Goal: Transaction & Acquisition: Purchase product/service

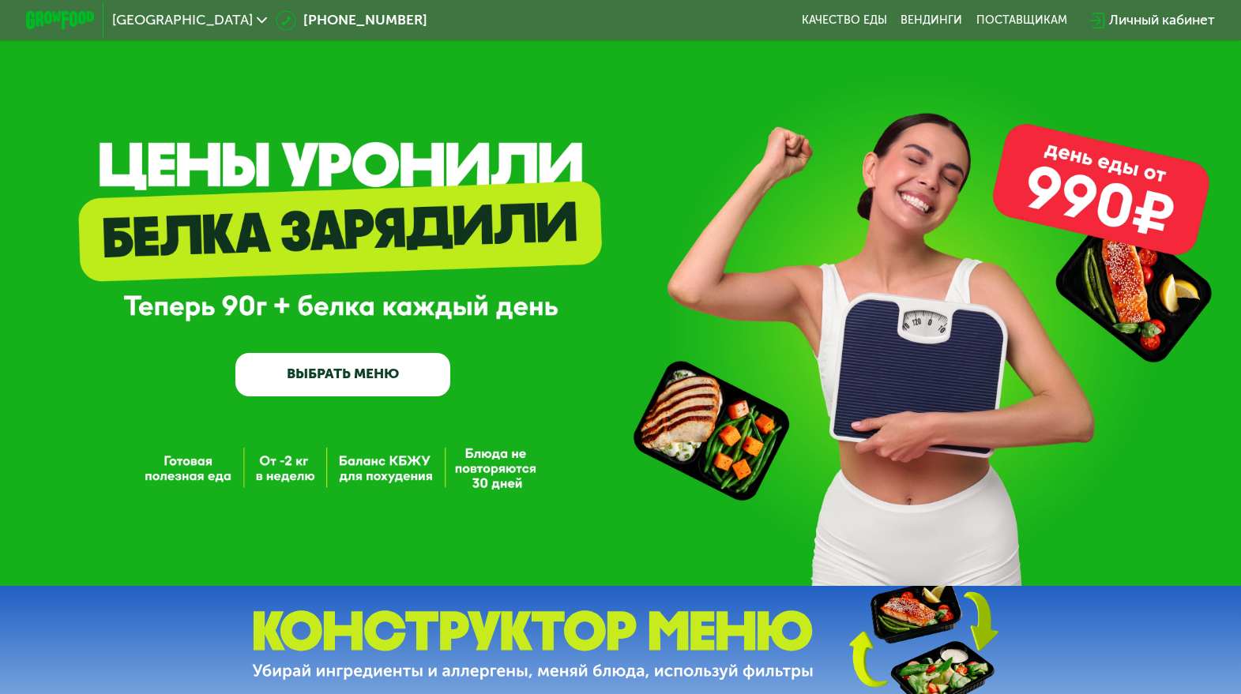
click at [1132, 15] on div "Личный кабинет" at bounding box center [1162, 20] width 106 height 21
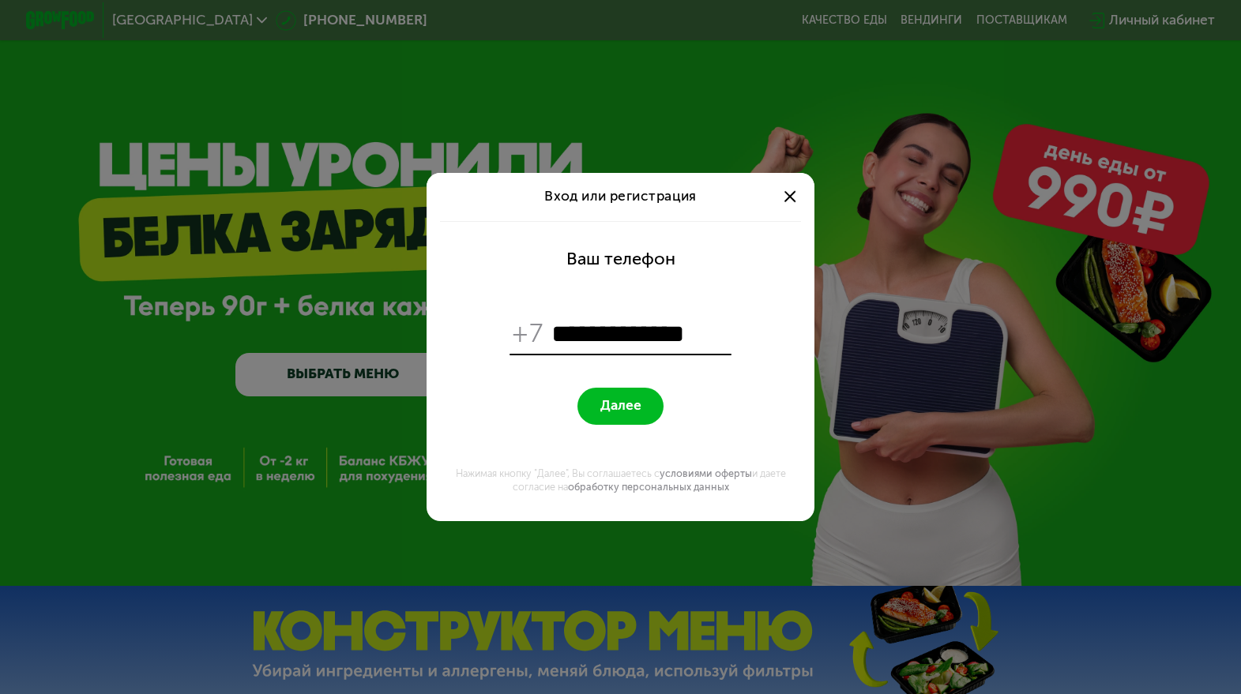
type input "**********"
click at [620, 406] on button "Далее" at bounding box center [620, 406] width 86 height 37
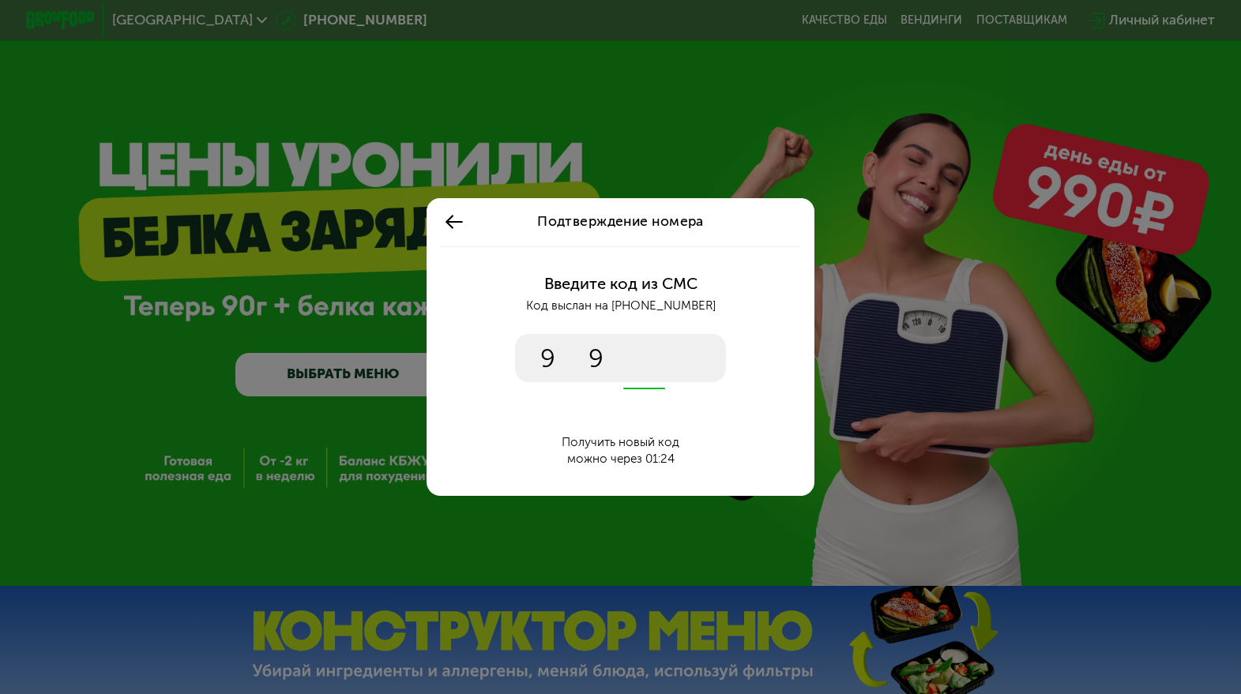
type input "****"
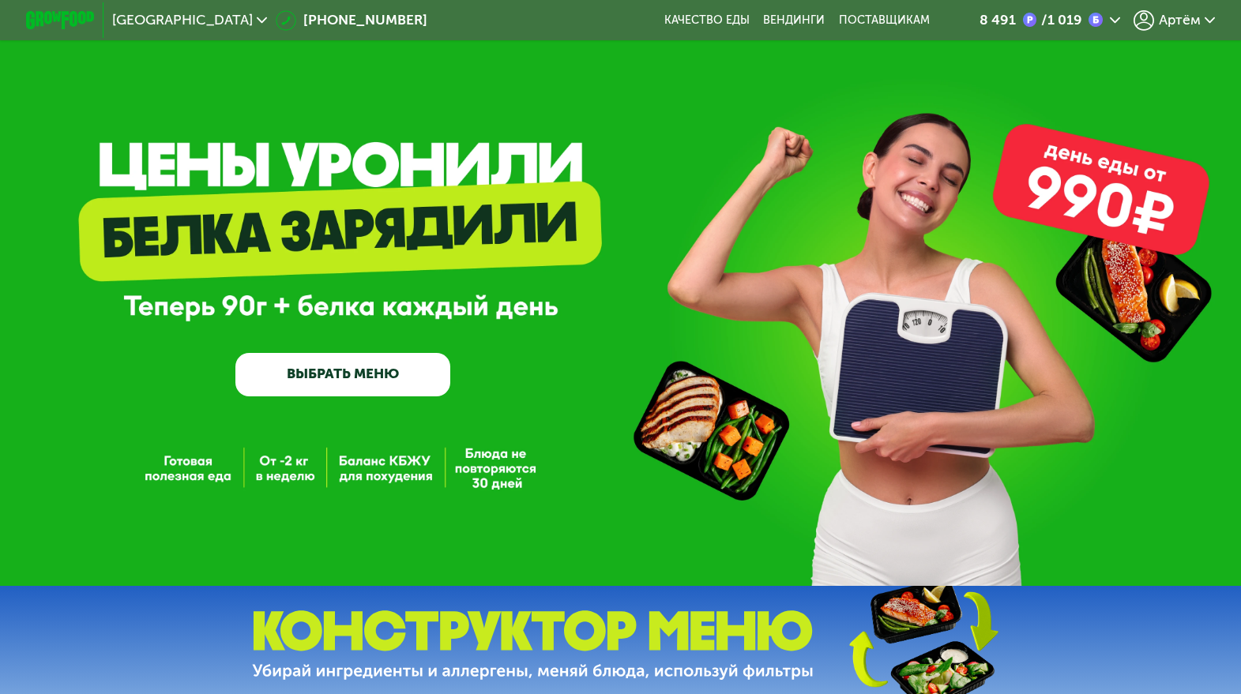
click at [345, 393] on link "ВЫБРАТЬ МЕНЮ" at bounding box center [342, 374] width 215 height 43
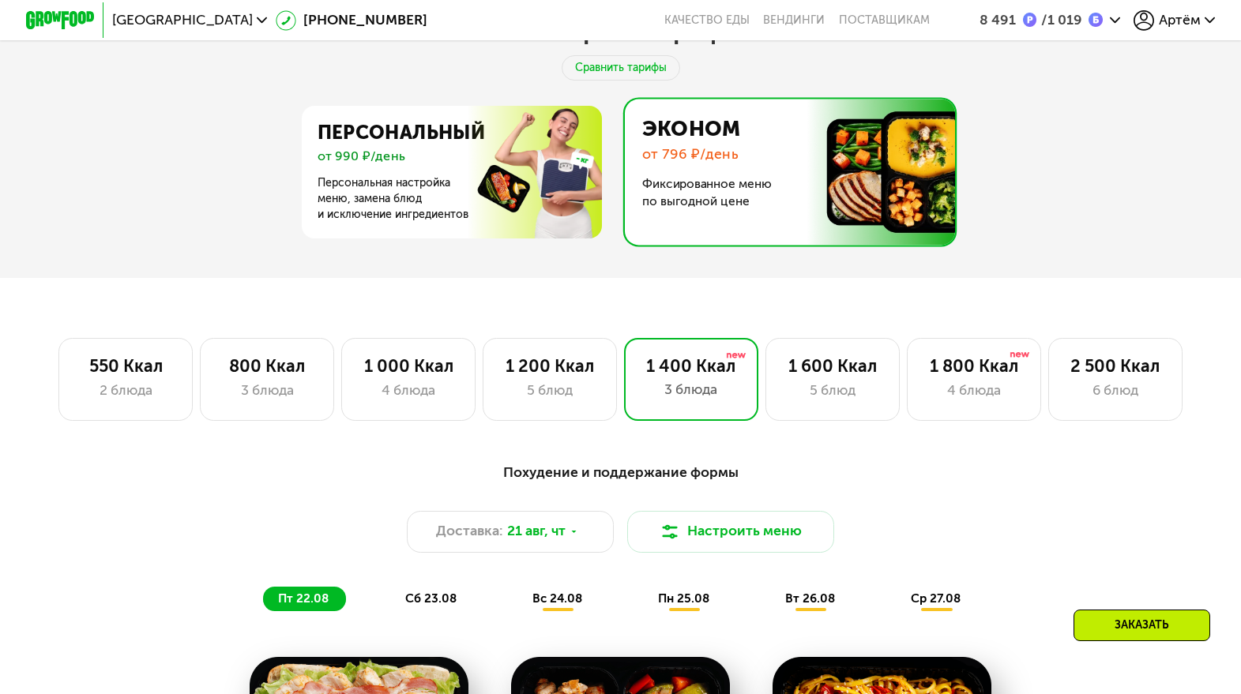
scroll to position [665, 0]
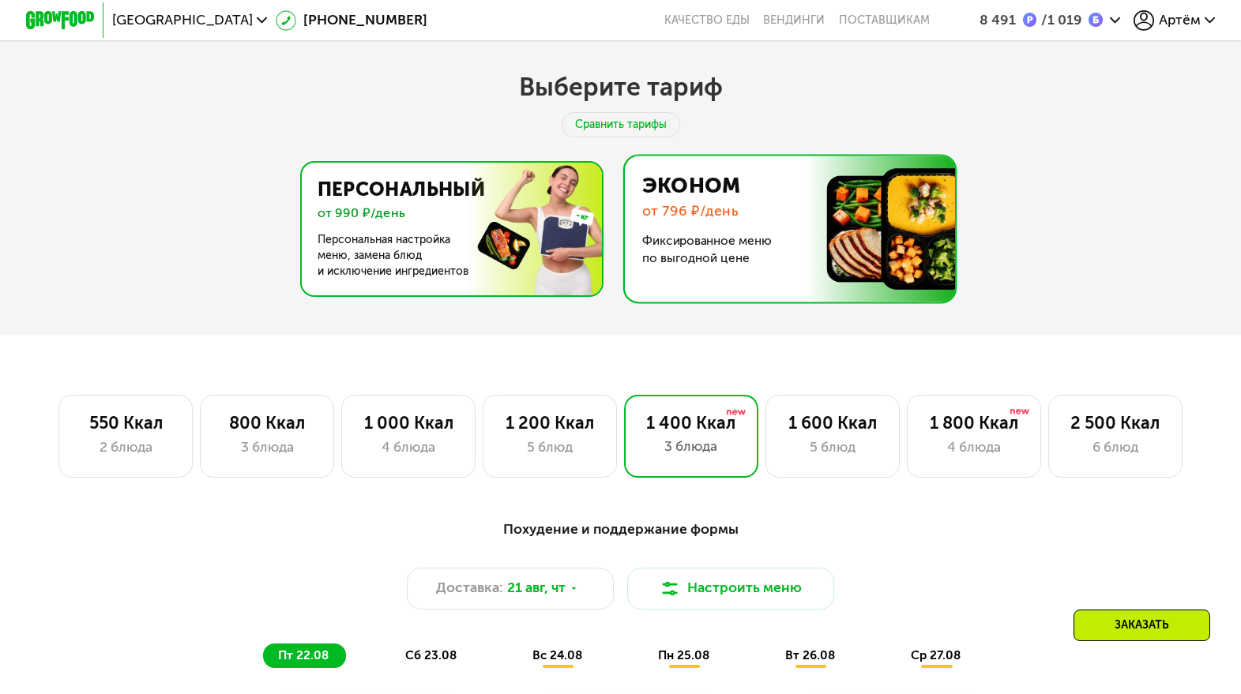
click at [468, 229] on img at bounding box center [447, 229] width 307 height 133
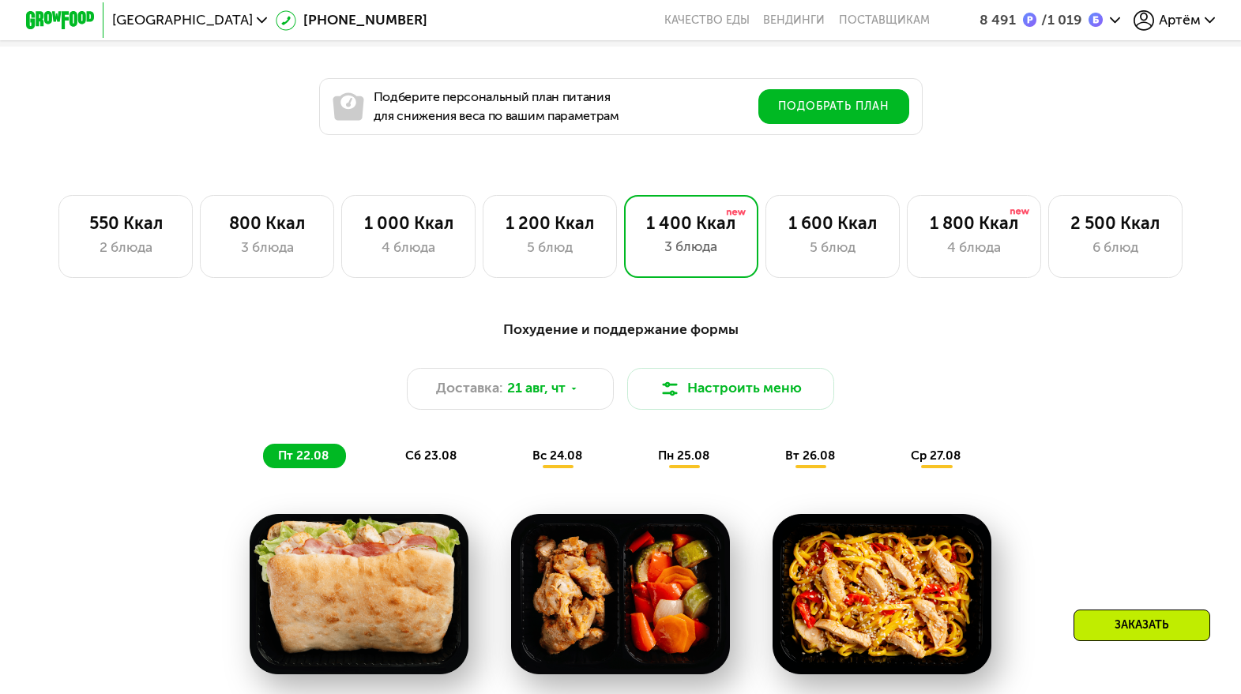
scroll to position [954, 0]
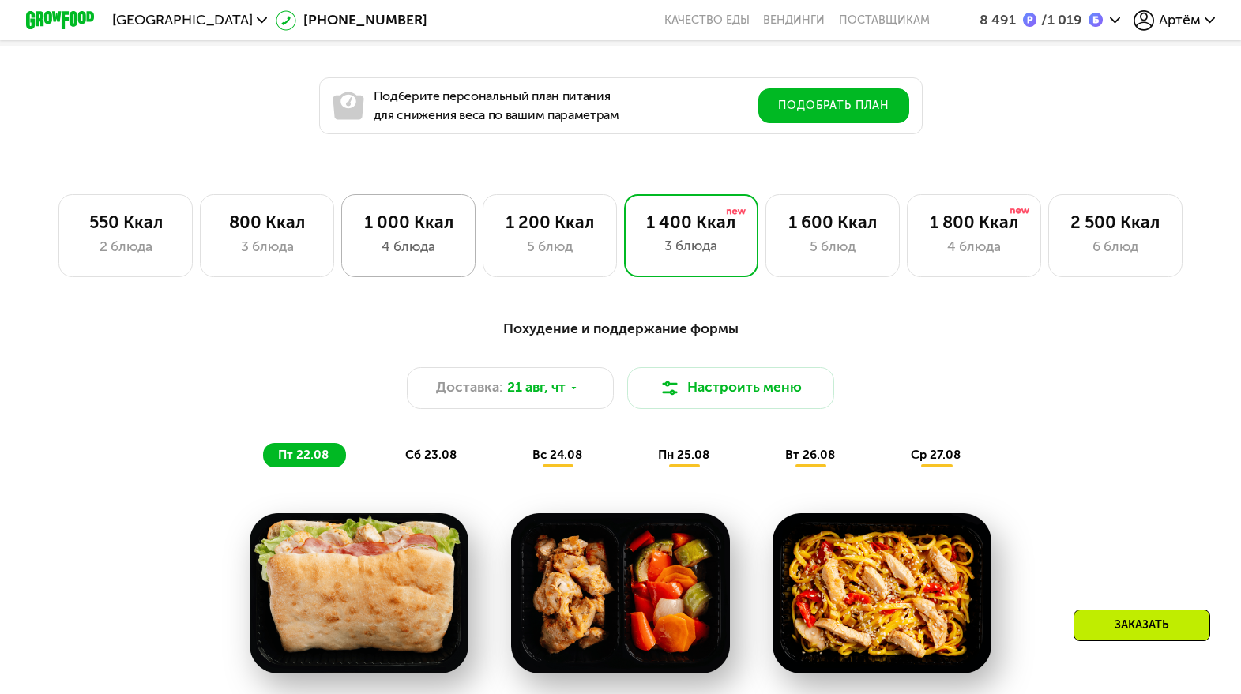
click at [401, 239] on div "4 блюда" at bounding box center [408, 247] width 99 height 21
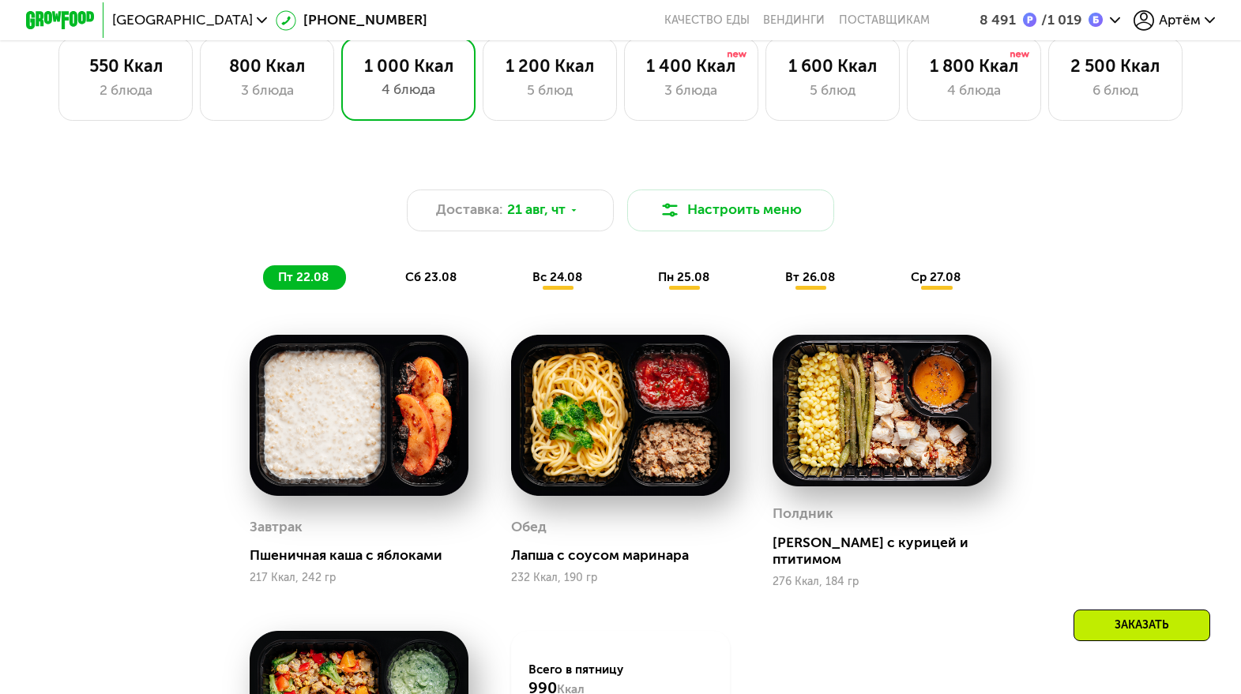
scroll to position [972, 0]
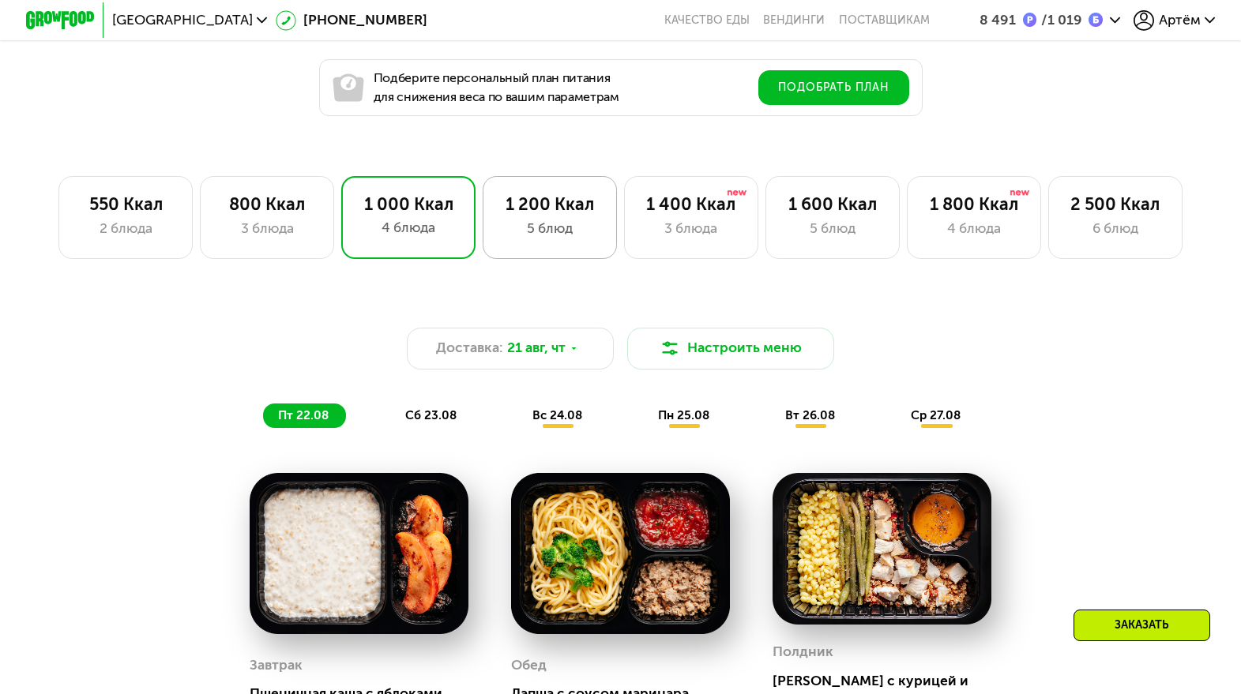
click at [624, 257] on div "1 200 Ккал 5 блюд" at bounding box center [691, 217] width 134 height 83
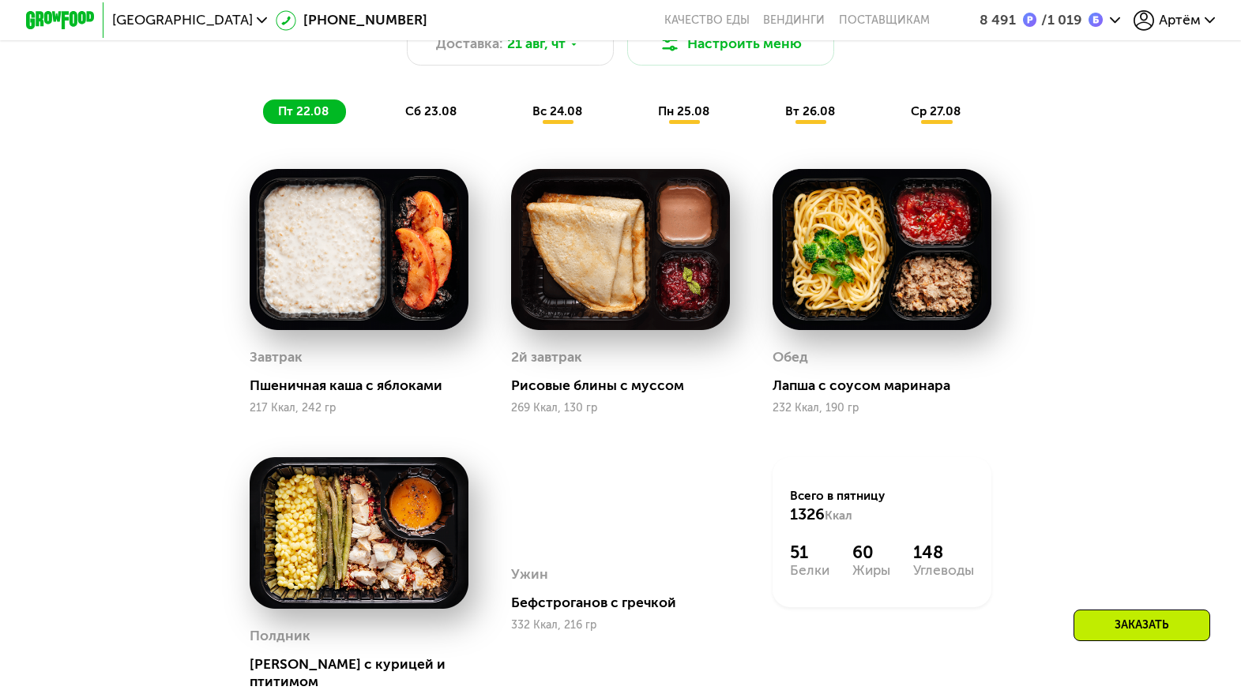
scroll to position [1396, 0]
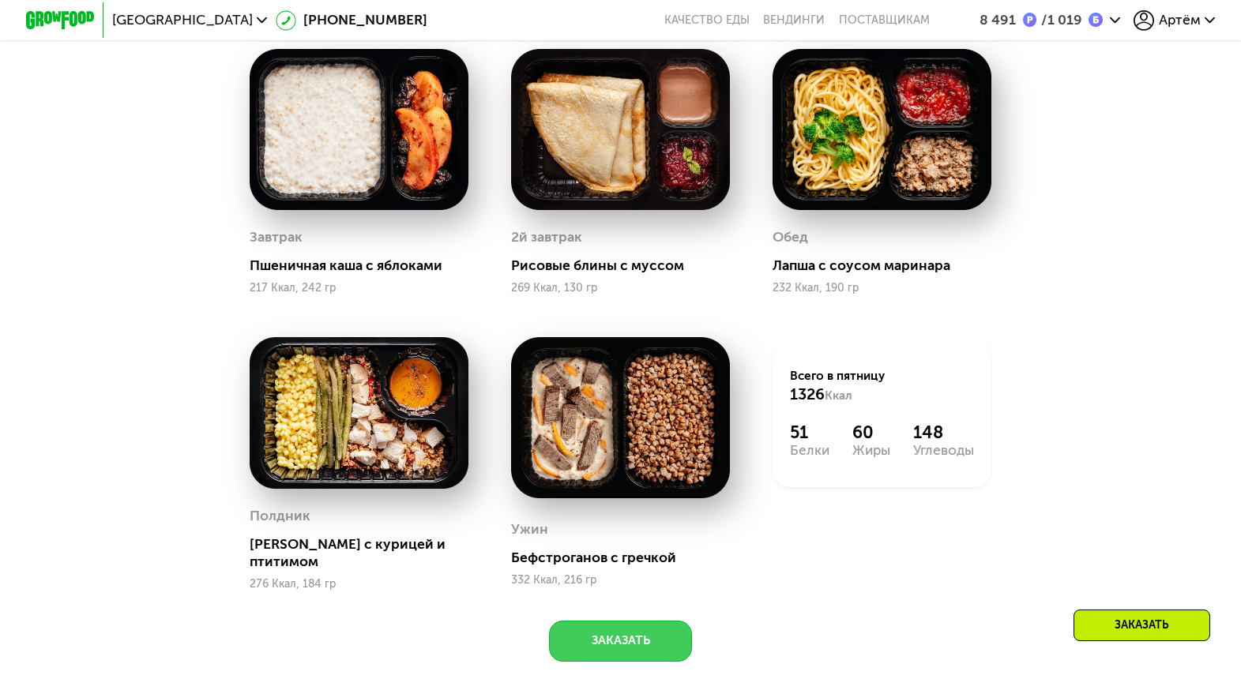
click at [630, 629] on button "Заказать" at bounding box center [620, 641] width 143 height 41
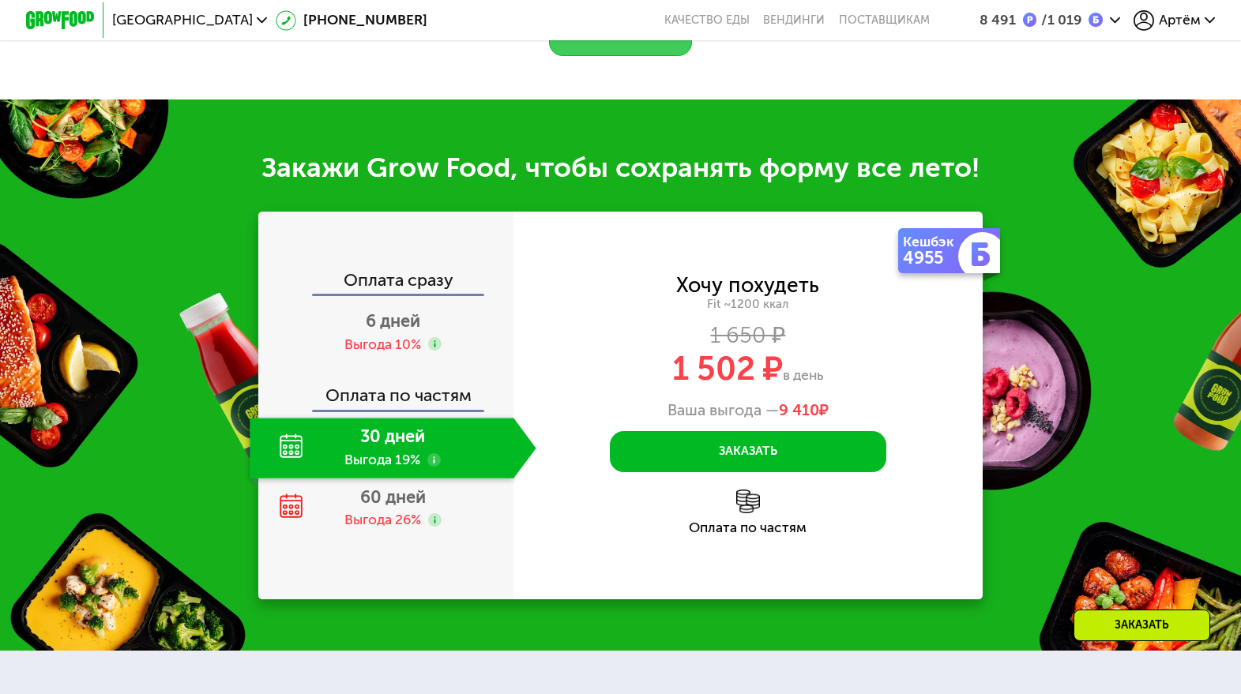
scroll to position [2091, 0]
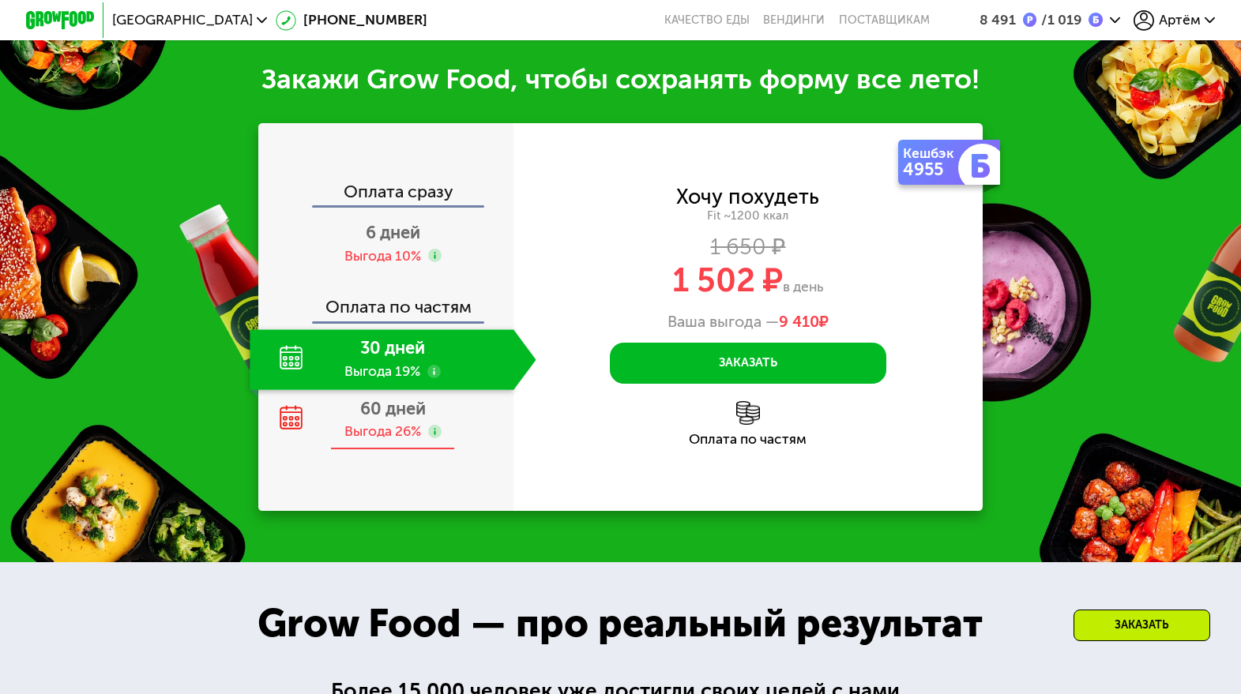
click at [392, 404] on span "60 дней" at bounding box center [393, 408] width 66 height 21
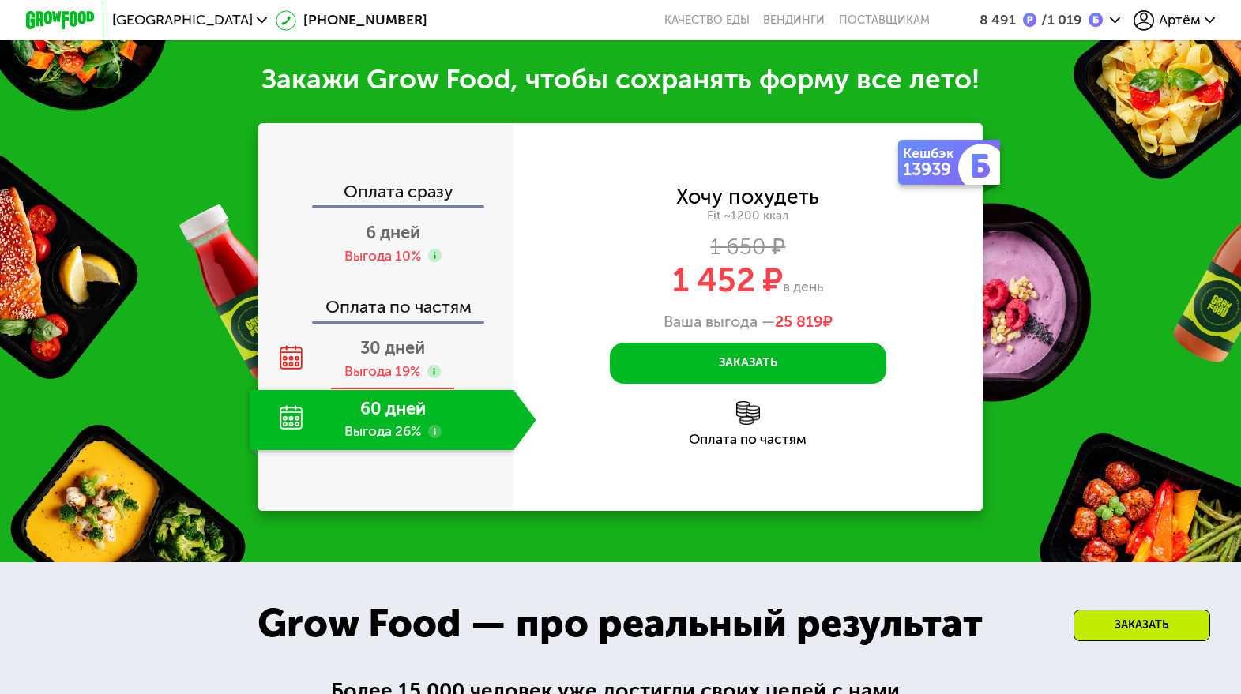
click at [393, 337] on span "30 дней" at bounding box center [392, 347] width 65 height 21
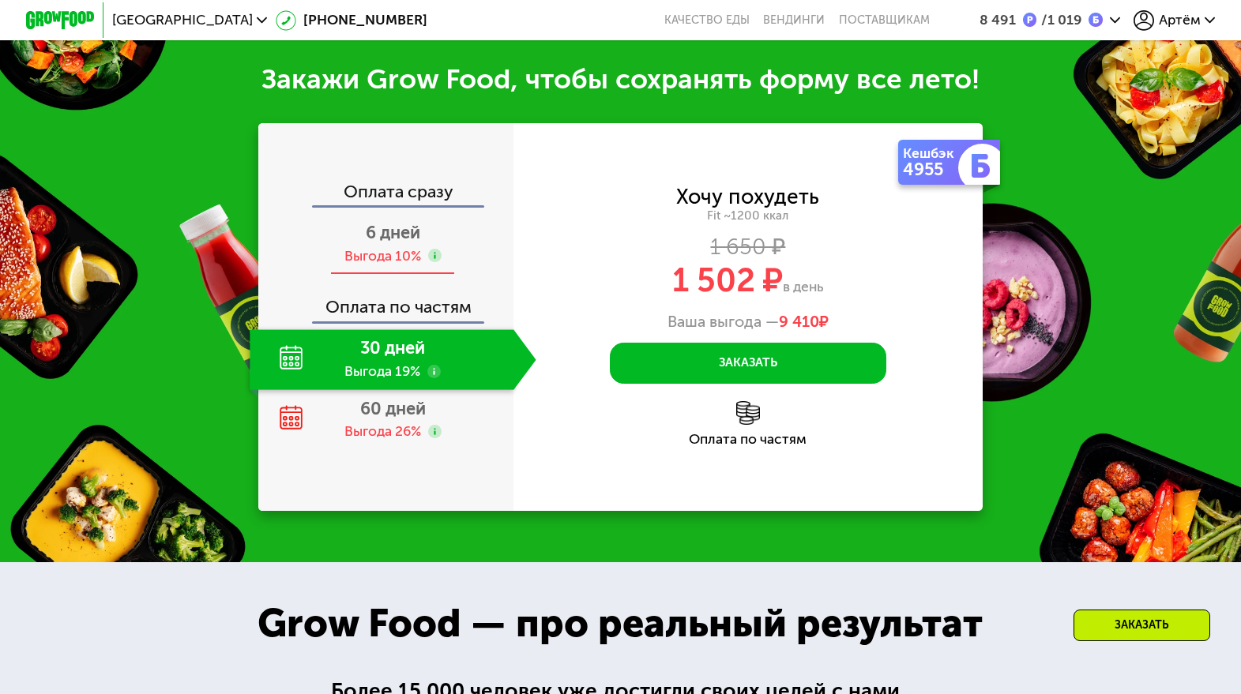
click at [392, 247] on div "Выгода 10%" at bounding box center [382, 256] width 77 height 19
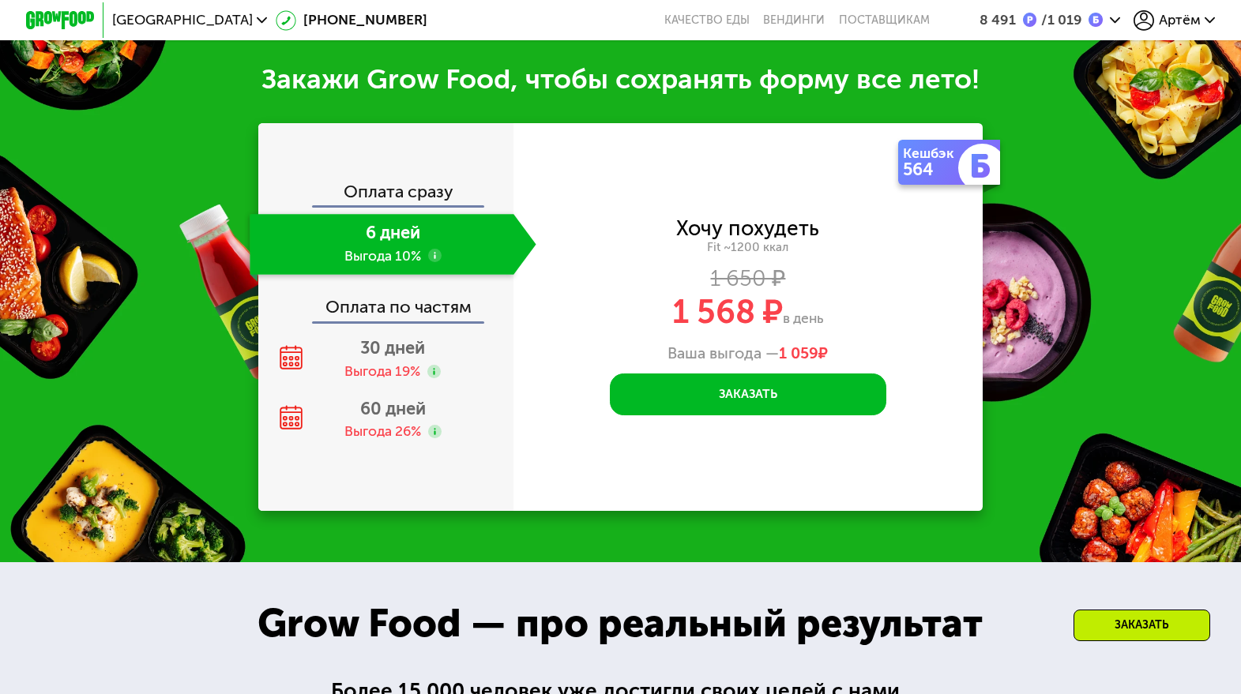
click at [389, 315] on div "Оплата сразу 6 дней Выгода 10% Оплата по частям 30 дней Выгода 19% 60 дней Выго…" at bounding box center [385, 316] width 255 height 267
click at [381, 363] on div "Выгода 19%" at bounding box center [382, 372] width 76 height 19
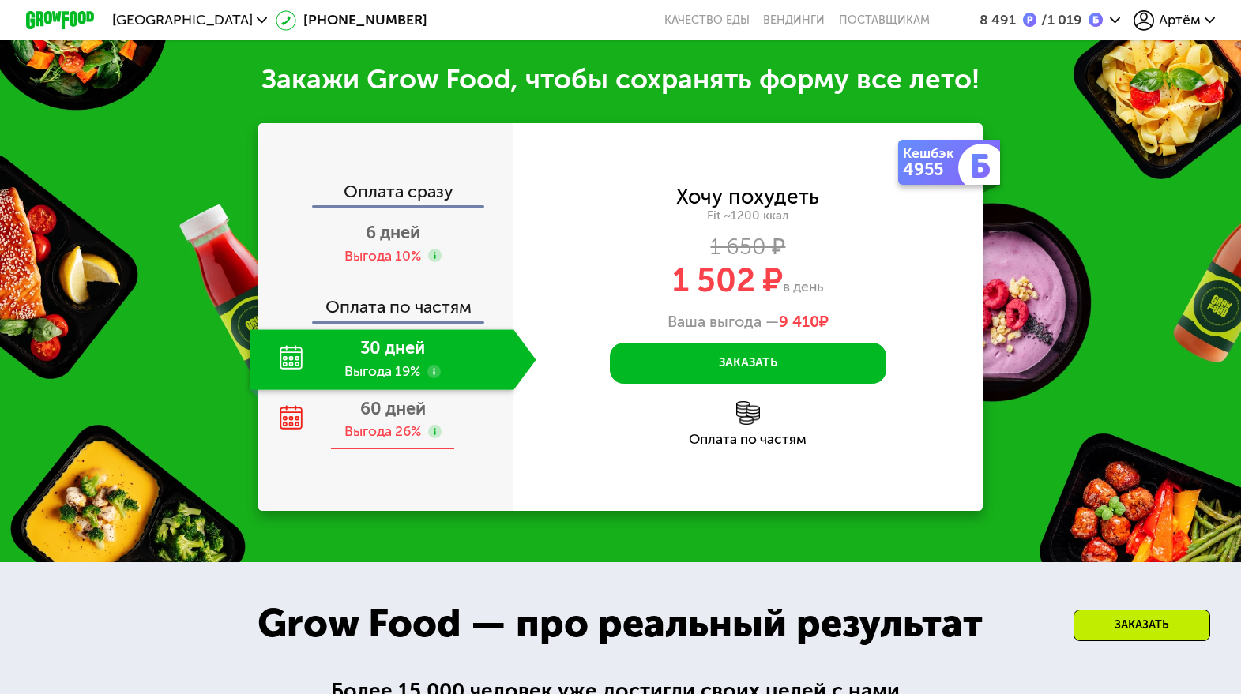
click at [391, 423] on div "Выгода 26%" at bounding box center [382, 432] width 77 height 19
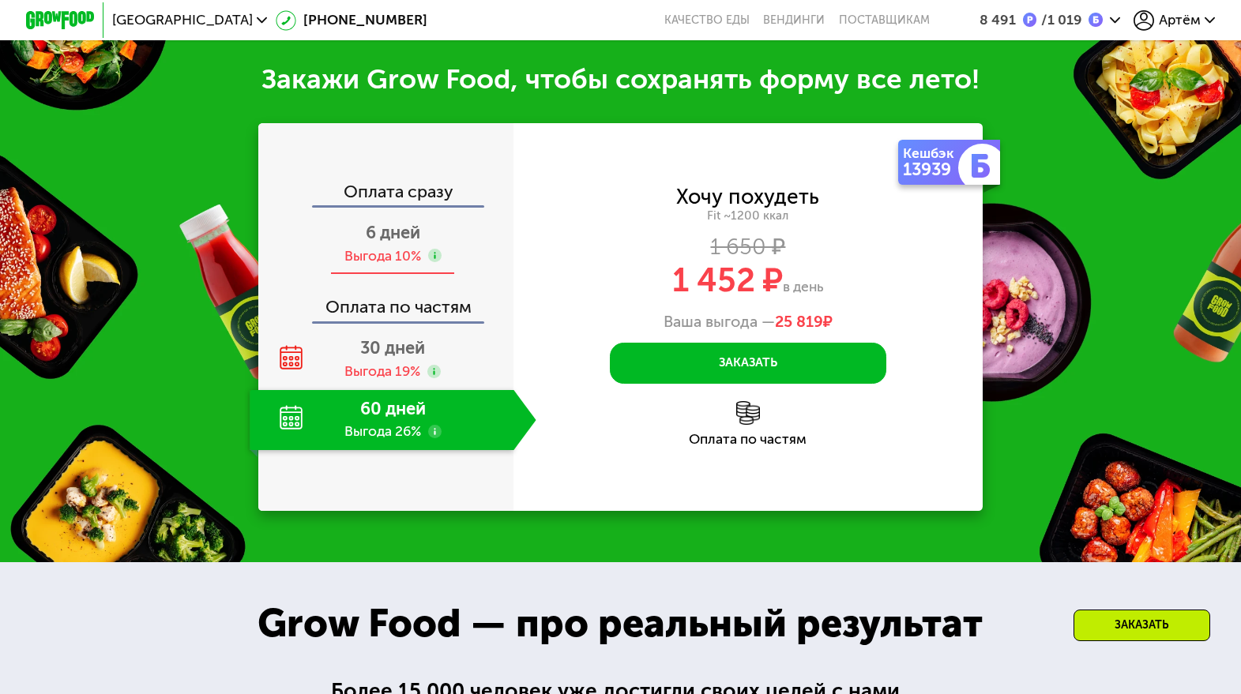
click at [404, 247] on div "Выгода 10%" at bounding box center [382, 256] width 77 height 19
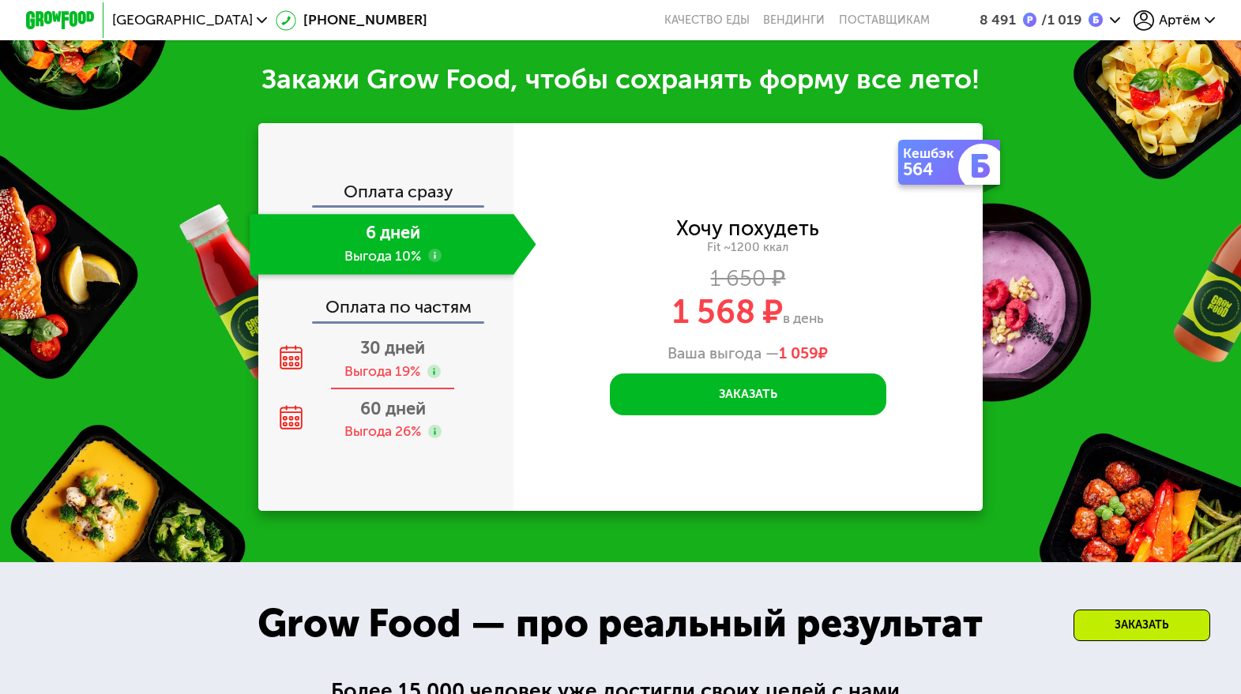
click at [412, 343] on span "30 дней" at bounding box center [392, 347] width 65 height 21
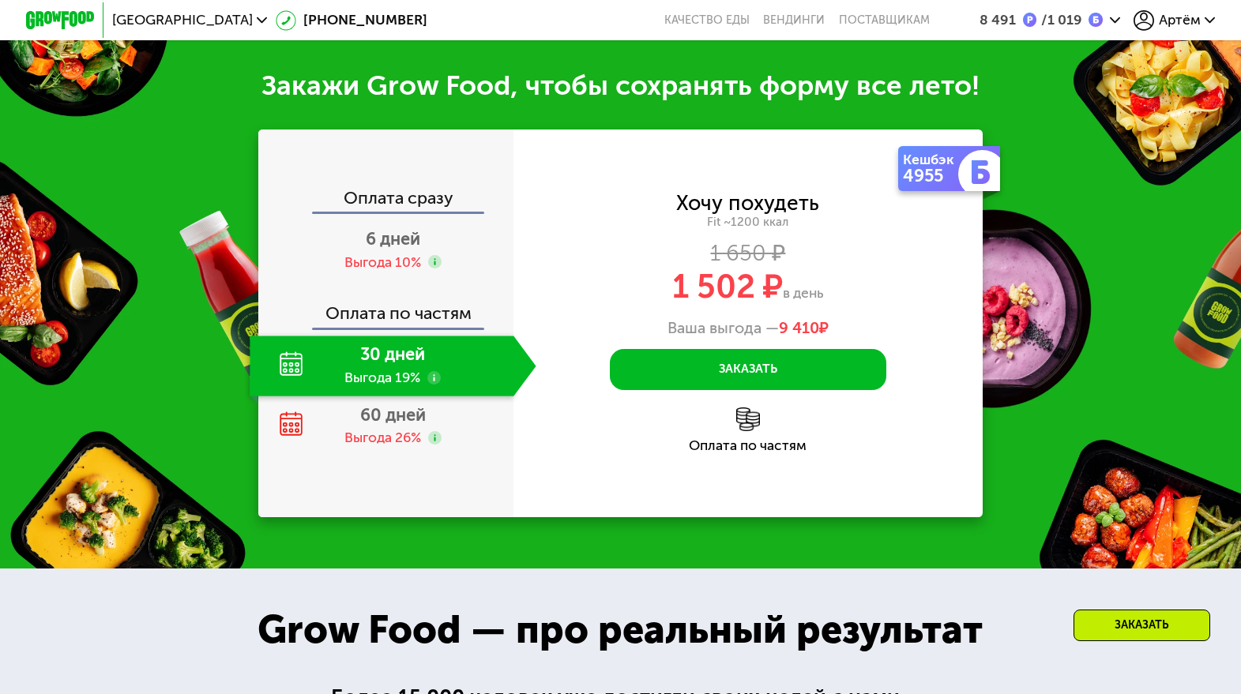
scroll to position [2082, 0]
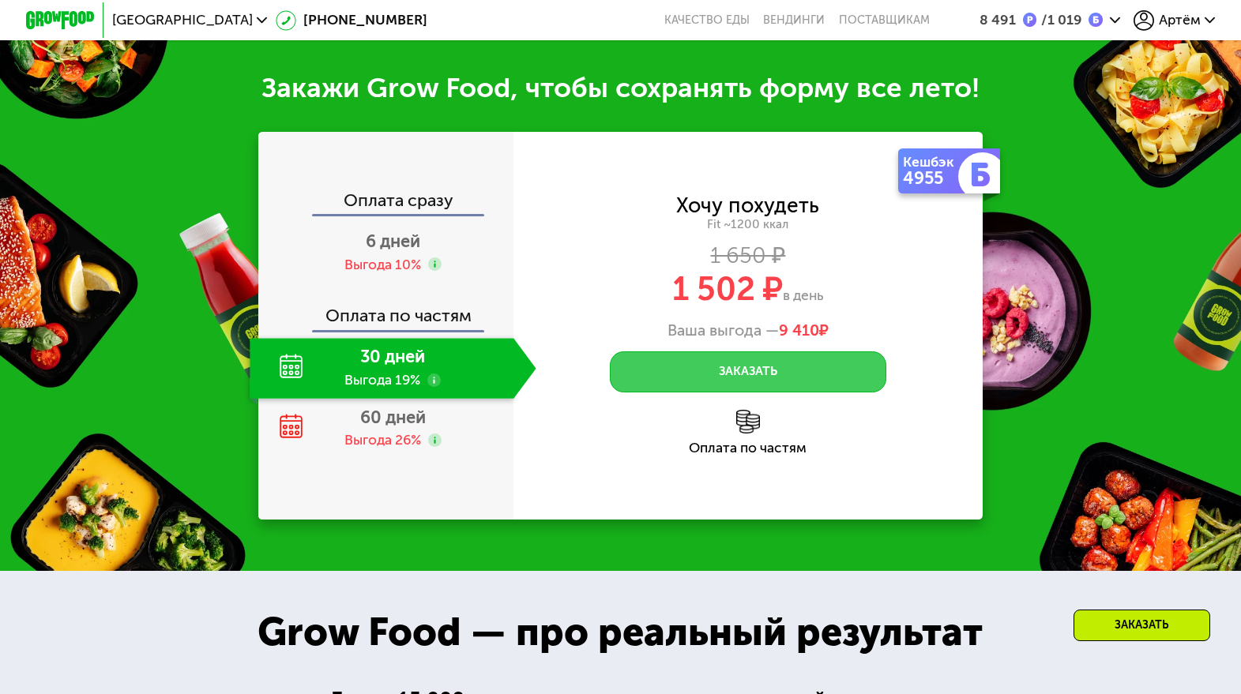
click at [713, 365] on button "Заказать" at bounding box center [748, 371] width 276 height 41
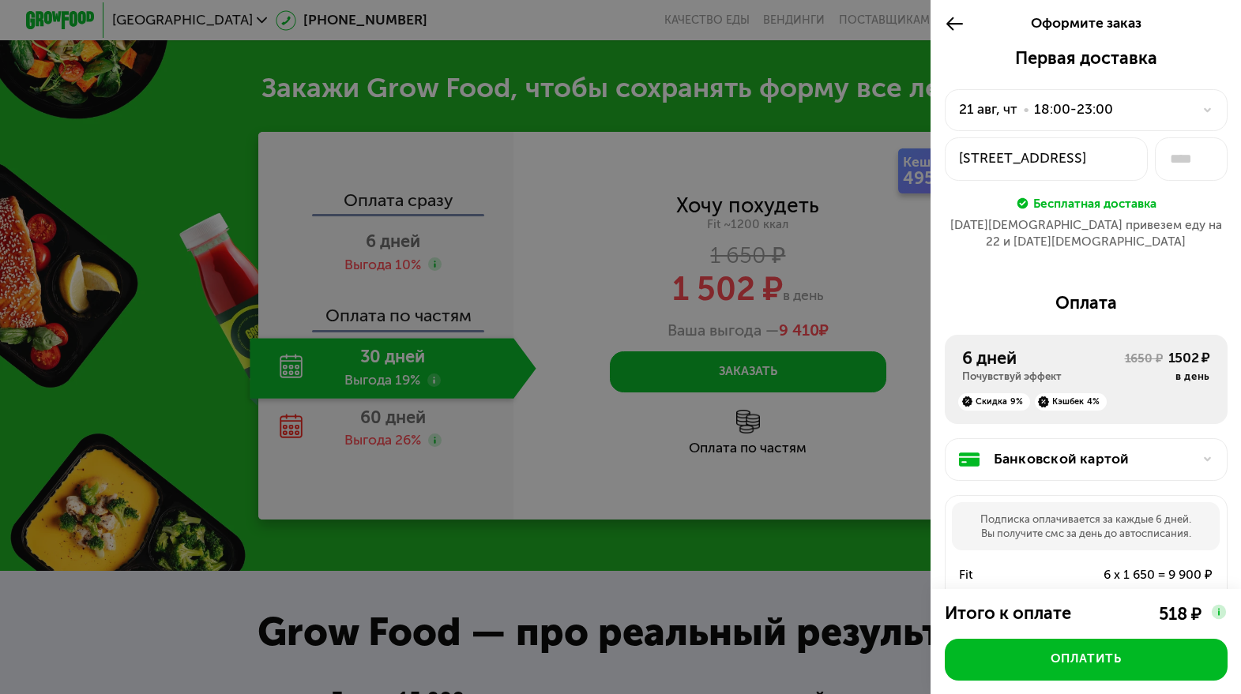
click at [956, 31] on icon at bounding box center [955, 23] width 20 height 21
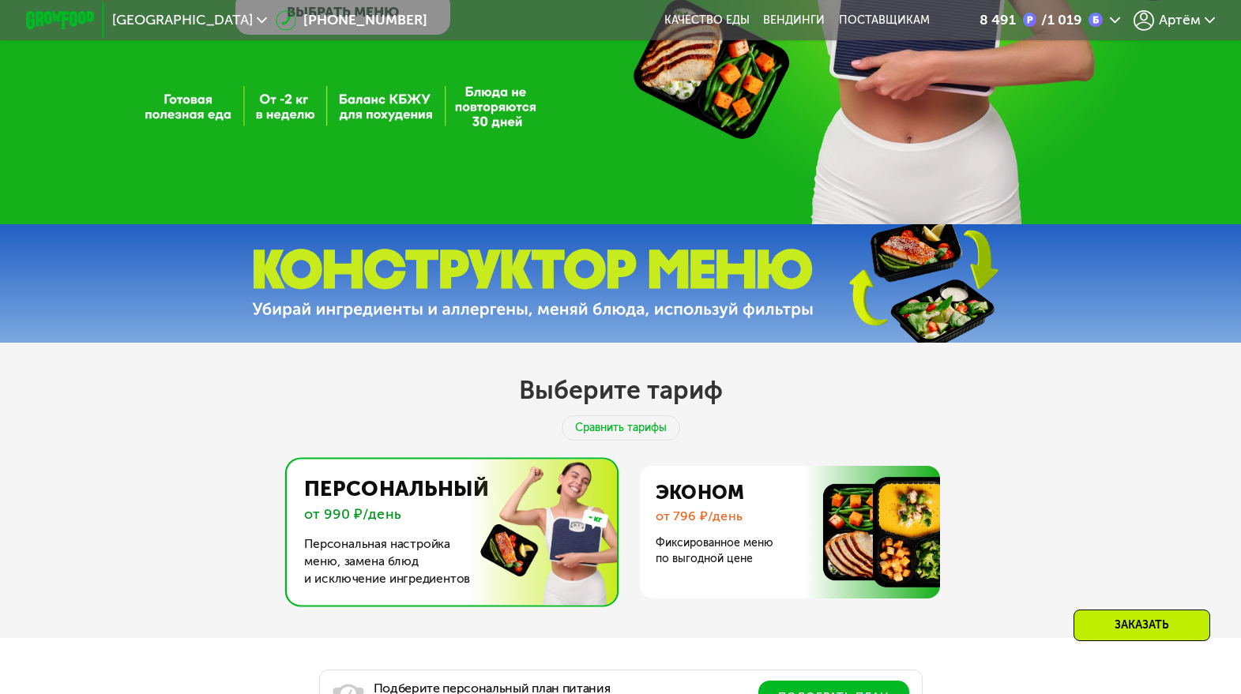
scroll to position [387, 0]
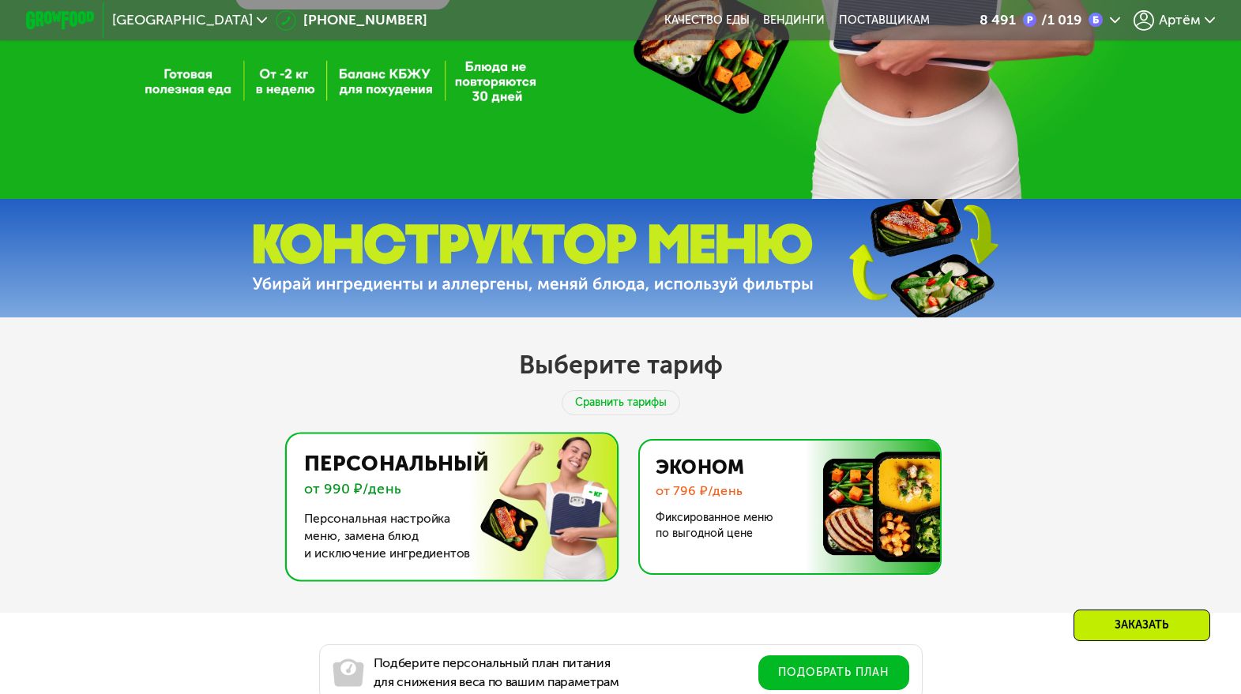
click at [750, 475] on img at bounding box center [785, 507] width 307 height 133
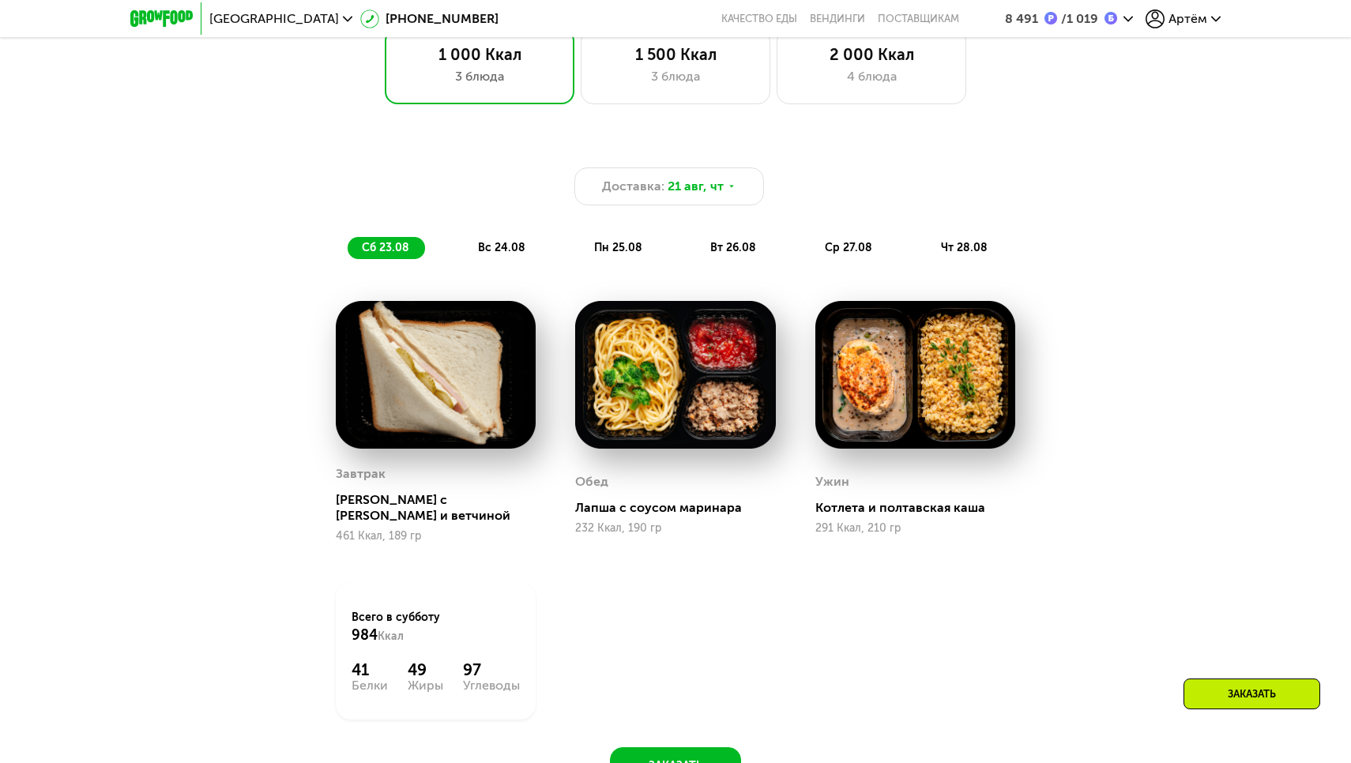
scroll to position [1034, 0]
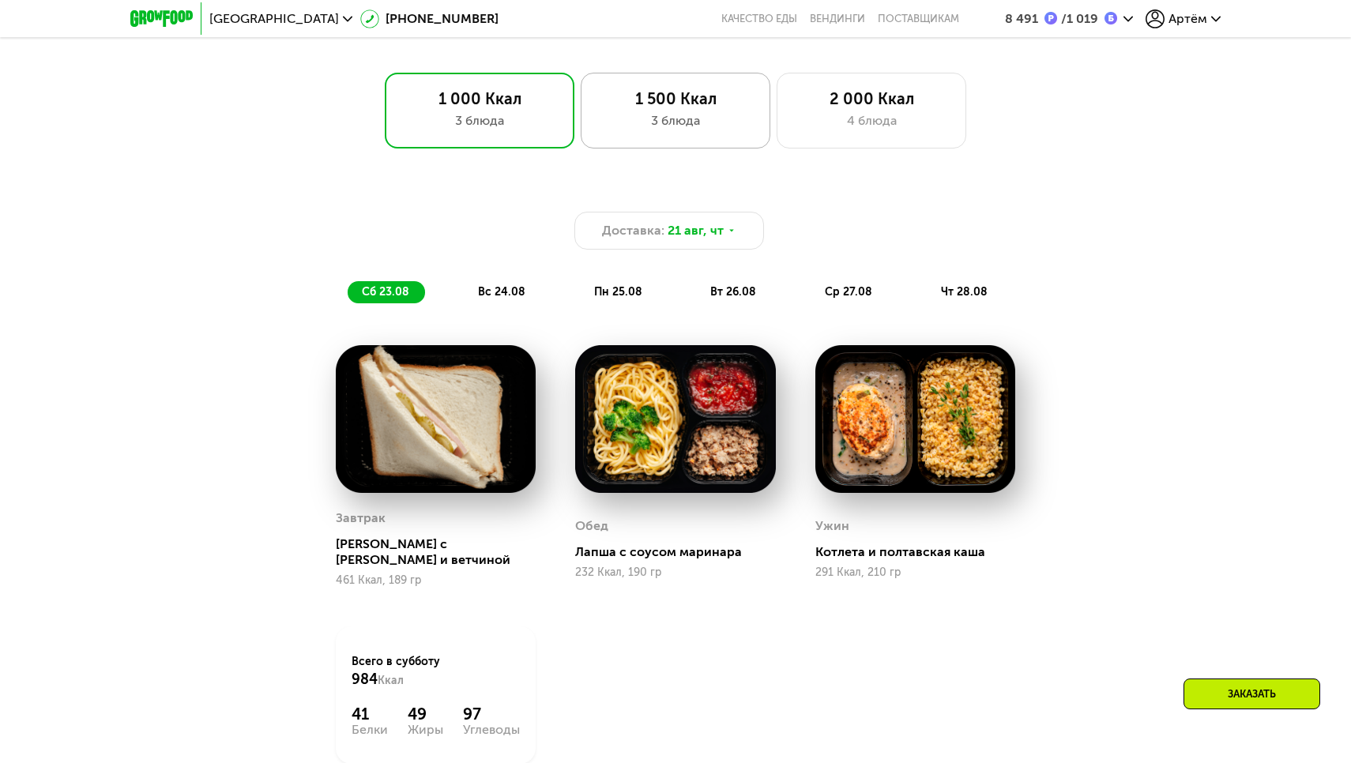
click at [691, 126] on div "3 блюда" at bounding box center [675, 120] width 156 height 19
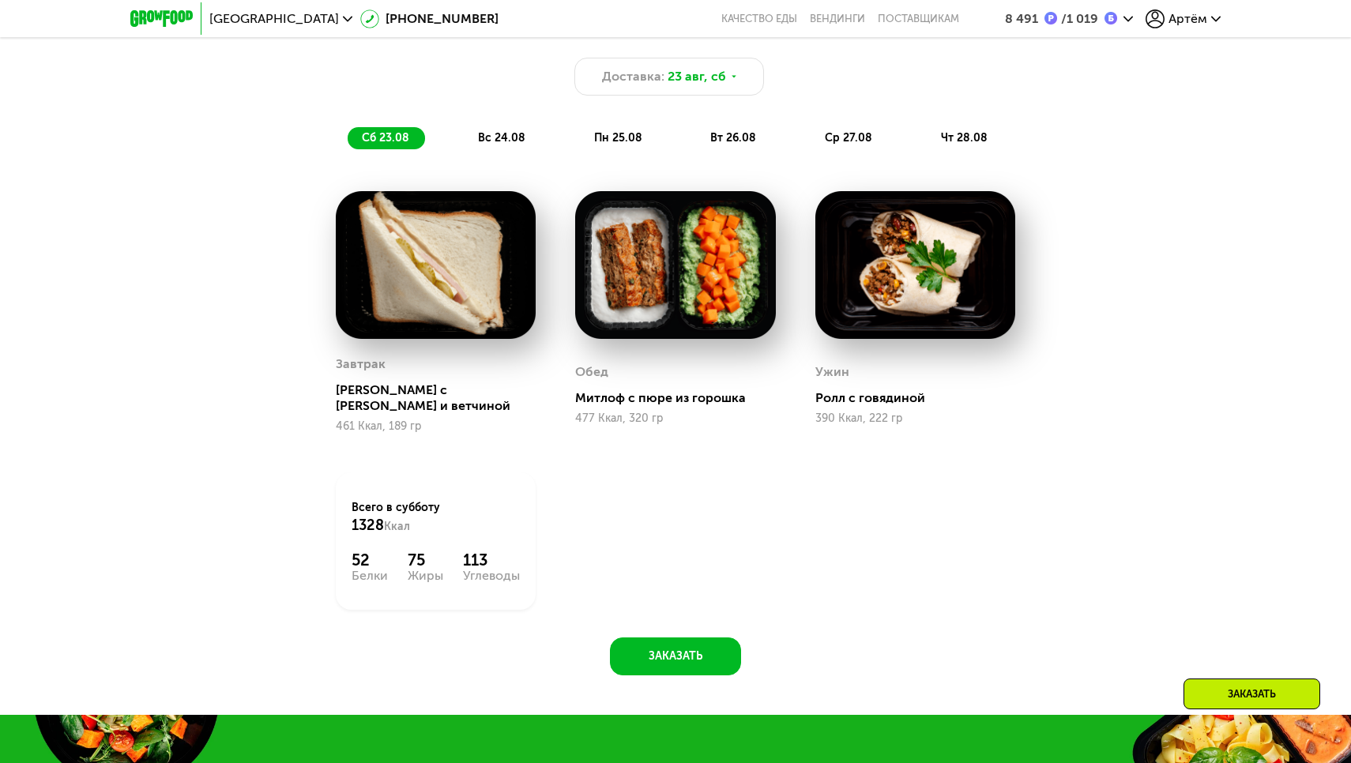
scroll to position [1189, 0]
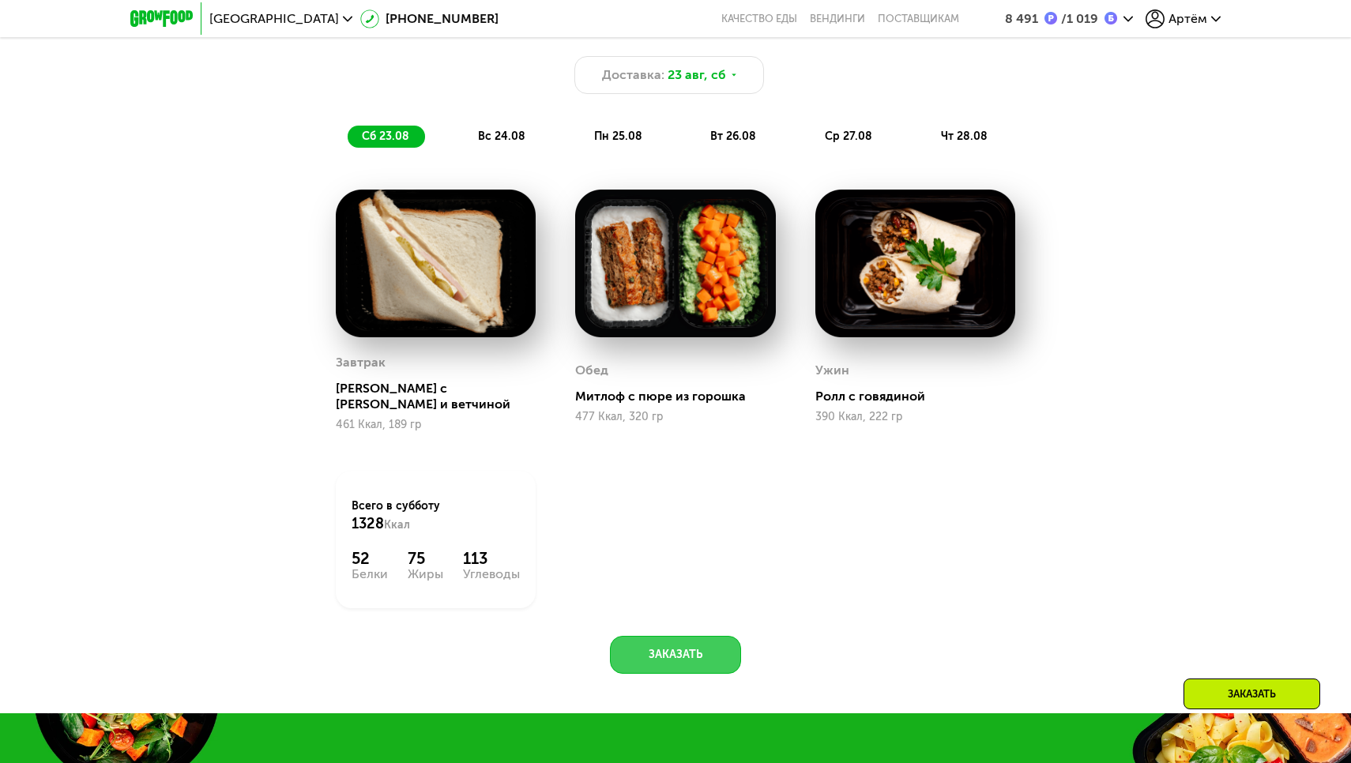
click at [668, 641] on button "Заказать" at bounding box center [675, 655] width 131 height 38
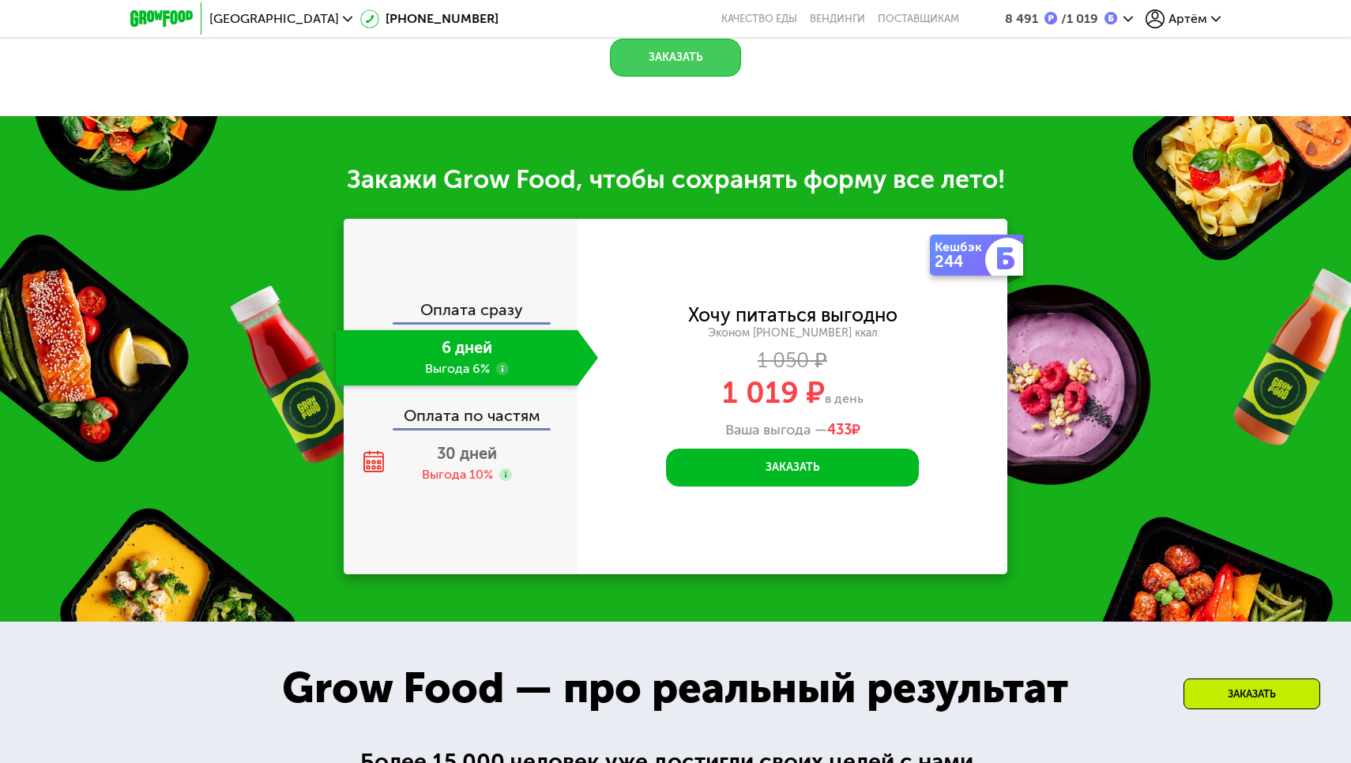
scroll to position [1887, 0]
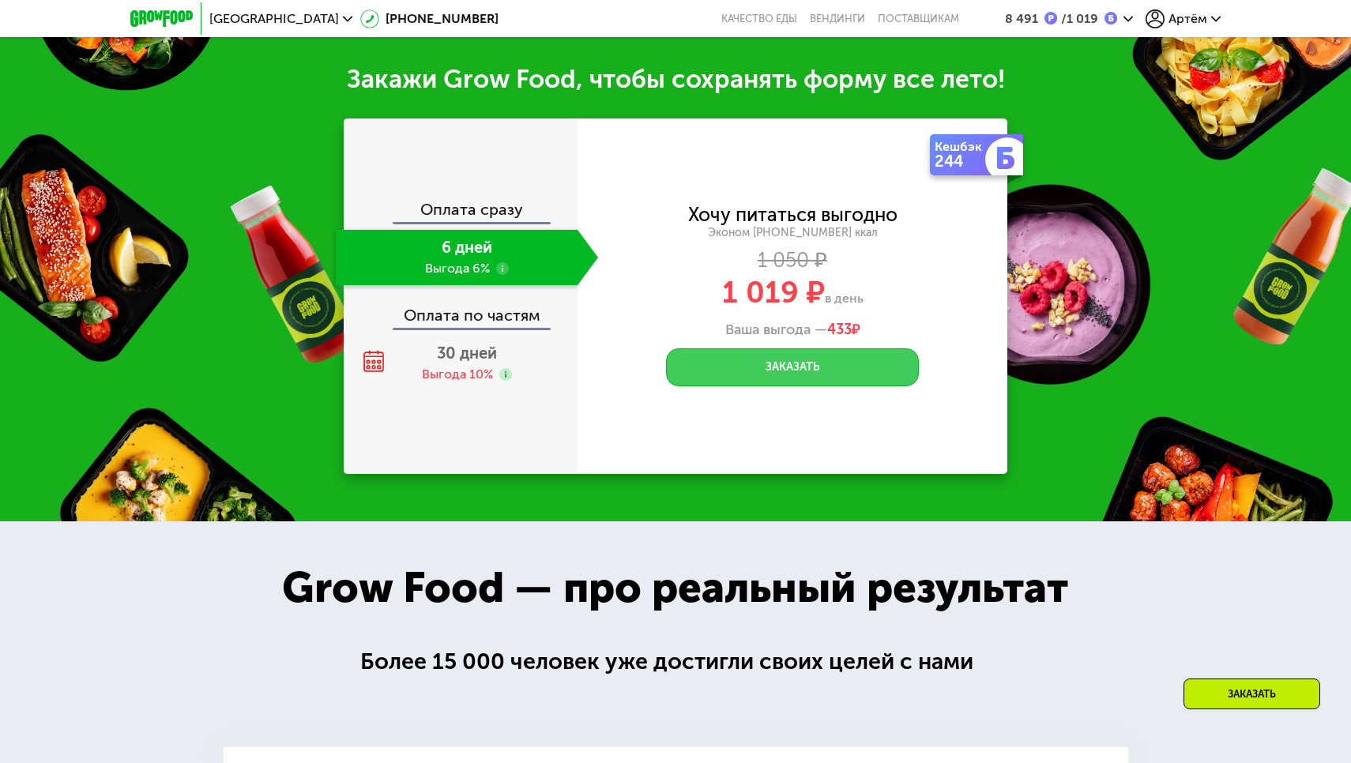
click at [776, 353] on button "Заказать" at bounding box center [792, 367] width 253 height 38
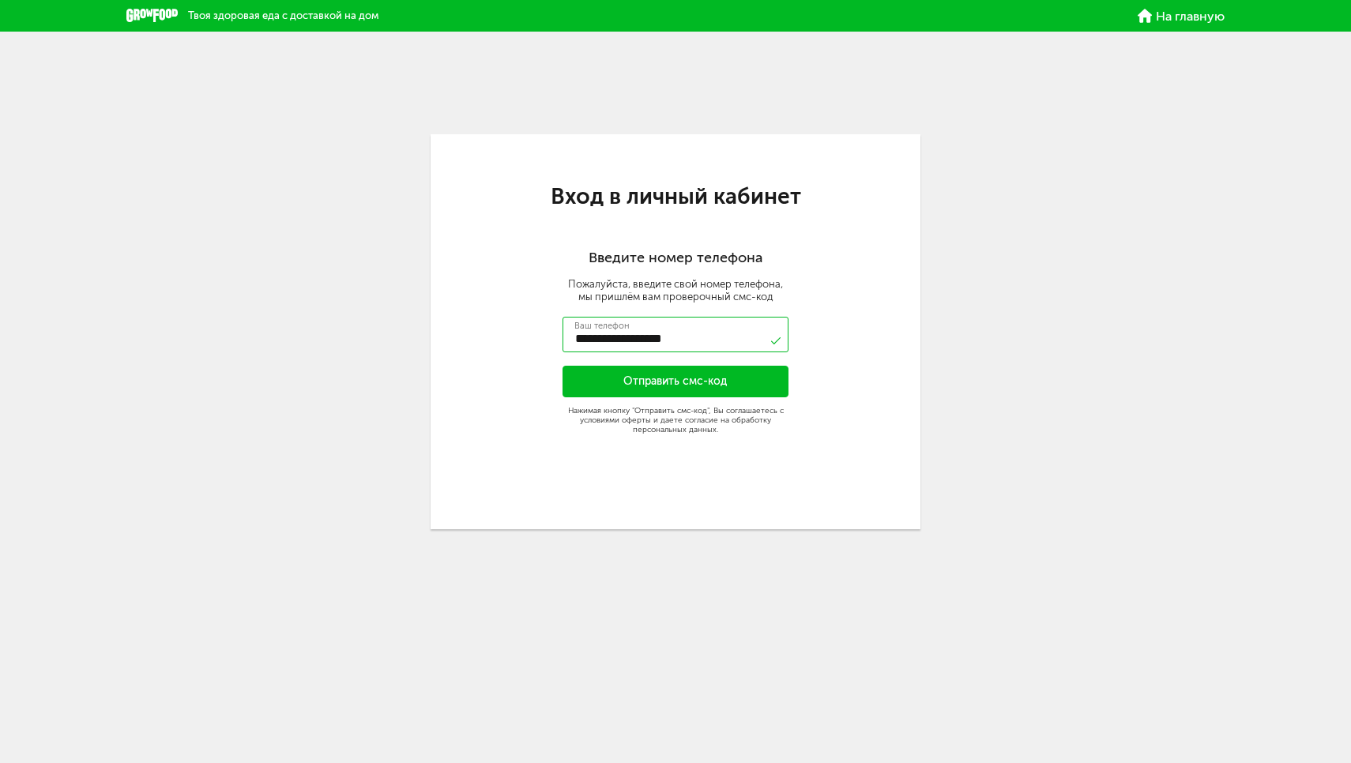
type input "**********"
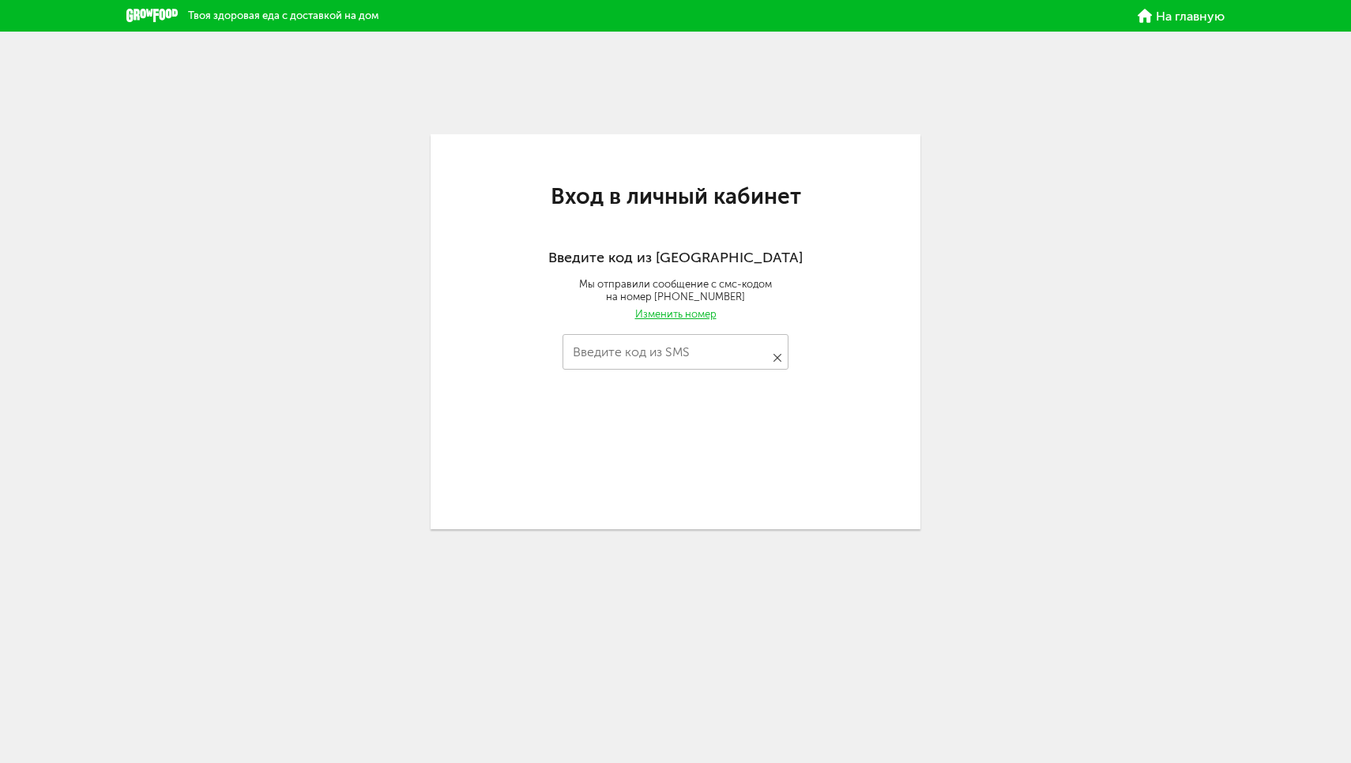
type input "****"
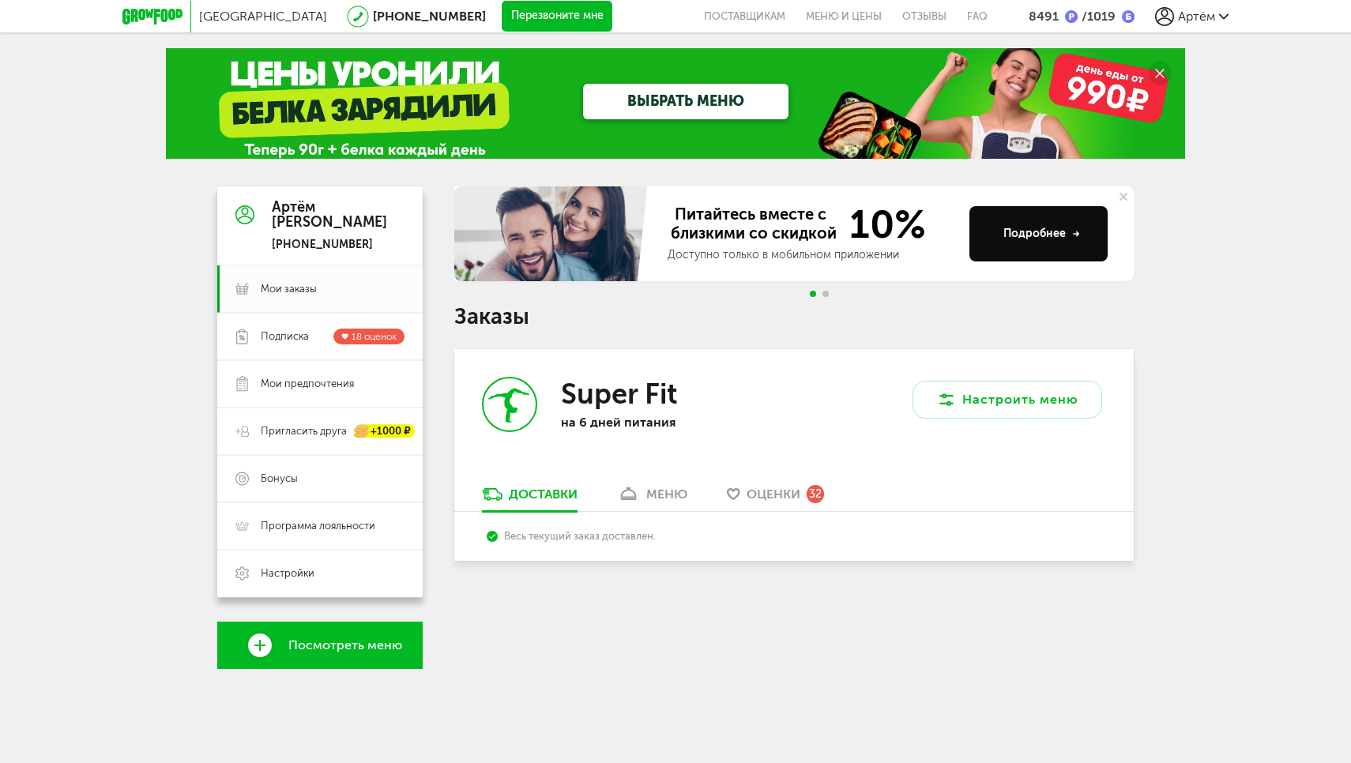
click at [1188, 13] on span "Артём" at bounding box center [1196, 16] width 37 height 15
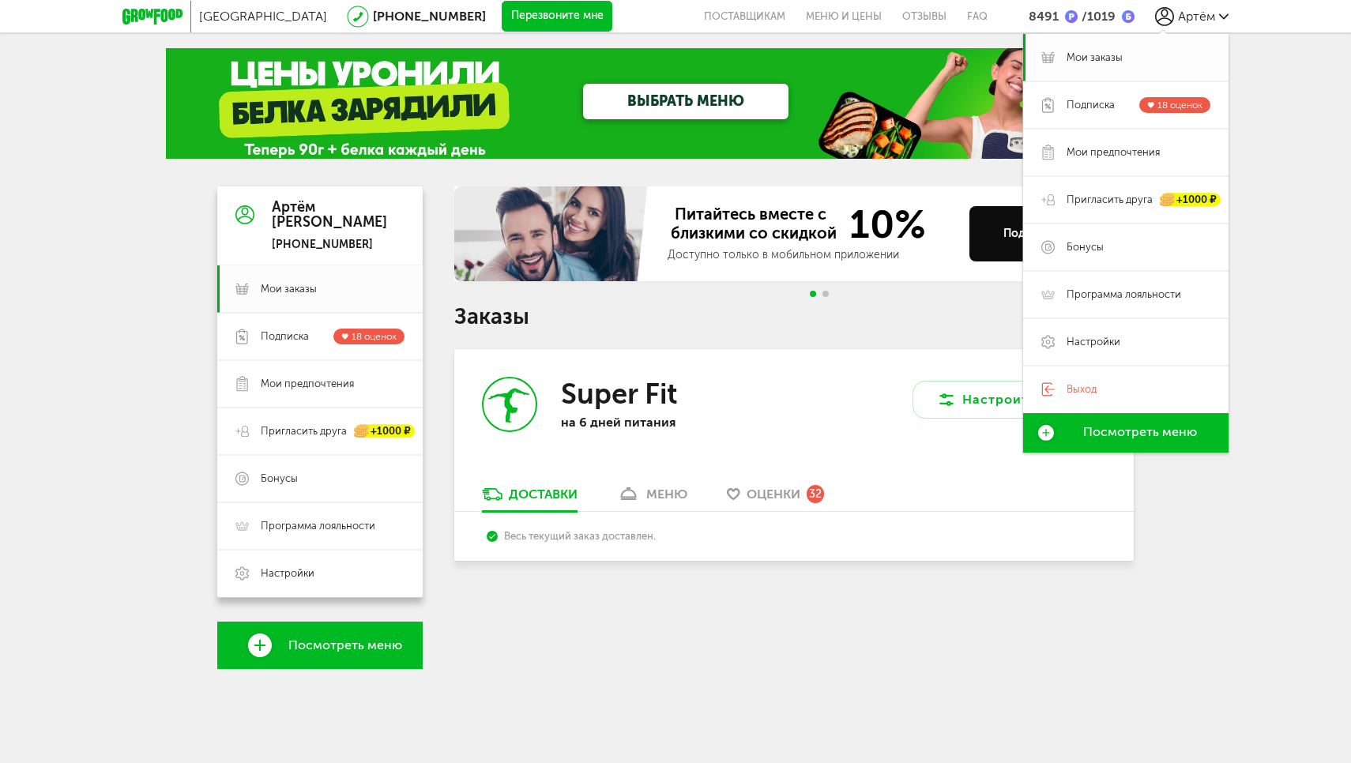
click at [1082, 54] on span "Мои заказы" at bounding box center [1094, 58] width 56 height 14
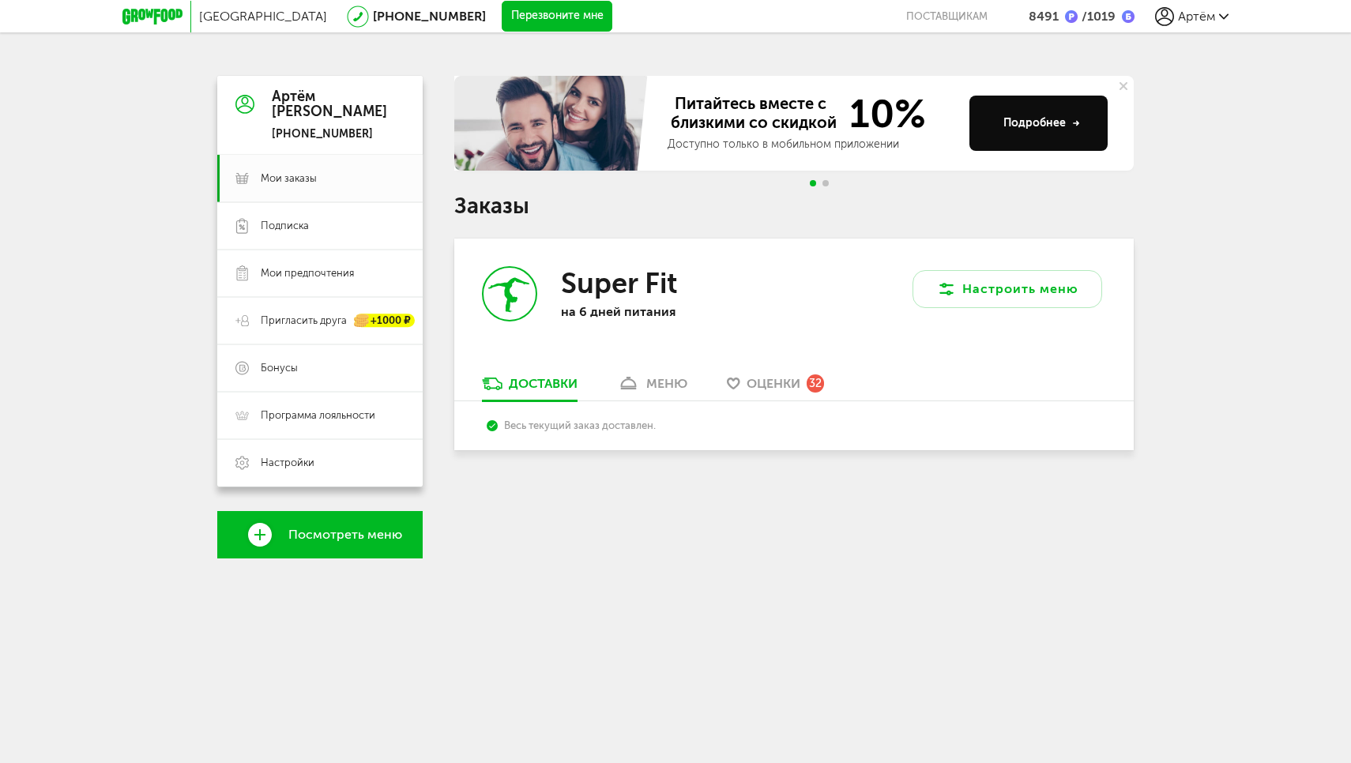
click at [1189, 150] on div "Москва 8 (800) 555-21-78 Перезвоните мне поставщикам 8491 / 1019 Артём Артём 8 …" at bounding box center [675, 311] width 1351 height 622
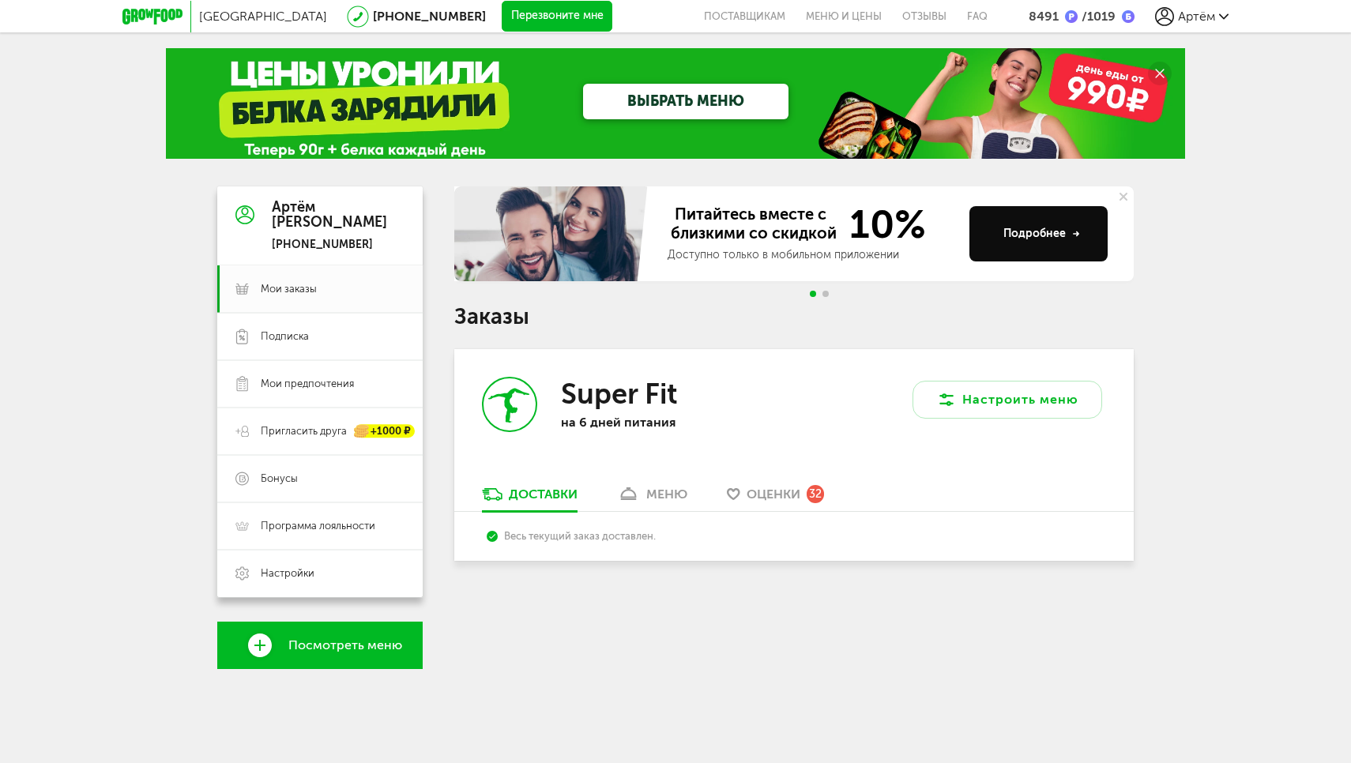
click at [827, 297] on div "Питайтесь вместе с близкими со скидкой 10% Доступно только в мобильном приложен…" at bounding box center [793, 246] width 679 height 120
click at [826, 295] on span "Go to slide 2" at bounding box center [825, 294] width 6 height 6
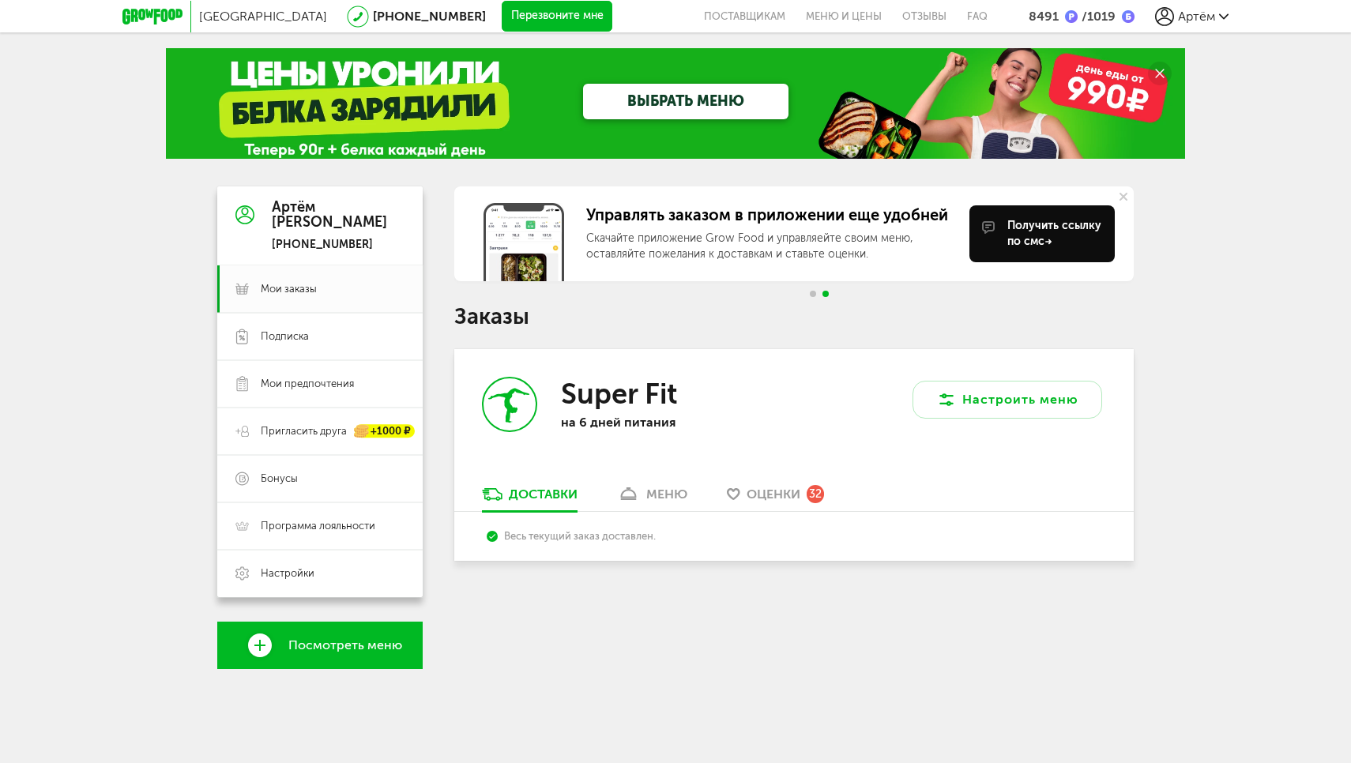
click at [815, 292] on span "Go to slide 1" at bounding box center [813, 294] width 6 height 6
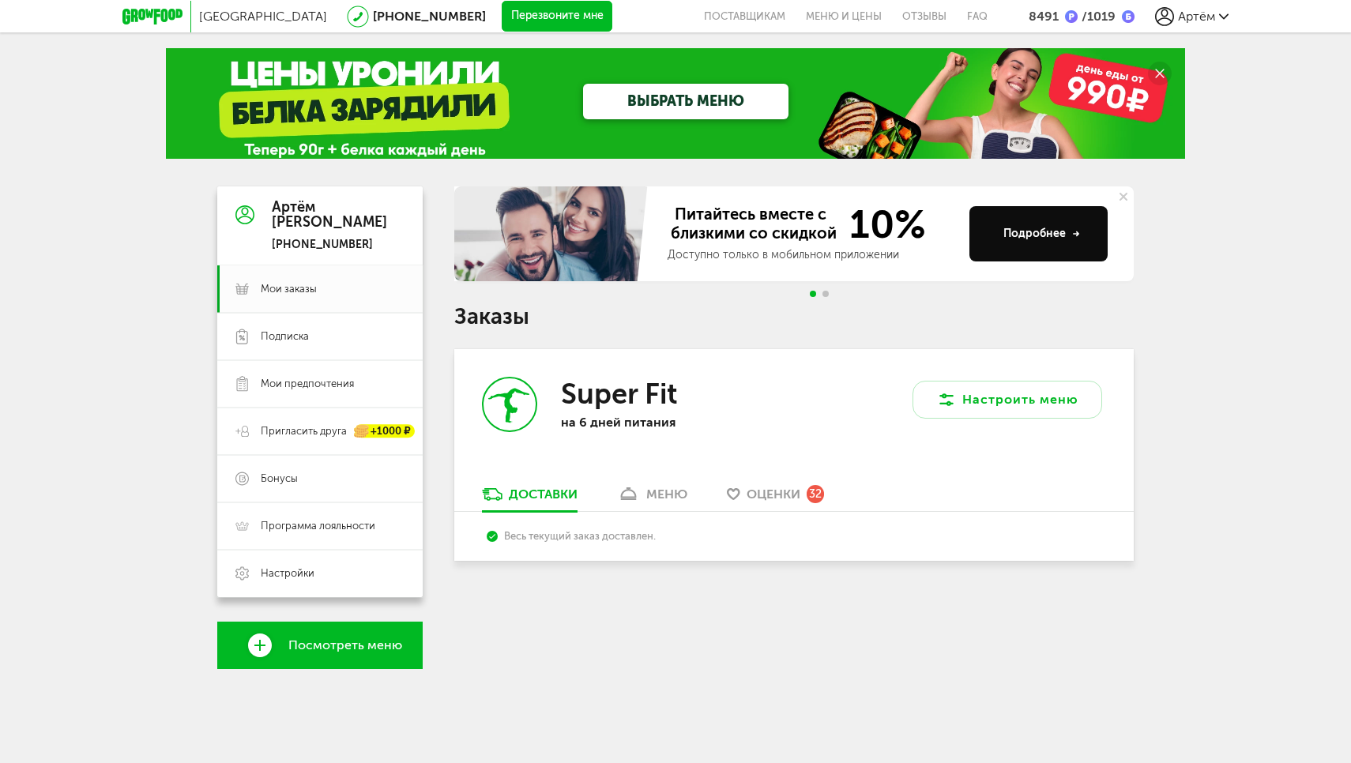
click at [1126, 196] on icon at bounding box center [1123, 197] width 8 height 8
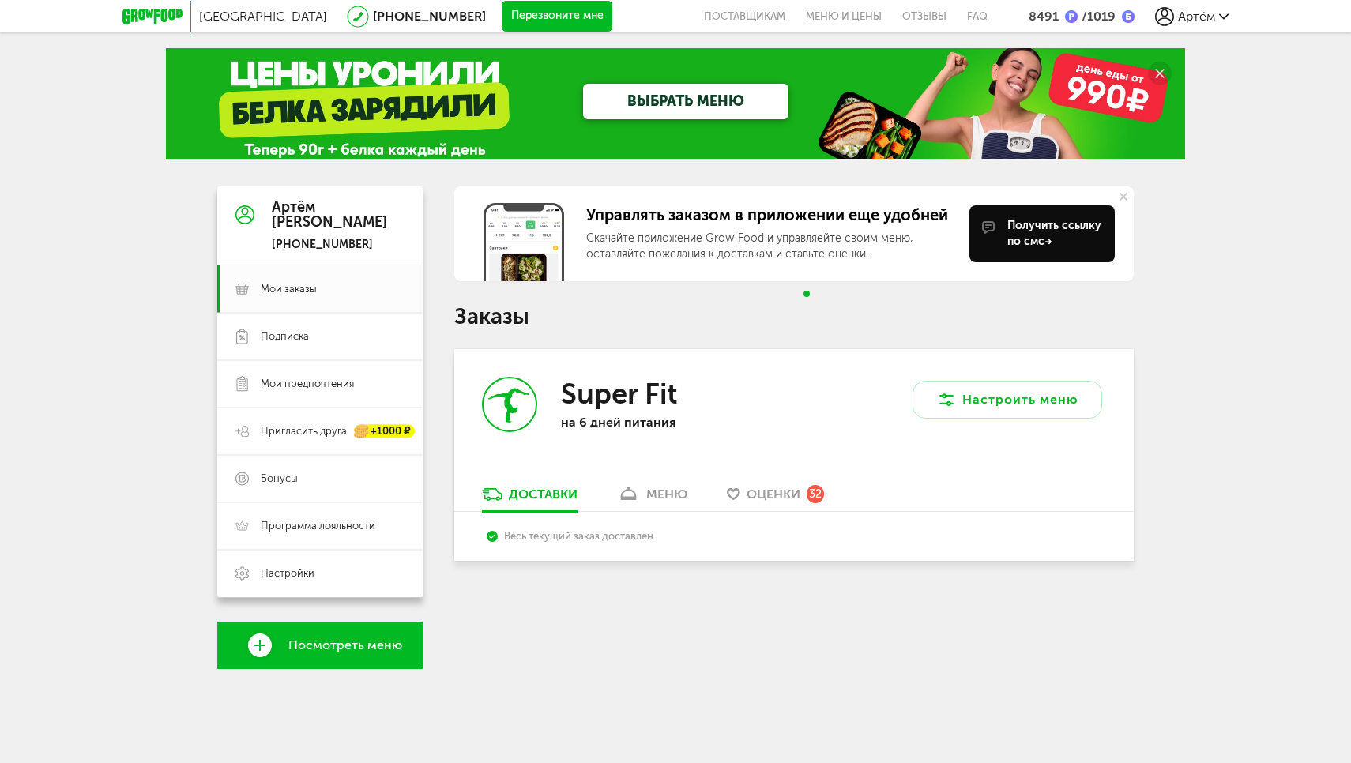
click at [652, 487] on div "меню" at bounding box center [666, 494] width 41 height 15
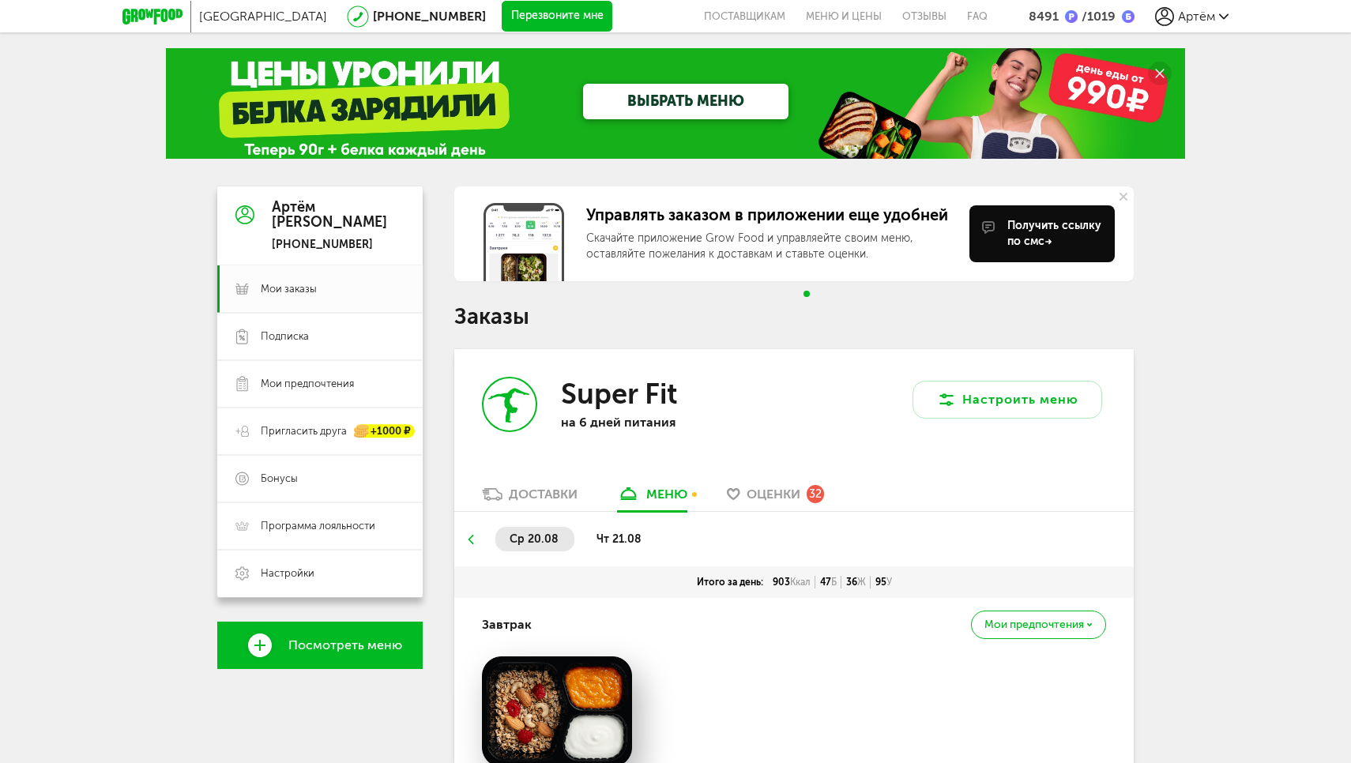
click at [615, 532] on span "чт 21.08" at bounding box center [618, 538] width 45 height 13
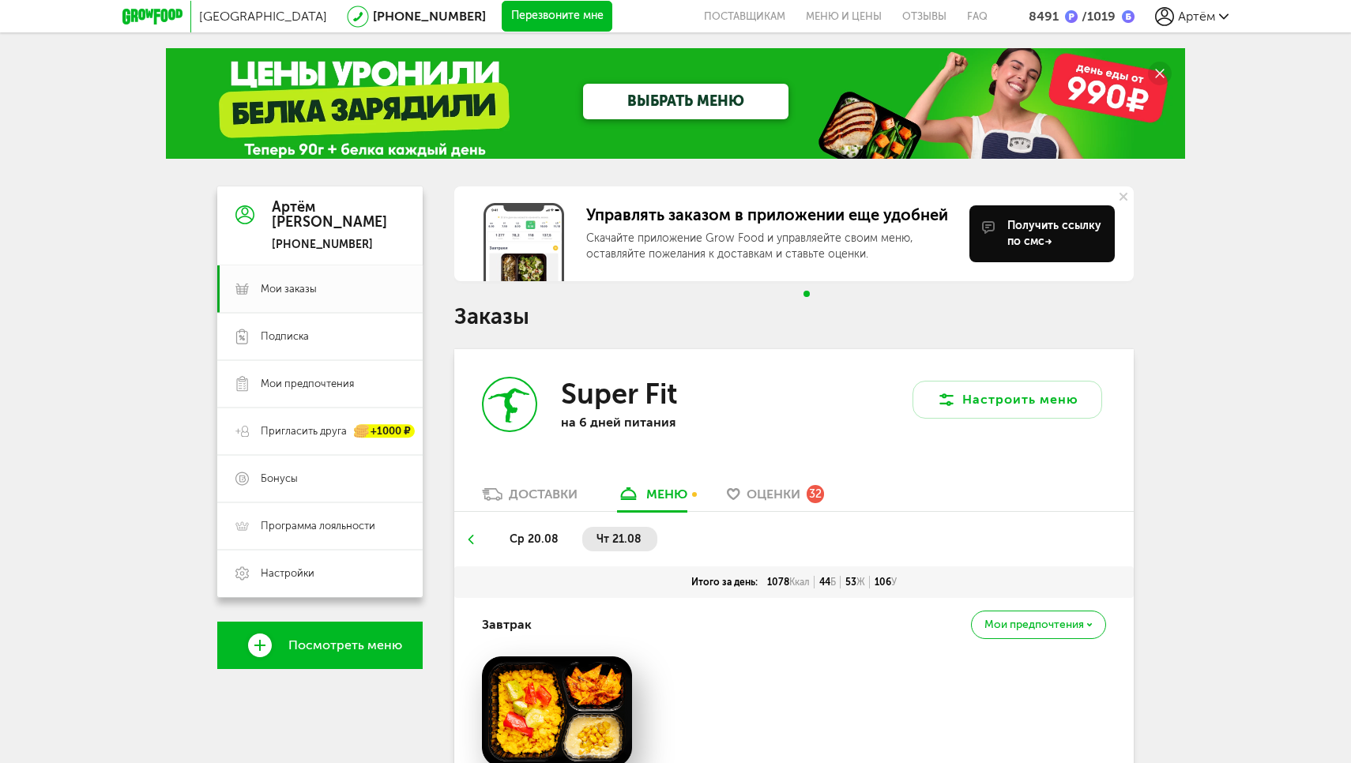
click at [1128, 197] on button at bounding box center [1123, 196] width 21 height 21
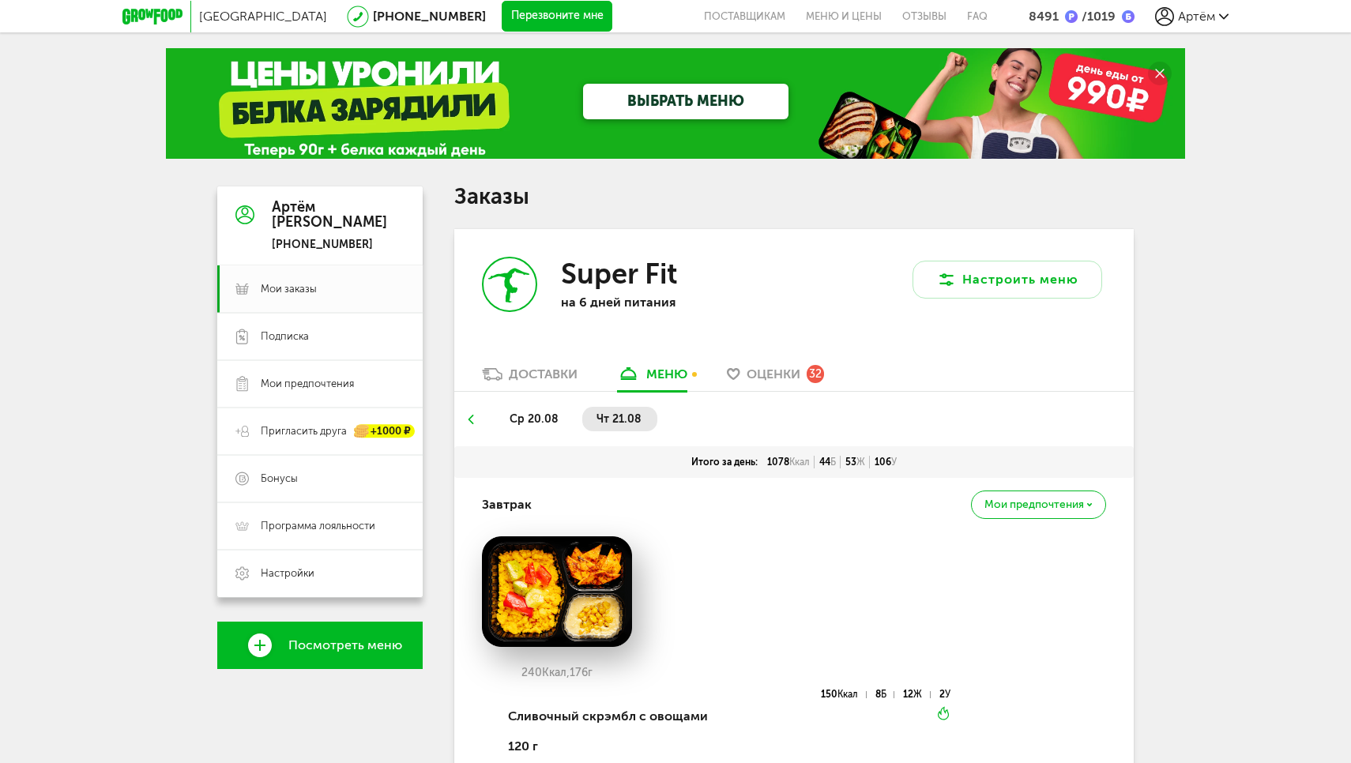
click at [781, 366] on span "Оценки" at bounding box center [773, 373] width 54 height 15
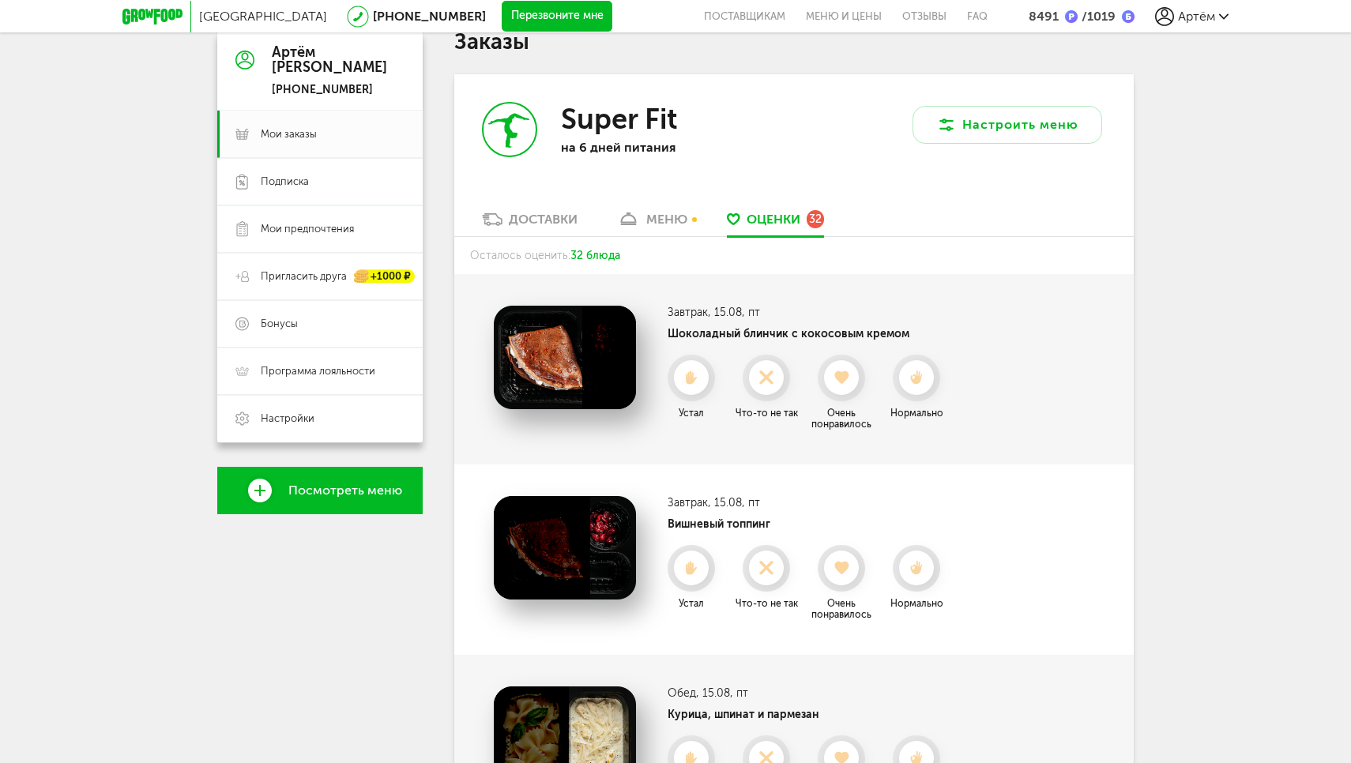
scroll to position [160, 0]
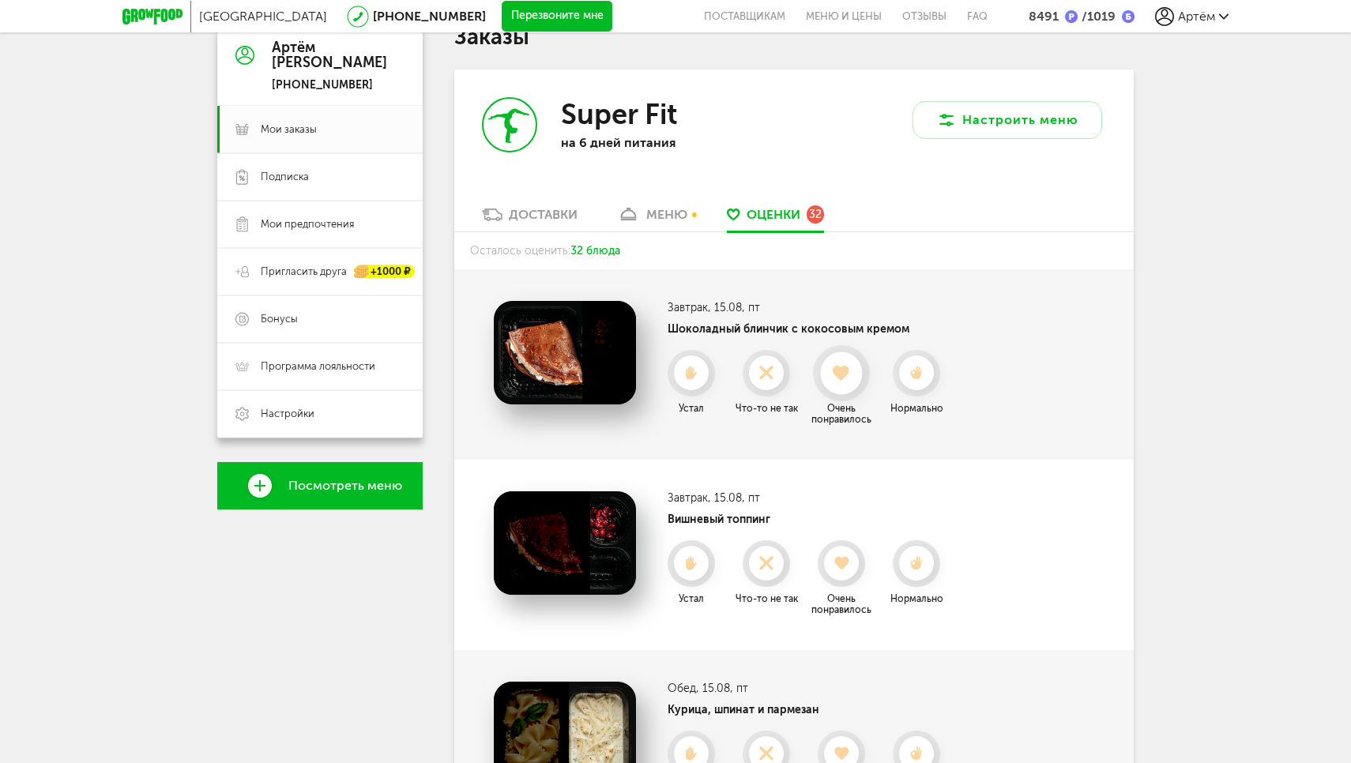
click at [836, 363] on div at bounding box center [841, 373] width 42 height 42
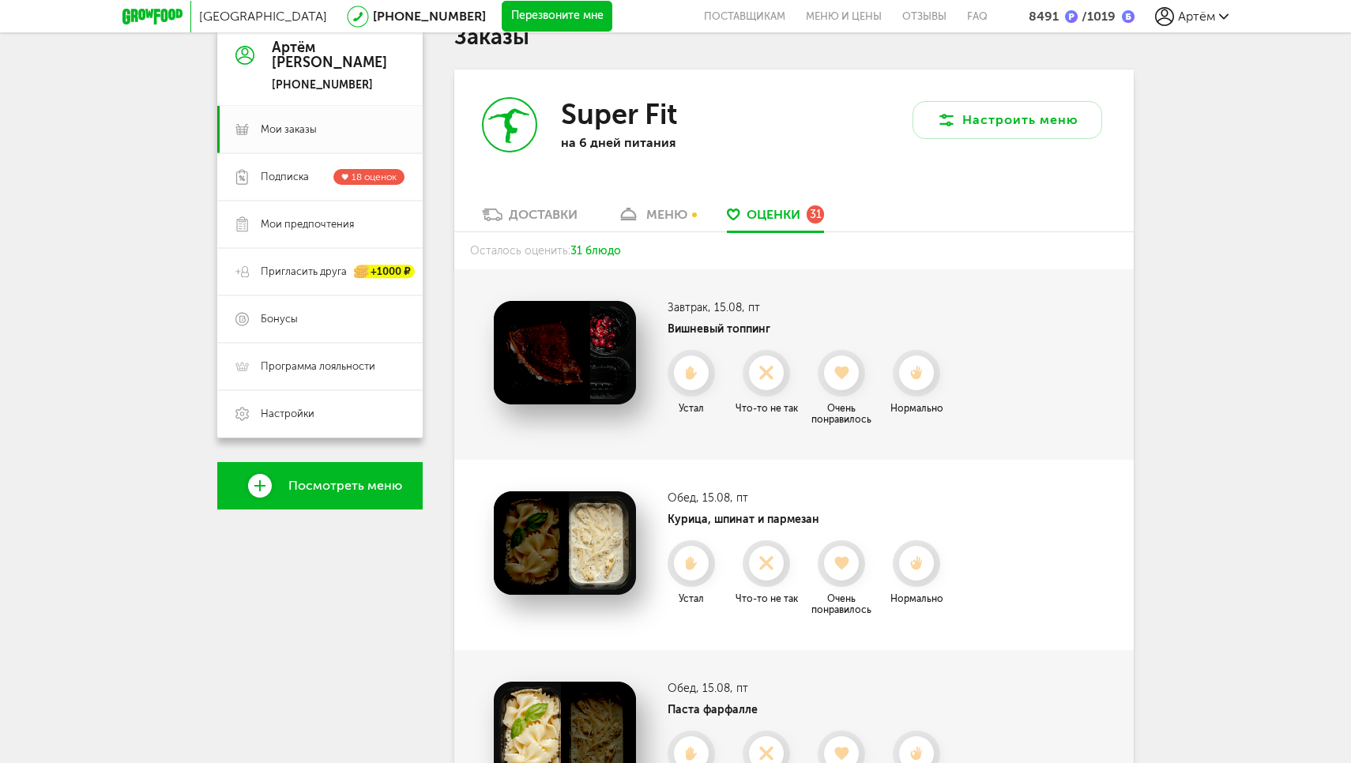
scroll to position [186, 0]
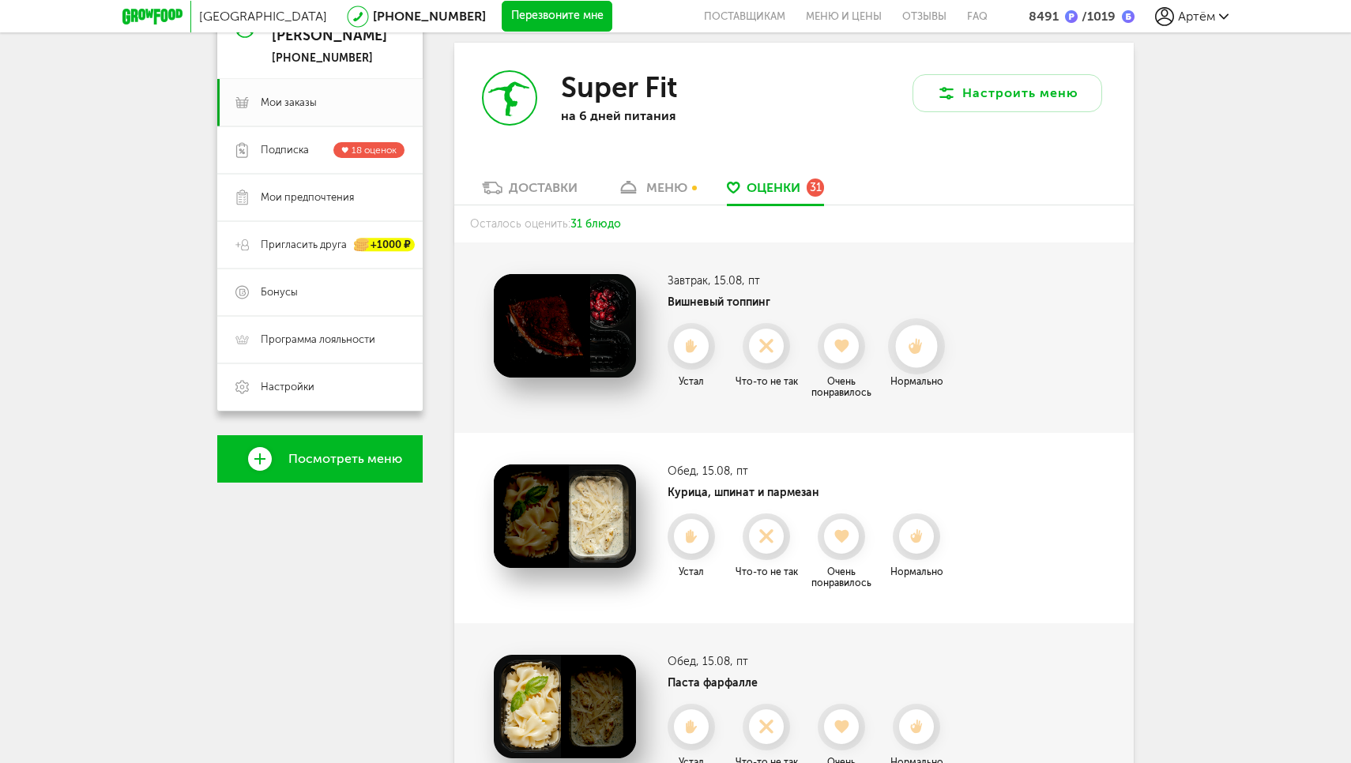
click at [912, 334] on div at bounding box center [916, 346] width 42 height 42
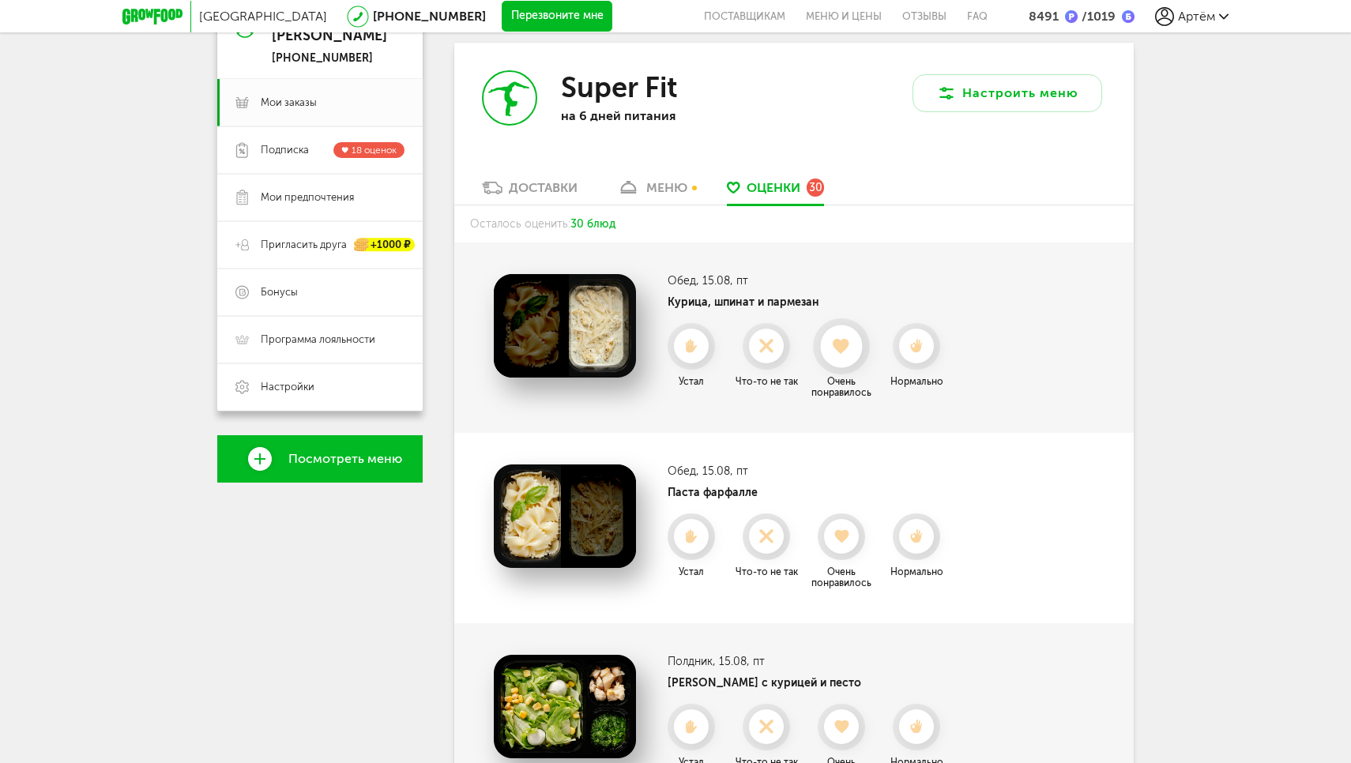
click at [848, 344] on div at bounding box center [841, 346] width 42 height 42
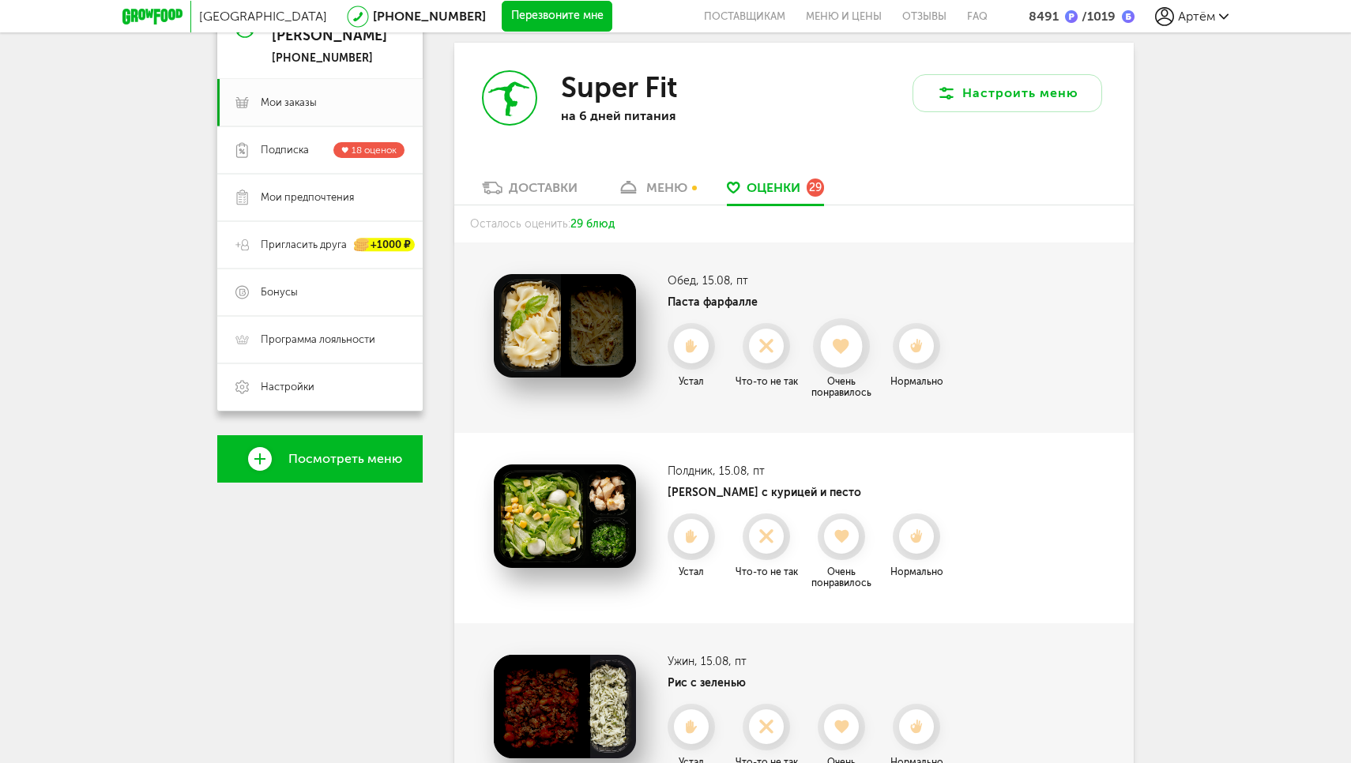
click at [836, 342] on div at bounding box center [841, 346] width 42 height 42
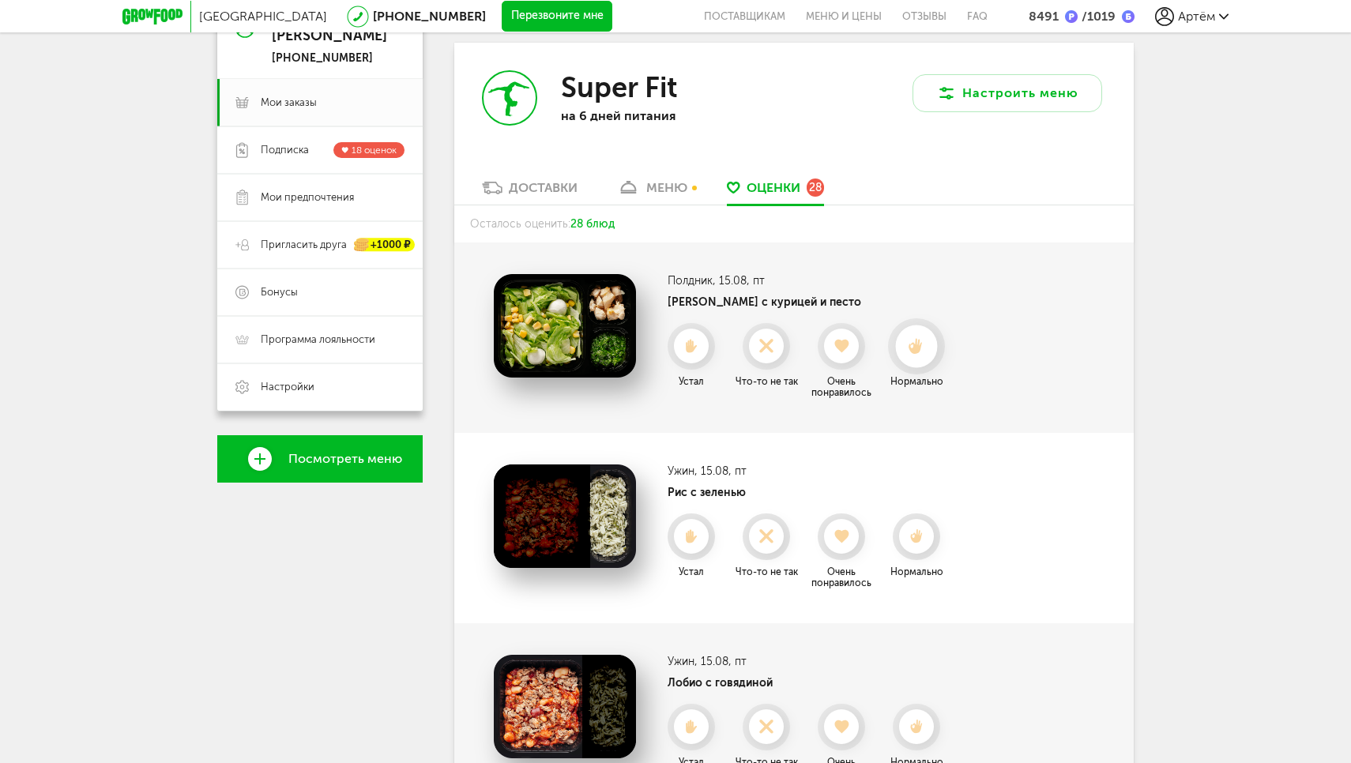
click at [908, 335] on div at bounding box center [916, 346] width 42 height 42
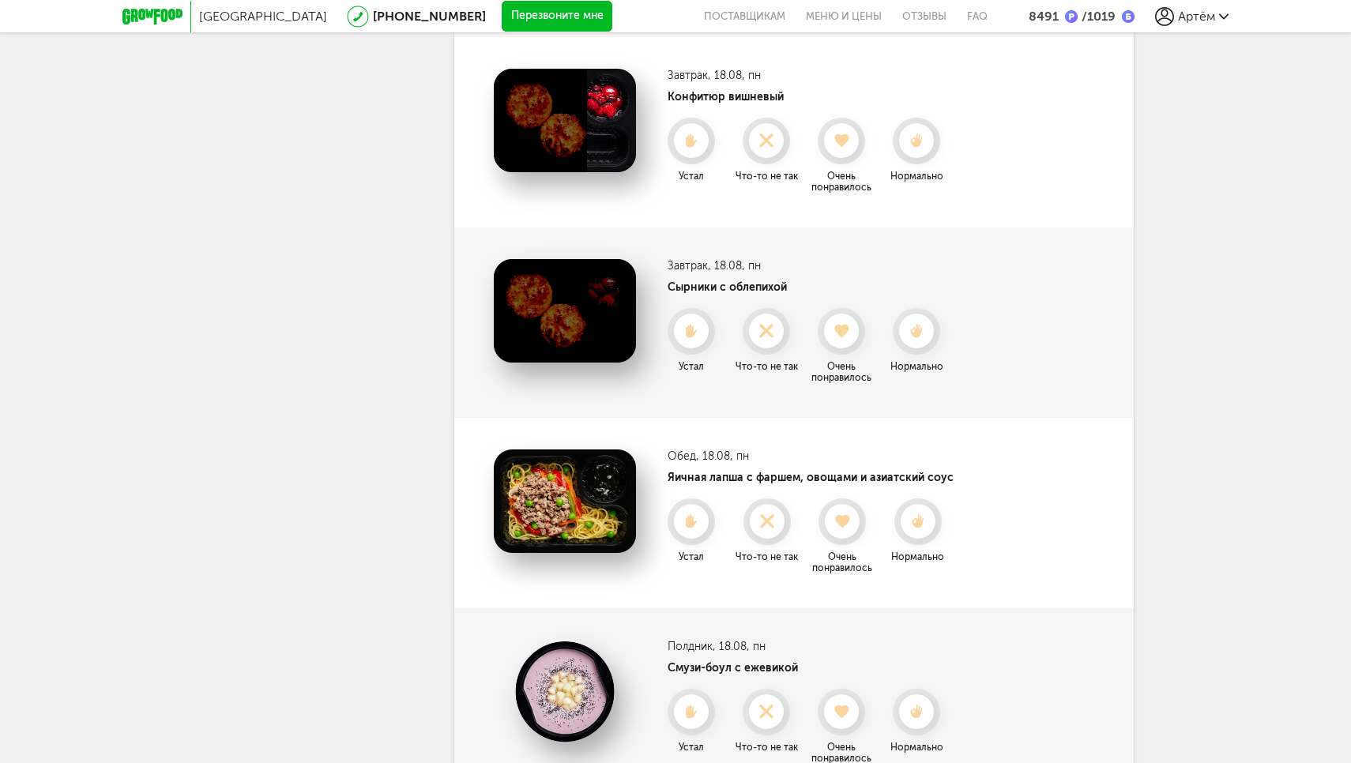
scroll to position [2324, 0]
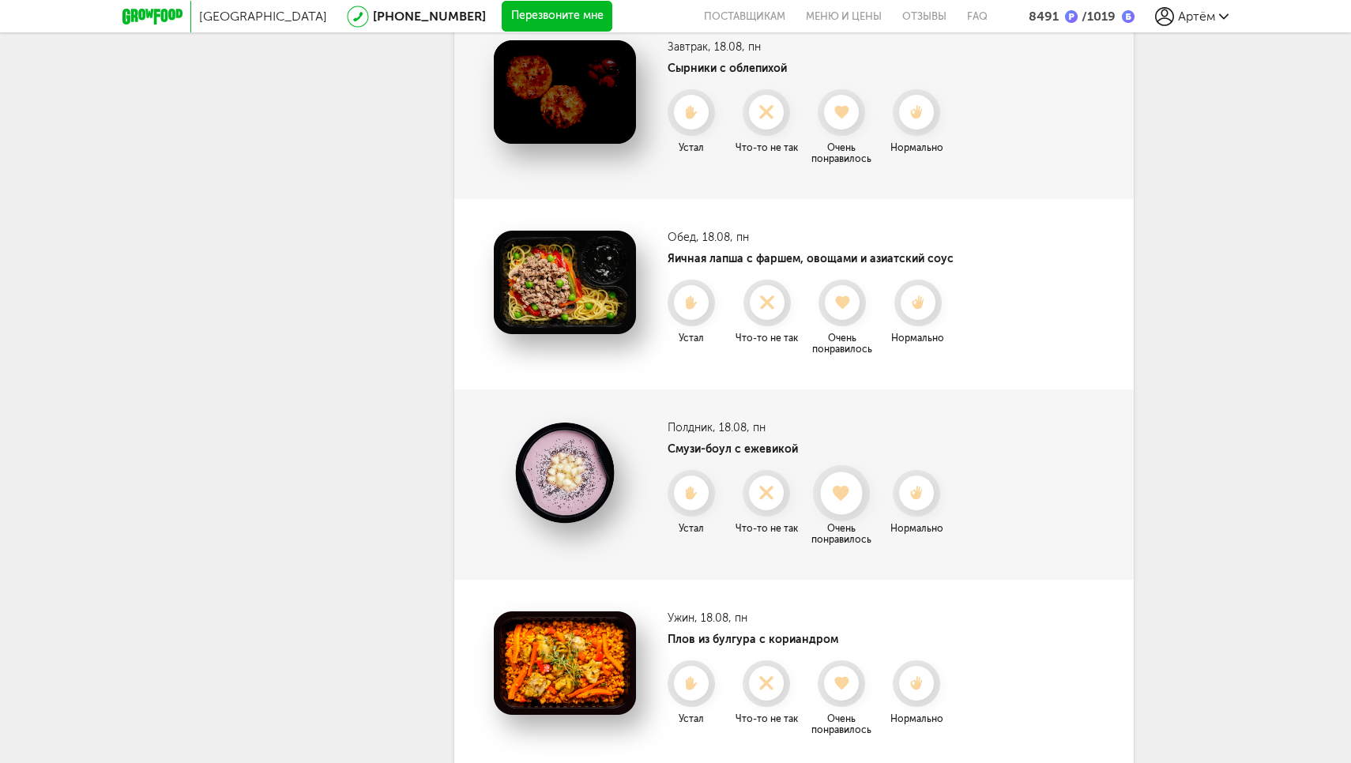
click at [843, 477] on div at bounding box center [841, 493] width 42 height 42
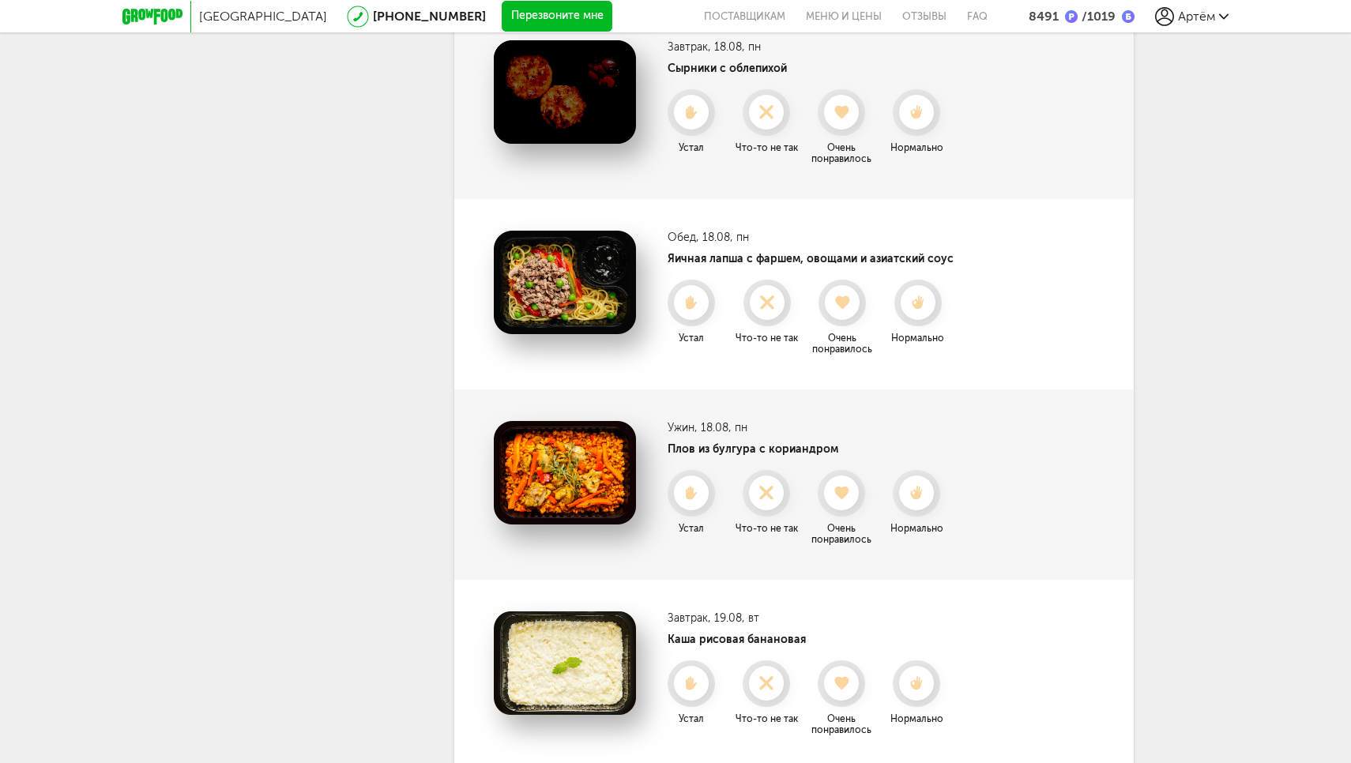
scroll to position [2396, 0]
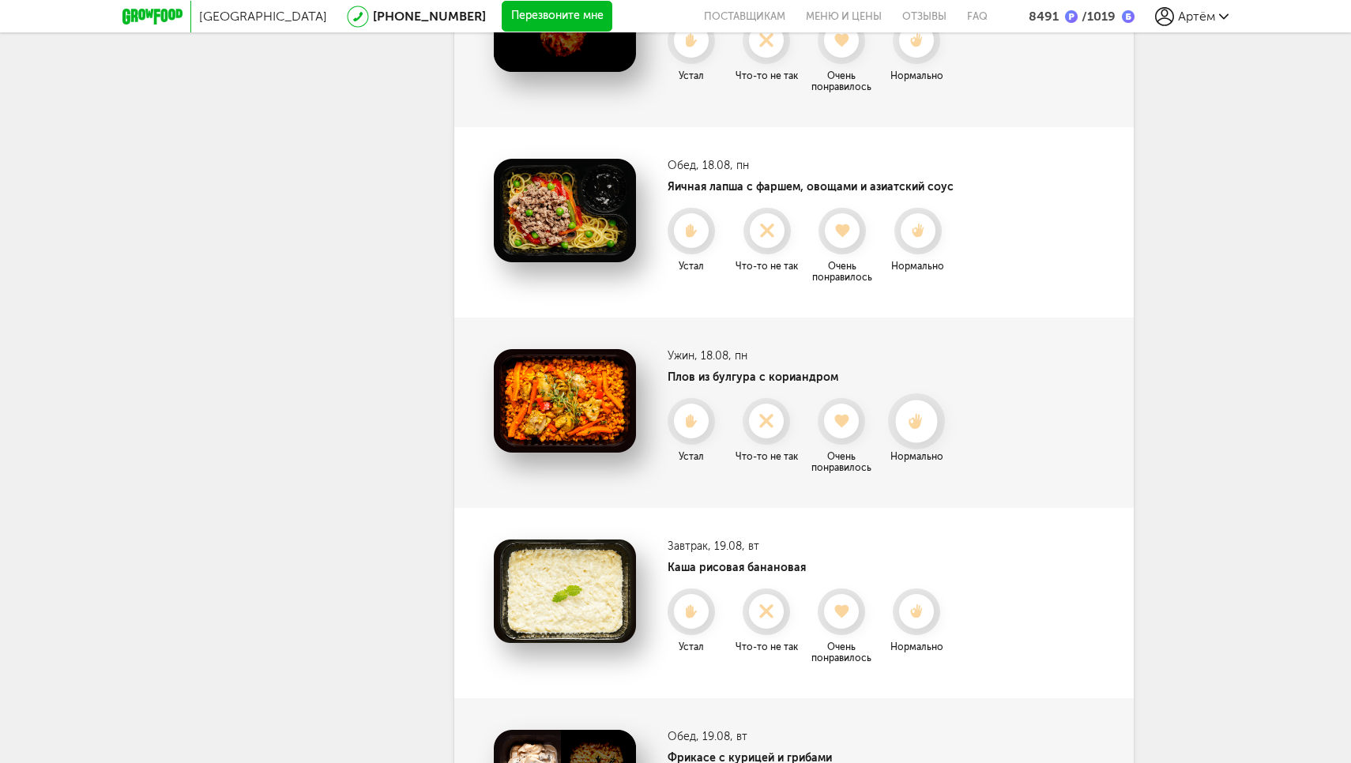
click at [919, 400] on div at bounding box center [916, 421] width 42 height 42
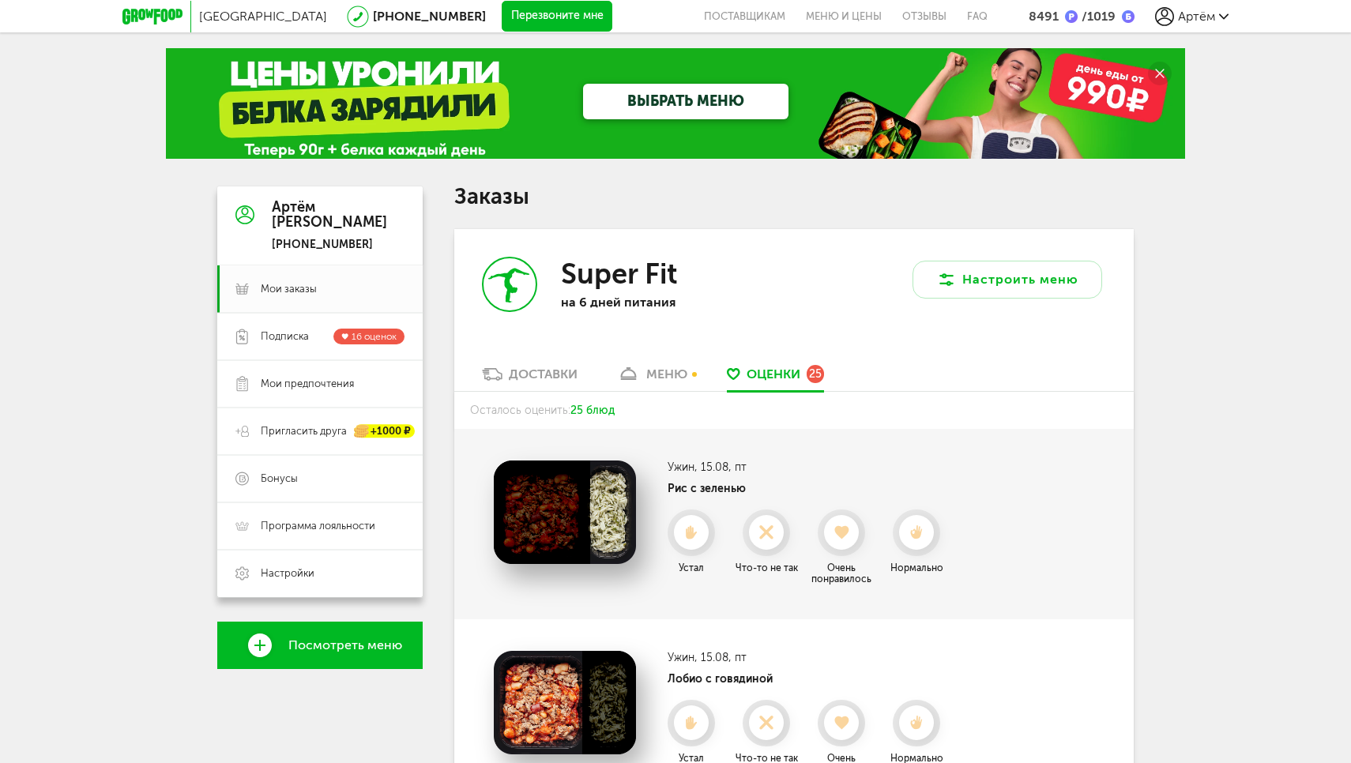
scroll to position [0, 0]
click at [501, 368] on icon at bounding box center [492, 374] width 21 height 13
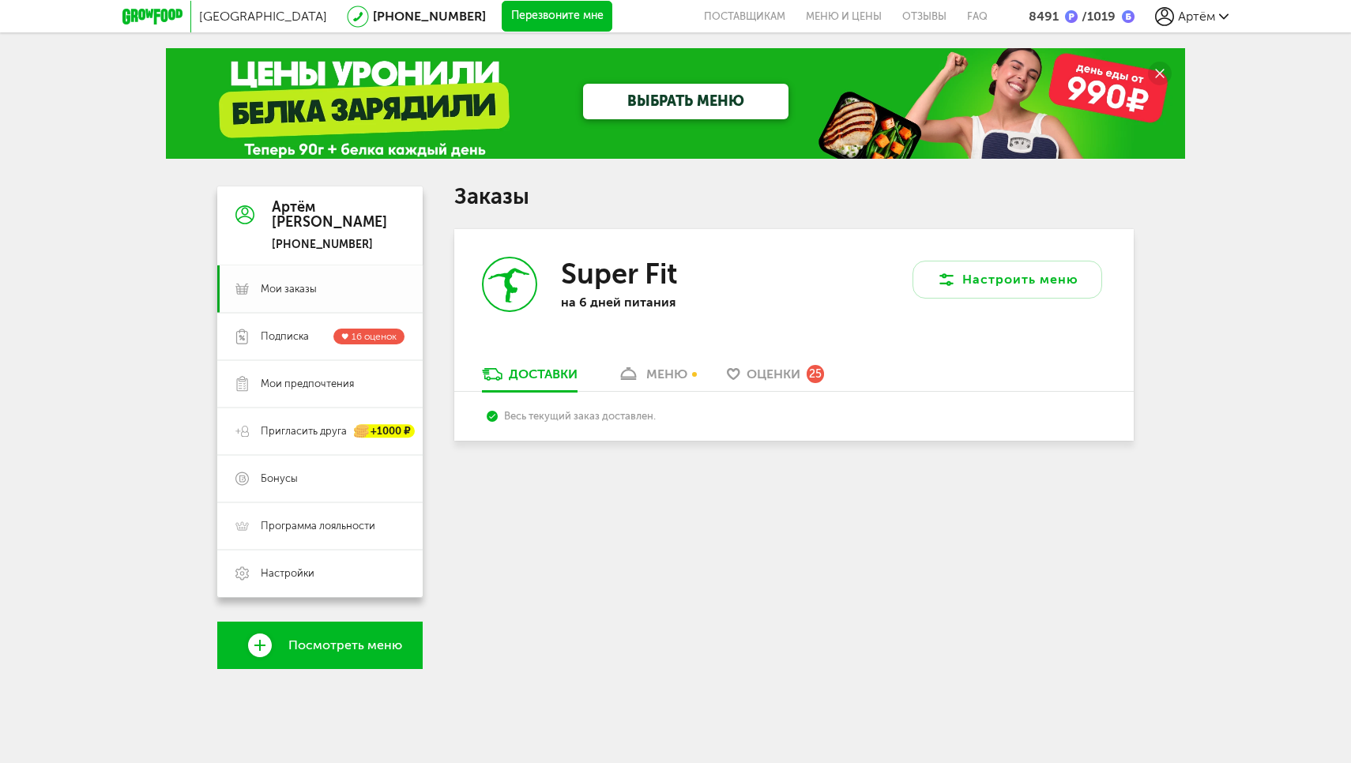
click at [276, 288] on span "Мои заказы" at bounding box center [289, 289] width 56 height 14
click at [1175, 23] on div "Артём" at bounding box center [1191, 16] width 73 height 19
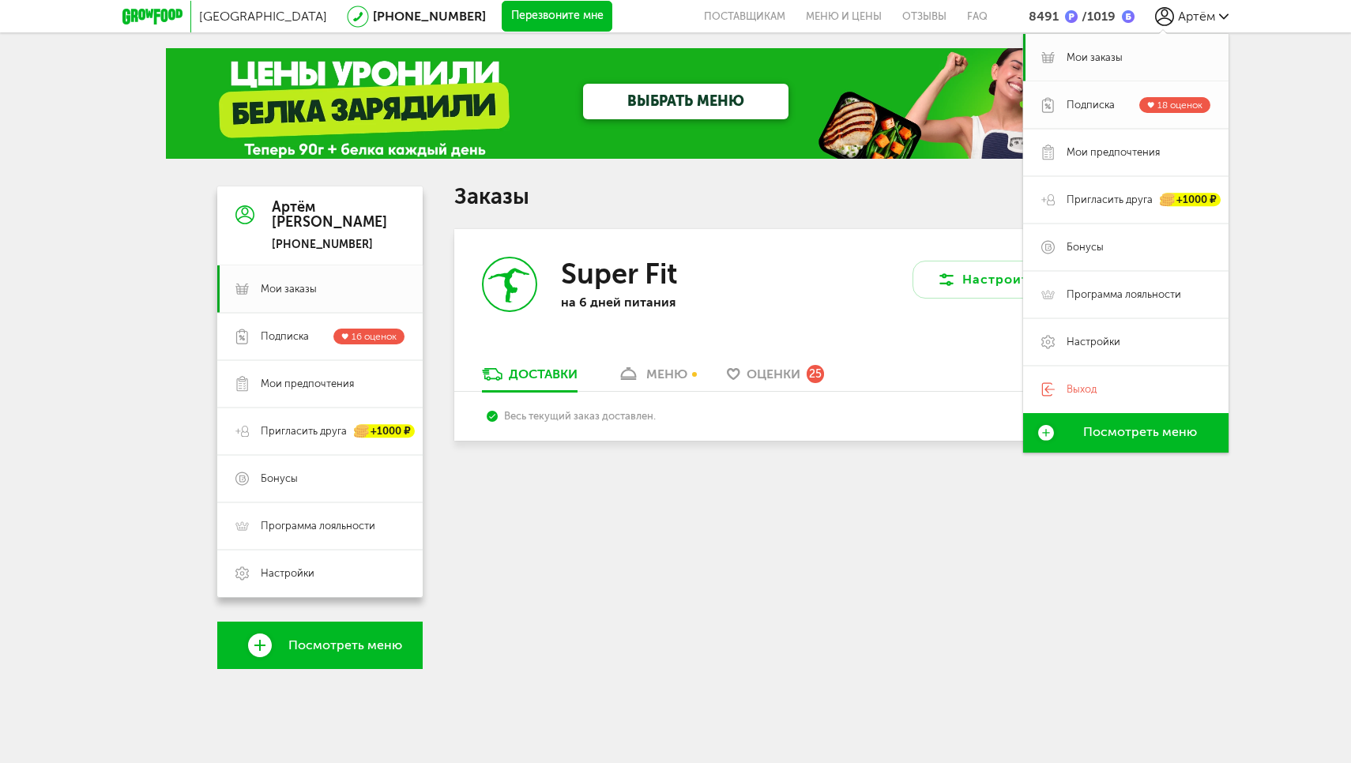
click at [1085, 114] on link "Подписка 18 оценок" at bounding box center [1125, 104] width 205 height 47
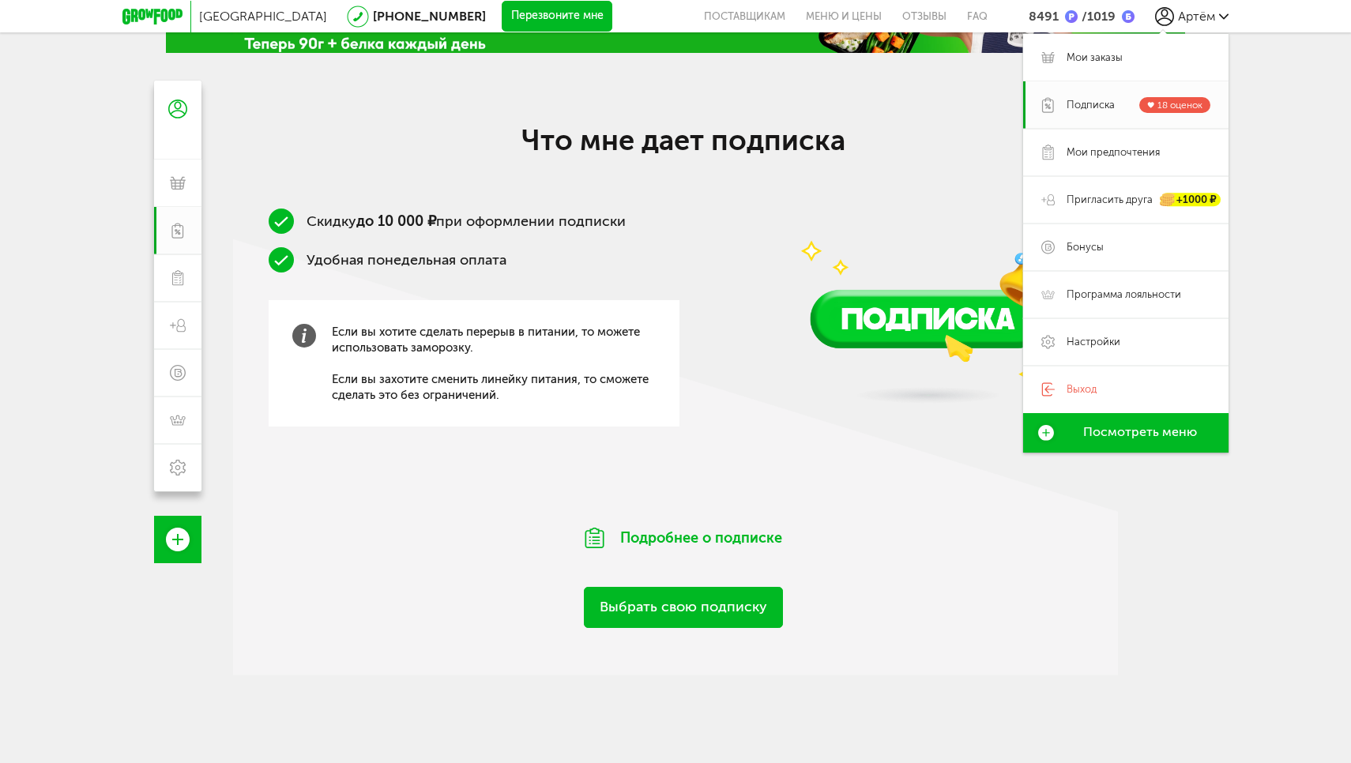
scroll to position [107, 0]
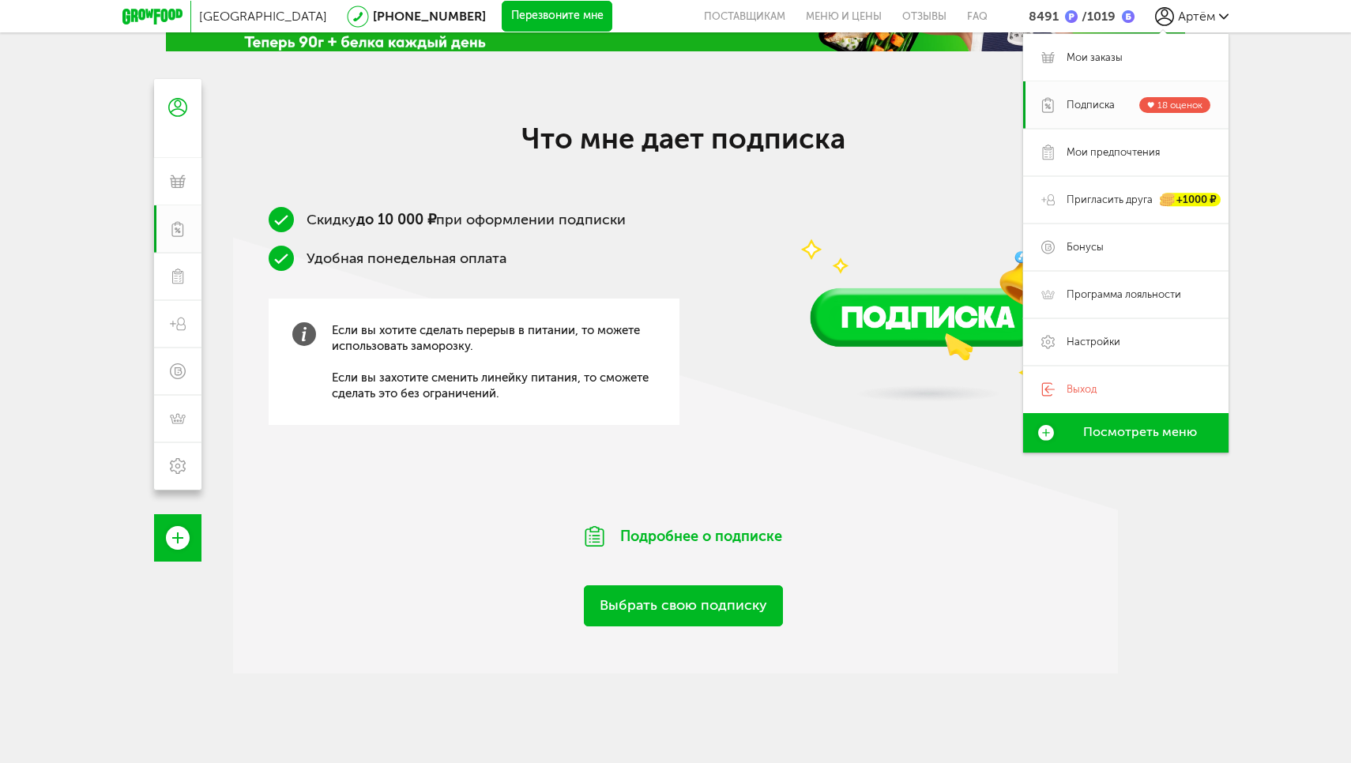
click at [719, 389] on div "Скидку до 10 000 ₽ при оформлении подписки Удобная понедельная оплата Если вы х…" at bounding box center [683, 345] width 900 height 276
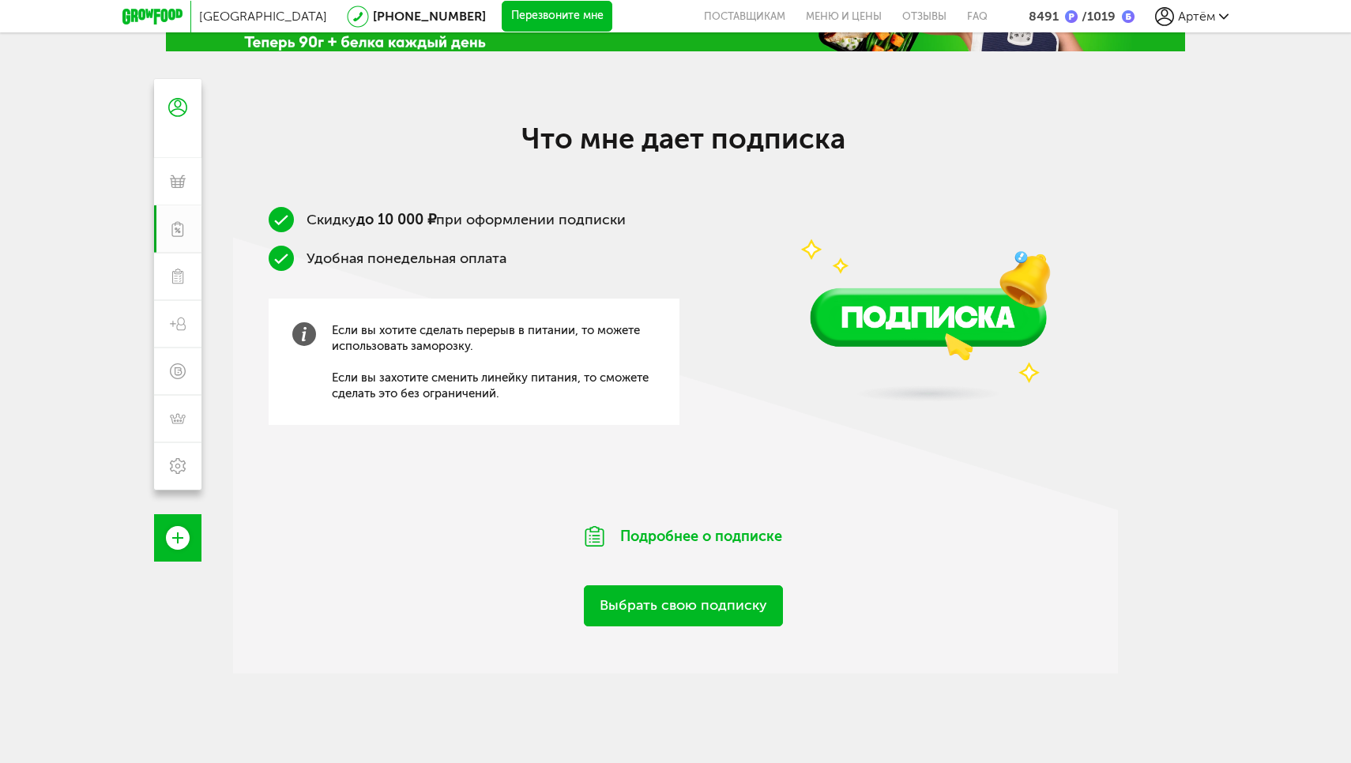
click at [675, 608] on link "Выбрать свою подписку" at bounding box center [683, 605] width 199 height 40
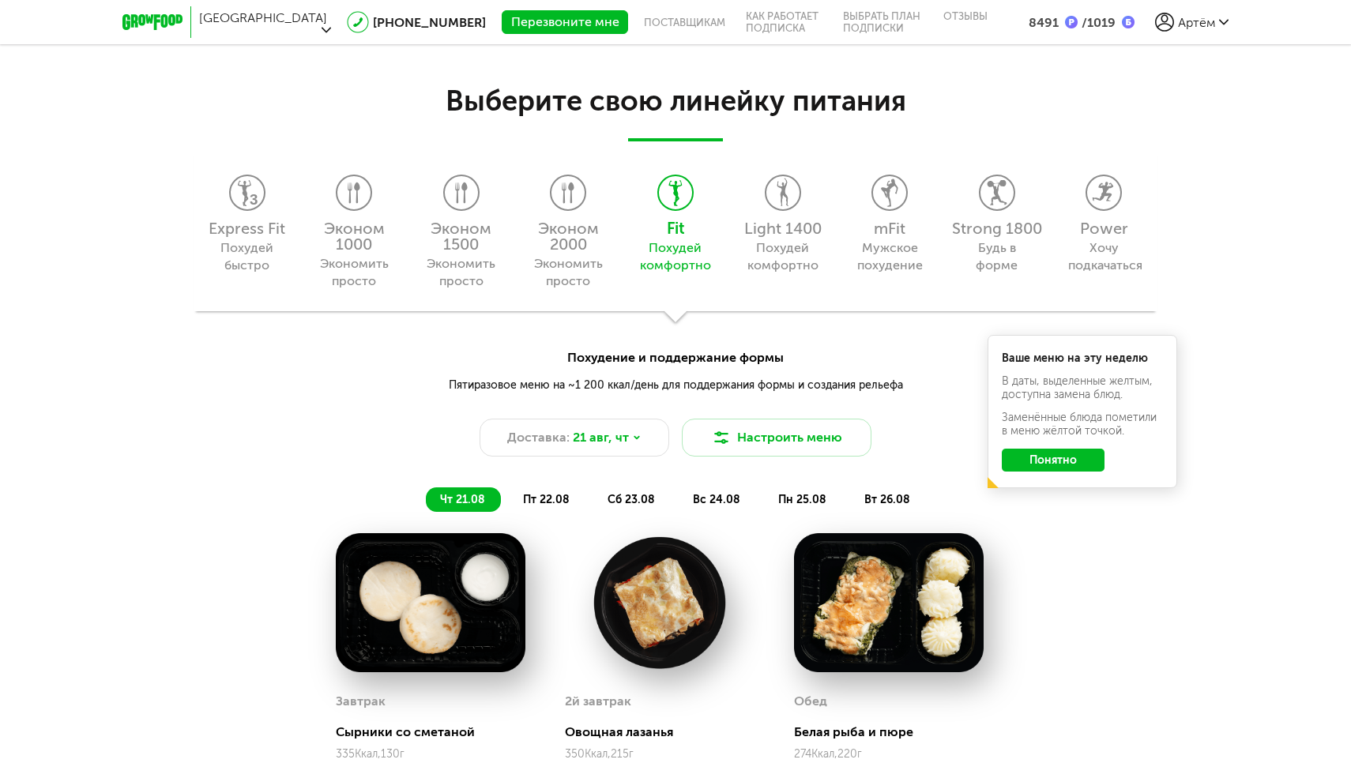
scroll to position [1414, 0]
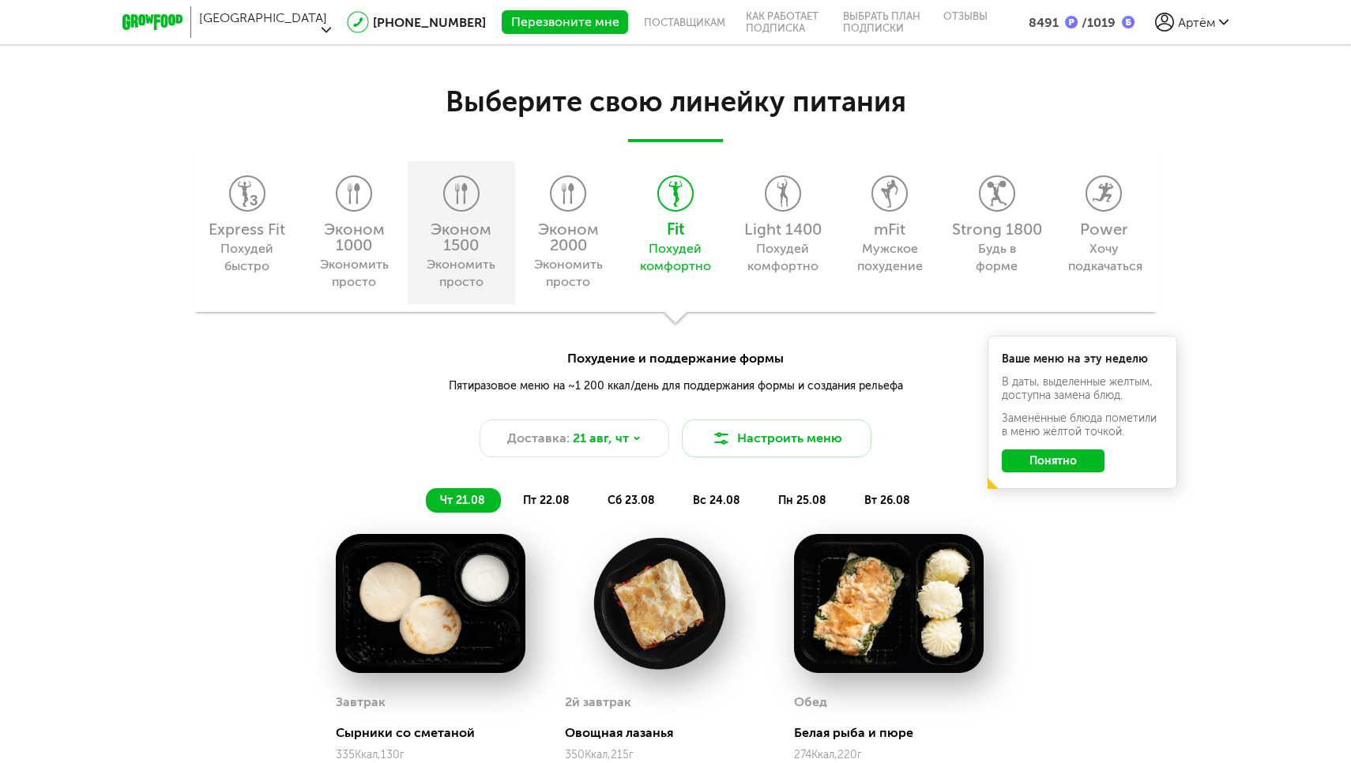
click at [464, 245] on div "Эконом 1500" at bounding box center [461, 237] width 92 height 32
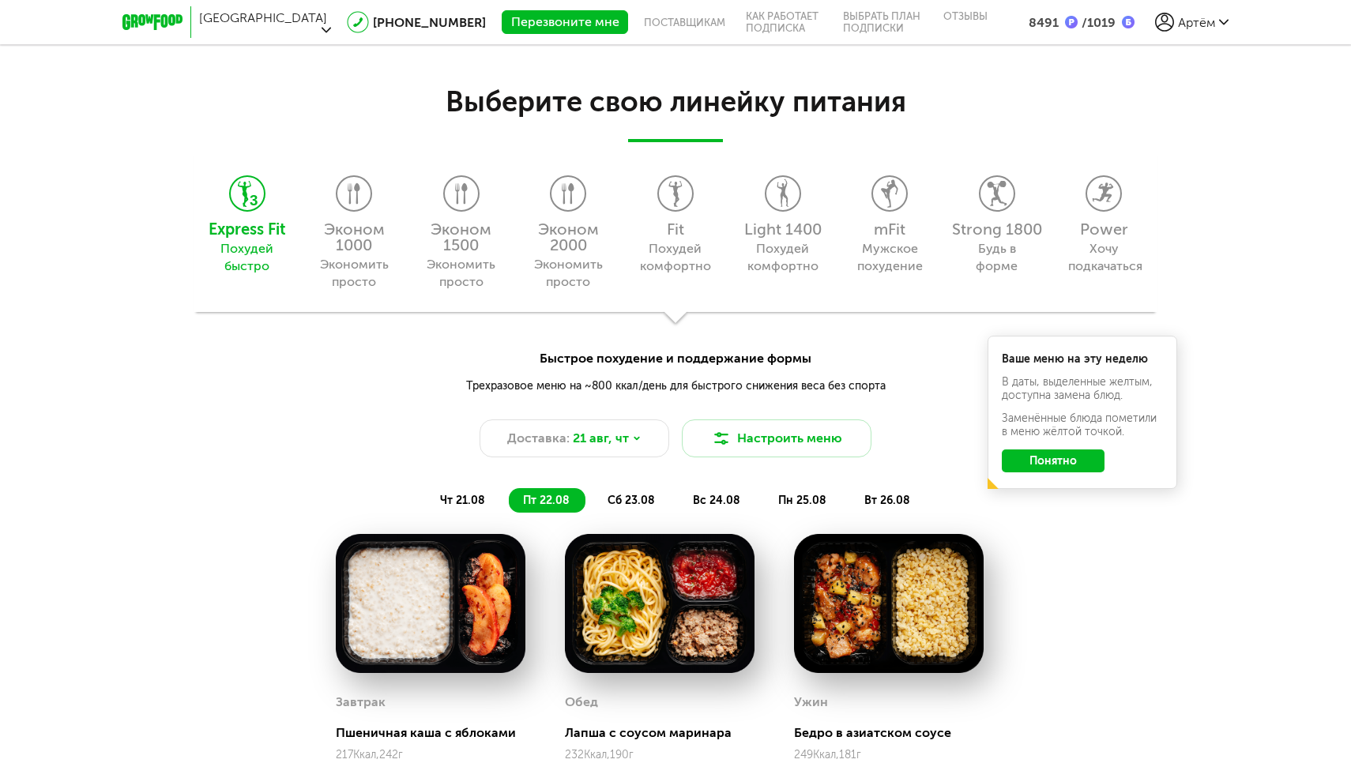
click at [1073, 464] on button "Понятно" at bounding box center [1053, 460] width 103 height 23
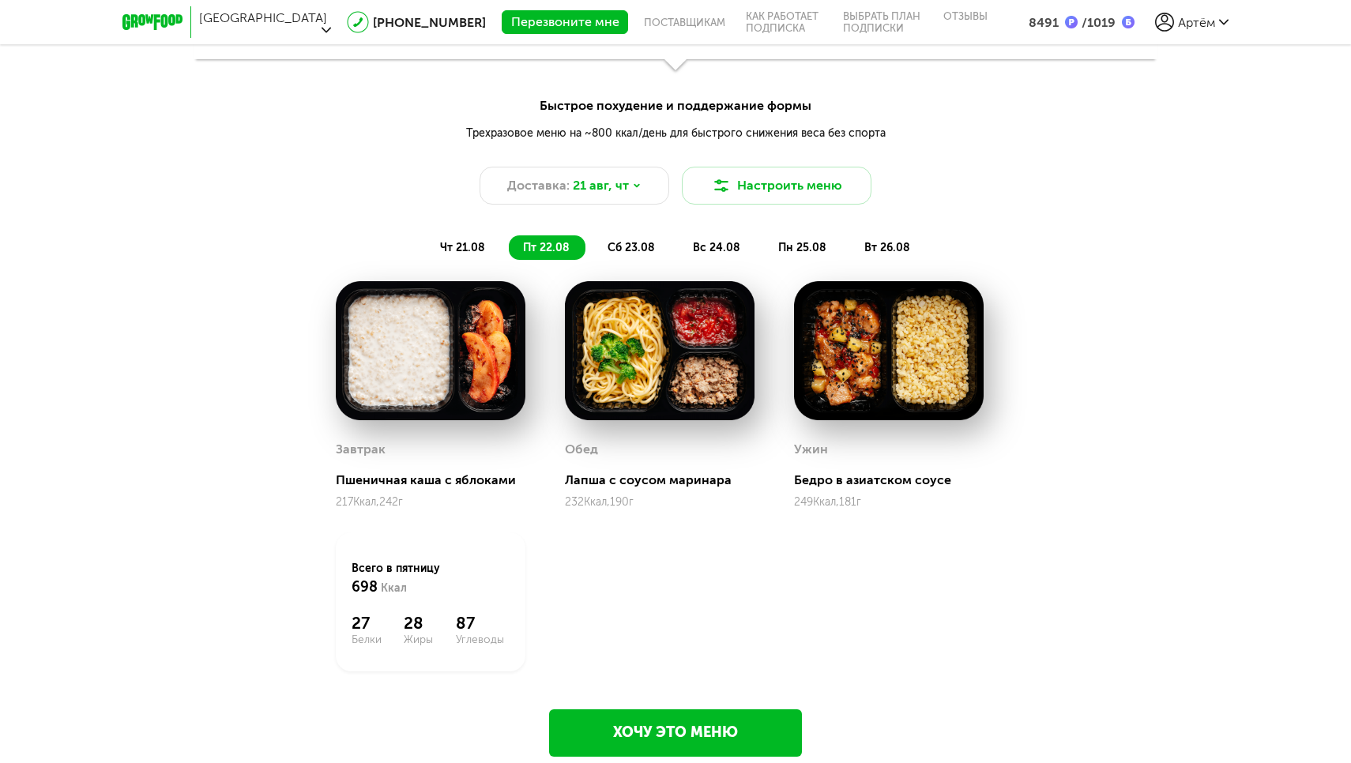
scroll to position [1666, 0]
click at [651, 182] on div "Доставка: 21 авг, чт" at bounding box center [574, 186] width 190 height 38
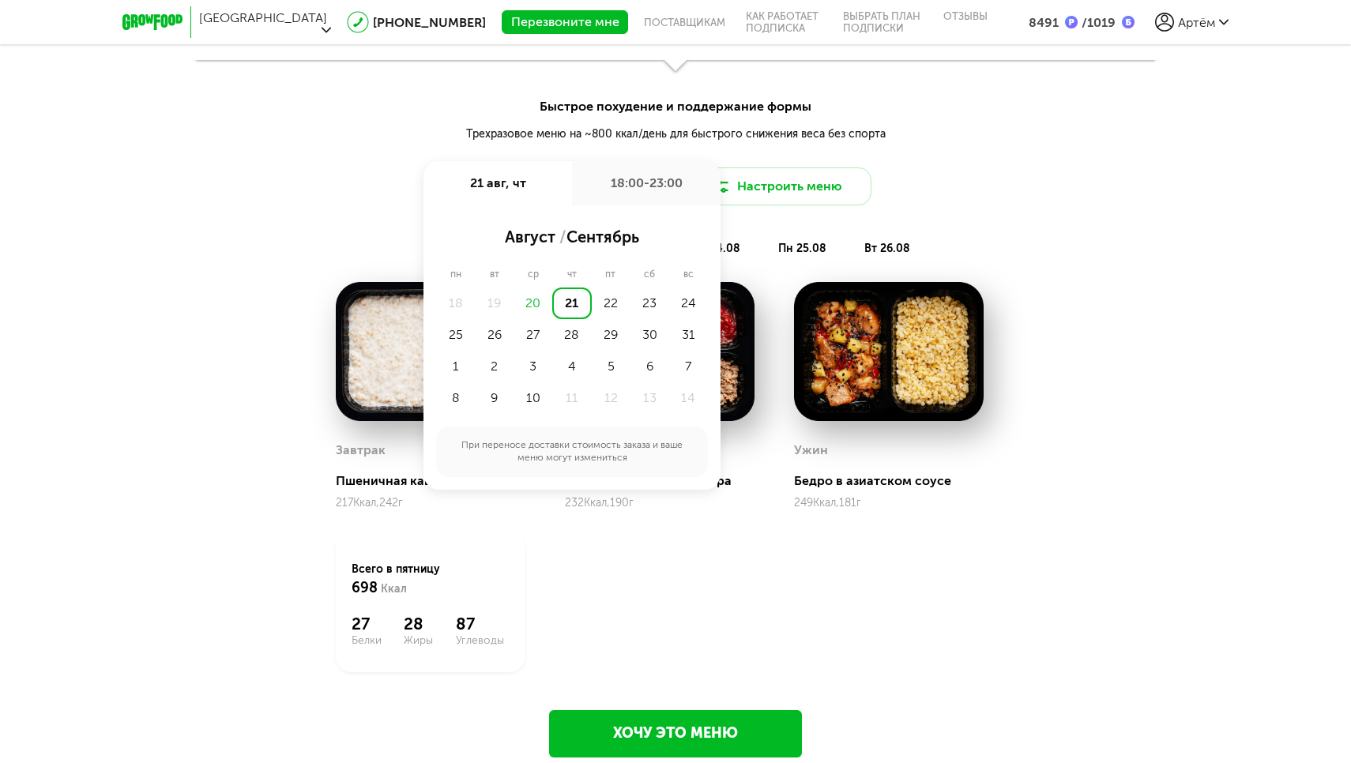
click at [1035, 235] on div "чт 21.08 пт 22.08 сб 23.08 вс 24.08 пн 25.08 вт 26.08" at bounding box center [675, 240] width 1351 height 39
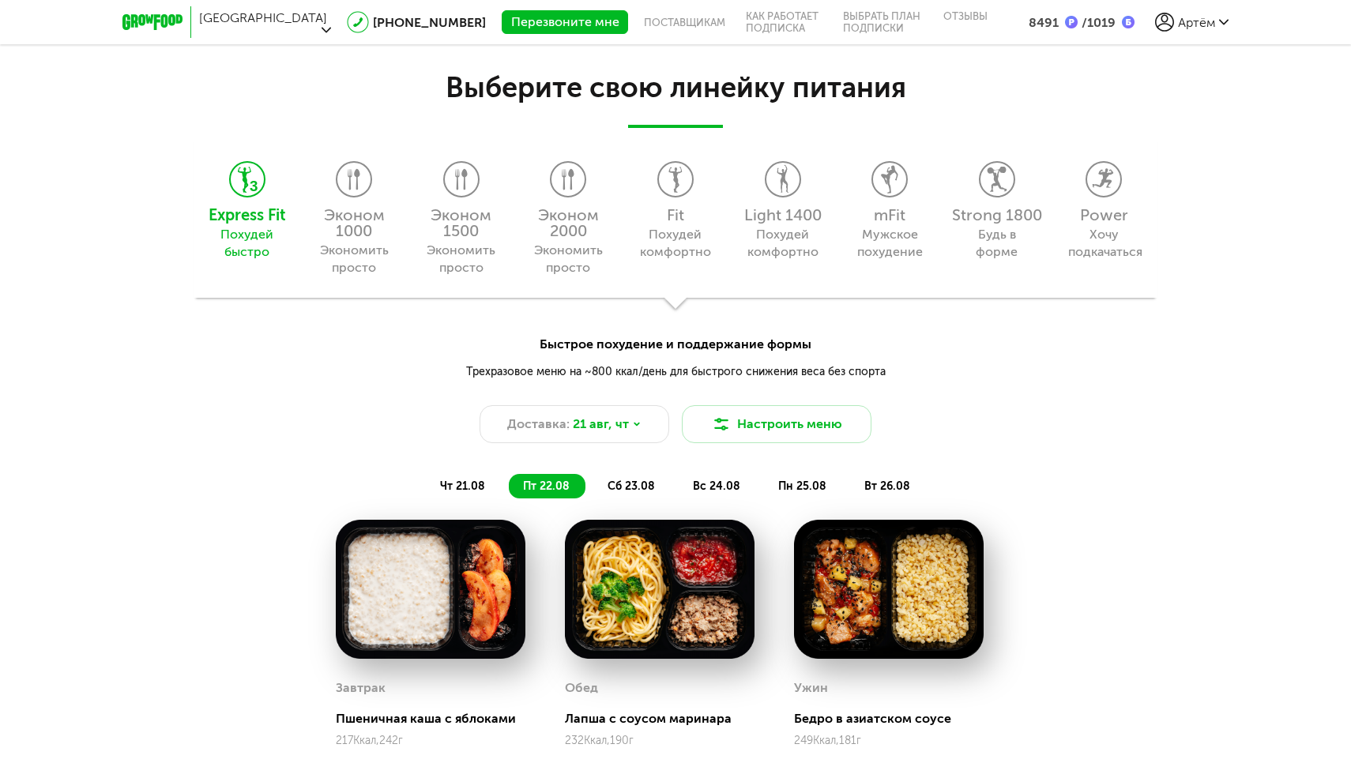
scroll to position [1401, 0]
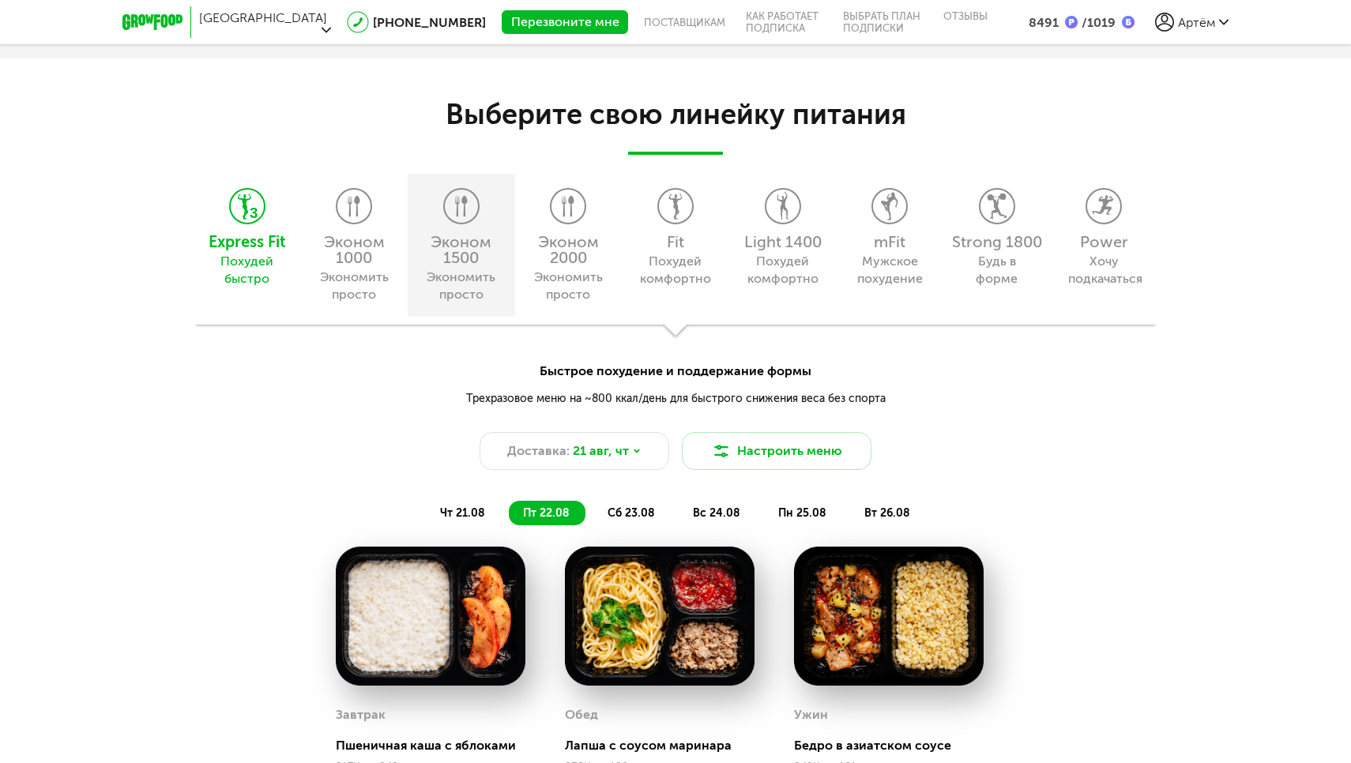
click at [456, 234] on div "Эконом 1500" at bounding box center [461, 250] width 92 height 32
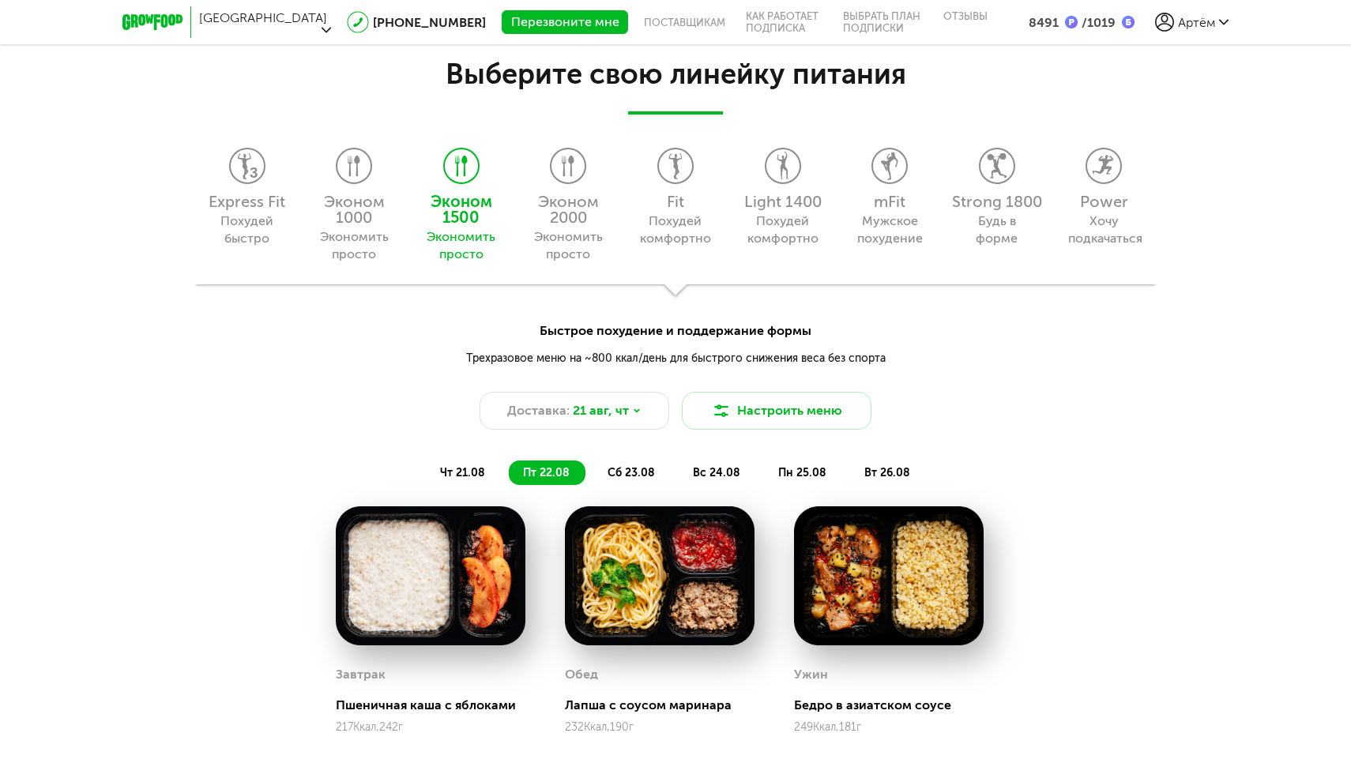
scroll to position [1203, 0]
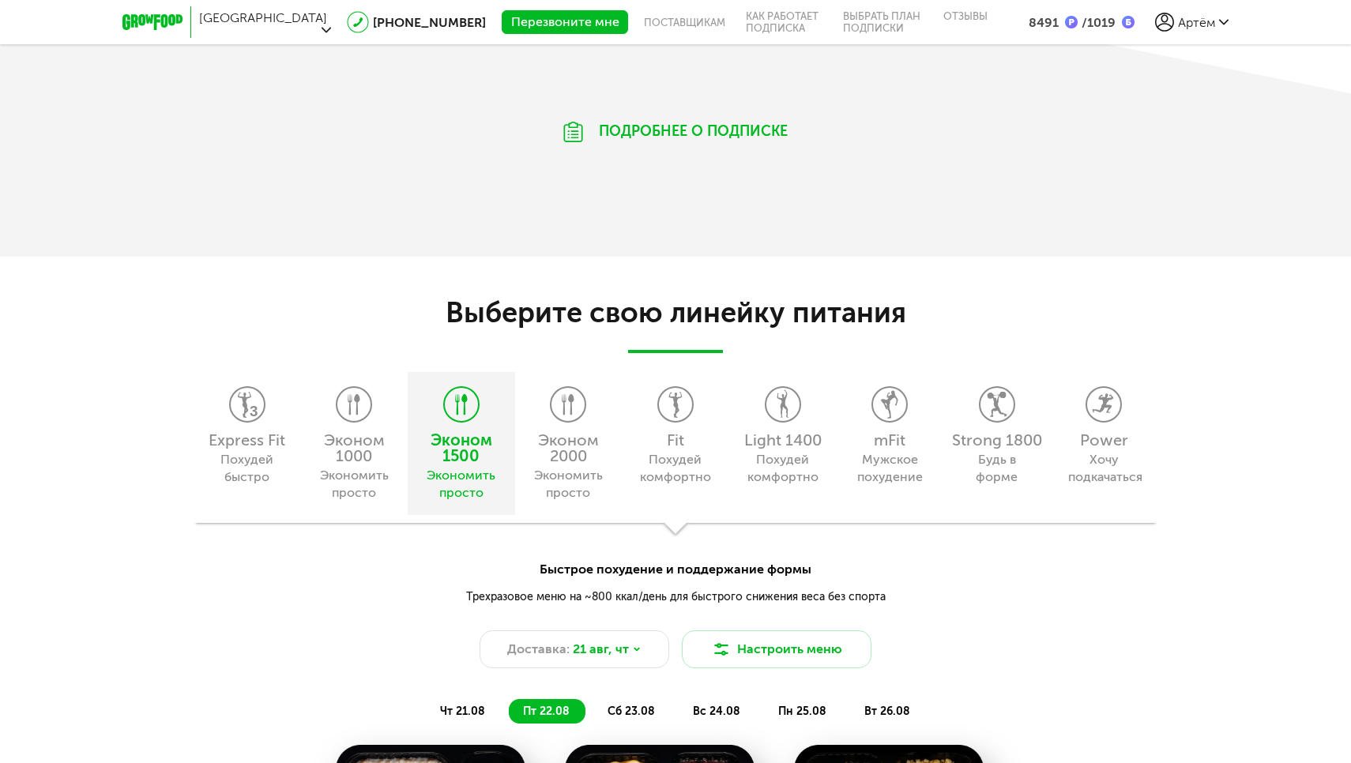
click at [457, 395] on use at bounding box center [461, 404] width 12 height 21
click at [468, 442] on div "Эконом 1500" at bounding box center [461, 448] width 92 height 32
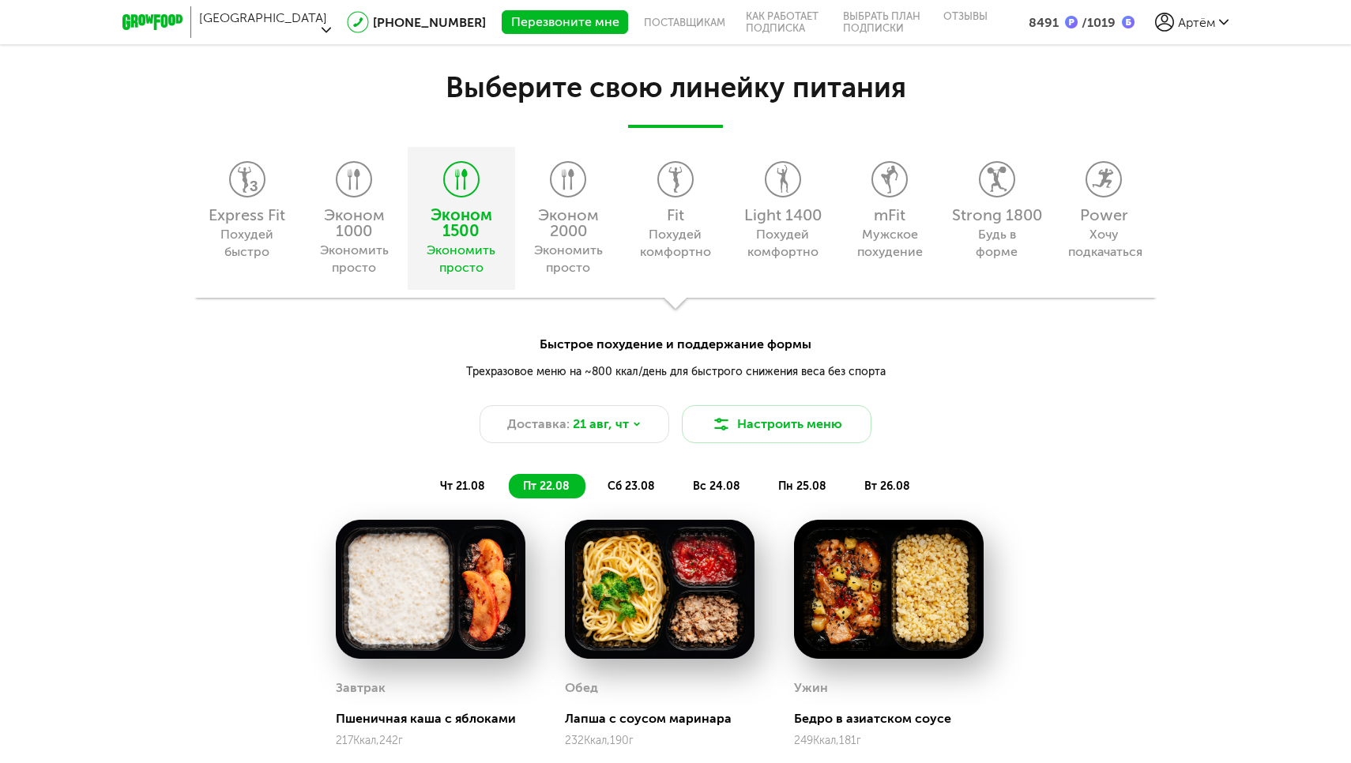
scroll to position [1429, 0]
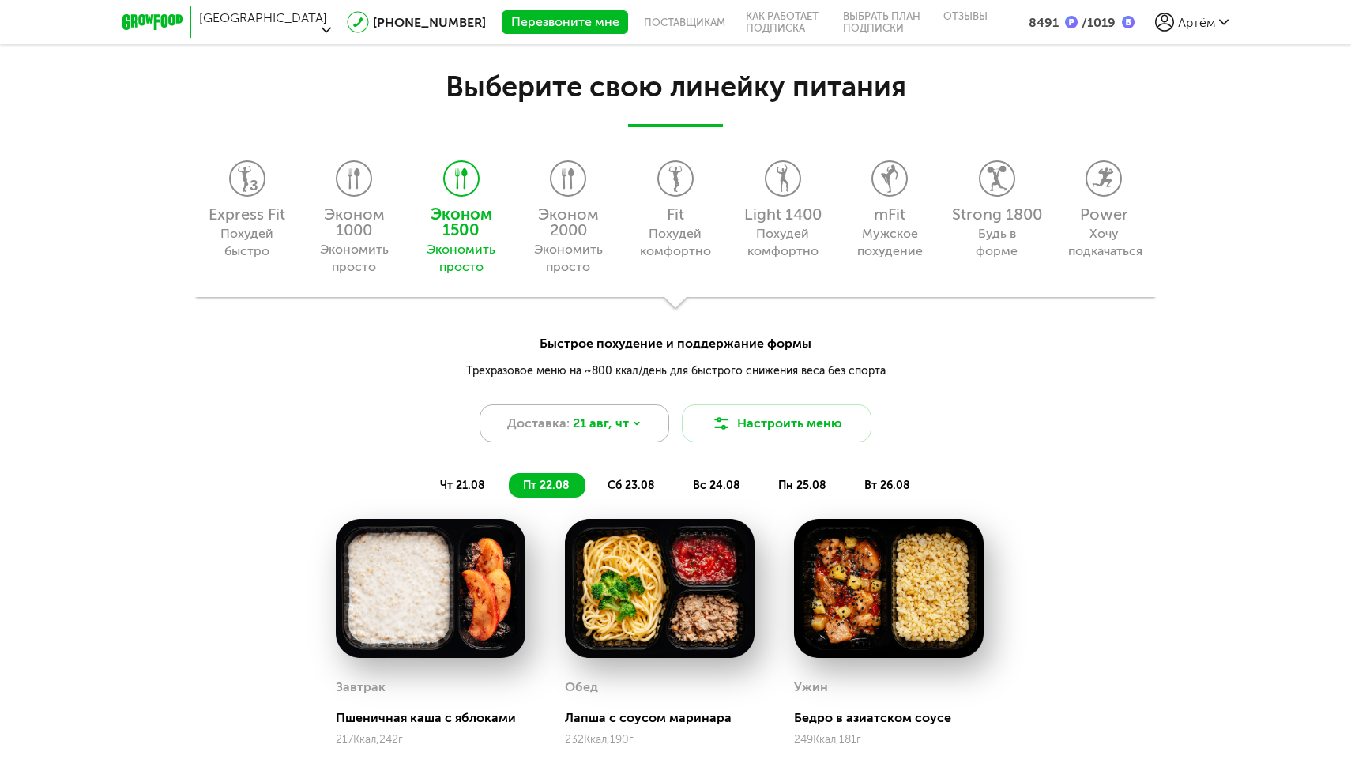
click at [623, 421] on span "21 авг, чт" at bounding box center [601, 423] width 56 height 19
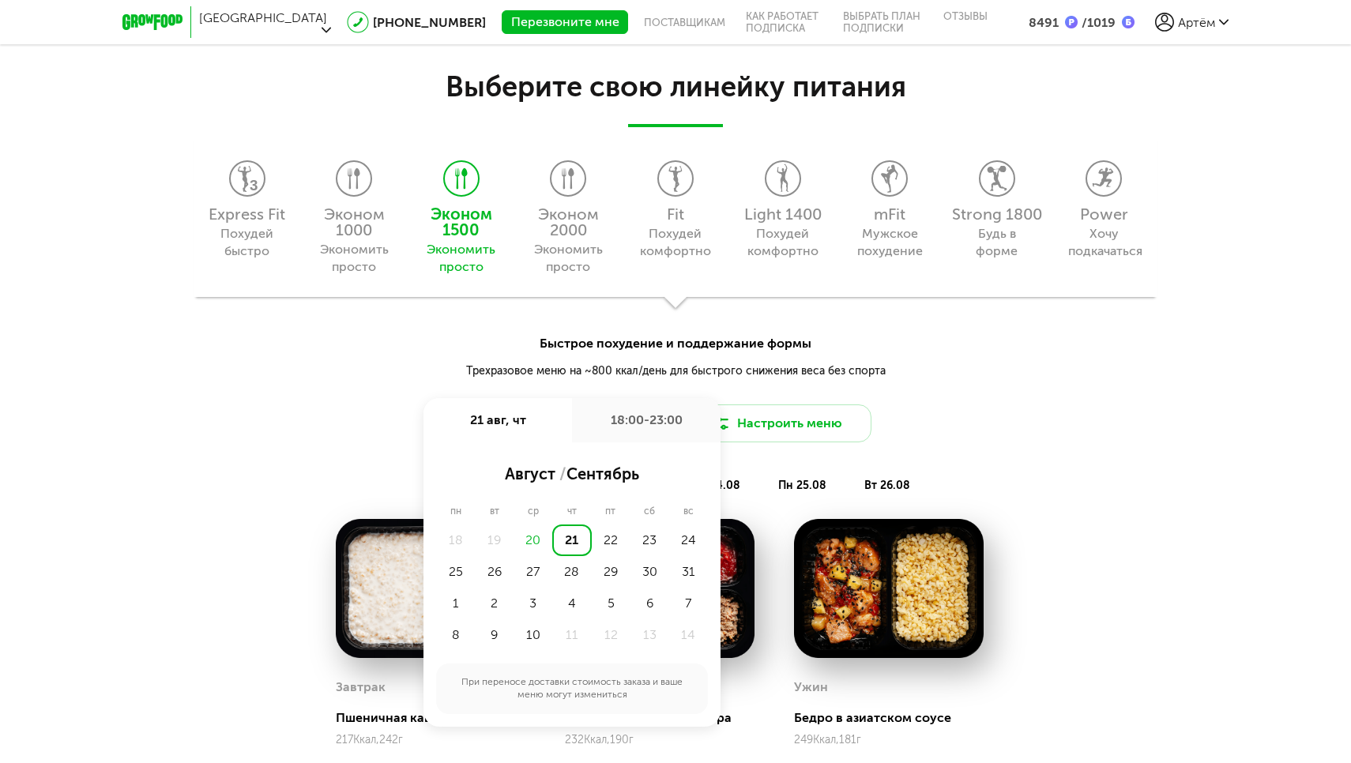
click at [789, 365] on div "Трехразовое меню на ~800 ккал/день для быстрого снижения веса без спорта" at bounding box center [675, 371] width 837 height 17
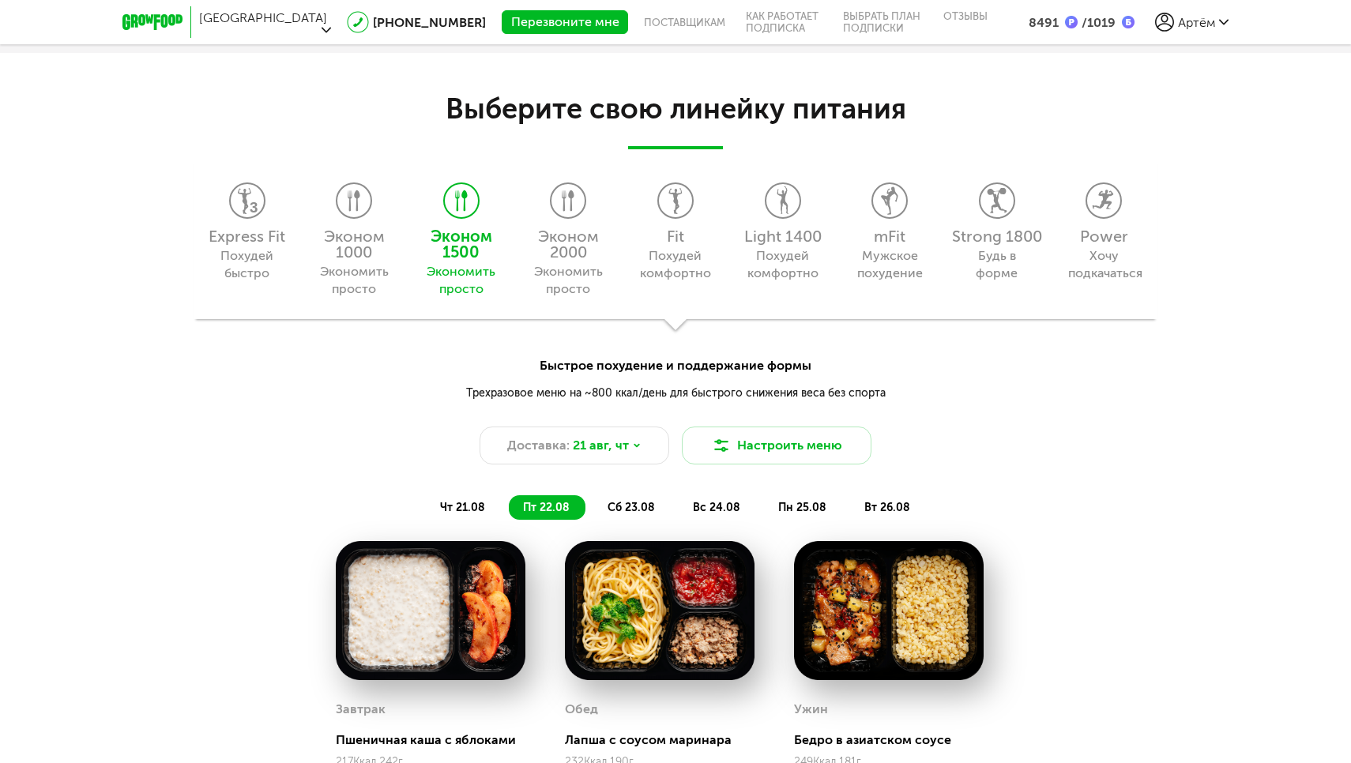
scroll to position [1399, 0]
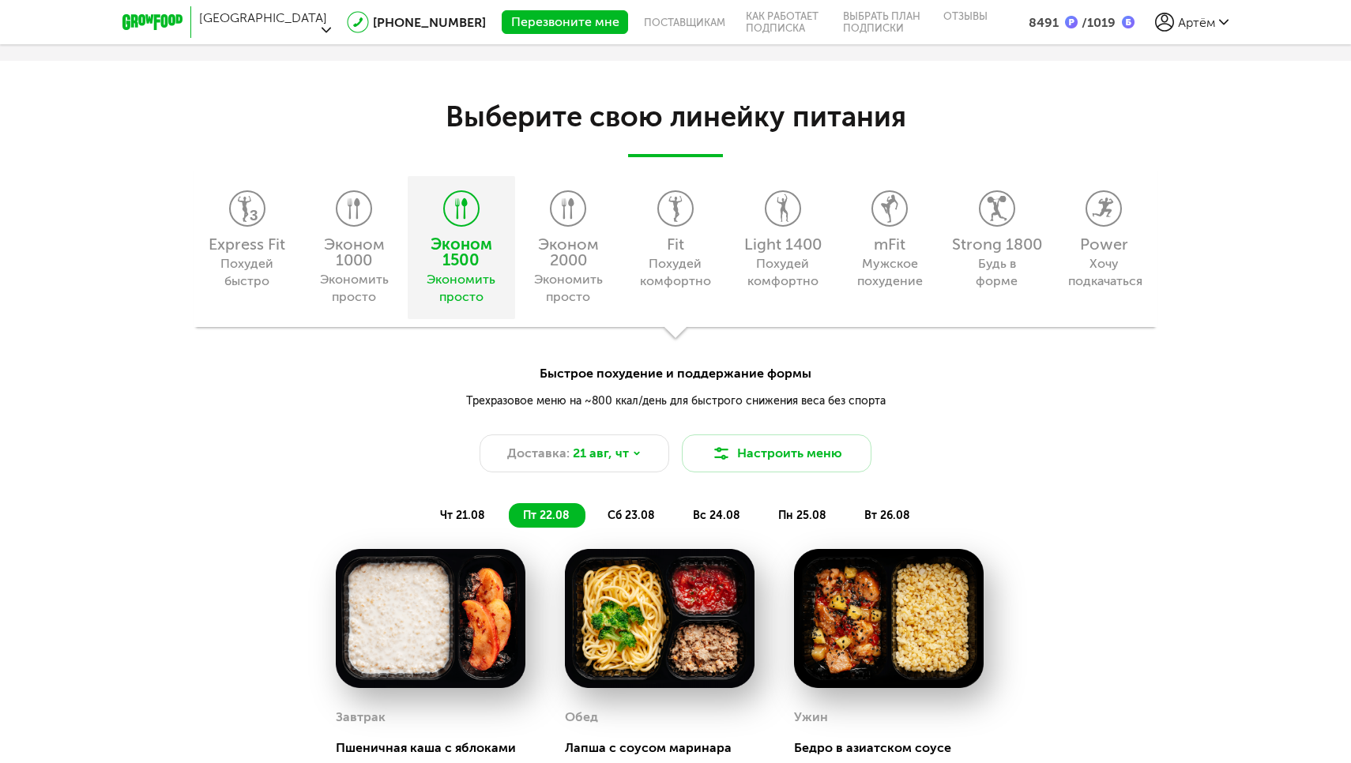
click at [458, 231] on div "Эконом 1500 Экономить просто" at bounding box center [461, 247] width 107 height 143
click at [478, 299] on div "Экономить просто" at bounding box center [461, 288] width 72 height 35
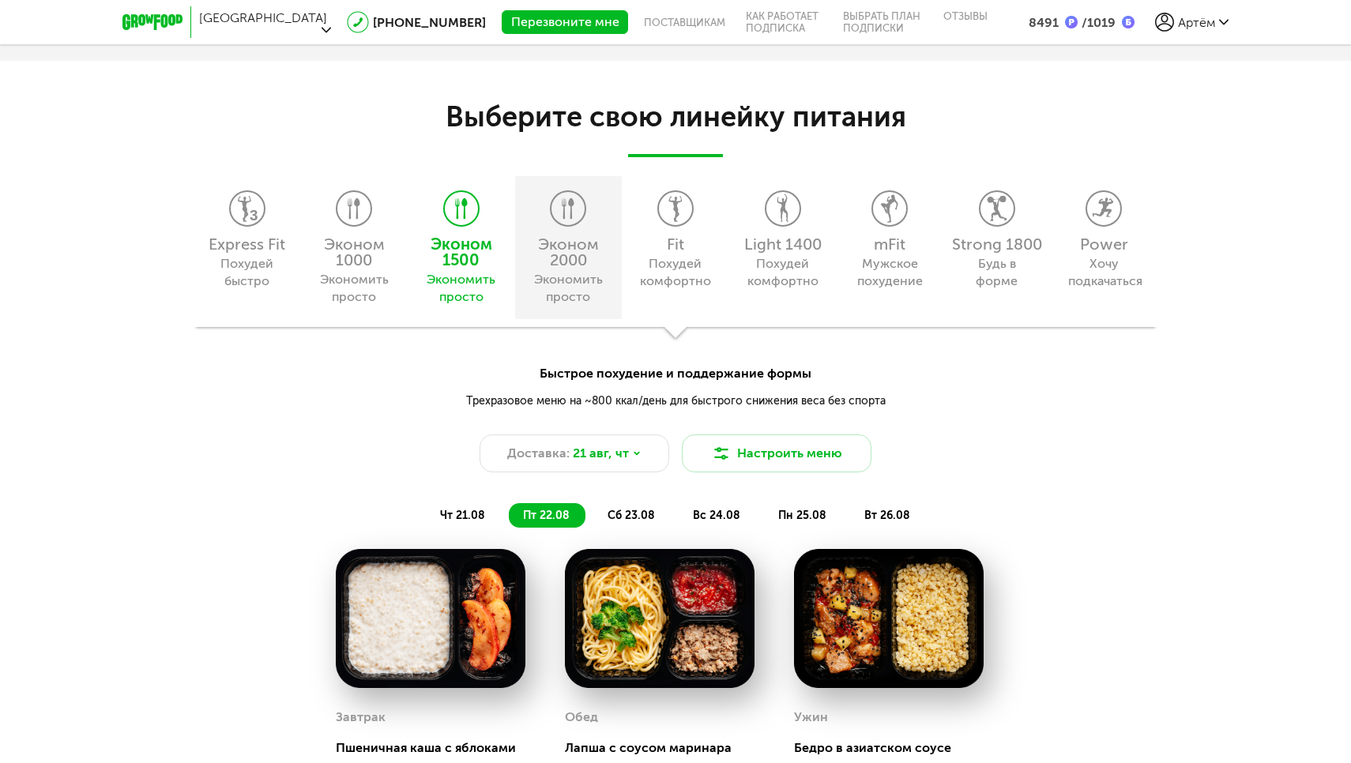
click at [562, 268] on div "Эконом 2000" at bounding box center [569, 252] width 92 height 32
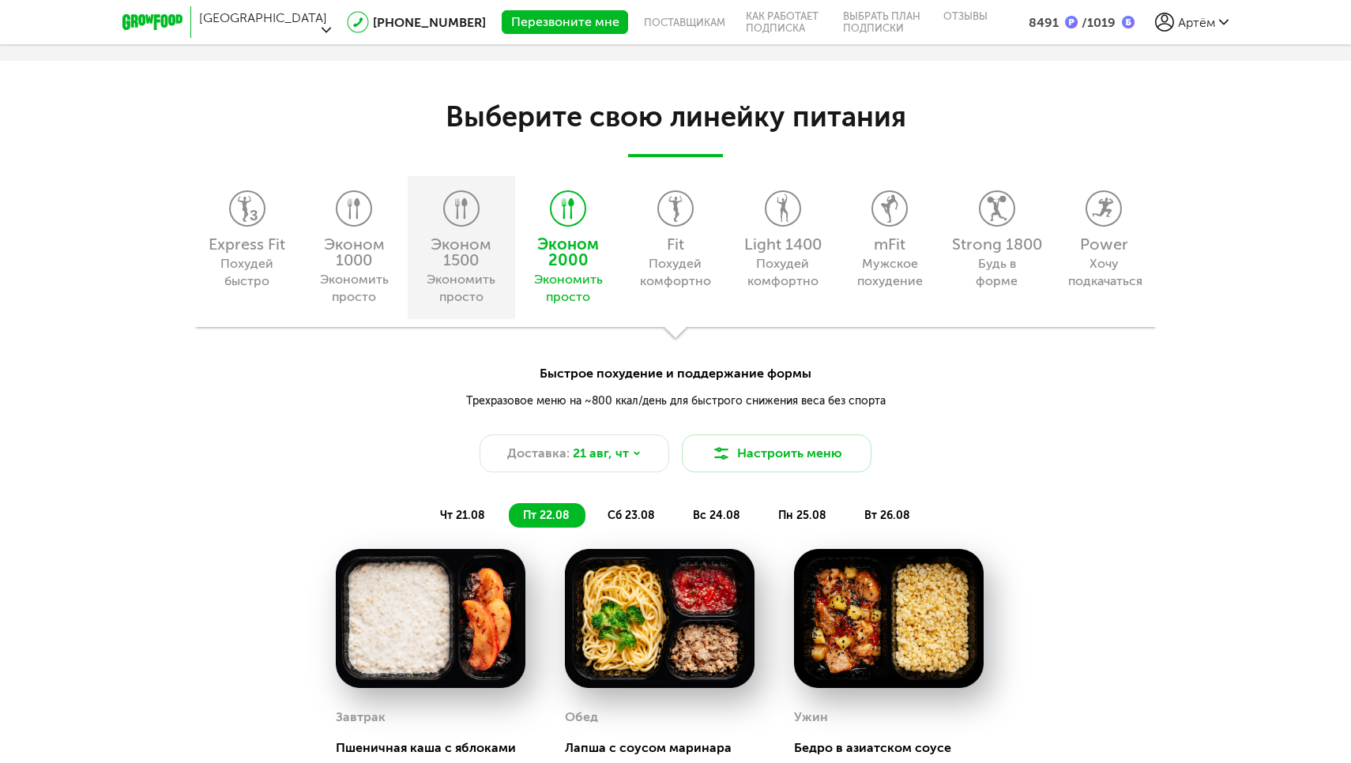
click at [464, 253] on div "Эконом 1500" at bounding box center [461, 252] width 92 height 32
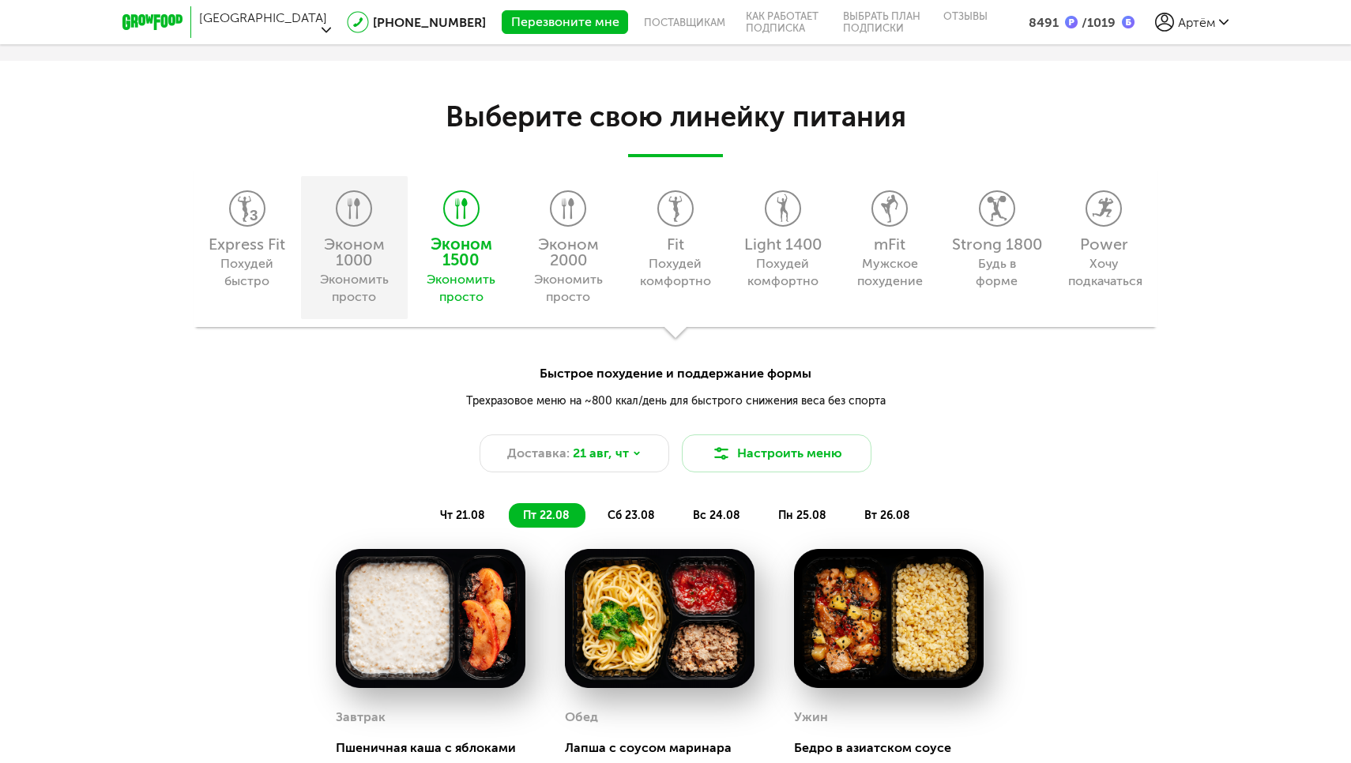
click at [373, 250] on div "Эконом 1000" at bounding box center [355, 252] width 92 height 32
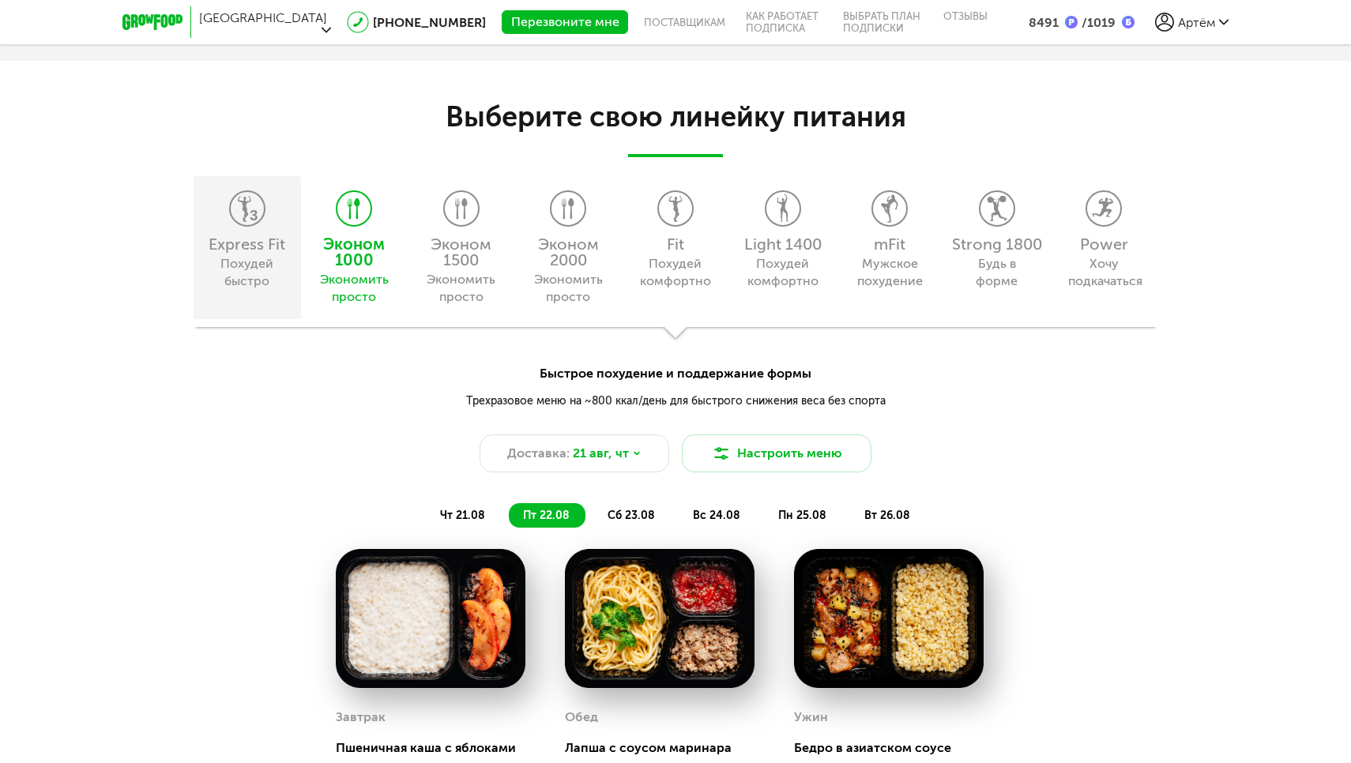
click at [269, 248] on div "Express Fit" at bounding box center [247, 244] width 92 height 16
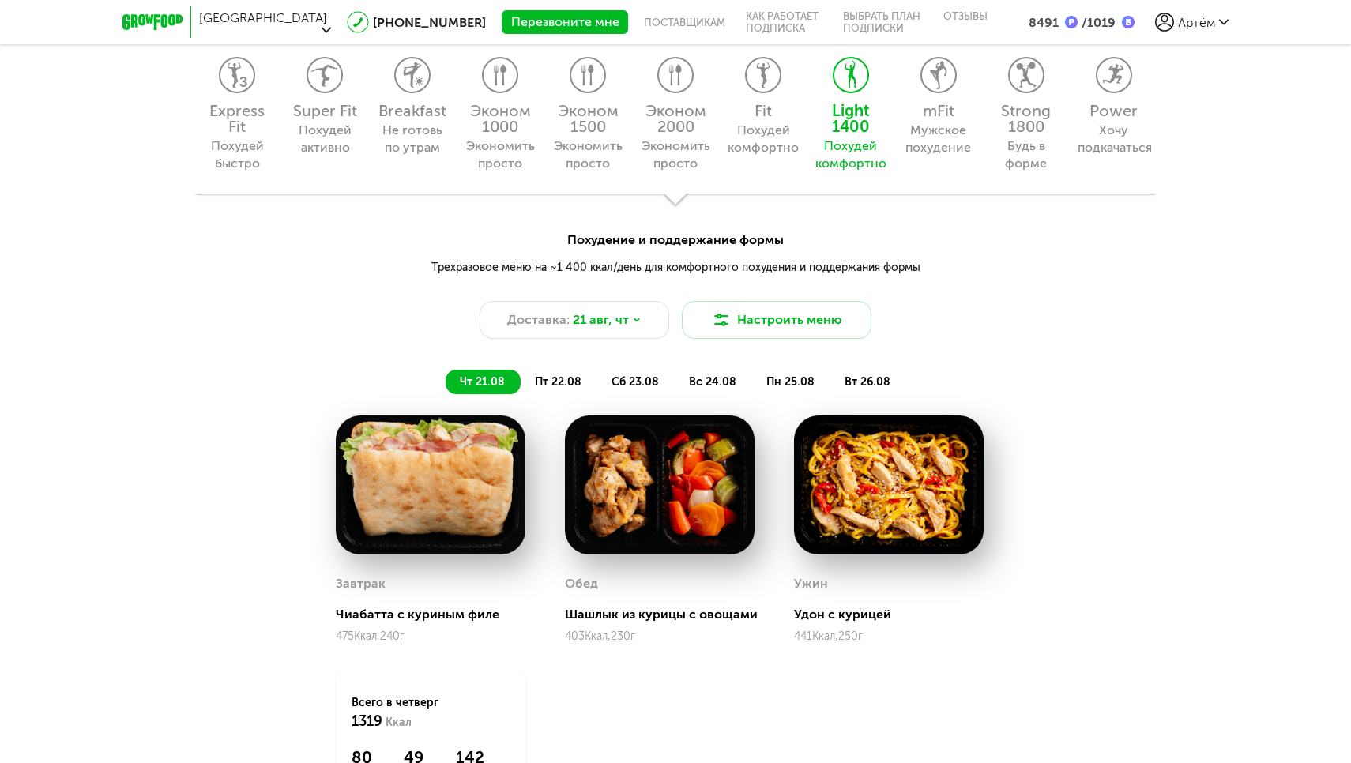
scroll to position [1532, 0]
click at [418, 127] on div "Не готовь по утрам" at bounding box center [413, 139] width 72 height 35
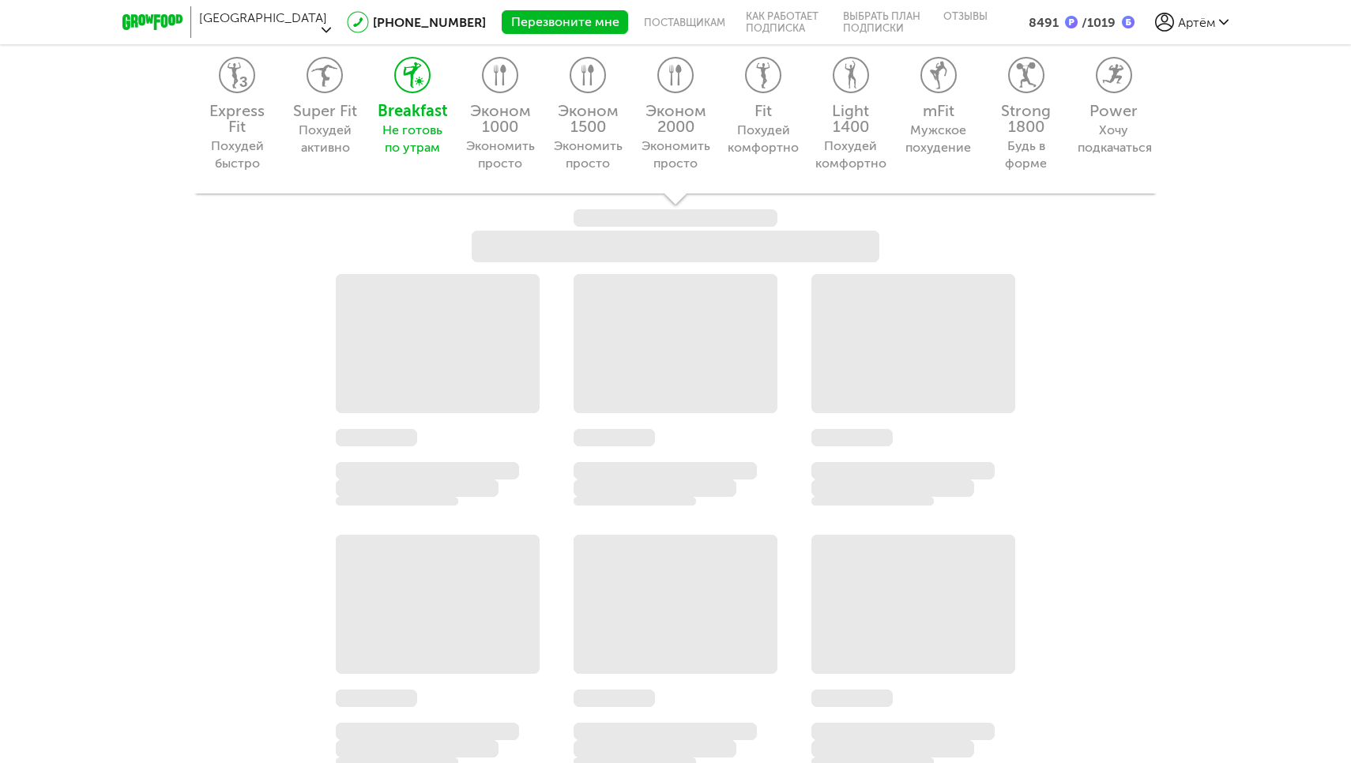
scroll to position [1495, 0]
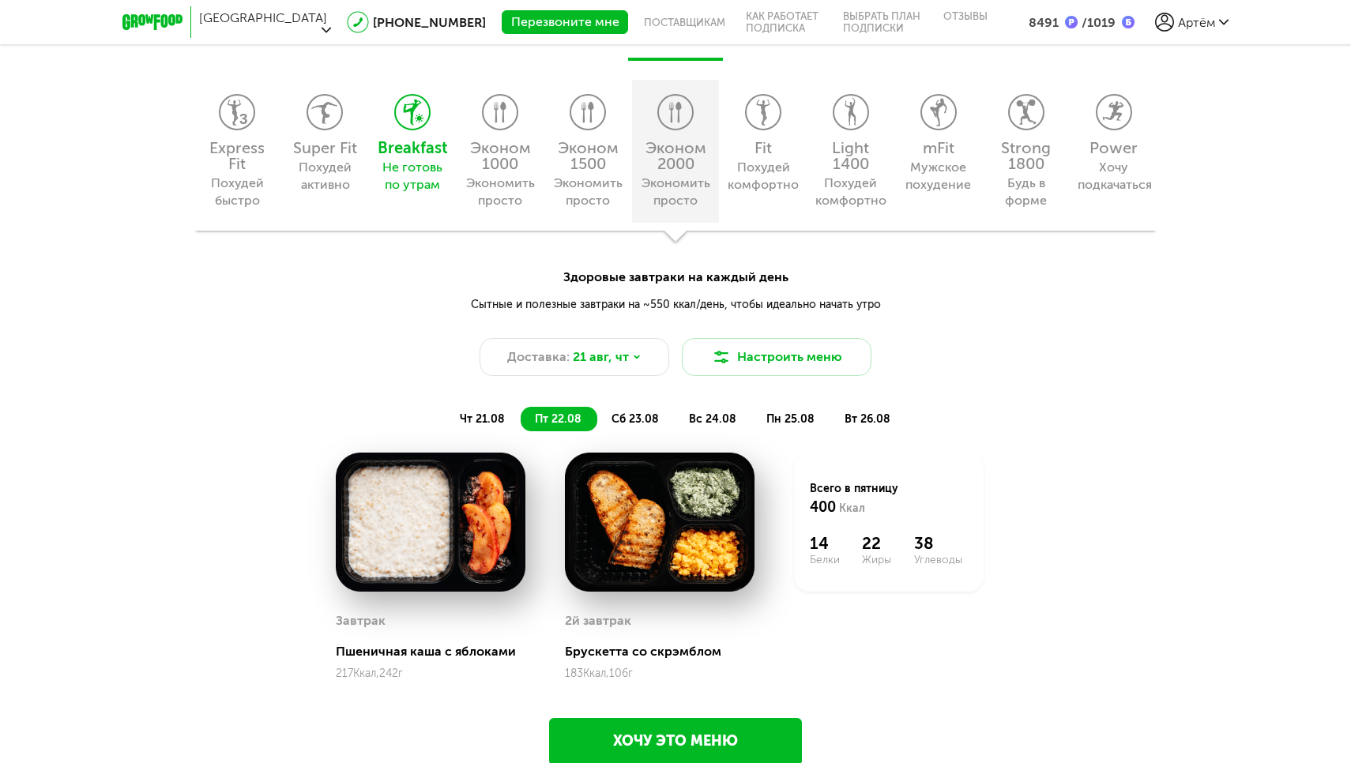
click at [693, 156] on div "Эконом 2000" at bounding box center [676, 156] width 72 height 32
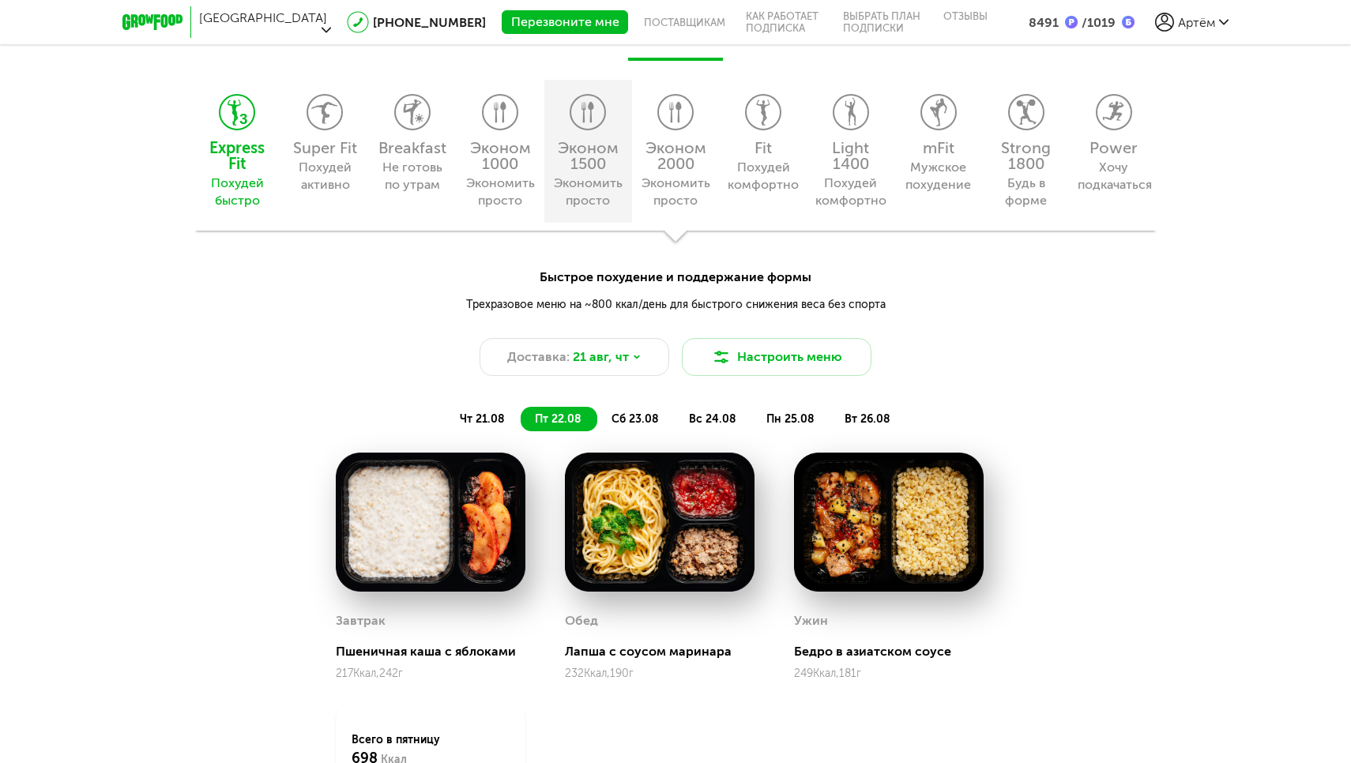
click at [588, 156] on div "Эконом 1500" at bounding box center [588, 156] width 72 height 32
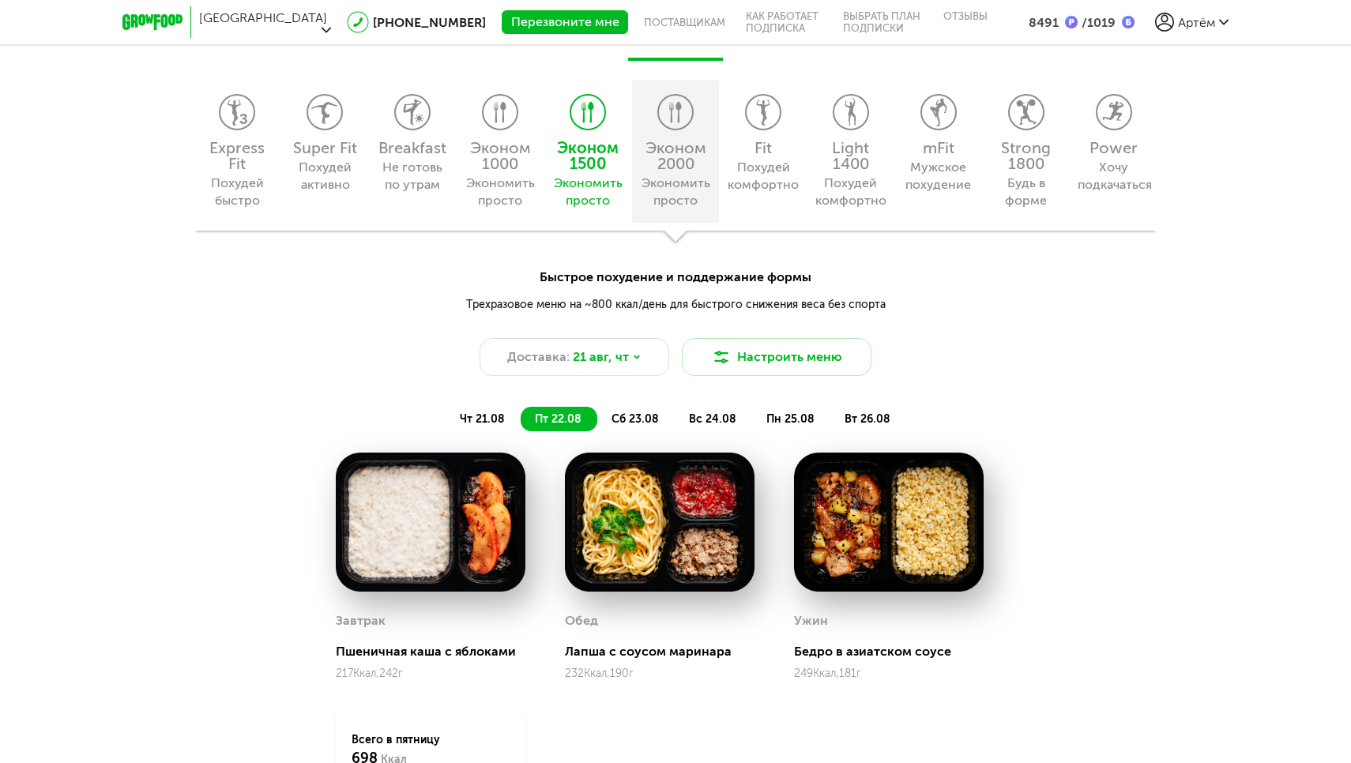
click at [667, 137] on div "Эконом 2000 Экономить просто" at bounding box center [676, 151] width 88 height 143
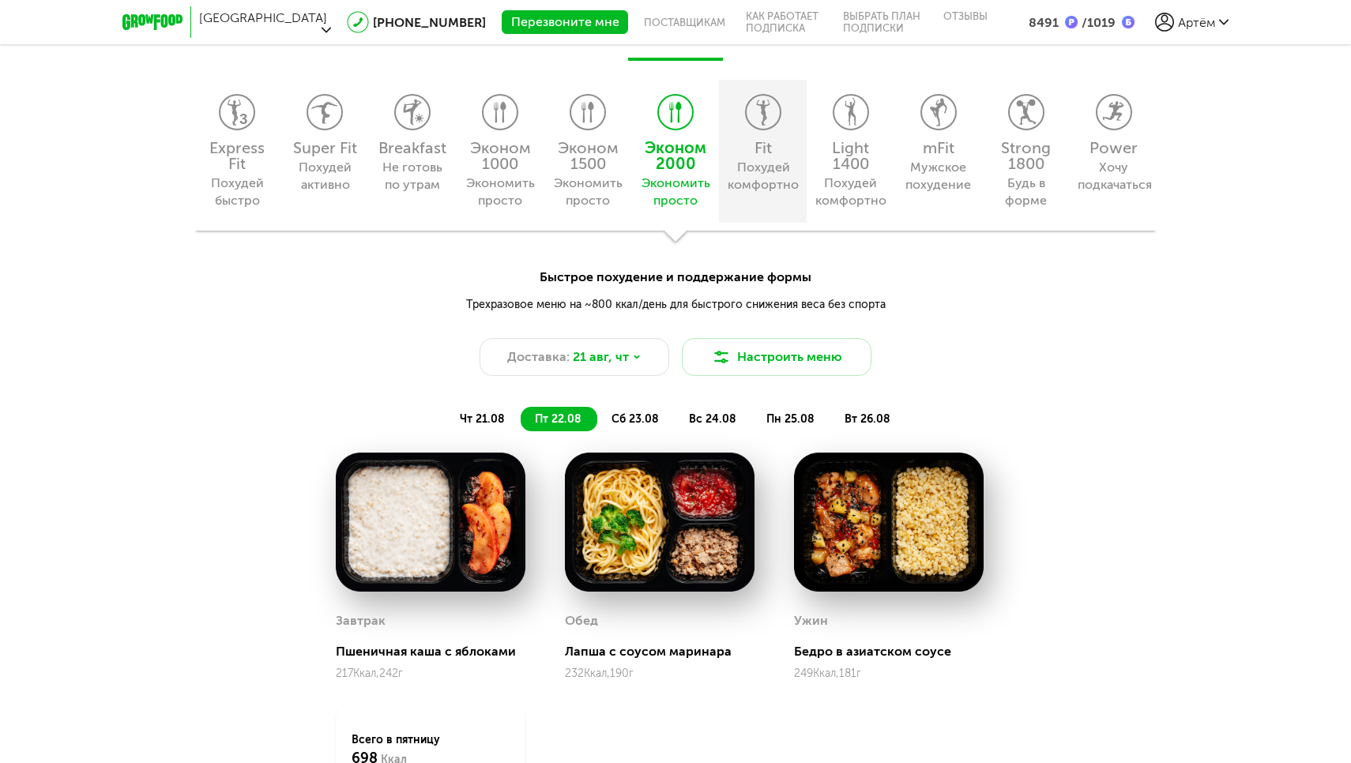
click at [776, 145] on div "Fit" at bounding box center [763, 148] width 72 height 16
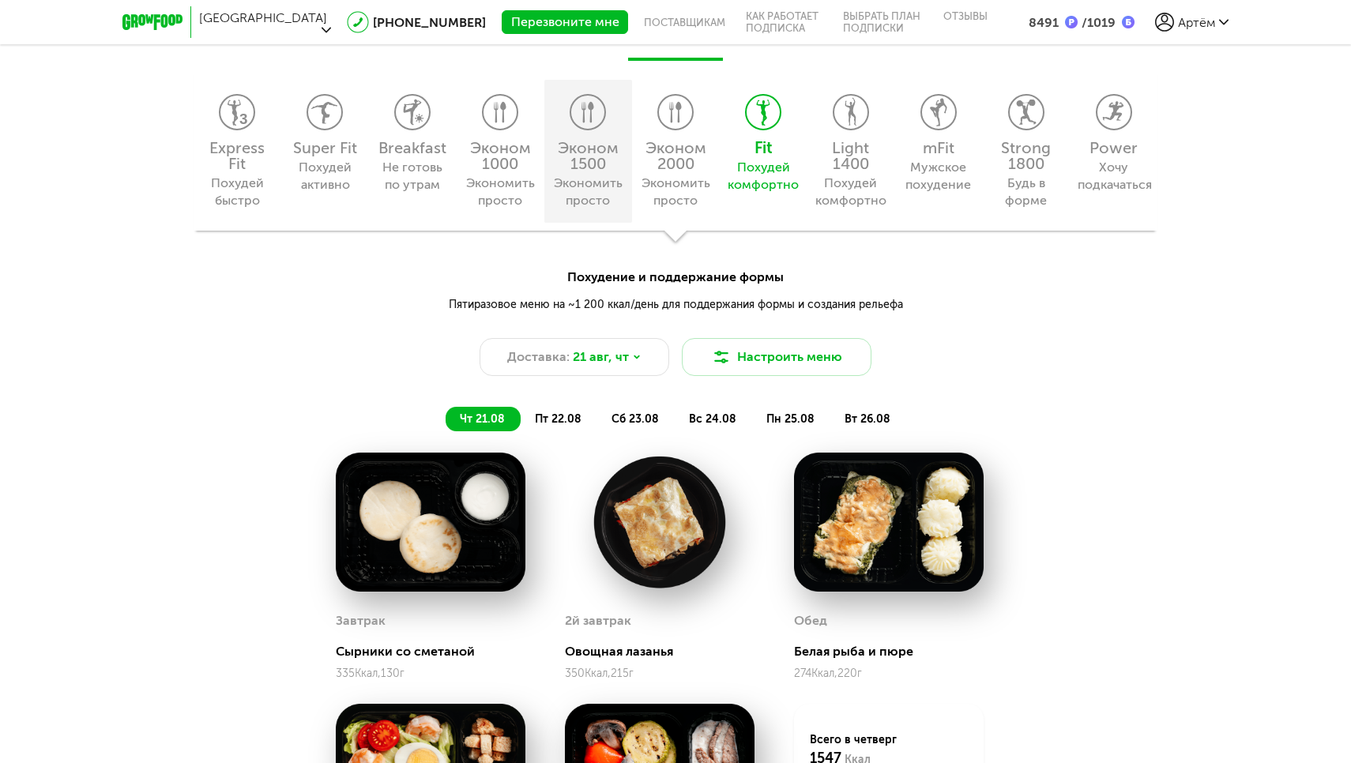
click at [589, 126] on icon at bounding box center [587, 112] width 33 height 35
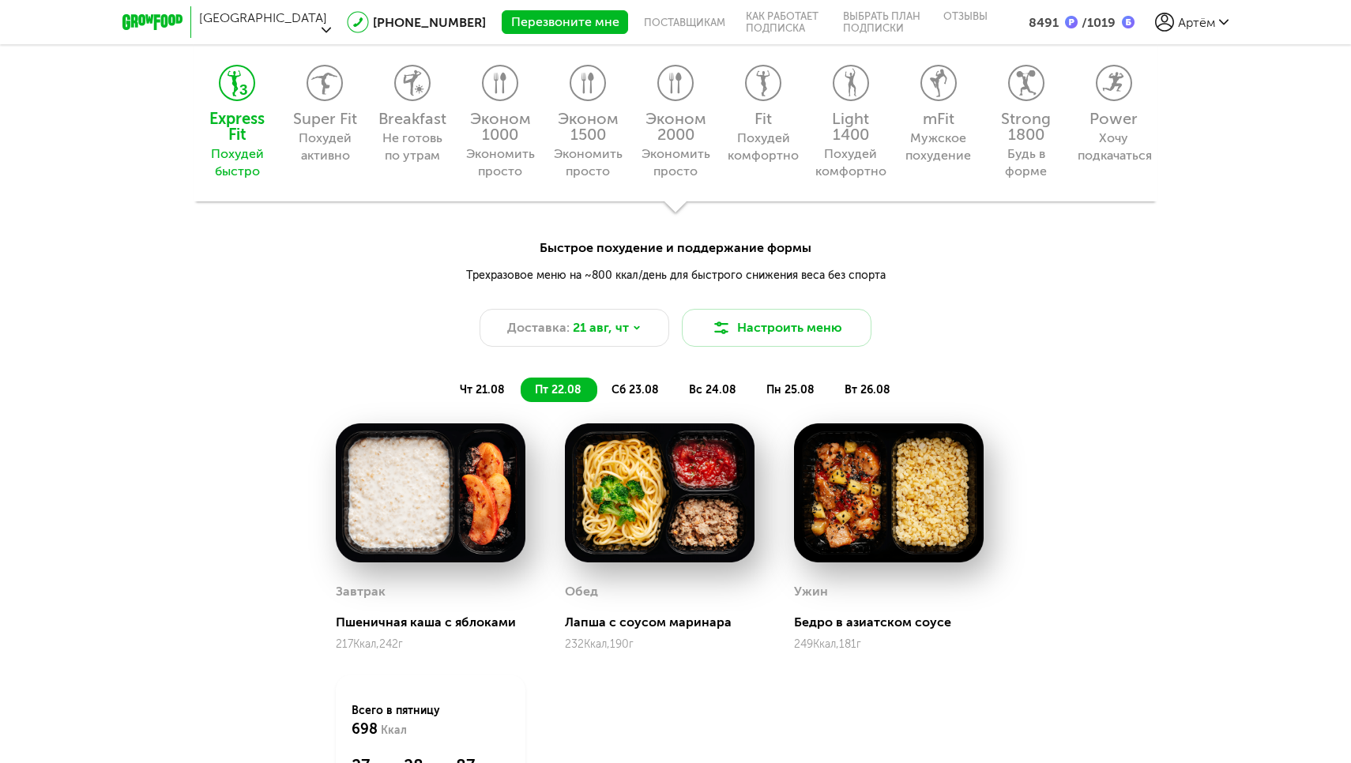
scroll to position [1524, 0]
click at [748, 329] on button "Настроить меню" at bounding box center [777, 329] width 190 height 38
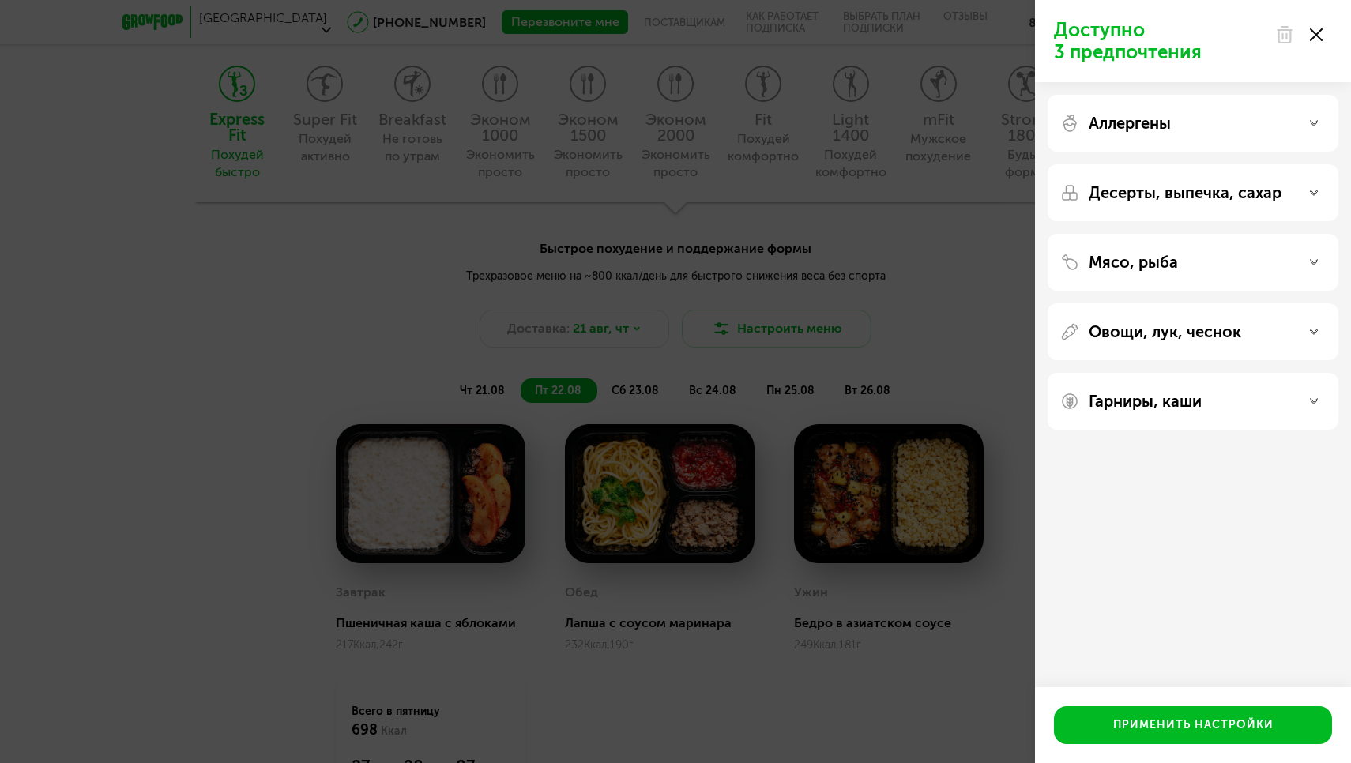
click at [933, 178] on div "Доступно 3 предпочтения Аллергены Десерты, выпечка, сахар Мясо, рыба Овощи, лук…" at bounding box center [675, 381] width 1351 height 763
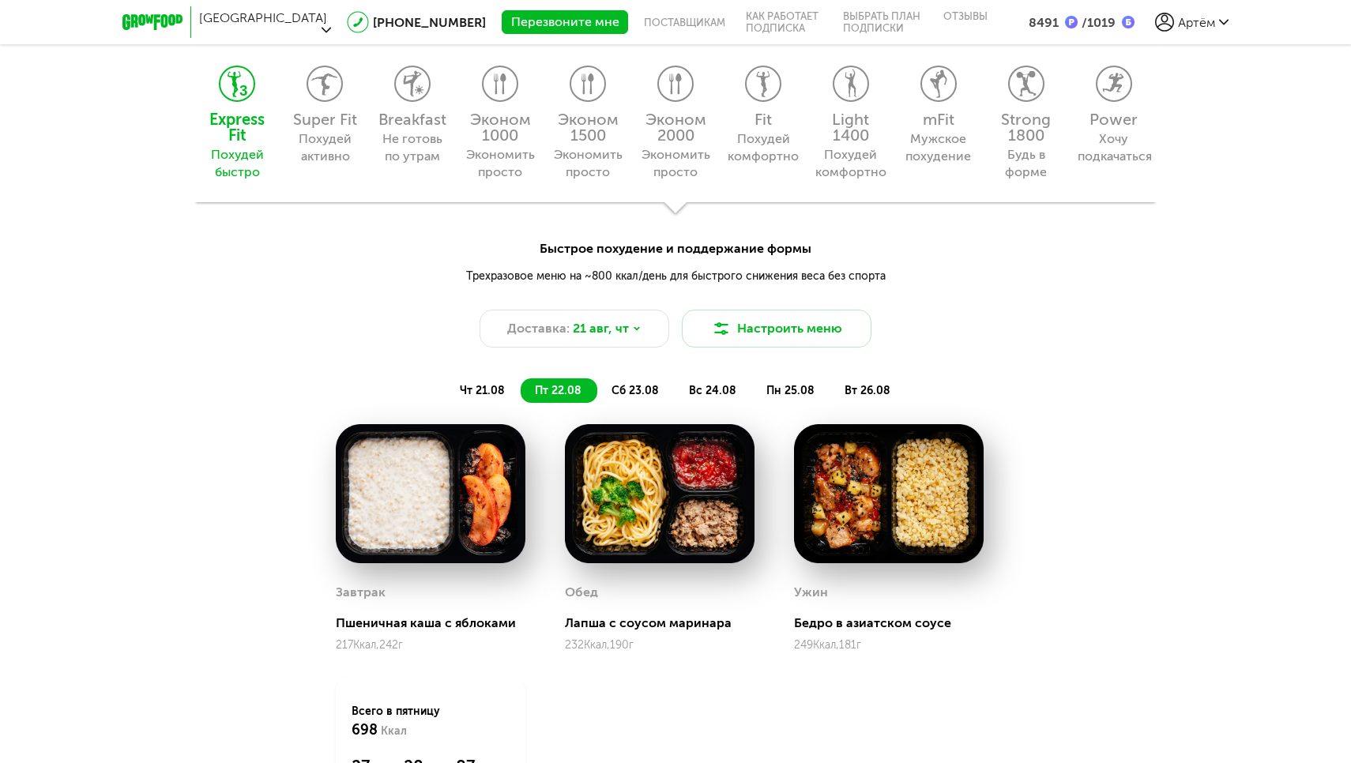
scroll to position [1474, 0]
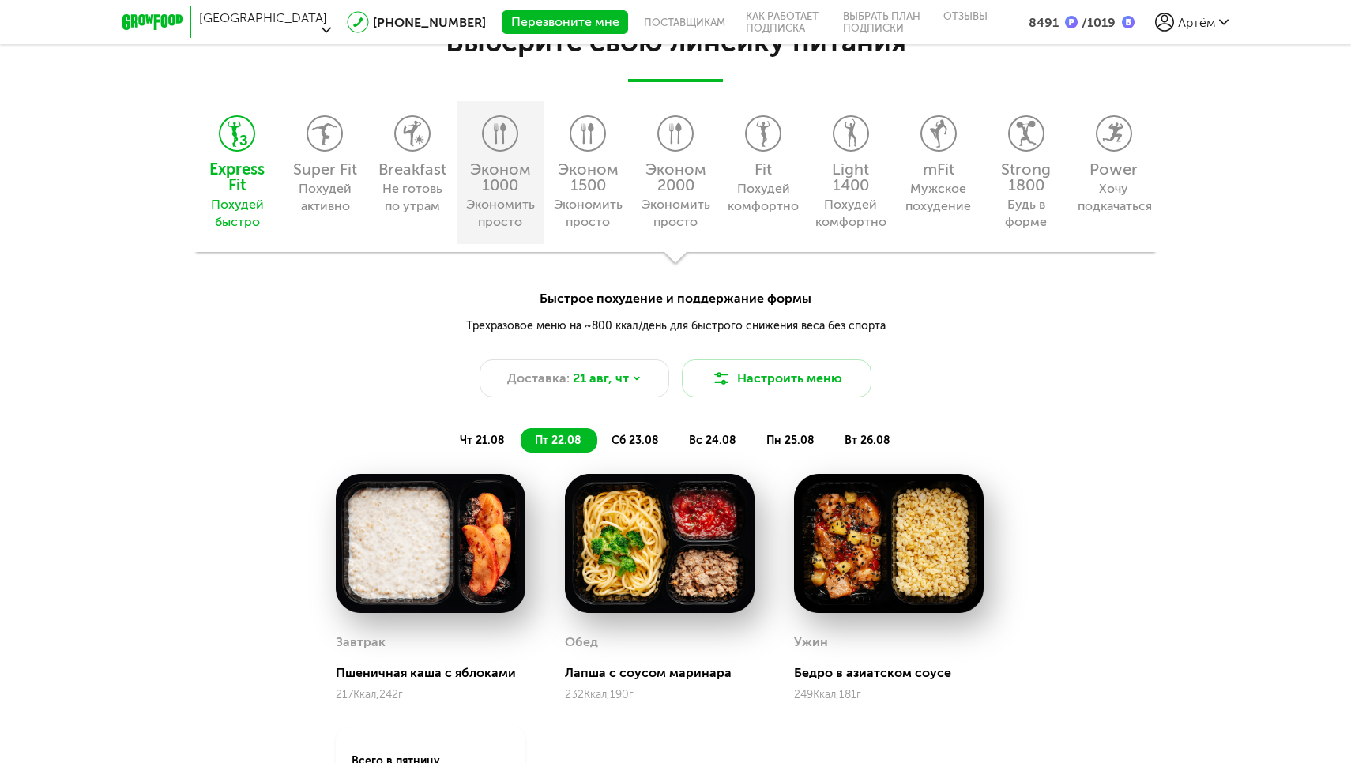
click at [502, 171] on div "Эконом 1000" at bounding box center [500, 177] width 72 height 32
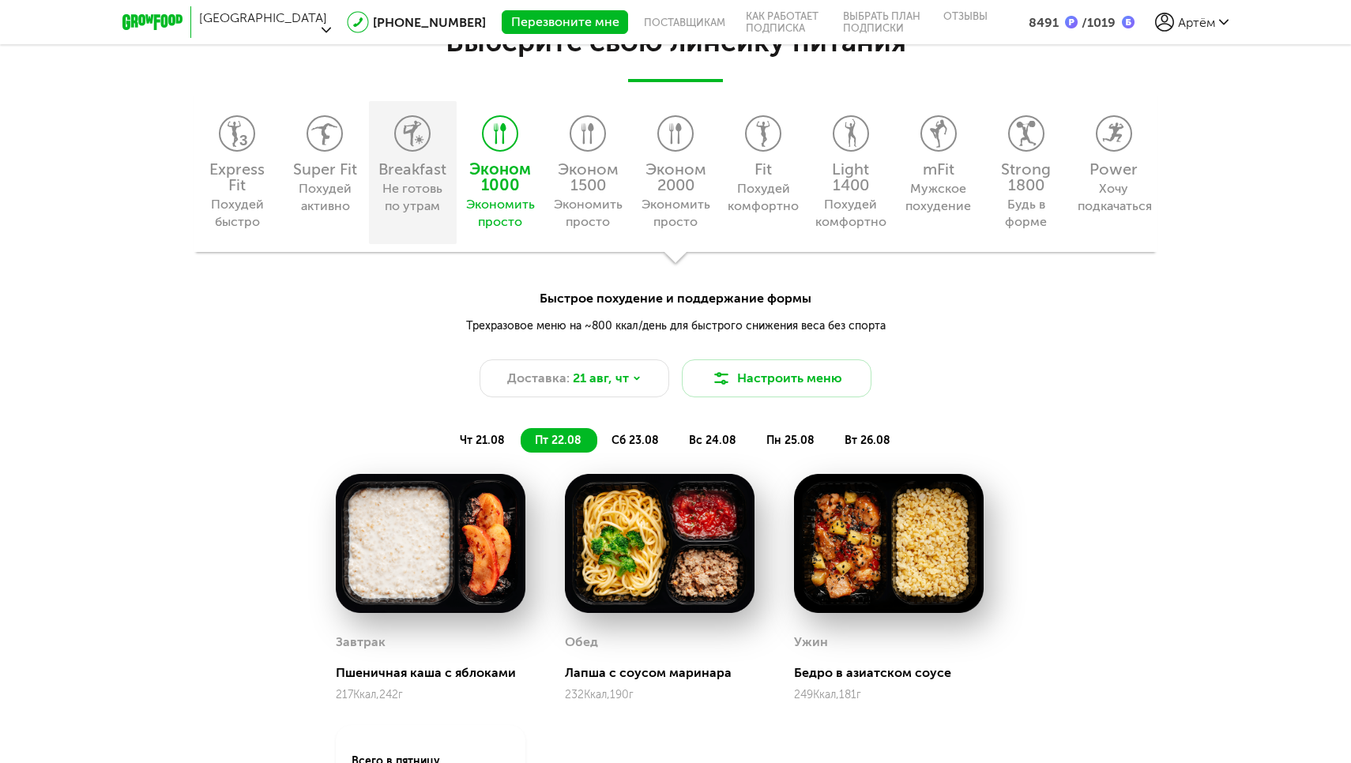
click at [396, 182] on div "Не готовь по утрам" at bounding box center [413, 197] width 72 height 35
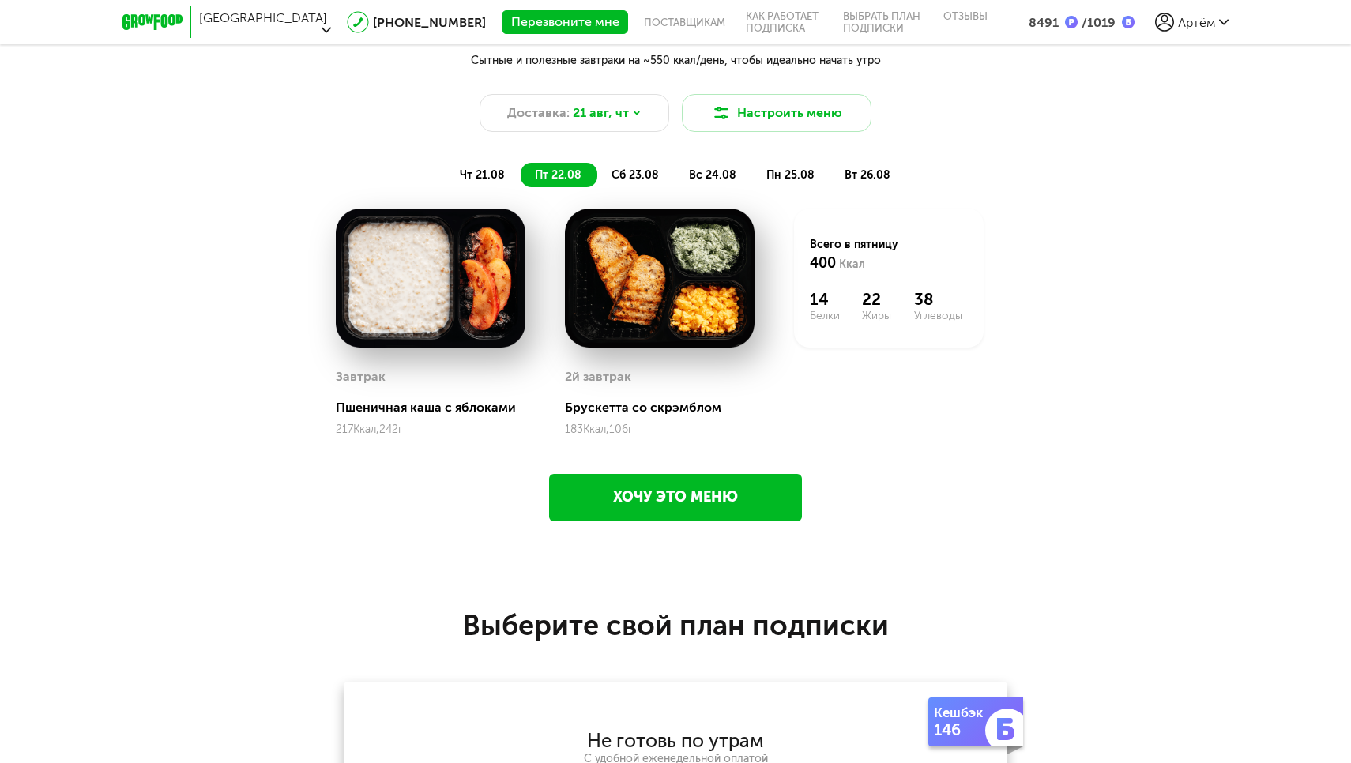
scroll to position [1739, 0]
click at [622, 166] on li "сб 23.08" at bounding box center [635, 175] width 77 height 24
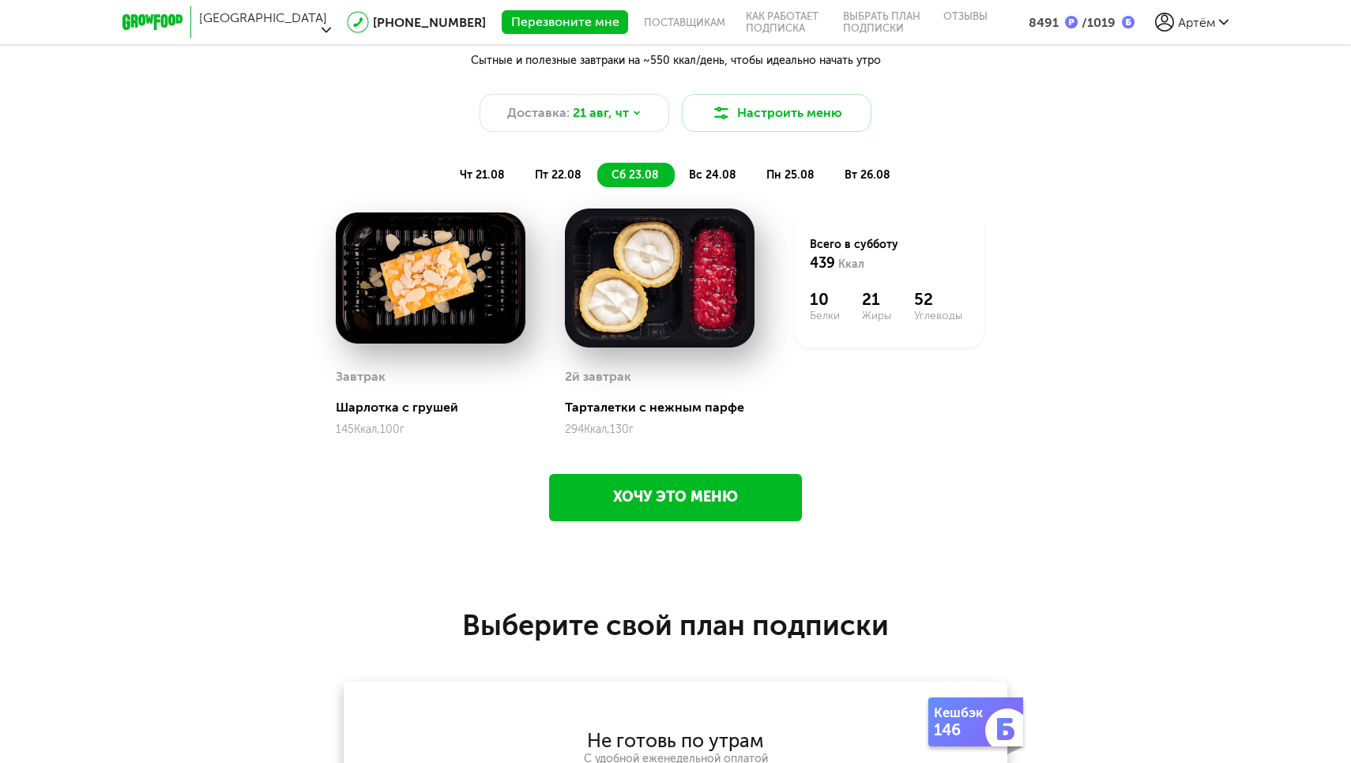
click at [710, 171] on span "вс 24.08" at bounding box center [712, 174] width 47 height 13
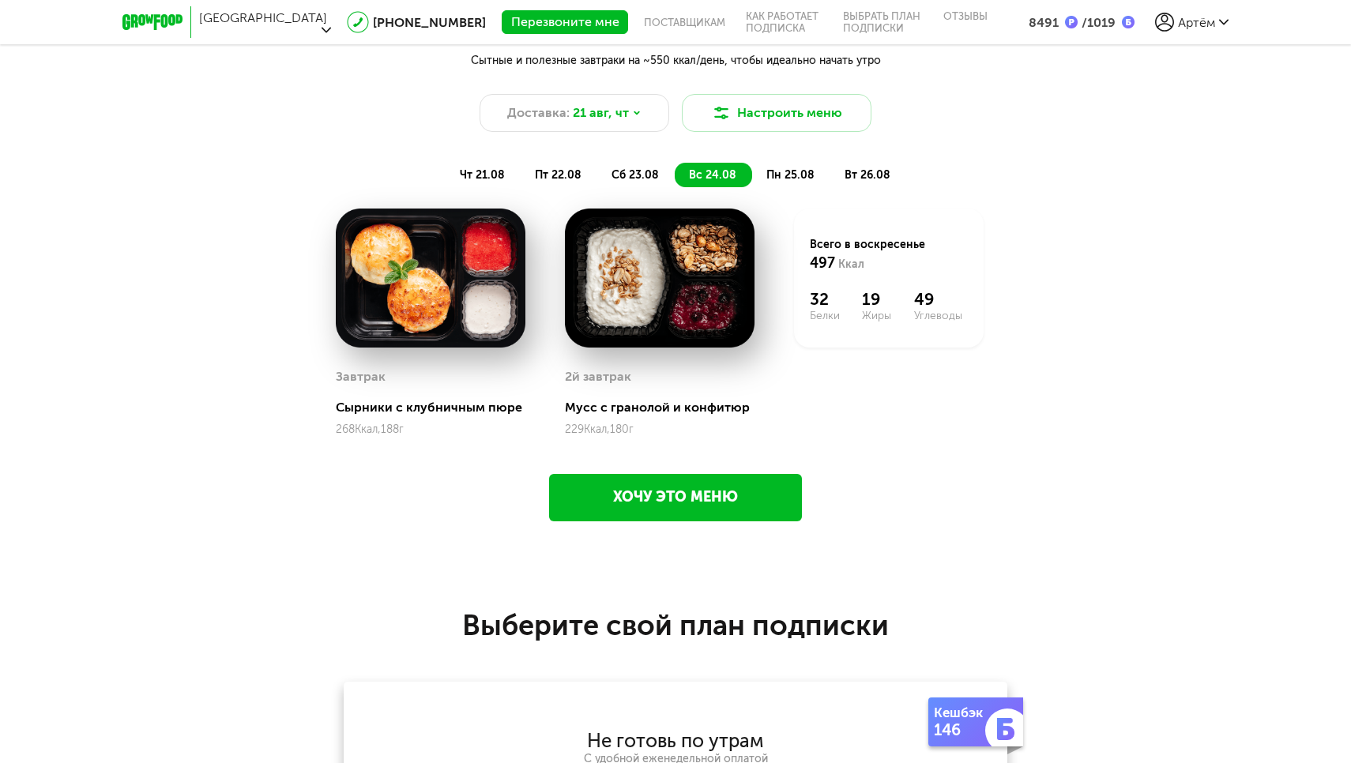
click at [790, 175] on span "пн 25.08" at bounding box center [790, 174] width 48 height 13
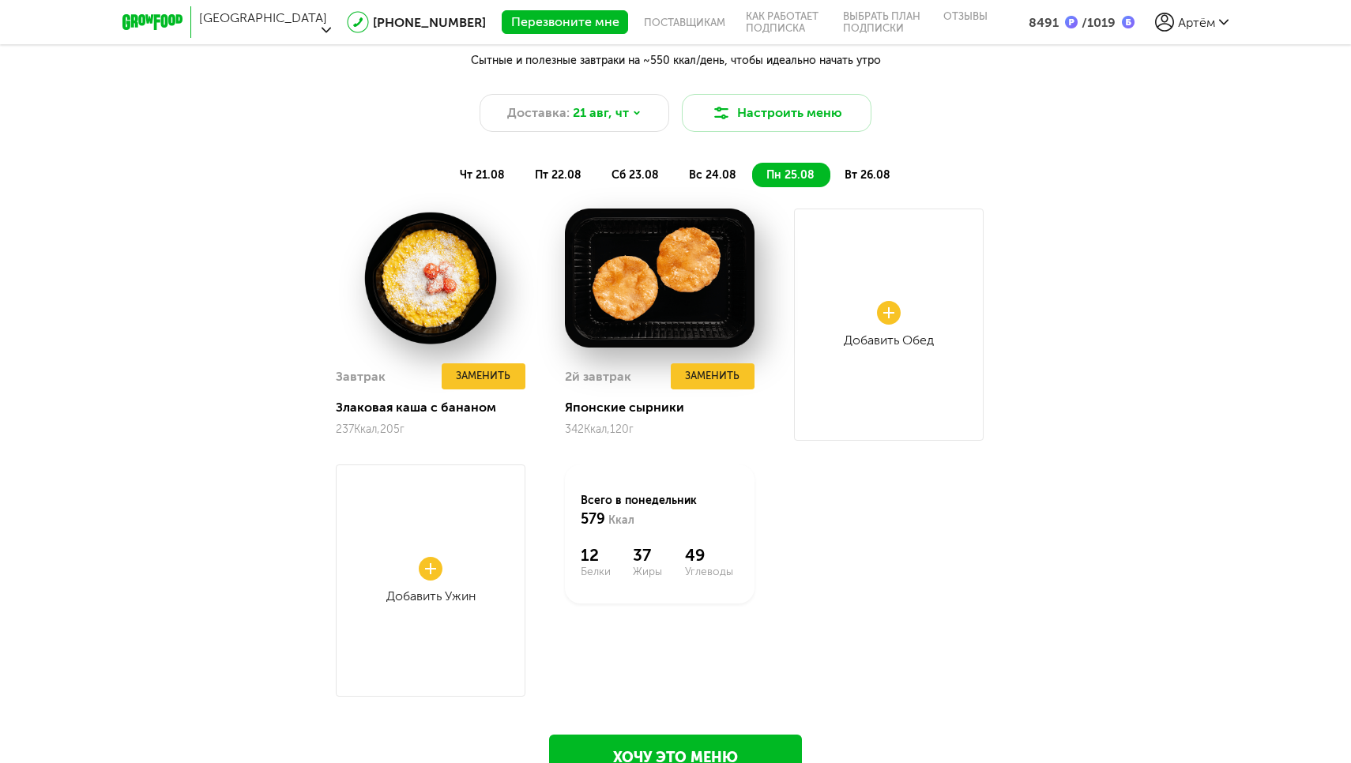
click at [858, 171] on span "вт 26.08" at bounding box center [867, 174] width 46 height 13
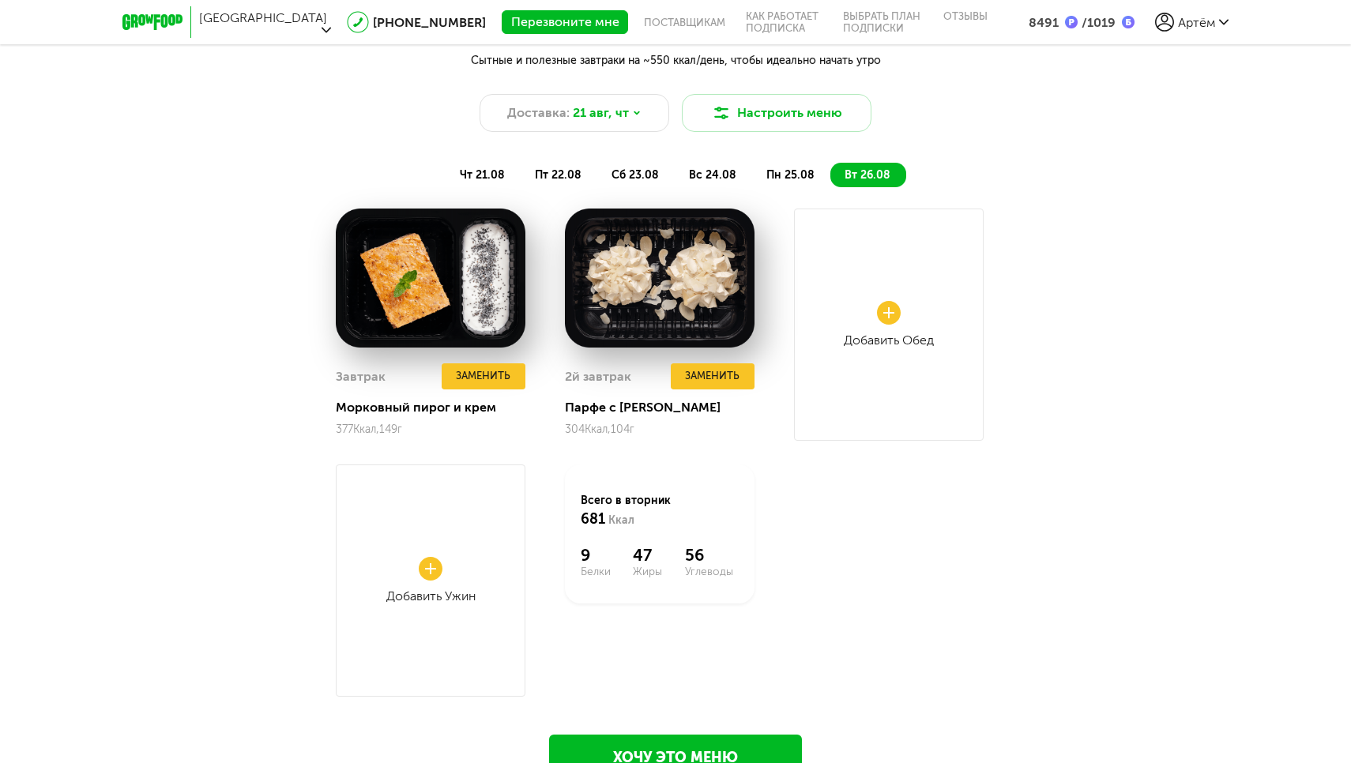
click at [554, 174] on span "пт 22.08" at bounding box center [558, 174] width 47 height 13
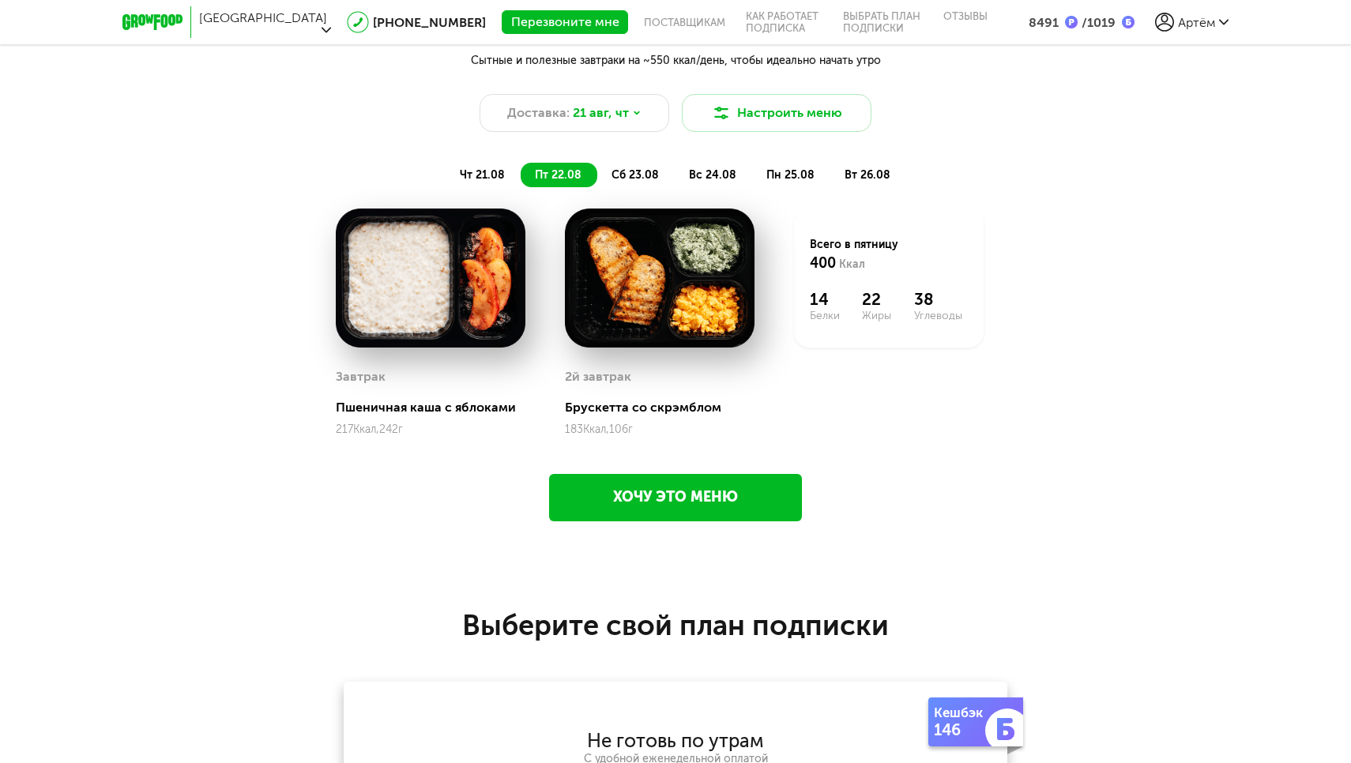
click at [472, 171] on span "чт 21.08" at bounding box center [482, 174] width 45 height 13
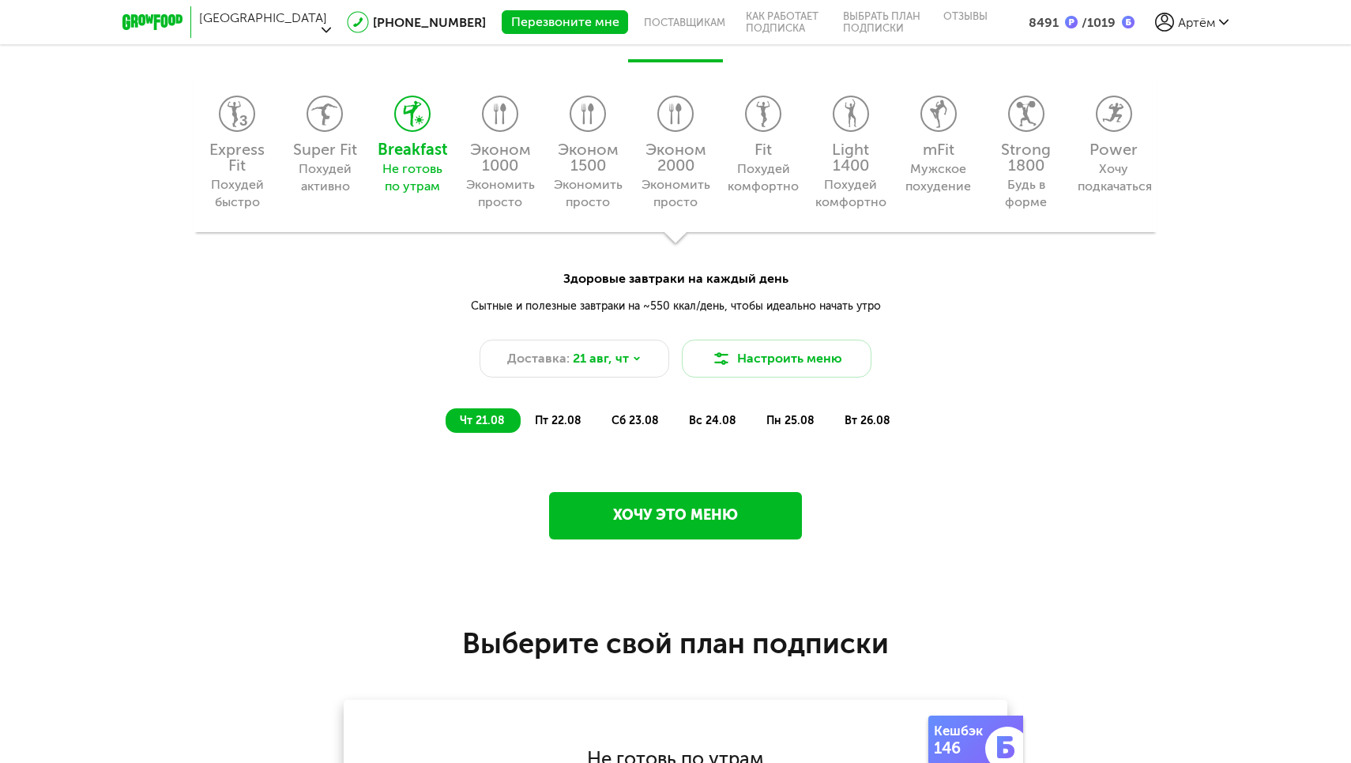
scroll to position [1395, 0]
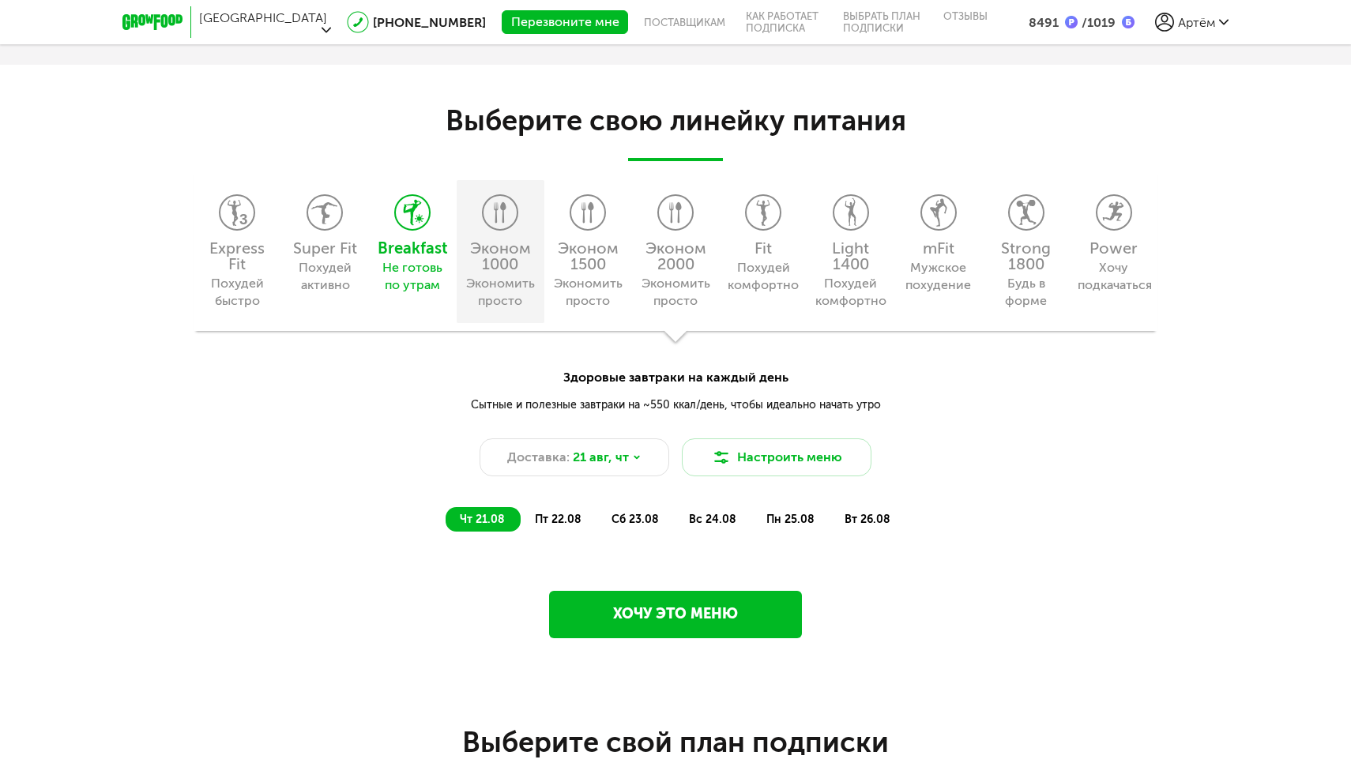
click at [510, 257] on div "Эконом 1000" at bounding box center [500, 256] width 72 height 32
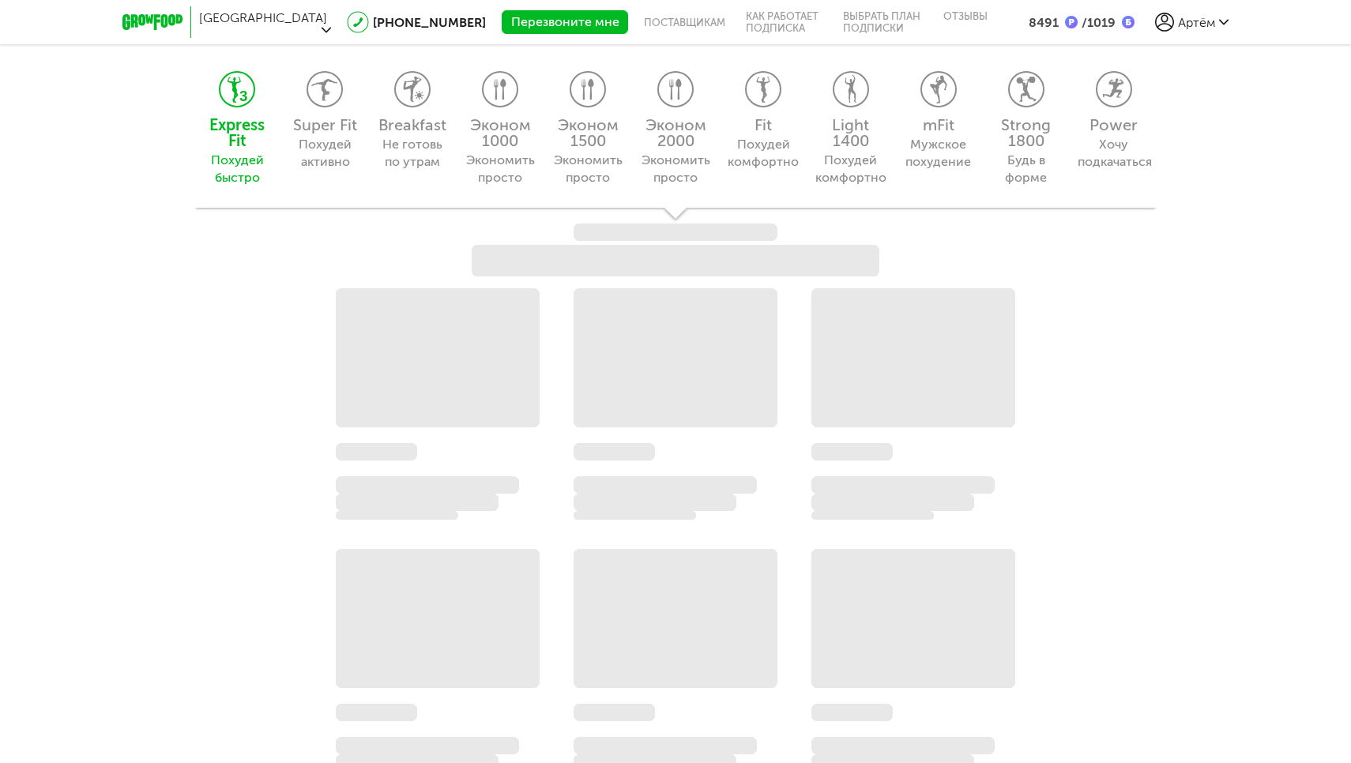
scroll to position [1521, 0]
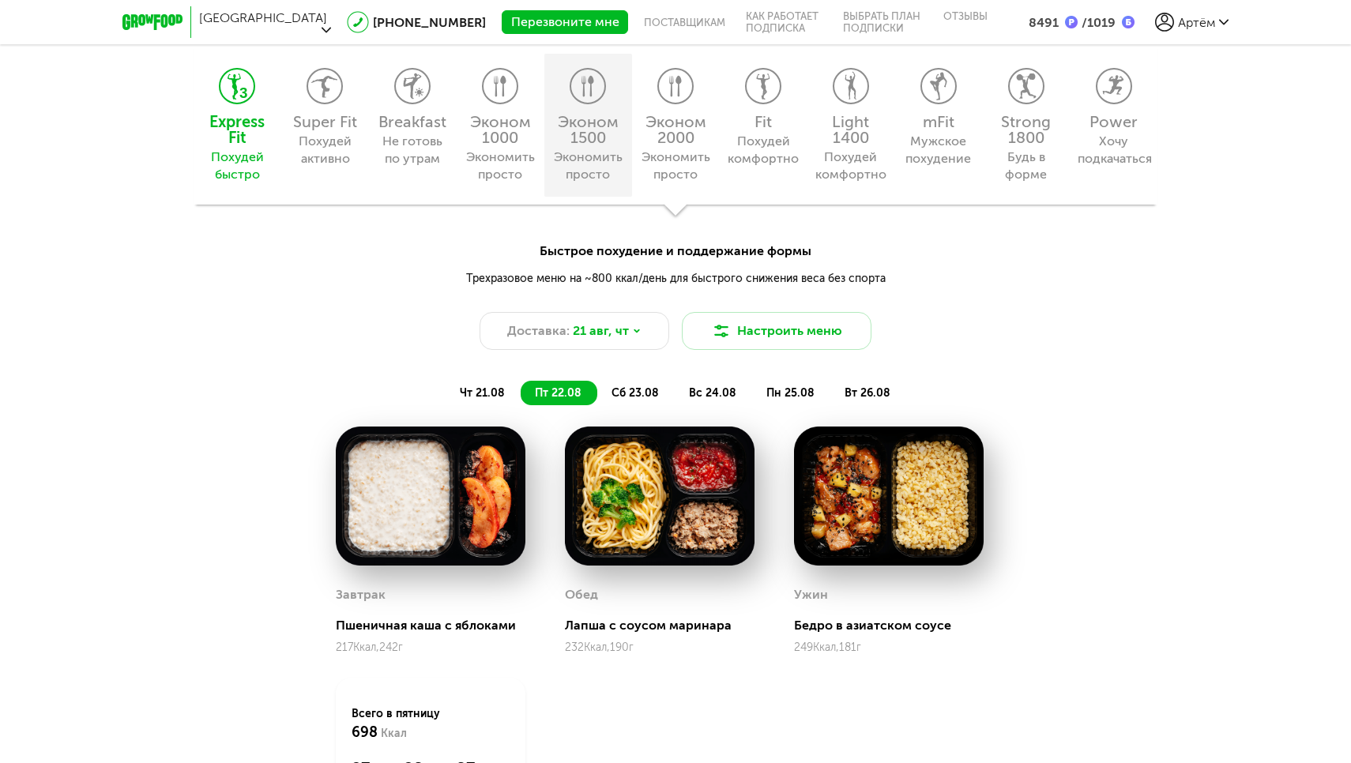
click at [600, 133] on div "Эконом 1500" at bounding box center [588, 130] width 72 height 32
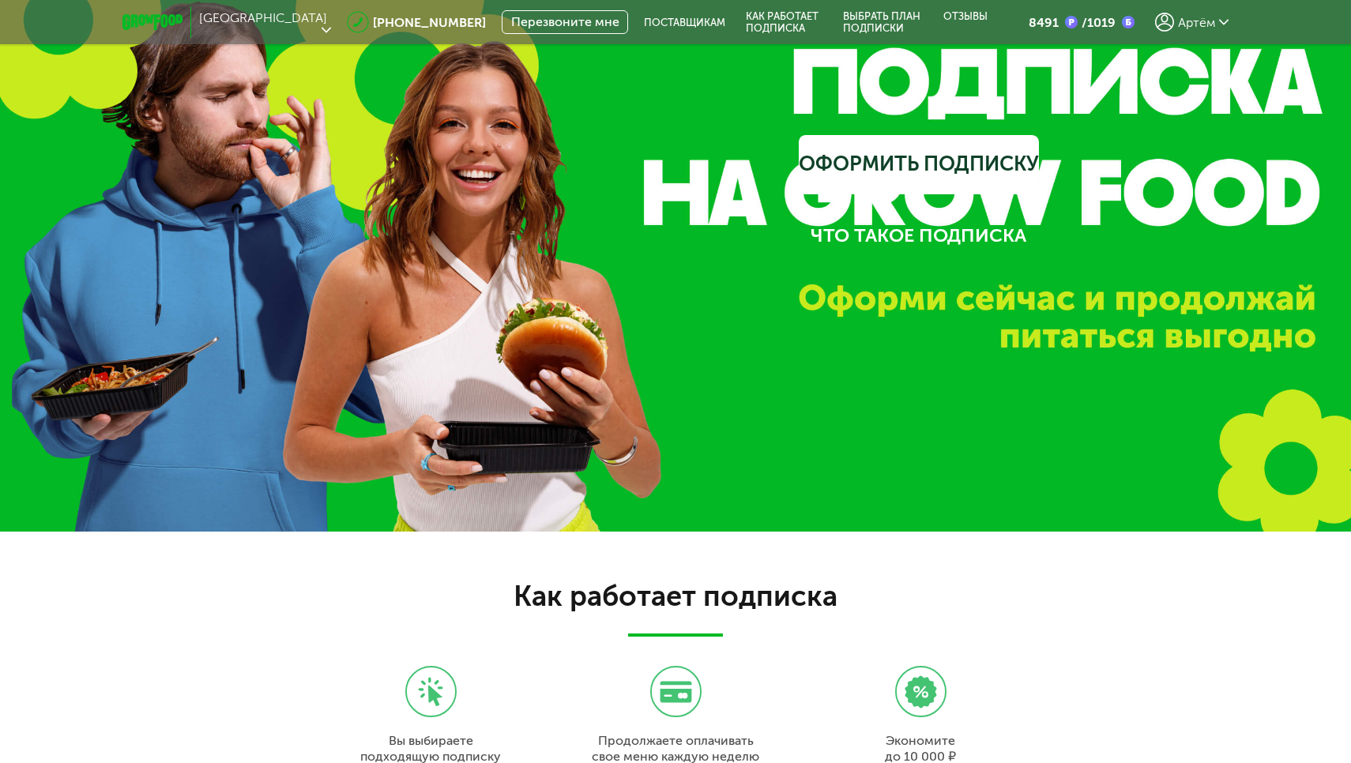
scroll to position [0, 0]
click at [167, 17] on icon at bounding box center [152, 22] width 60 height 16
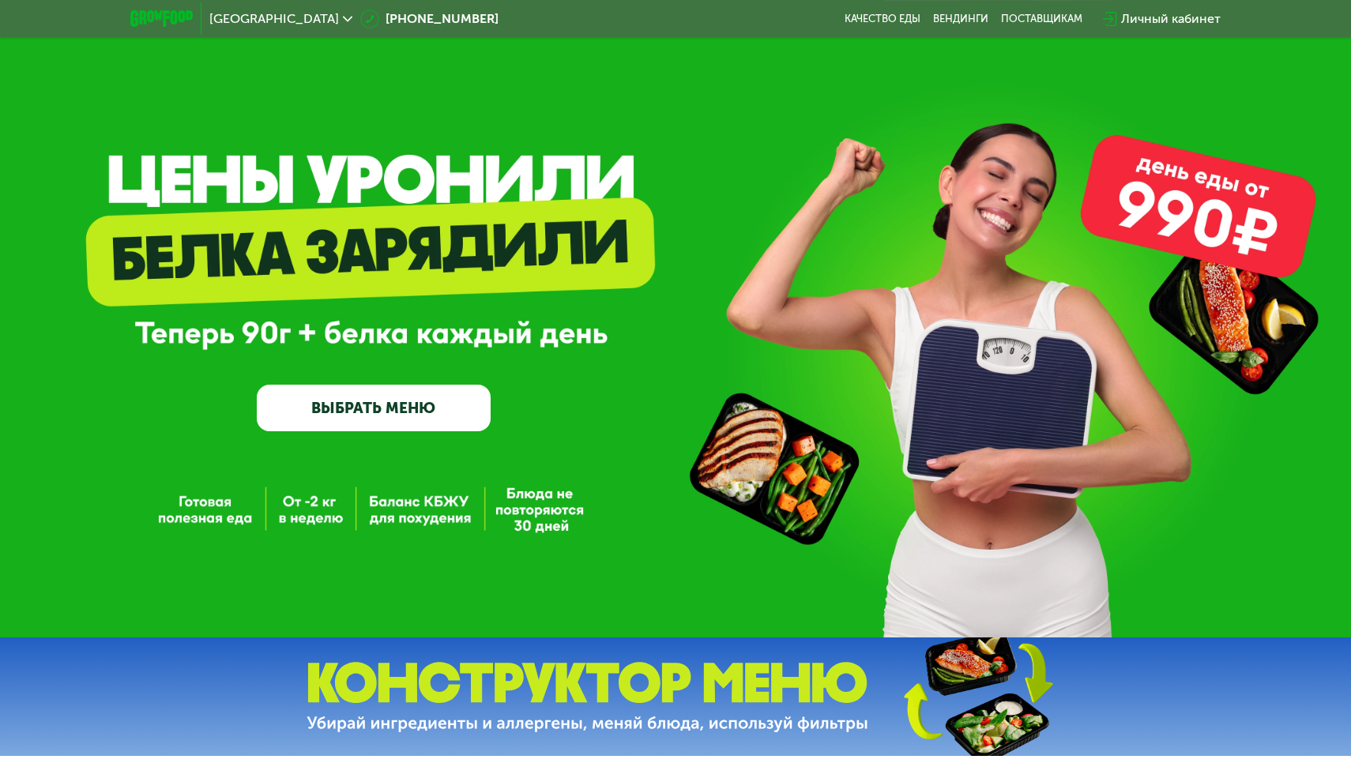
click at [413, 419] on link "ВЫБРАТЬ МЕНЮ" at bounding box center [374, 408] width 234 height 47
click at [393, 408] on link "ВЫБРАТЬ МЕНЮ" at bounding box center [374, 408] width 234 height 47
click at [400, 408] on link "ВЫБРАТЬ МЕНЮ" at bounding box center [374, 408] width 234 height 47
click at [366, 421] on link "ВЫБРАТЬ МЕНЮ" at bounding box center [374, 408] width 234 height 47
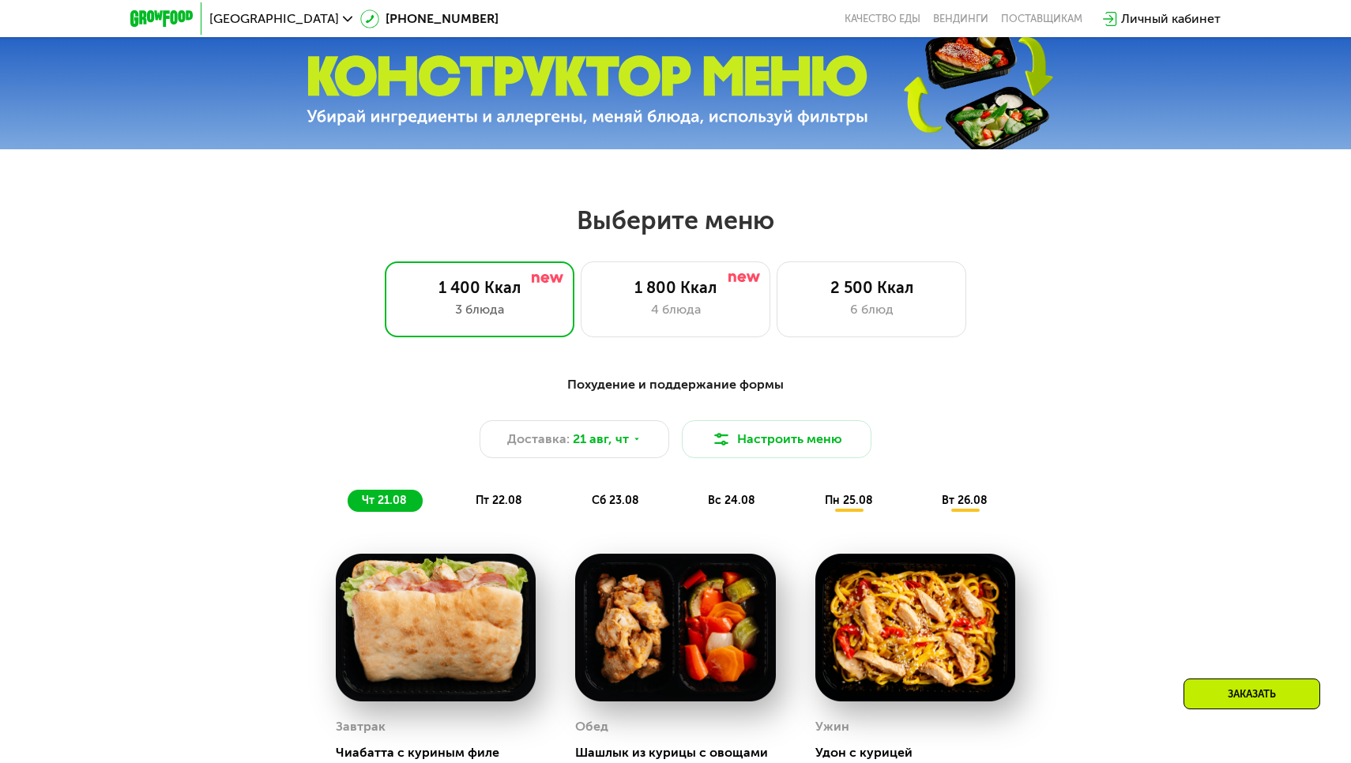
scroll to position [776, 0]
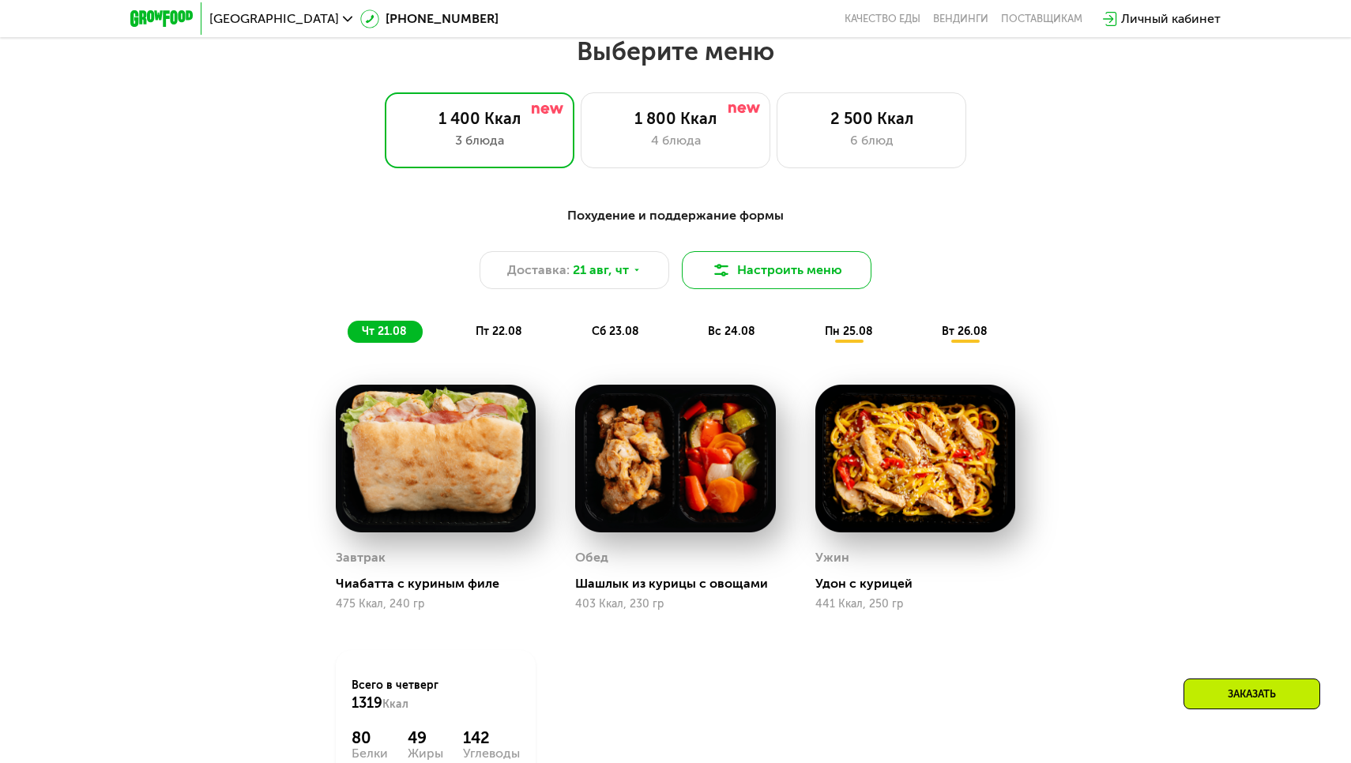
click at [759, 272] on button "Настроить меню" at bounding box center [777, 270] width 190 height 38
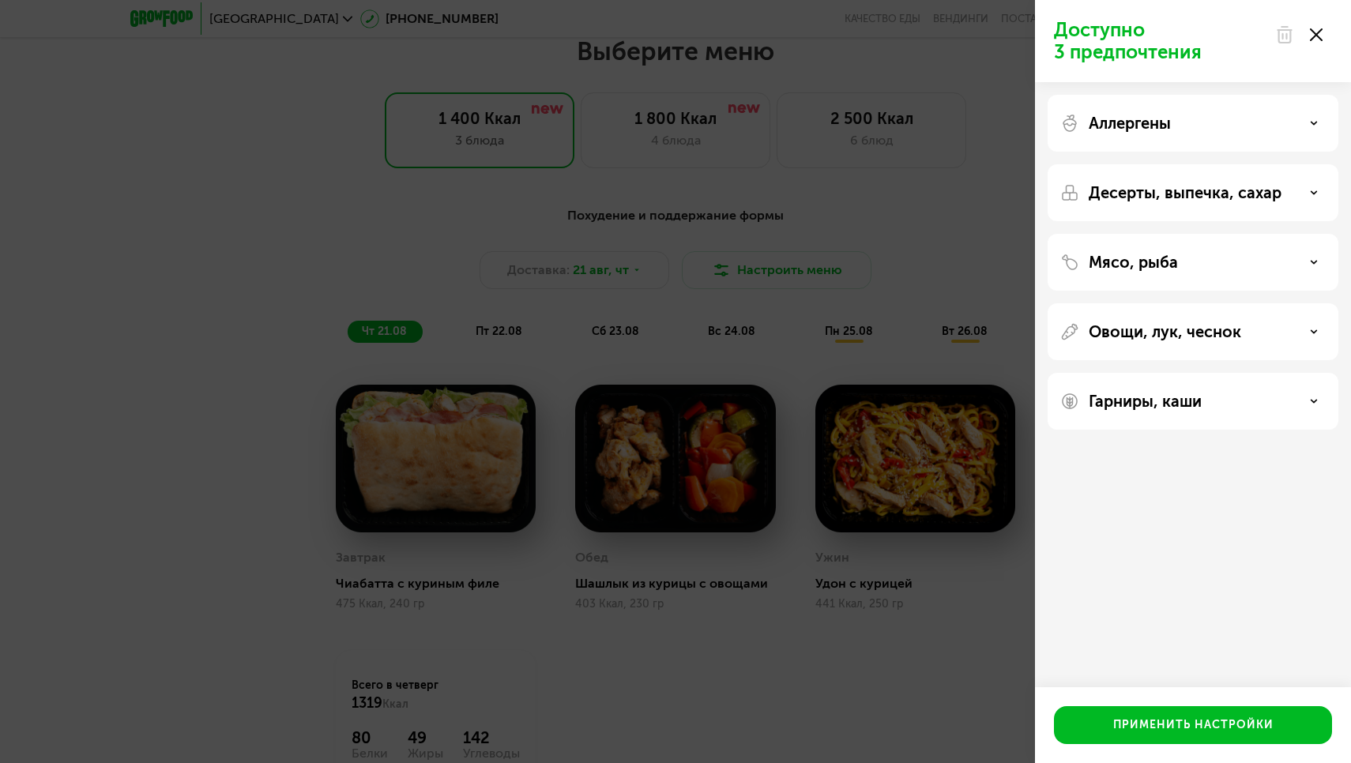
click at [934, 235] on div "Доступно 3 предпочтения Аллергены Десерты, выпечка, сахар Мясо, рыба Овощи, лук…" at bounding box center [675, 381] width 1351 height 763
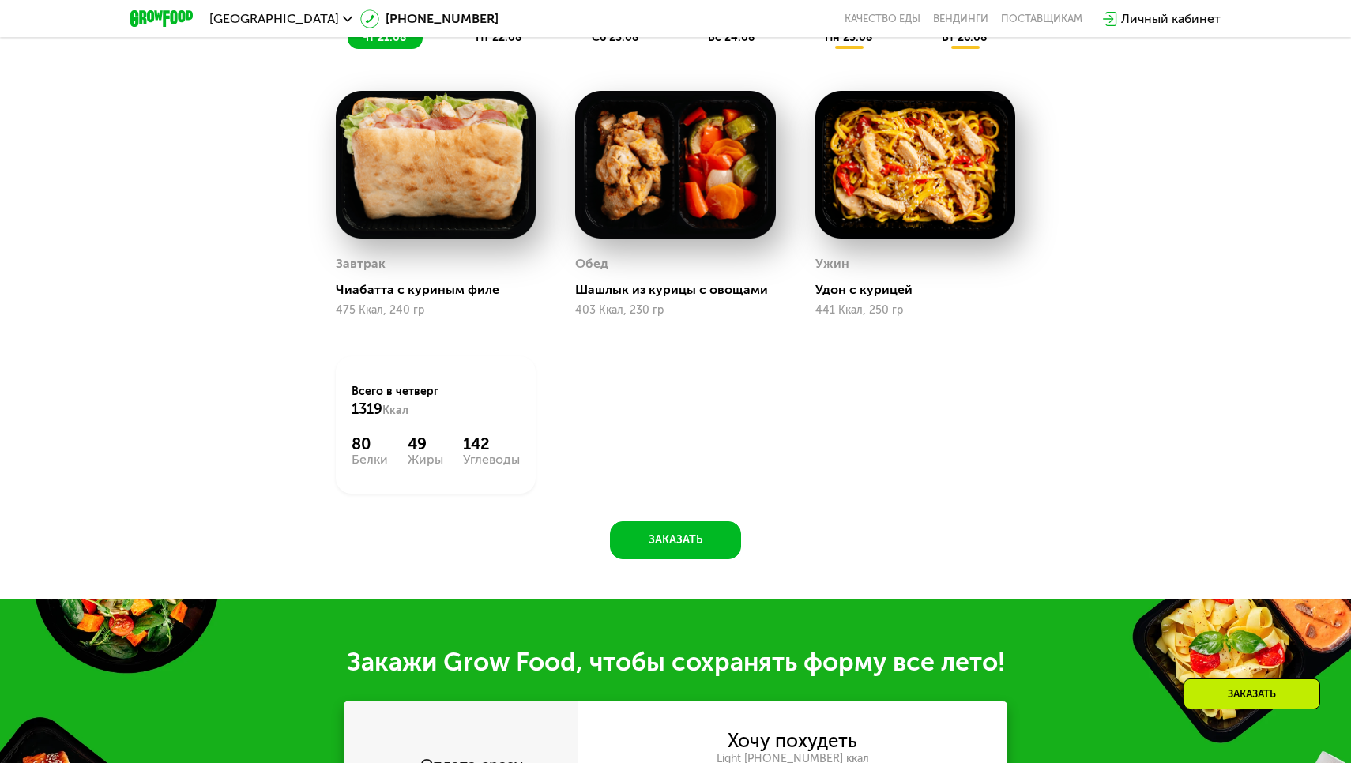
scroll to position [1069, 0]
click at [690, 534] on button "Заказать" at bounding box center [675, 540] width 131 height 38
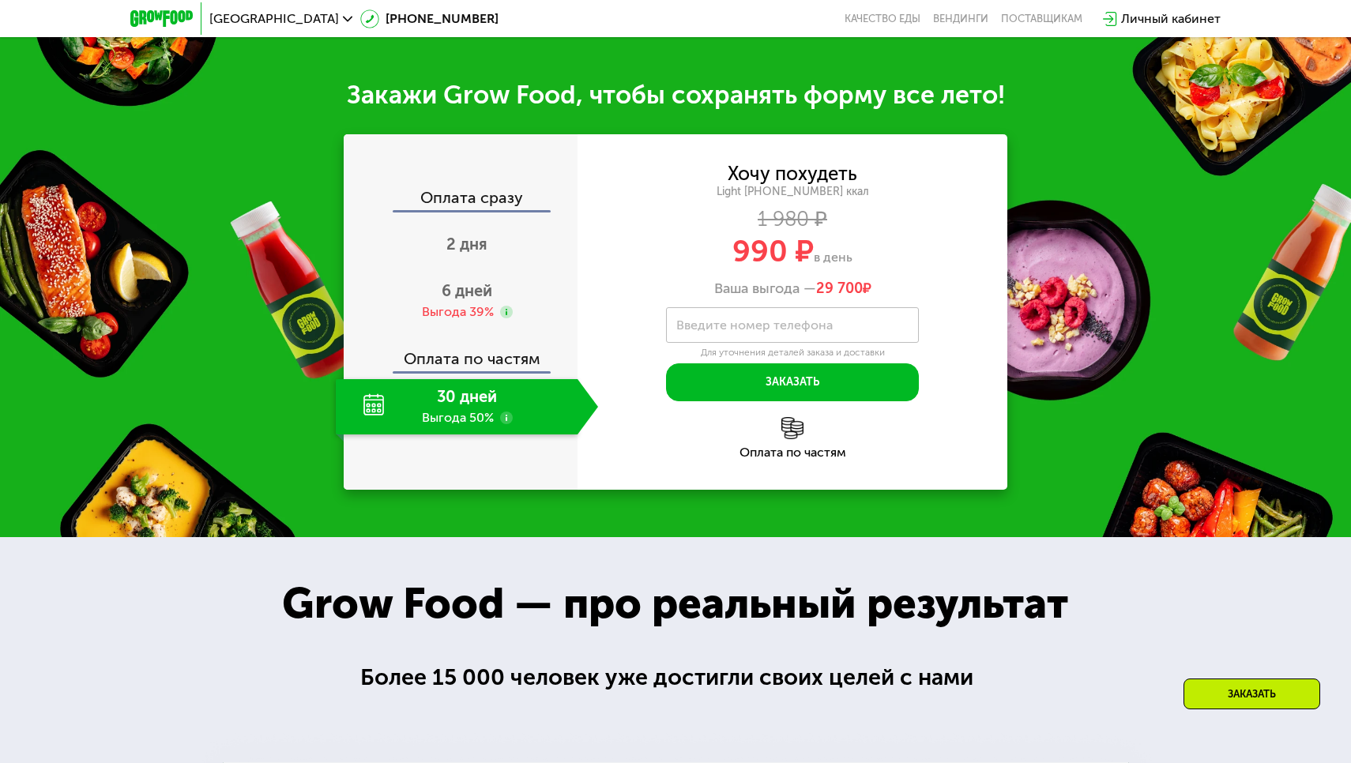
scroll to position [1613, 0]
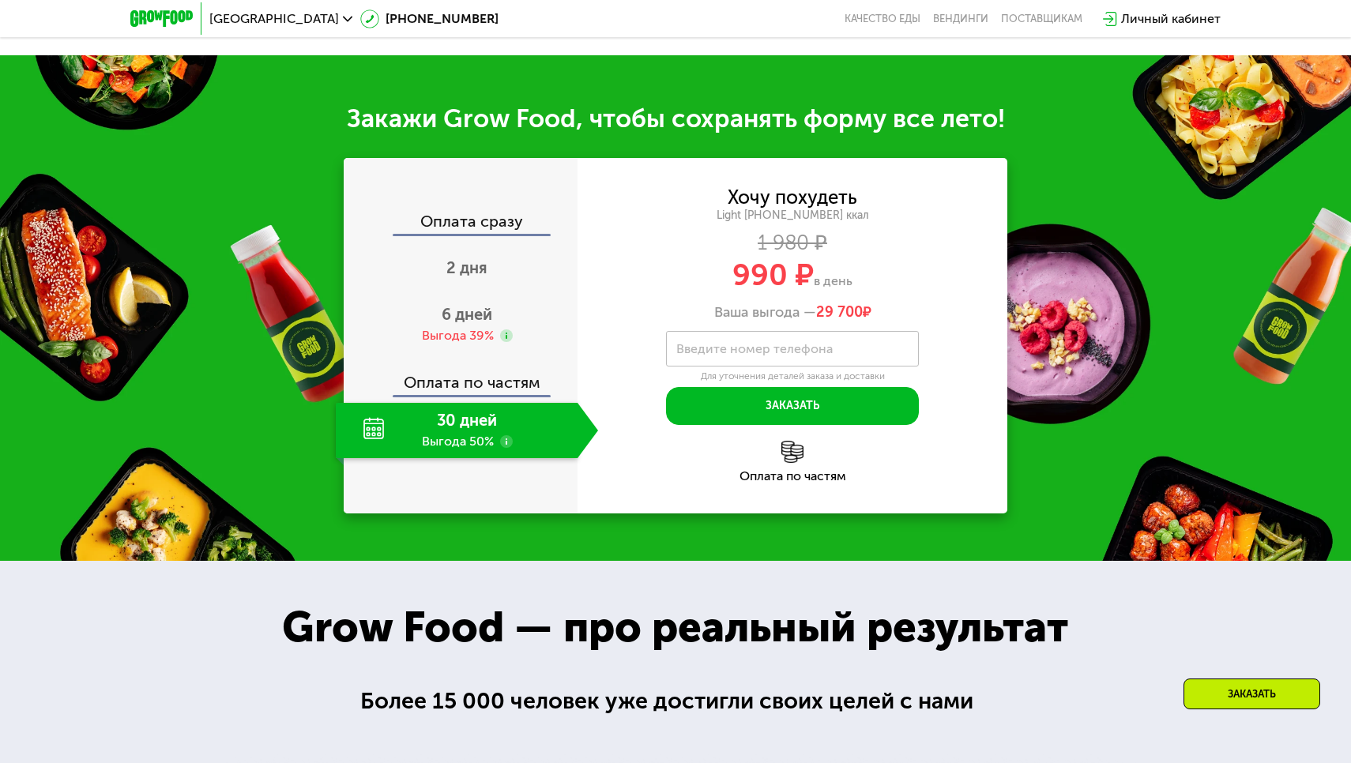
click at [743, 344] on label "Введите номер телефона" at bounding box center [754, 348] width 156 height 9
click at [743, 342] on input "Введите номер телефона" at bounding box center [792, 349] width 253 height 36
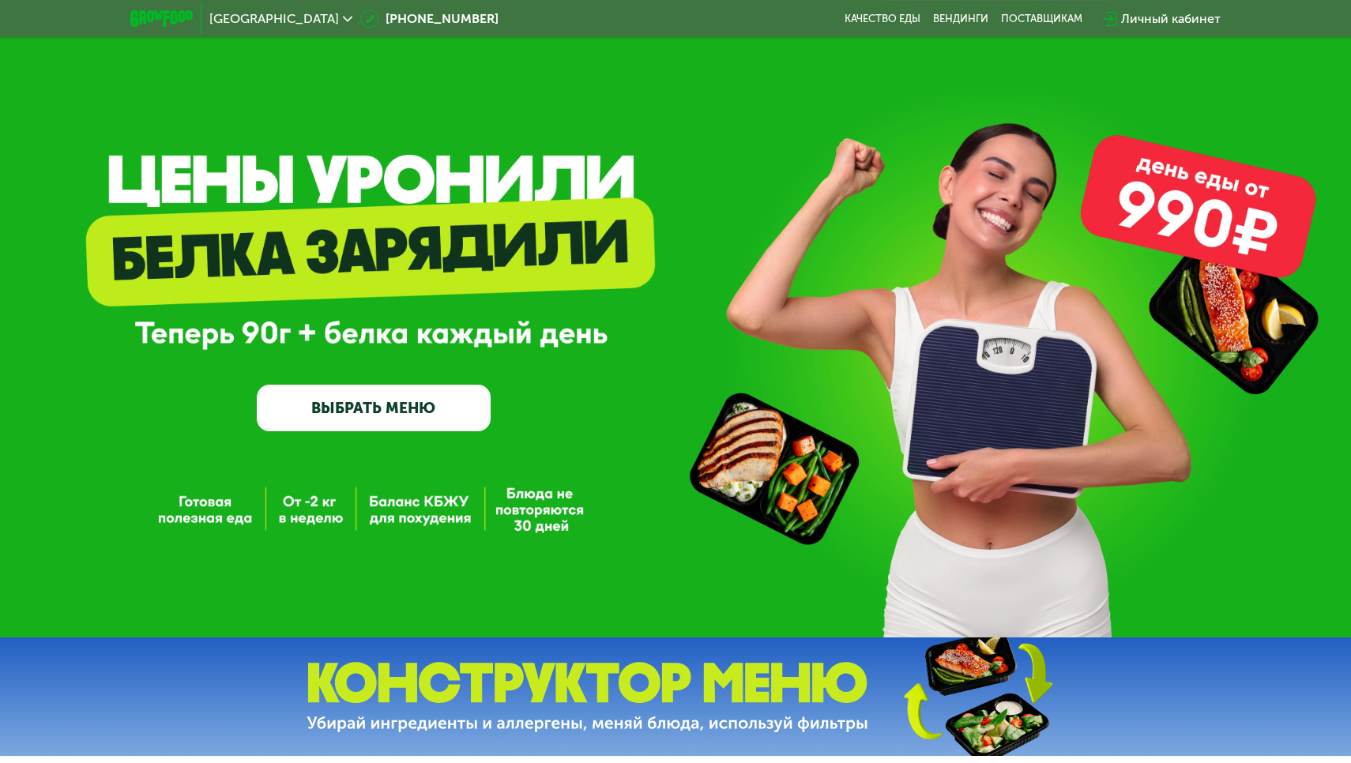
scroll to position [0, 0]
click at [1141, 19] on div "Личный кабинет" at bounding box center [1171, 18] width 100 height 19
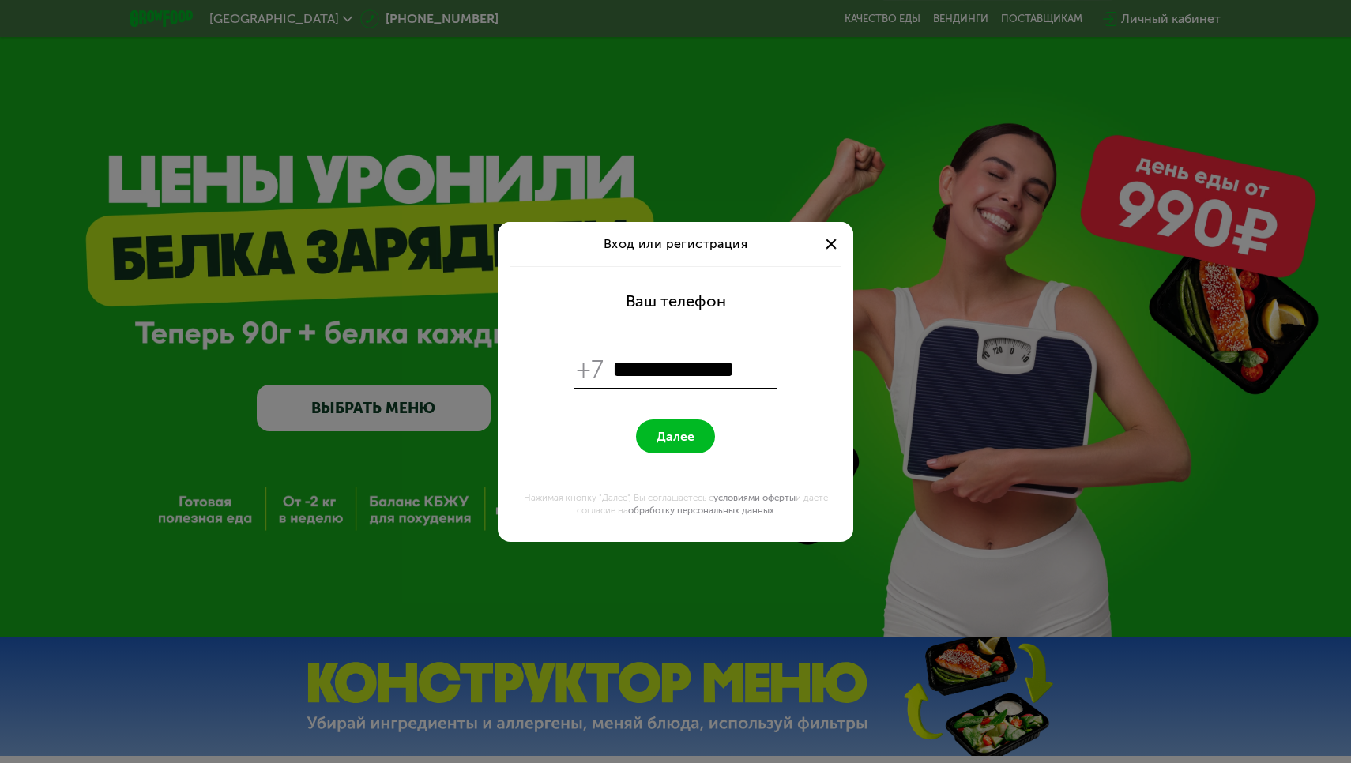
type input "**********"
click at [675, 436] on button "Далее" at bounding box center [675, 436] width 79 height 34
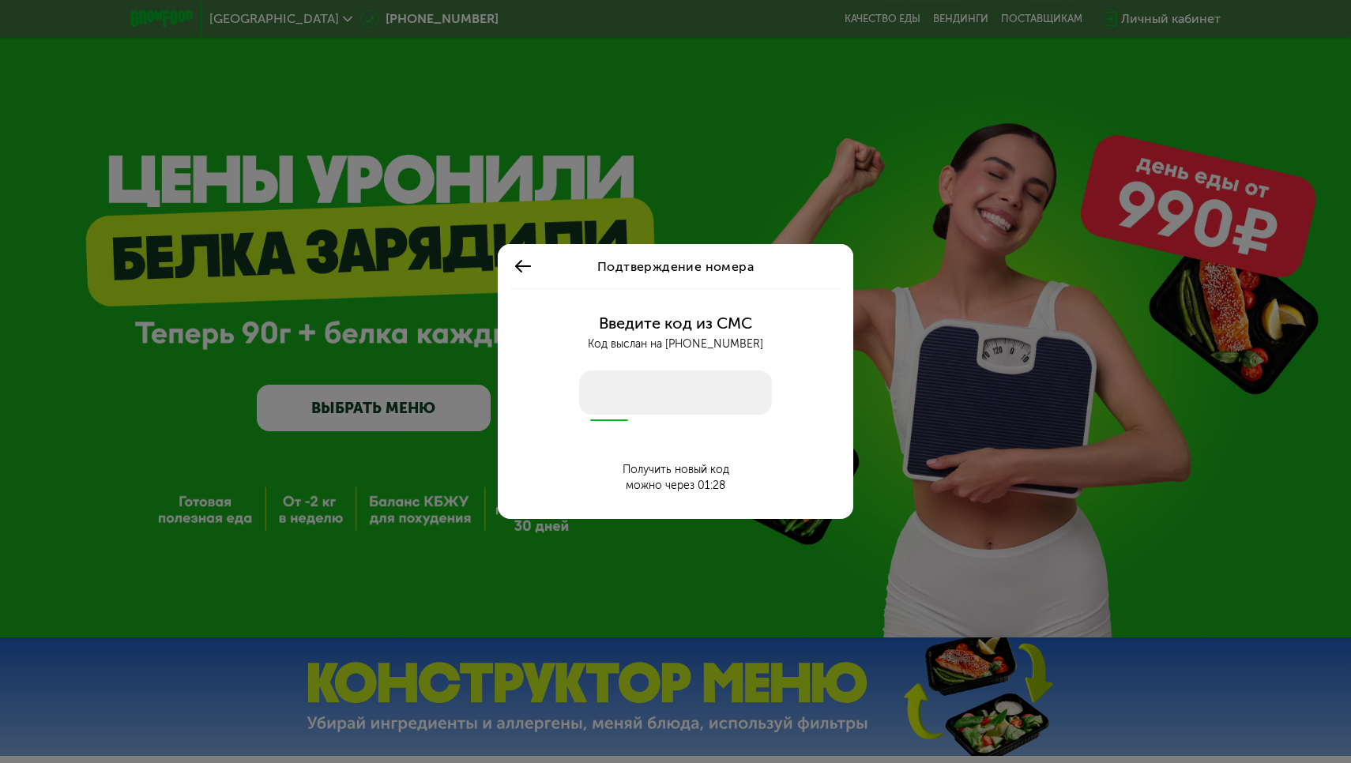
click at [605, 398] on input "number" at bounding box center [675, 392] width 193 height 44
type input "****"
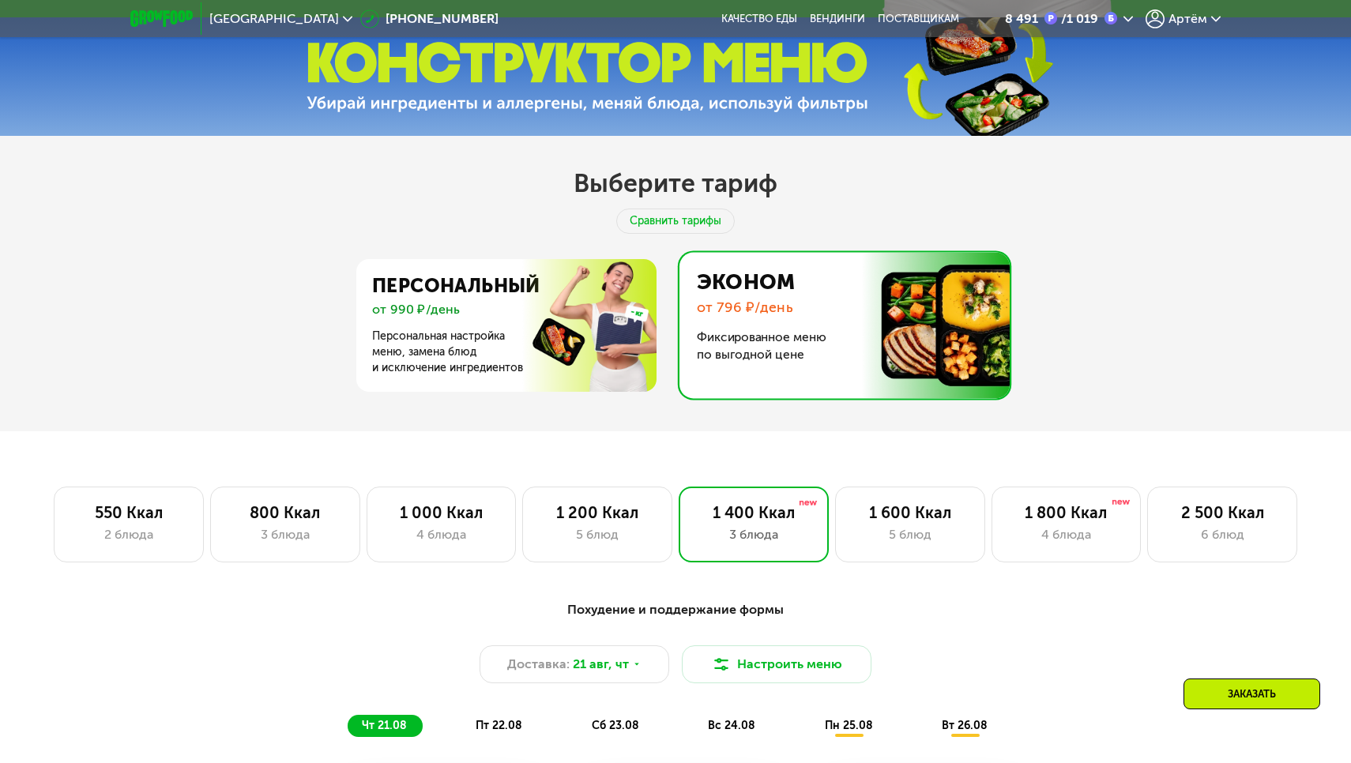
scroll to position [622, 0]
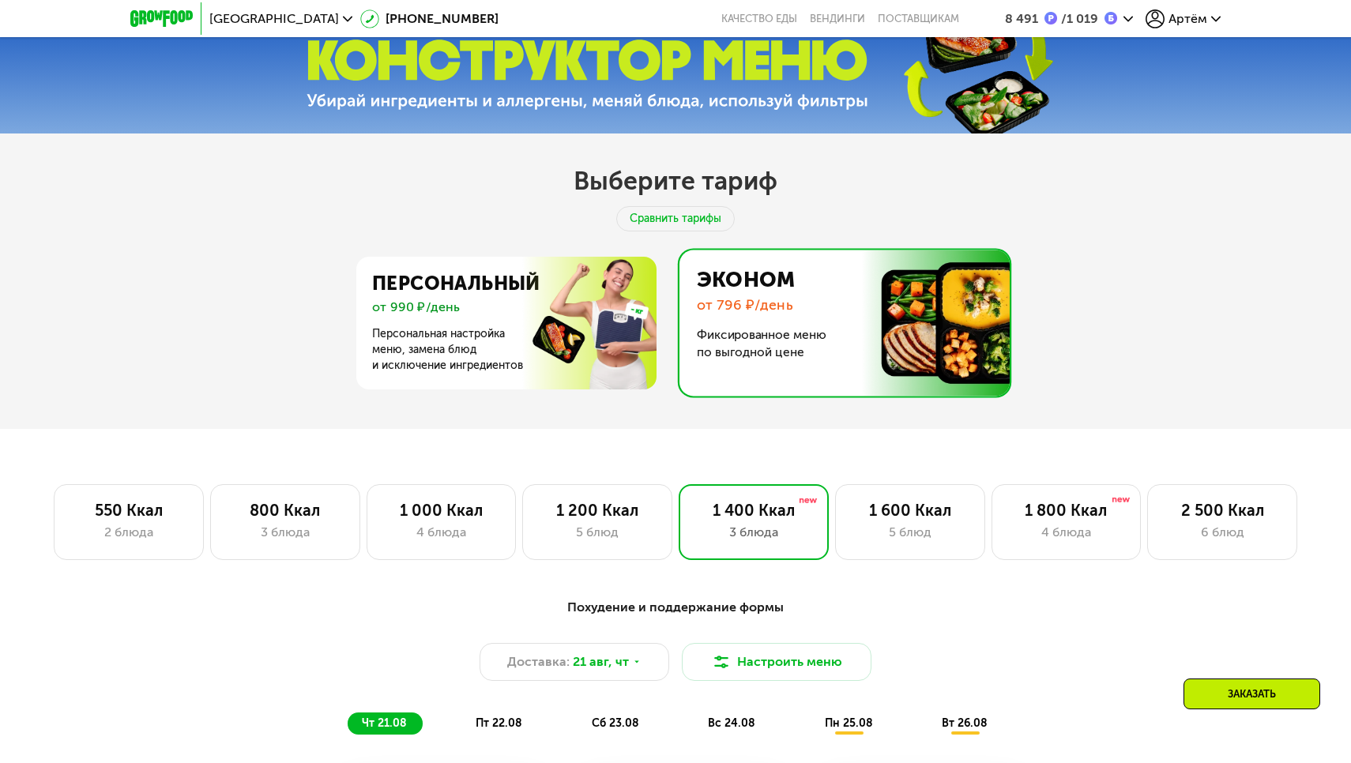
click at [808, 354] on img at bounding box center [840, 323] width 338 height 146
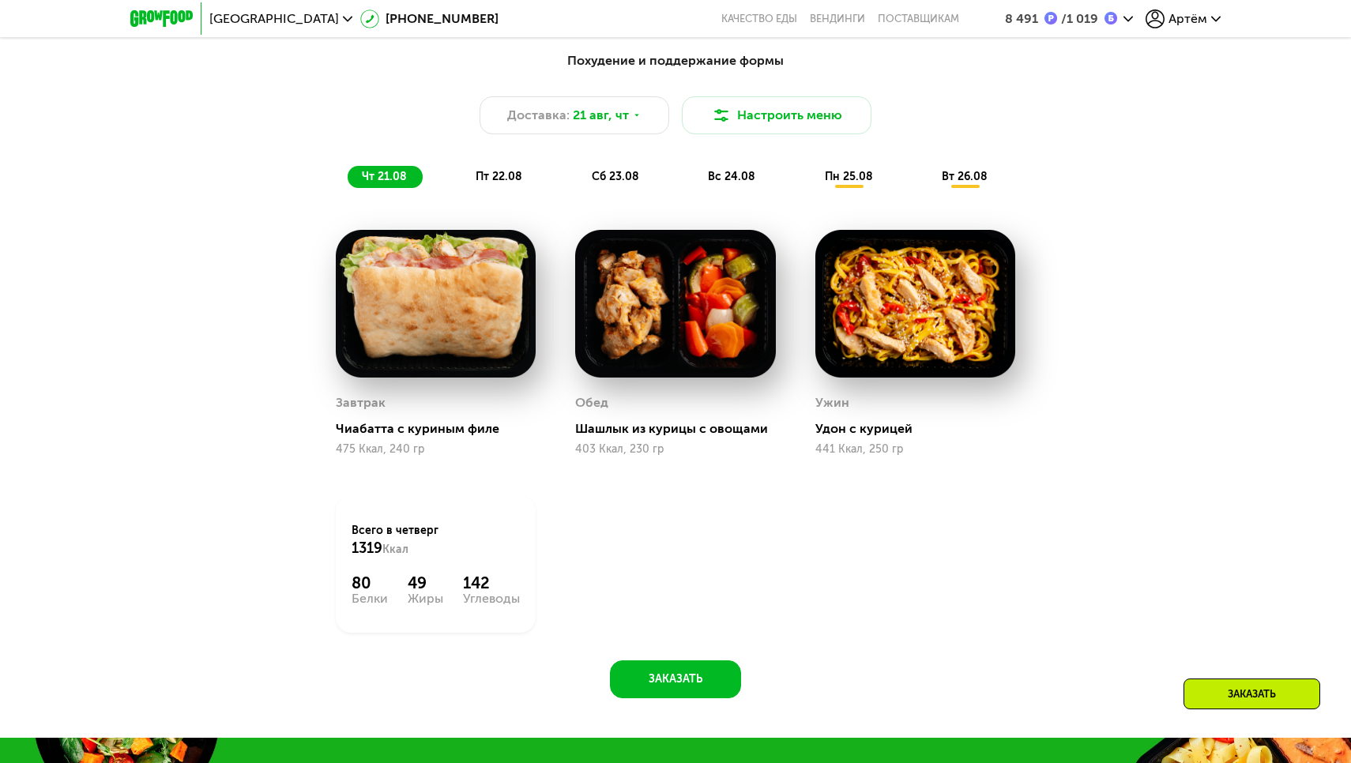
scroll to position [1178, 0]
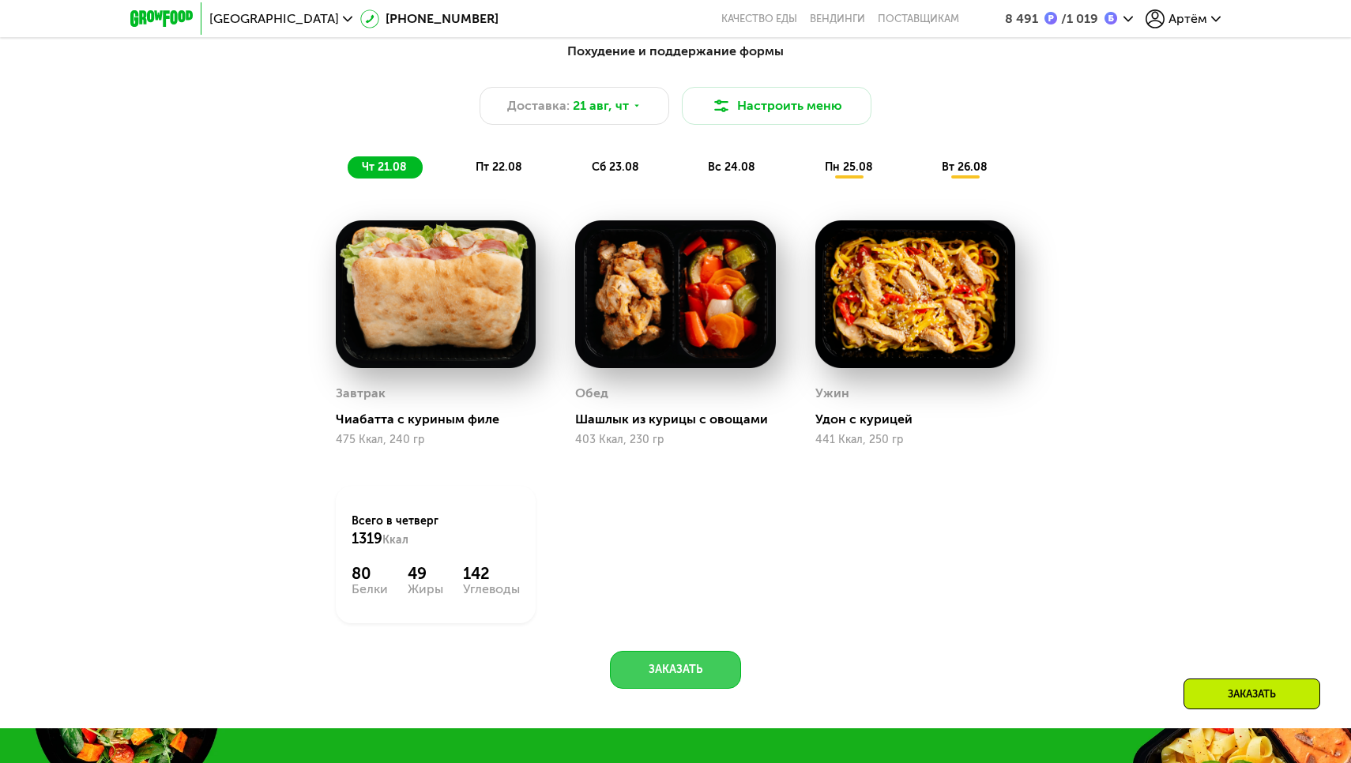
click at [675, 668] on button "Заказать" at bounding box center [675, 670] width 131 height 38
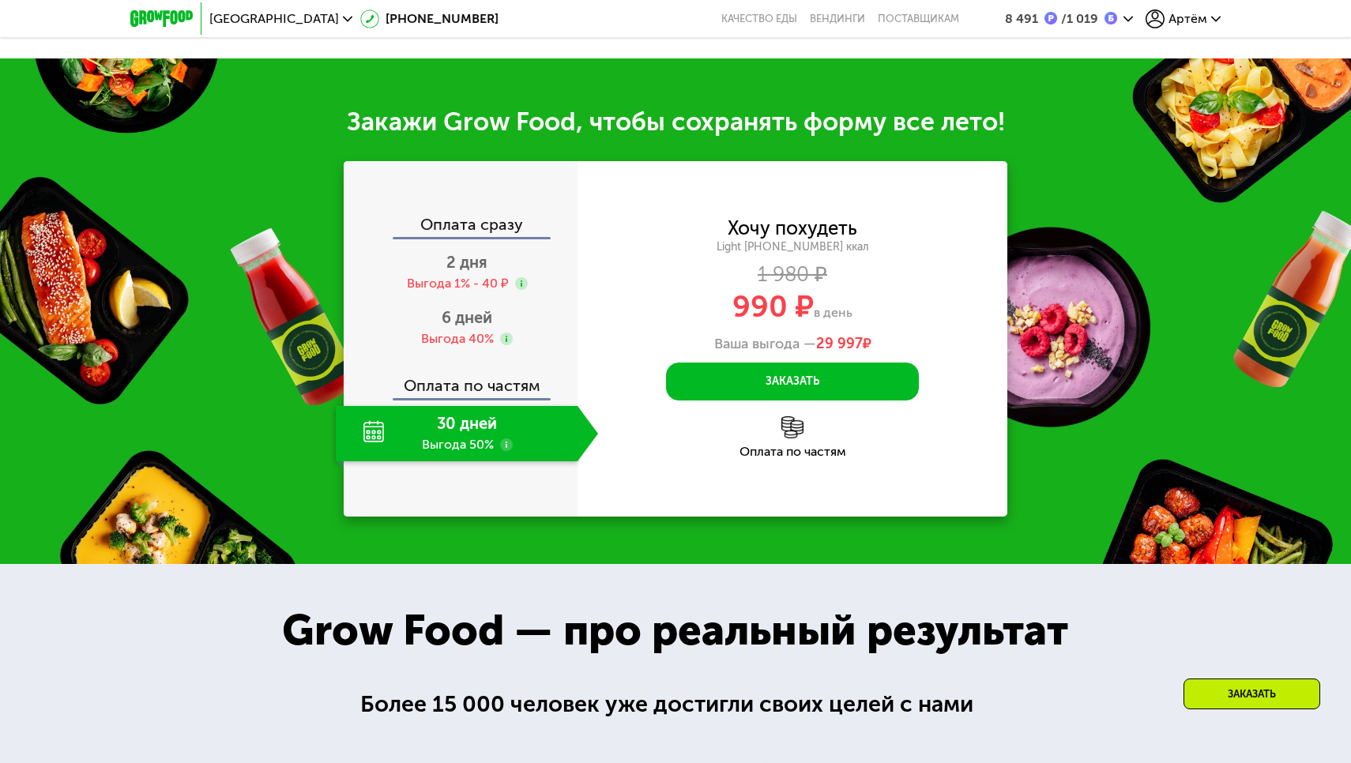
scroll to position [1834, 0]
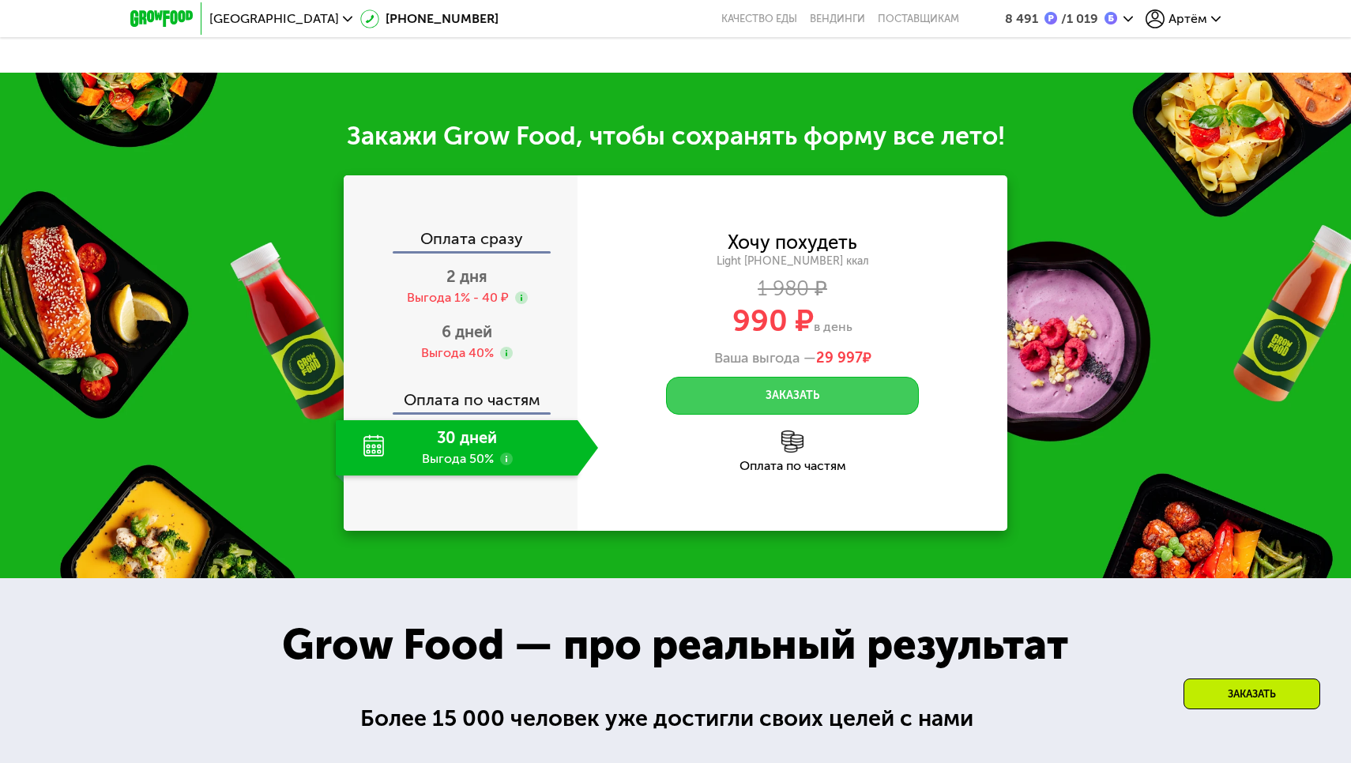
click at [863, 395] on button "Заказать" at bounding box center [792, 396] width 253 height 38
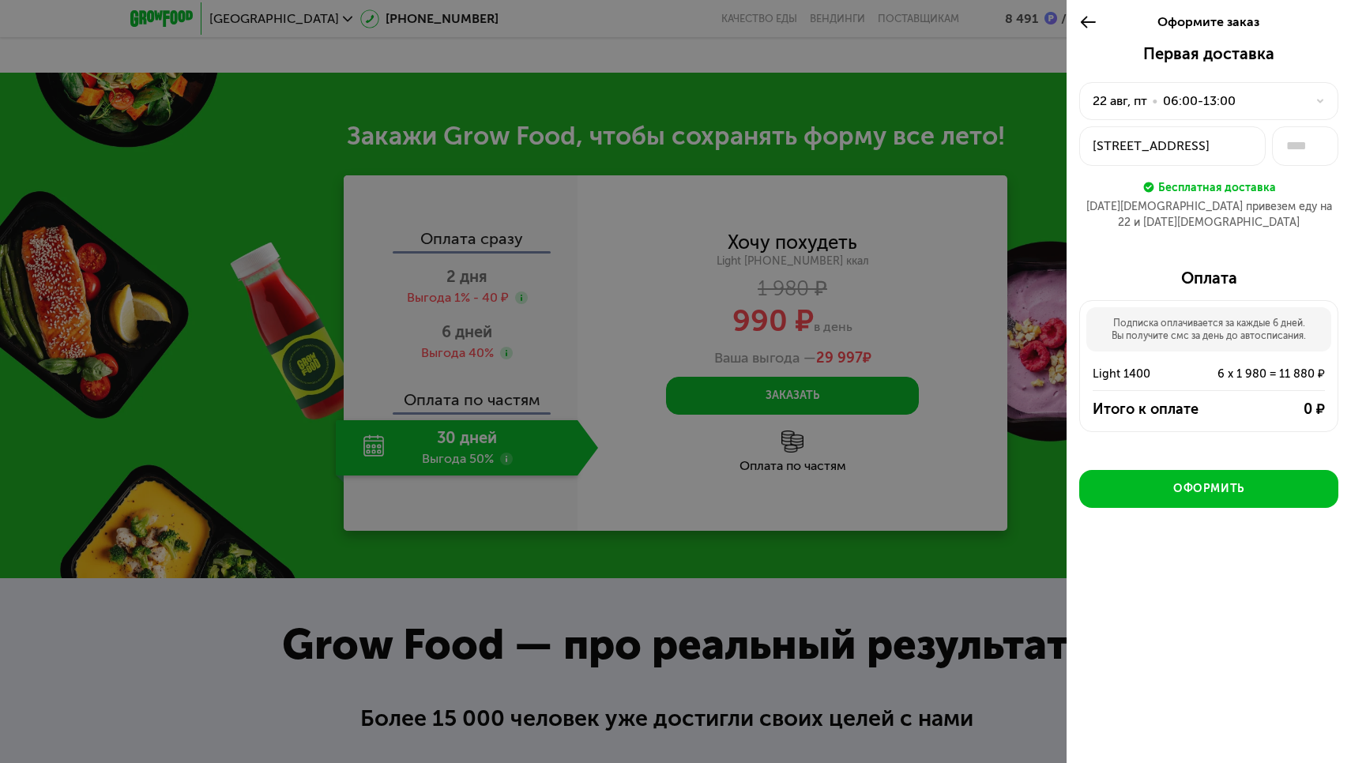
click at [1195, 104] on div "06:00-13:00" at bounding box center [1199, 101] width 73 height 19
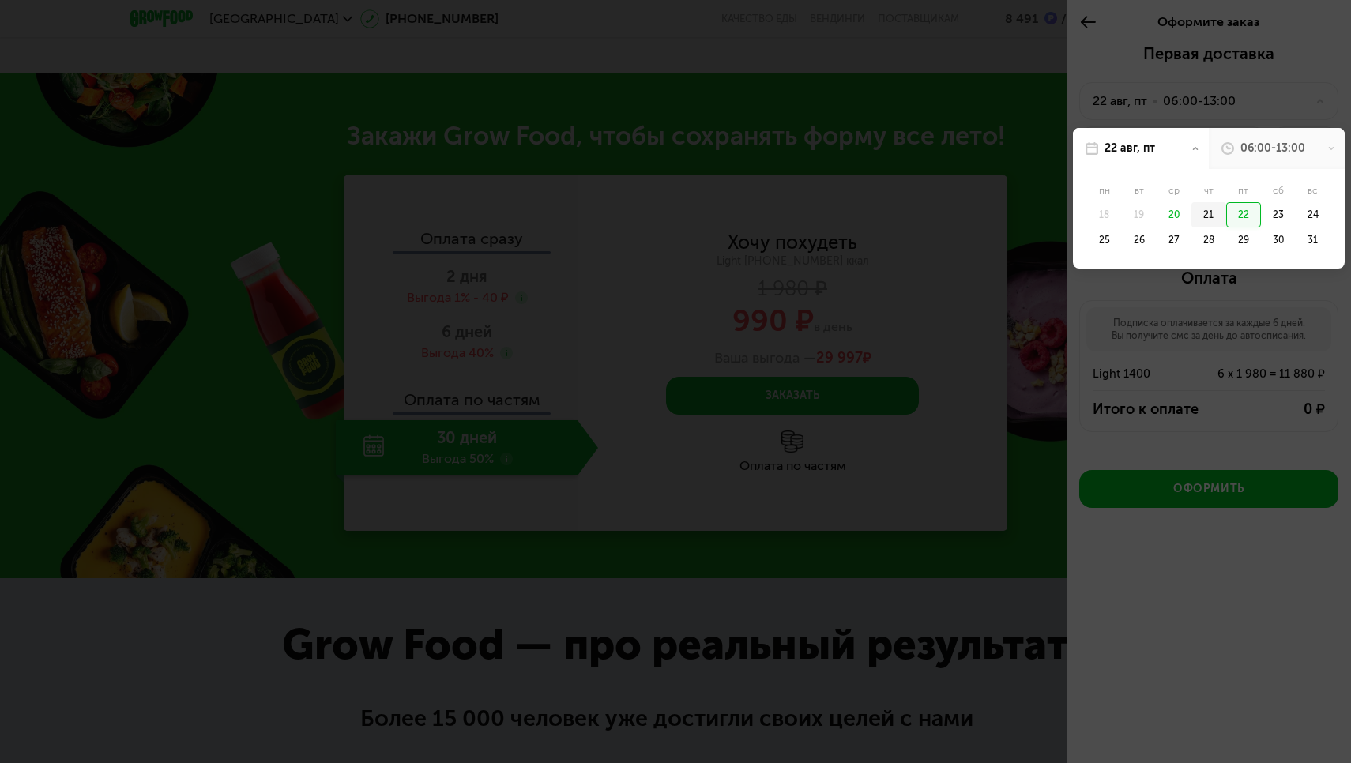
click at [1226, 214] on div "21" at bounding box center [1243, 214] width 35 height 25
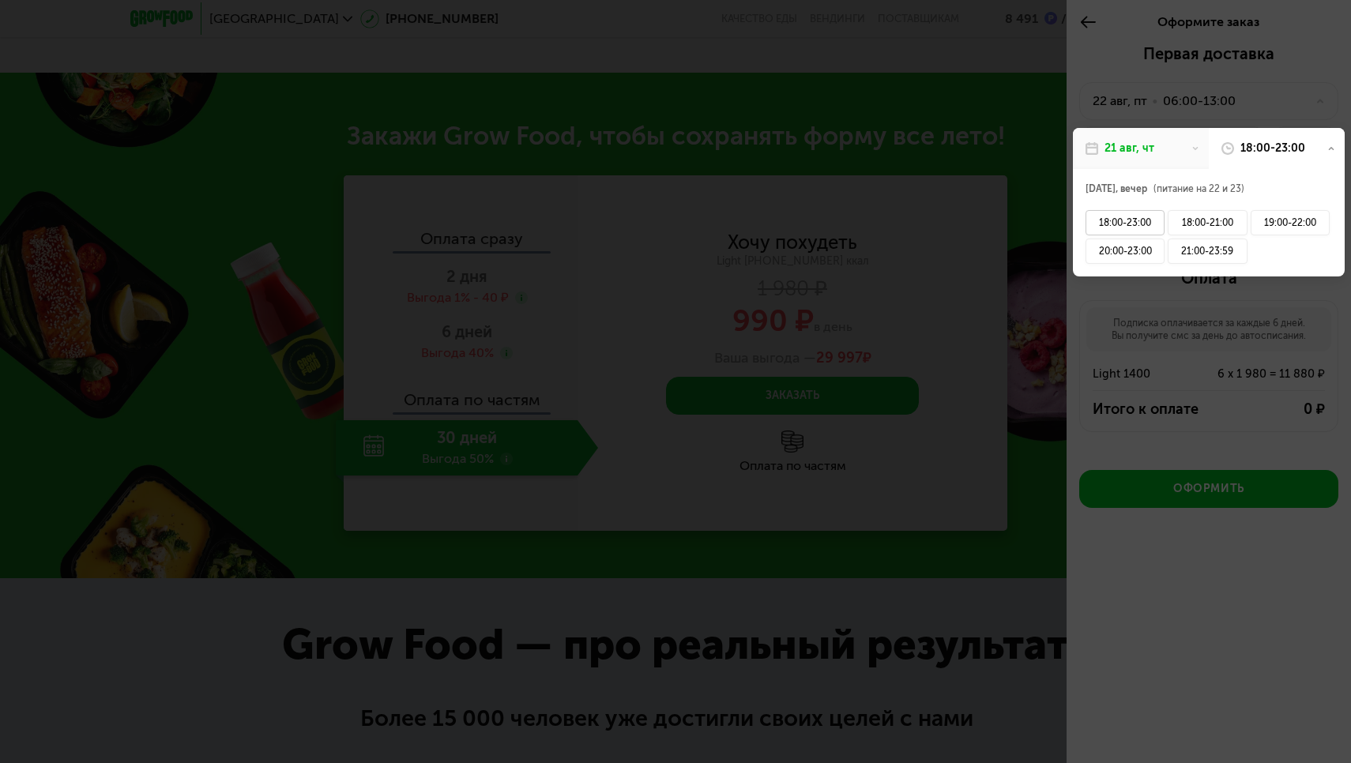
click at [1135, 223] on div "18:00-23:00" at bounding box center [1124, 222] width 79 height 25
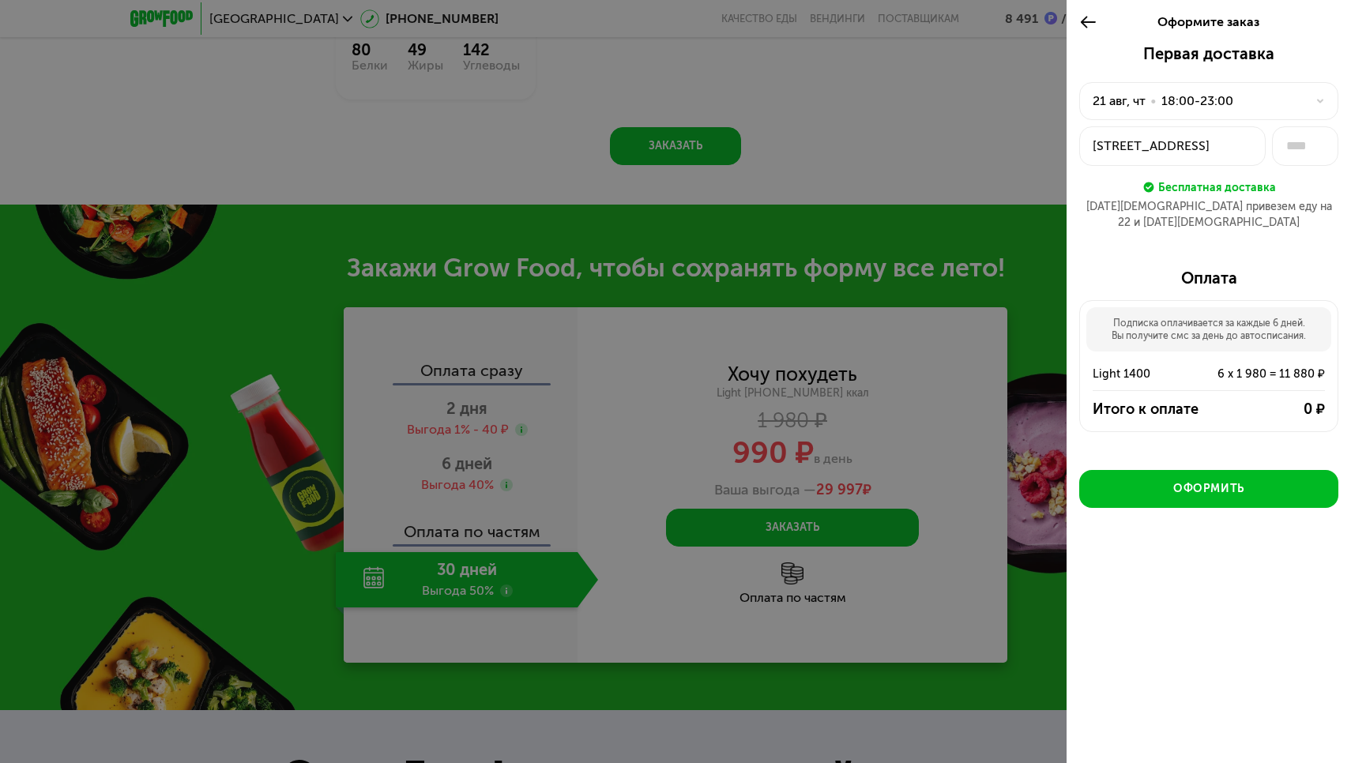
scroll to position [1705, 0]
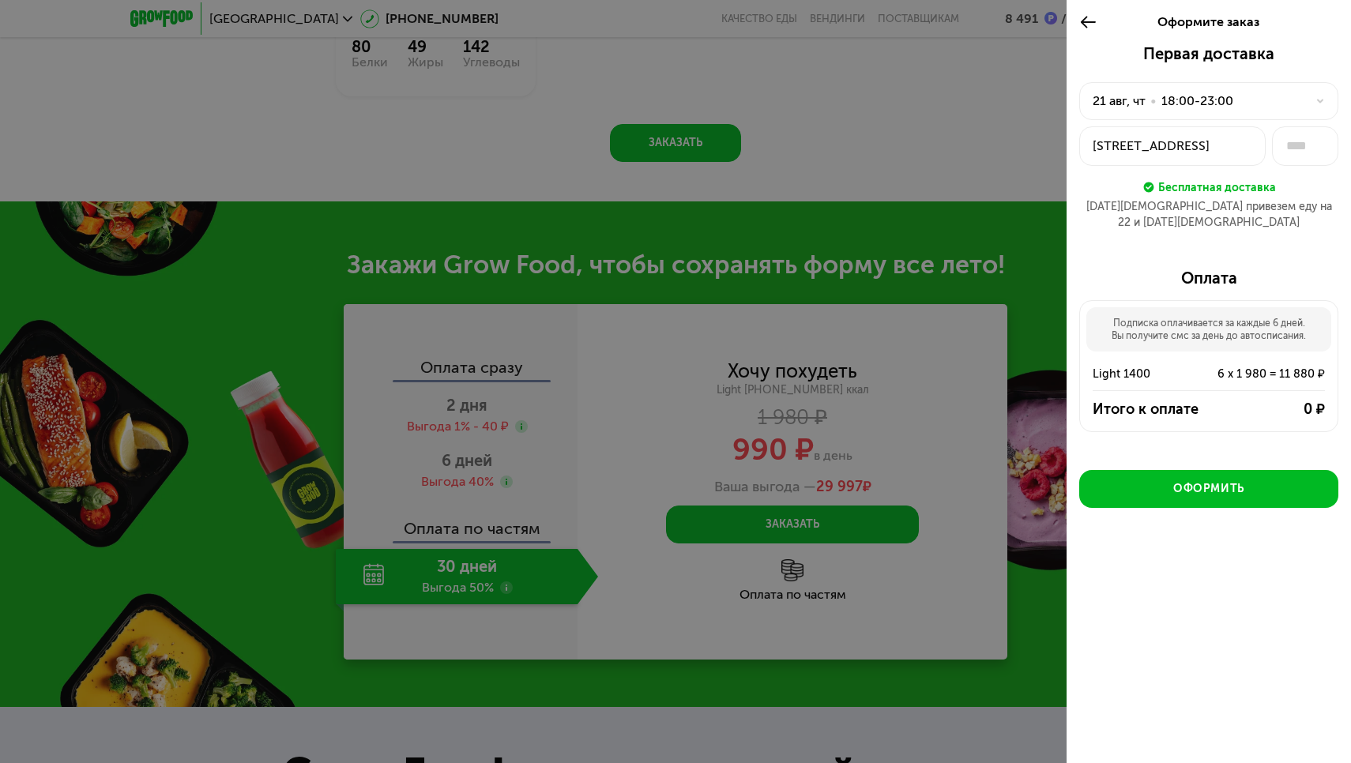
click at [975, 129] on div at bounding box center [675, 381] width 1351 height 763
click at [1092, 15] on icon at bounding box center [1088, 22] width 18 height 19
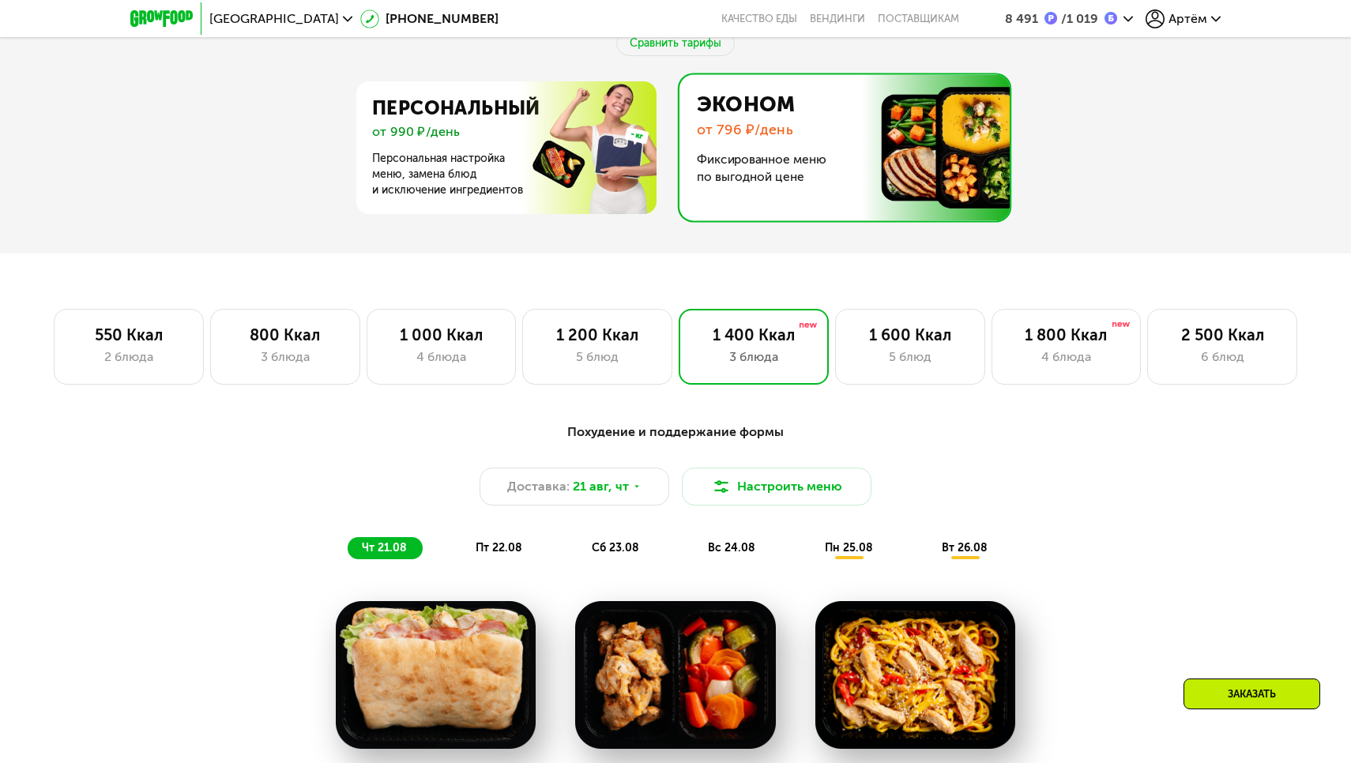
scroll to position [799, 0]
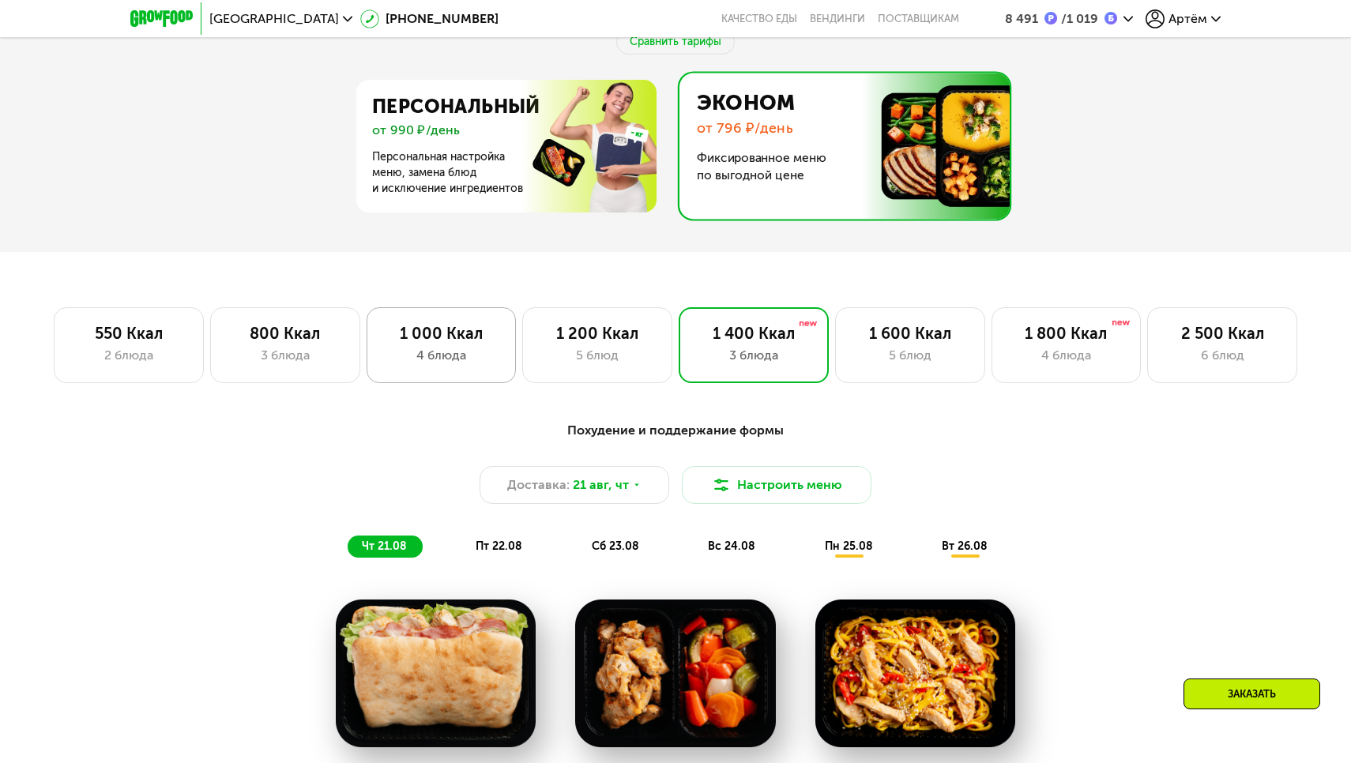
click at [469, 348] on div "4 блюда" at bounding box center [441, 355] width 117 height 19
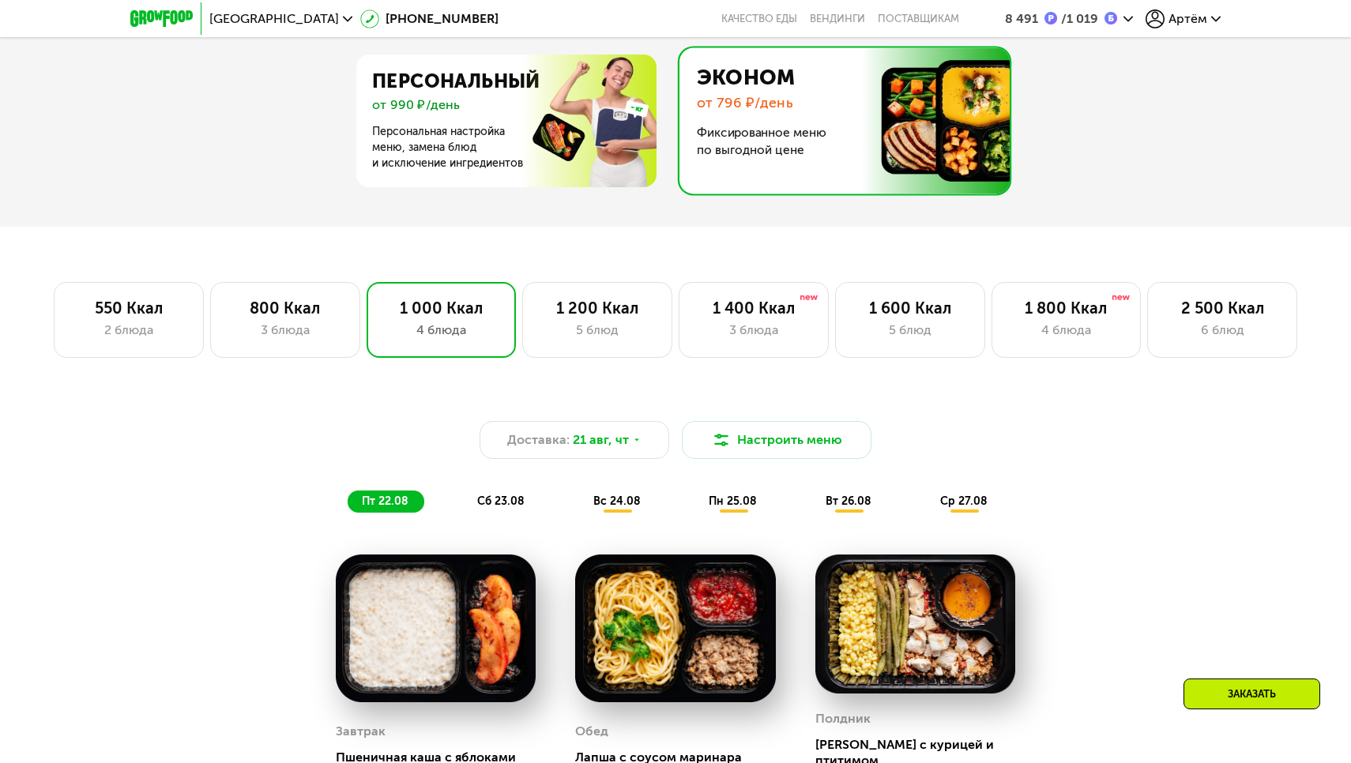
scroll to position [795, 0]
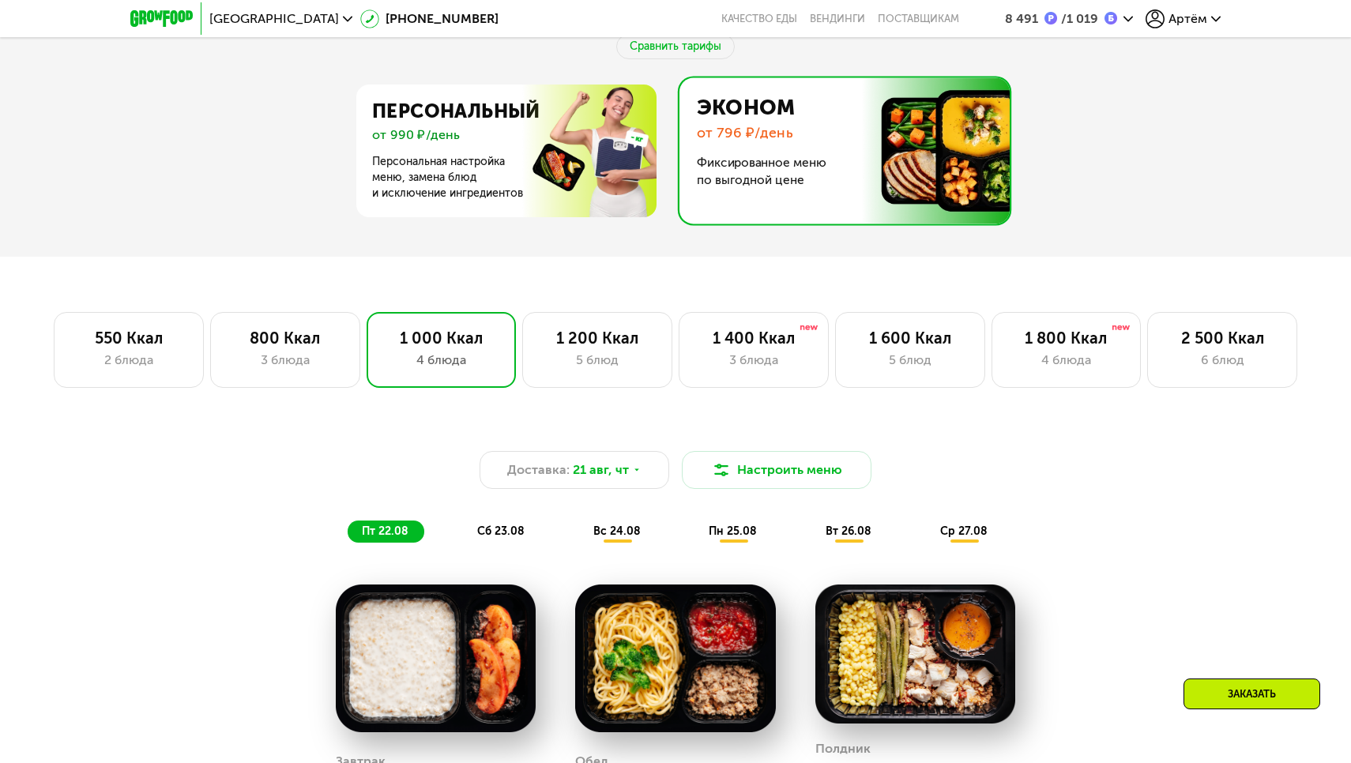
click at [792, 157] on img at bounding box center [840, 151] width 338 height 146
click at [788, 177] on img at bounding box center [840, 151] width 338 height 146
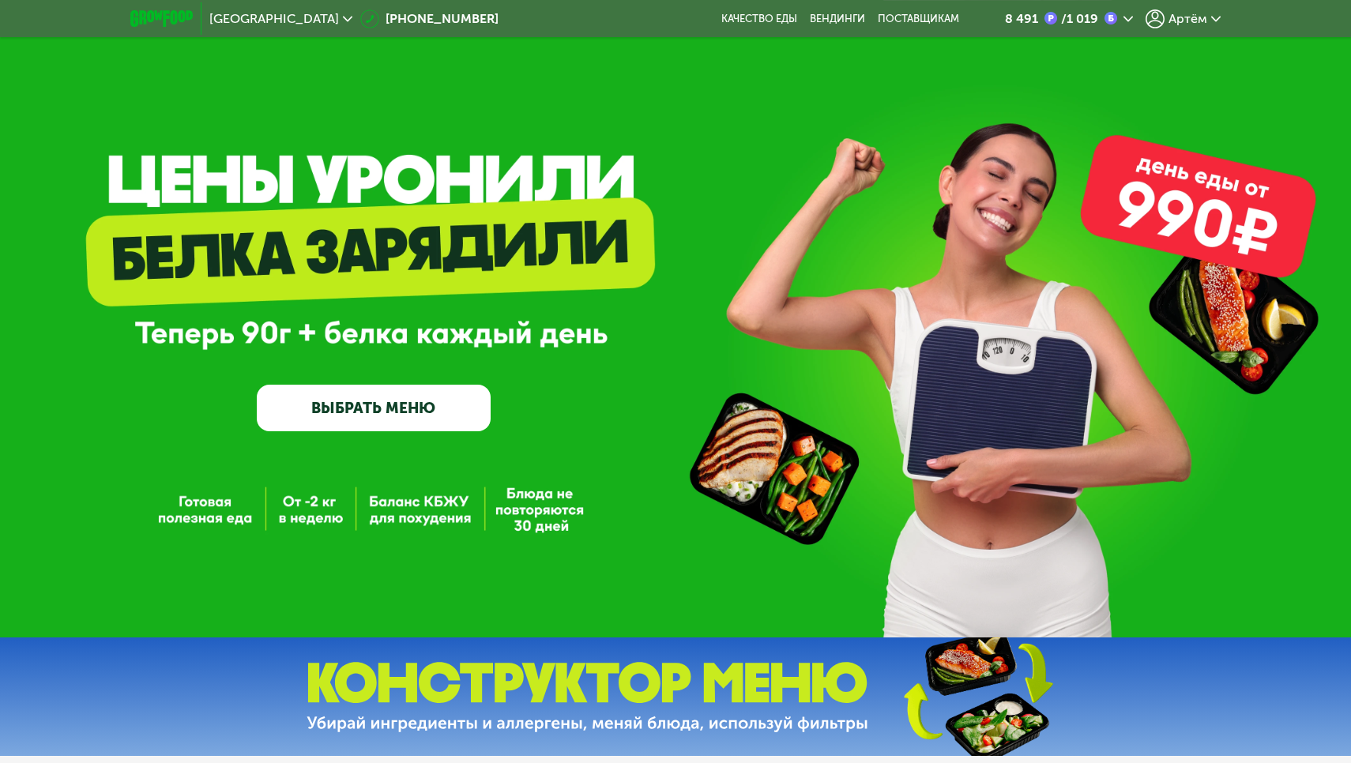
scroll to position [0, 0]
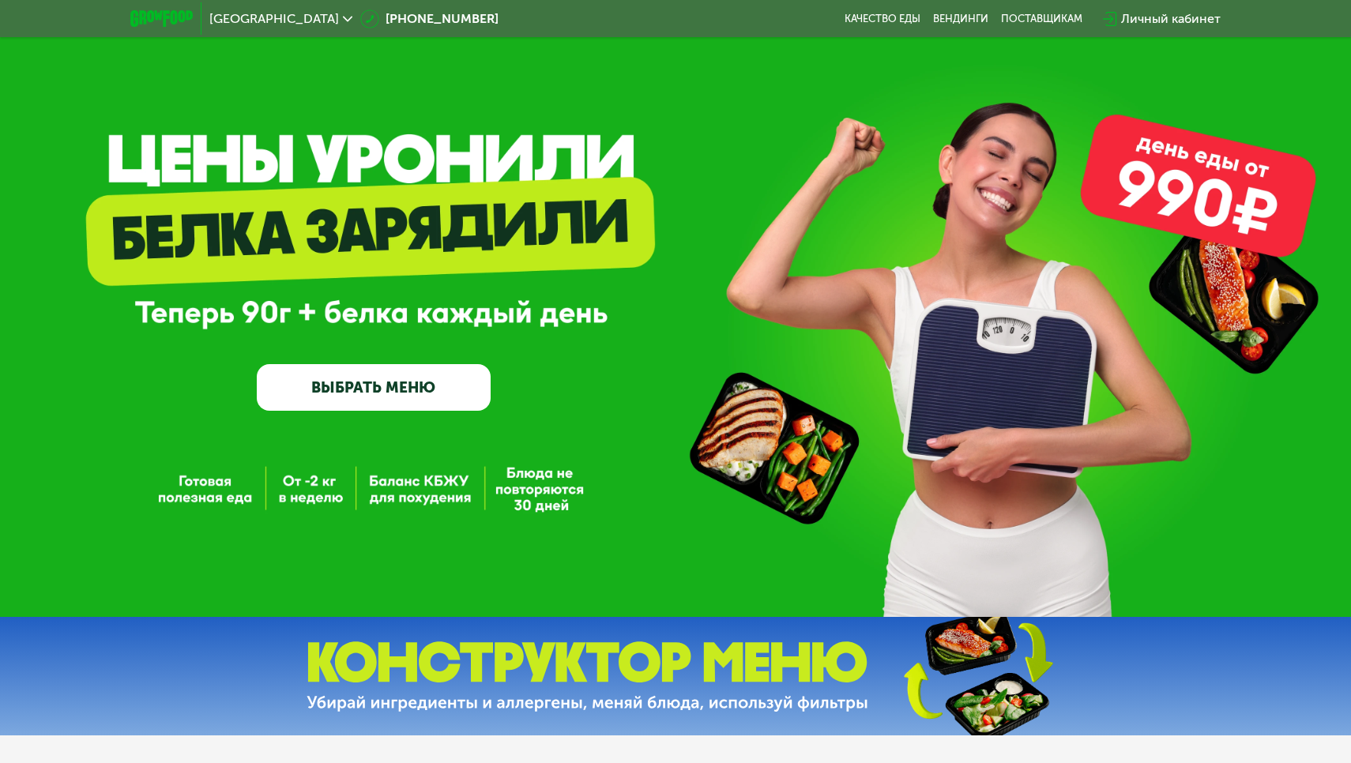
click at [1157, 22] on div "Личный кабинет" at bounding box center [1171, 18] width 100 height 19
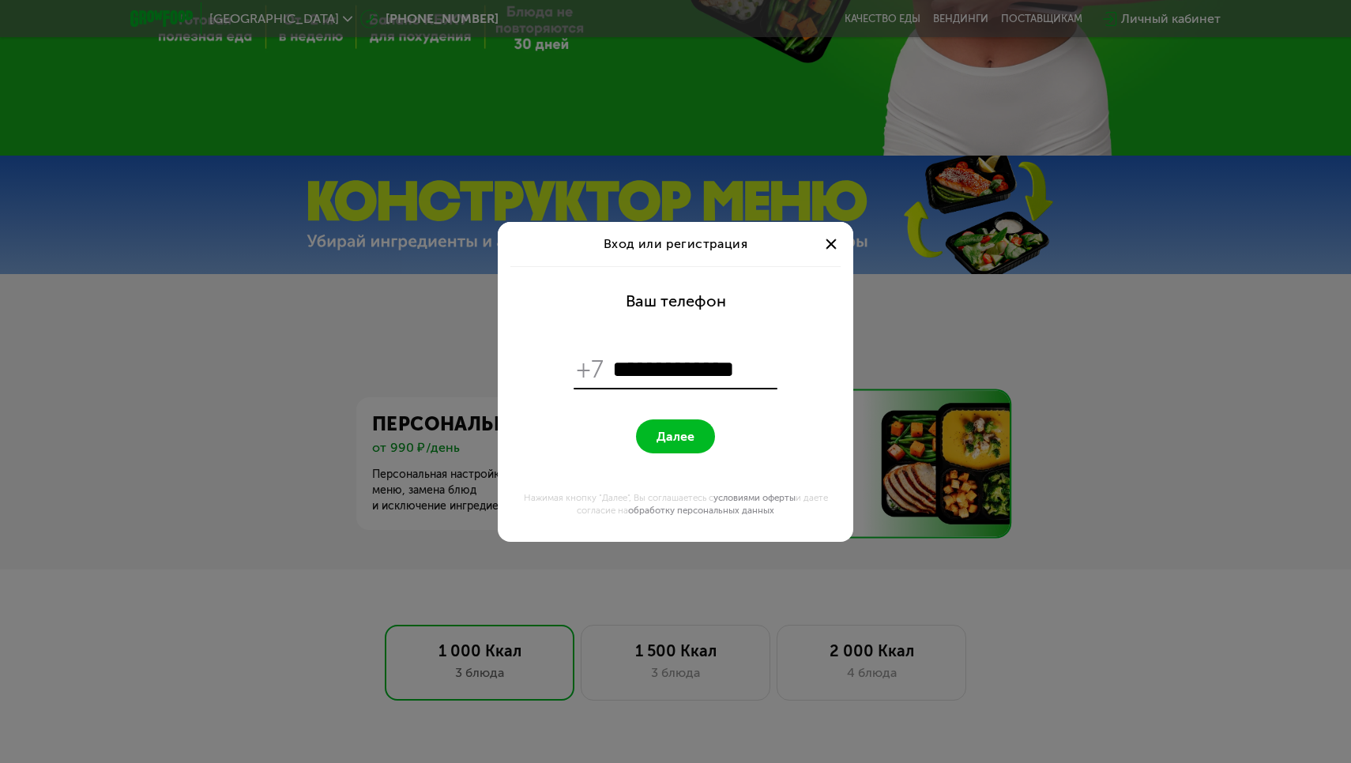
type input "**********"
click at [675, 436] on button "Далее" at bounding box center [675, 436] width 79 height 34
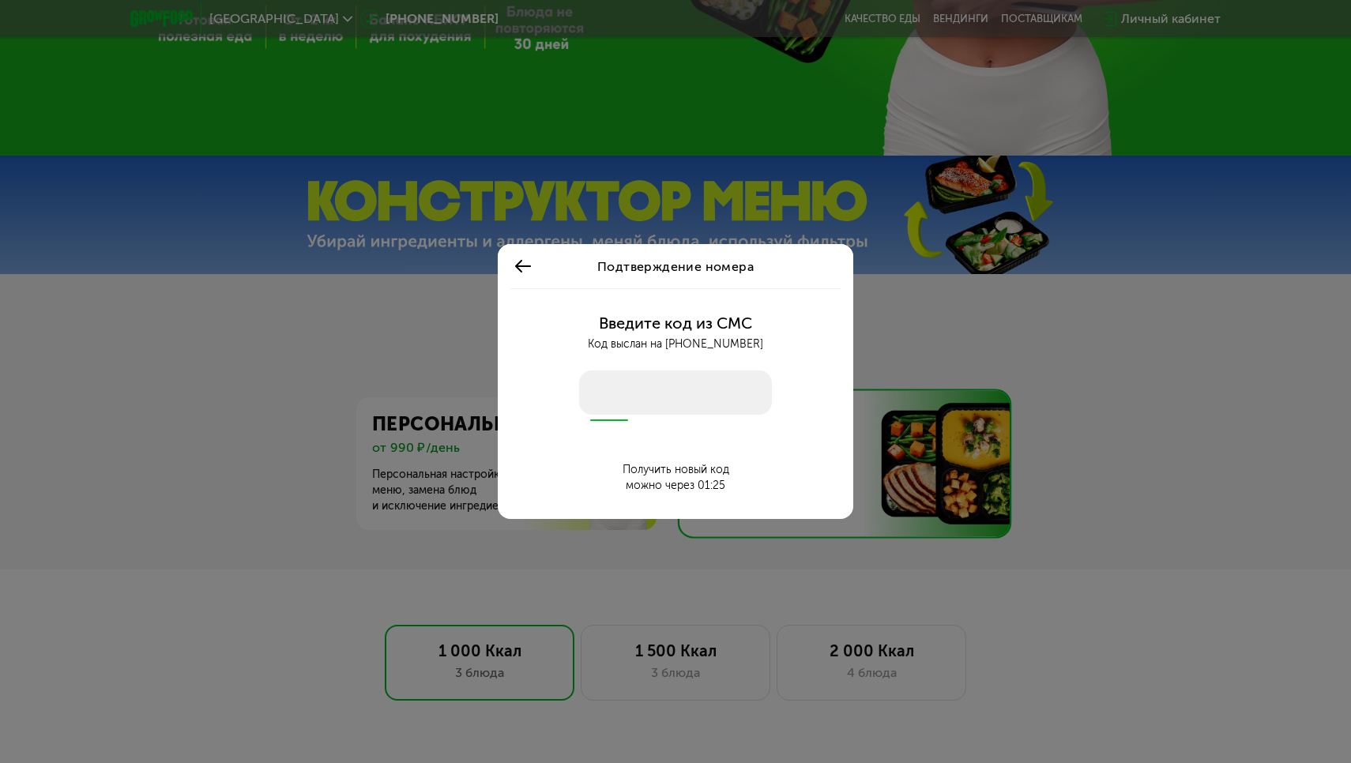
type input "****"
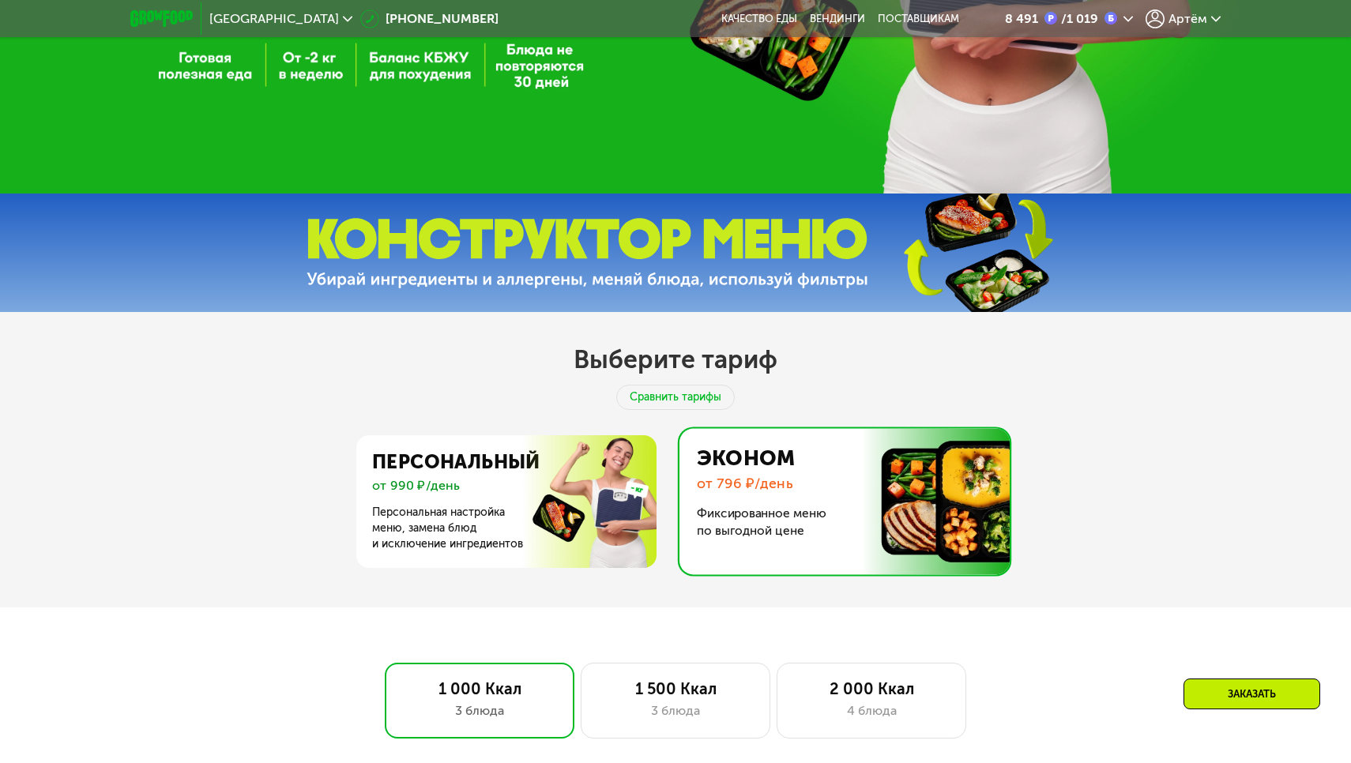
scroll to position [482, 0]
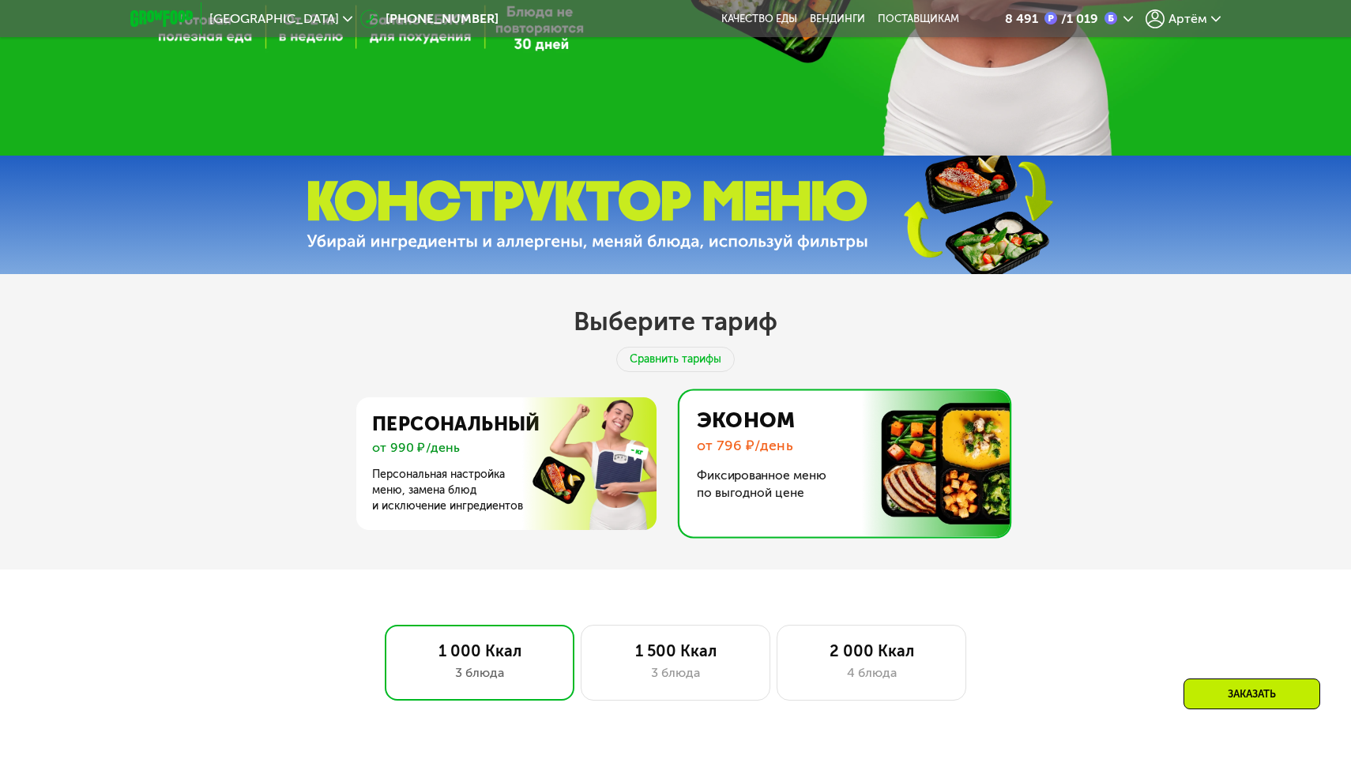
click at [751, 445] on img at bounding box center [840, 464] width 338 height 146
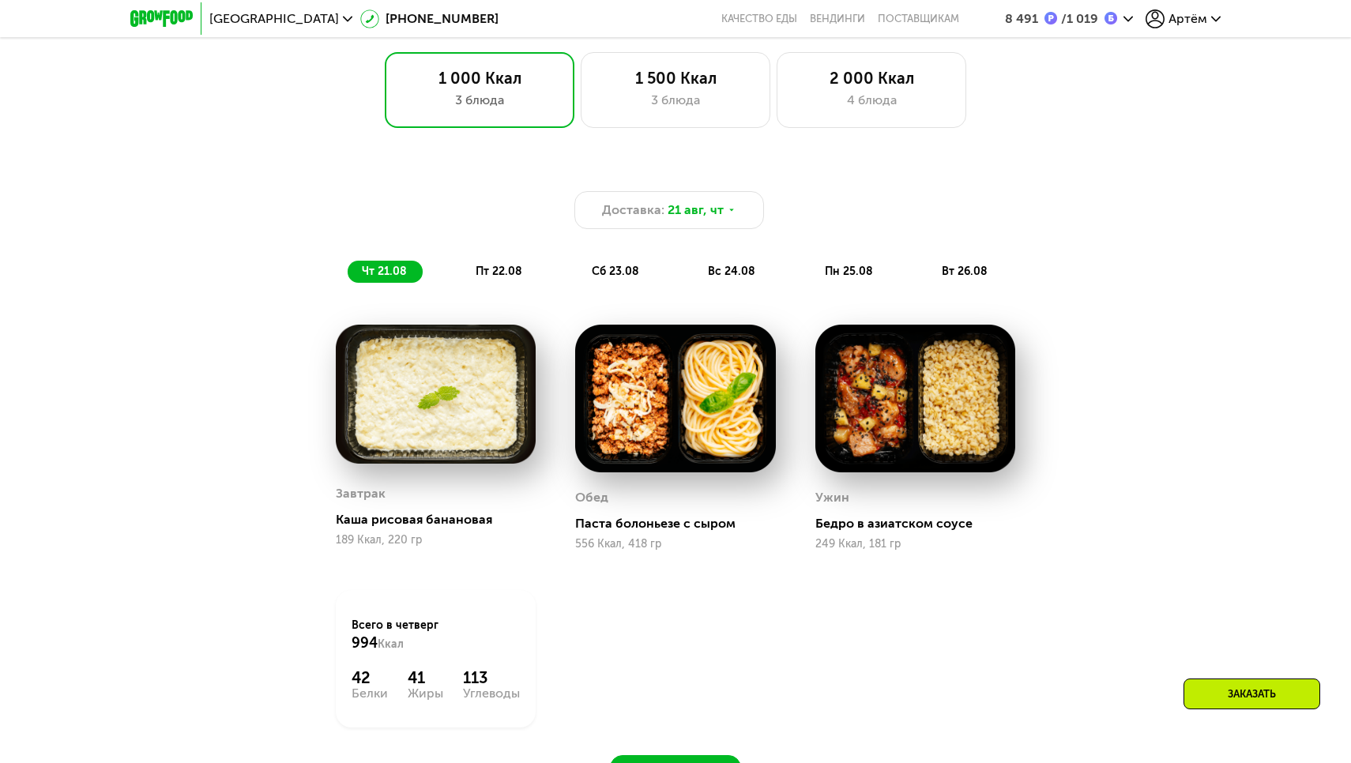
scroll to position [1078, 0]
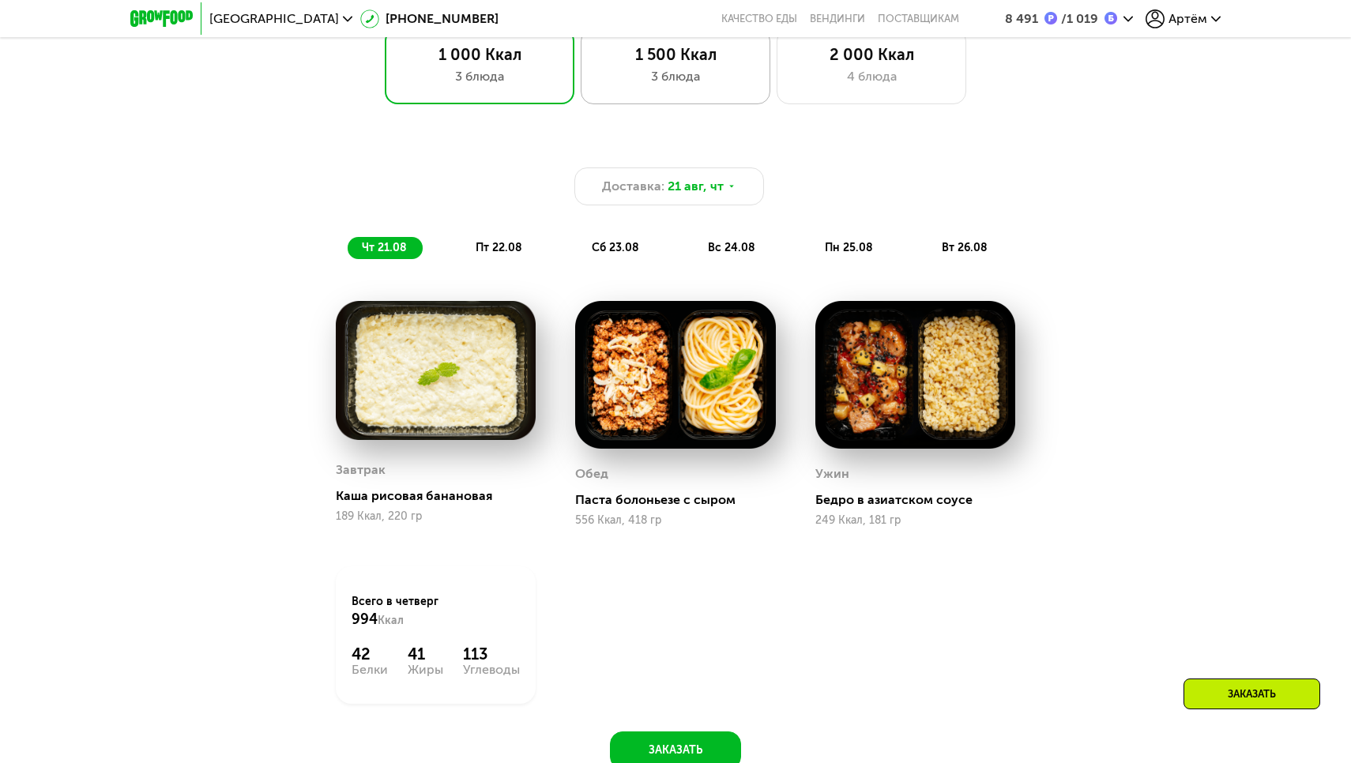
click at [681, 85] on div "3 блюда" at bounding box center [675, 76] width 156 height 19
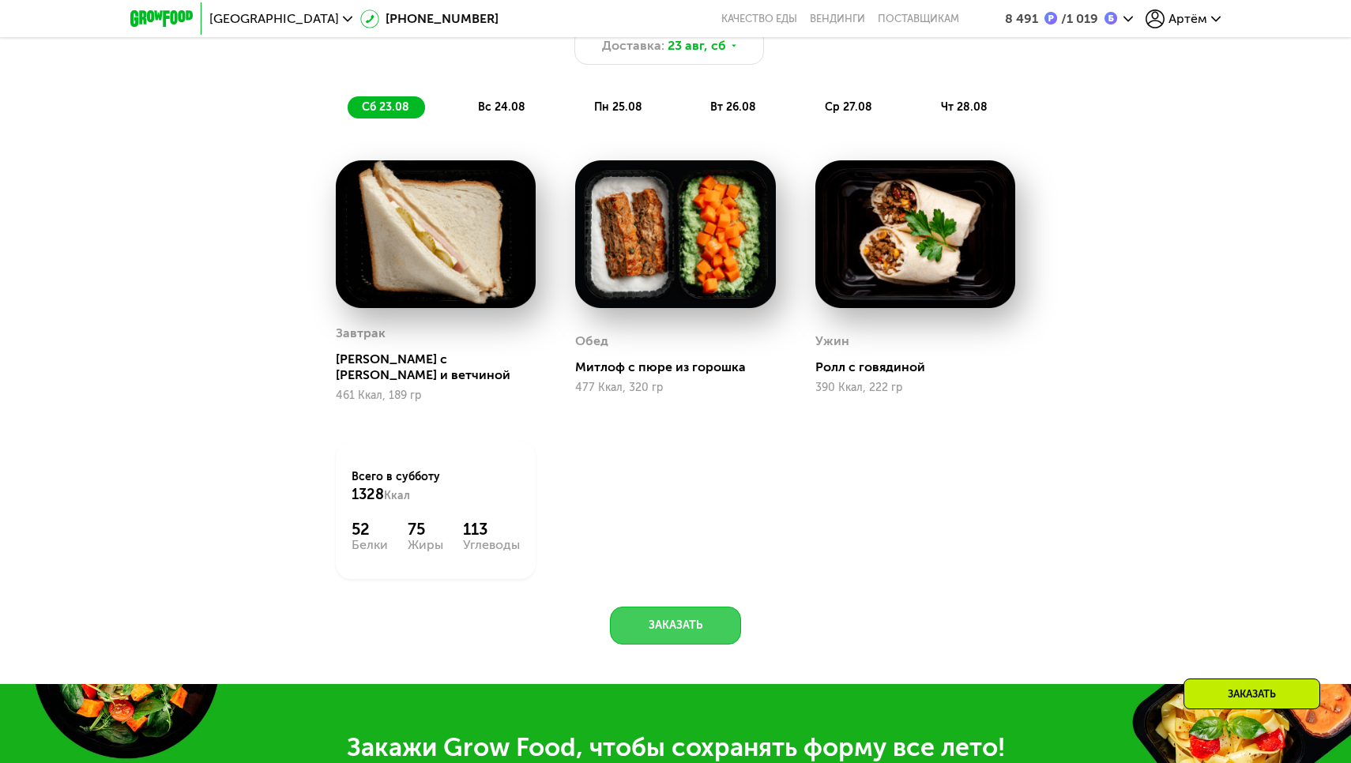
click at [690, 607] on button "Заказать" at bounding box center [675, 626] width 131 height 38
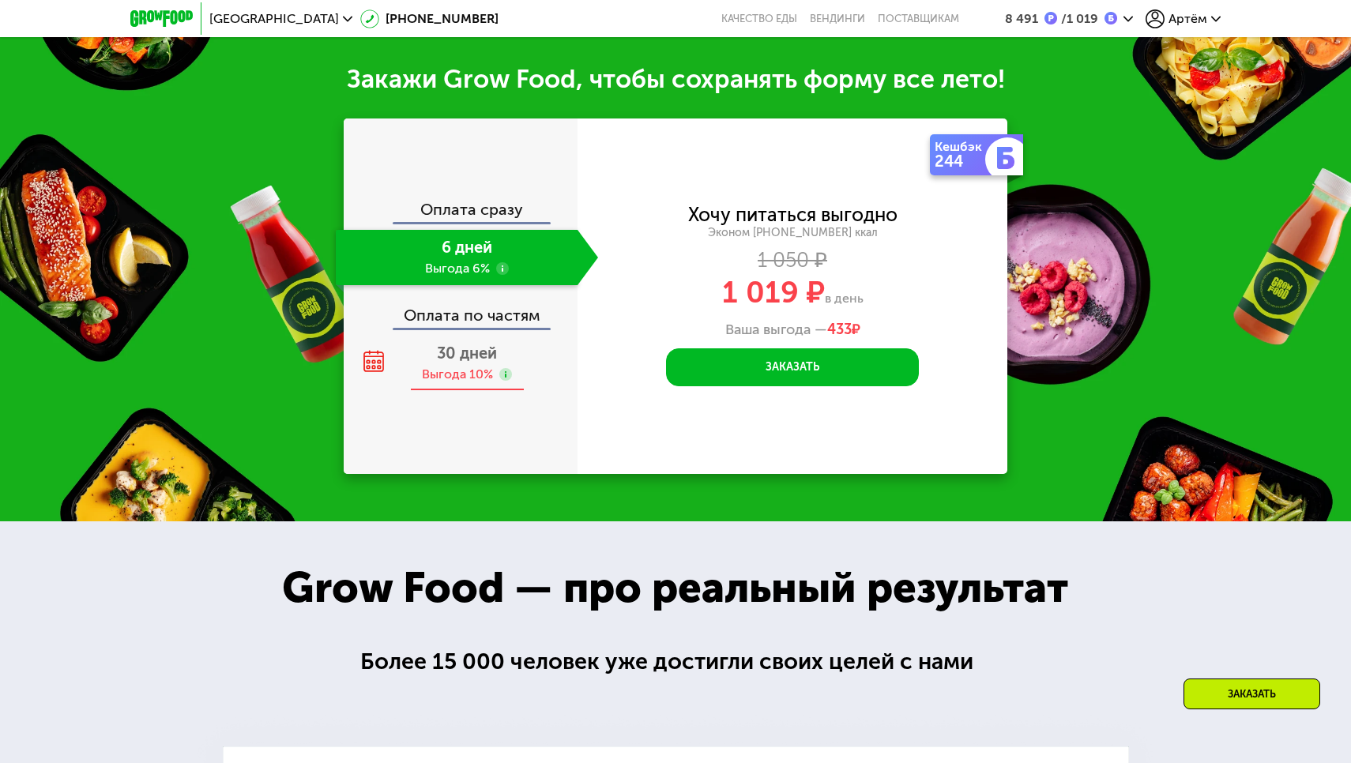
click at [520, 348] on div "30 дней Выгода 10%" at bounding box center [467, 363] width 262 height 55
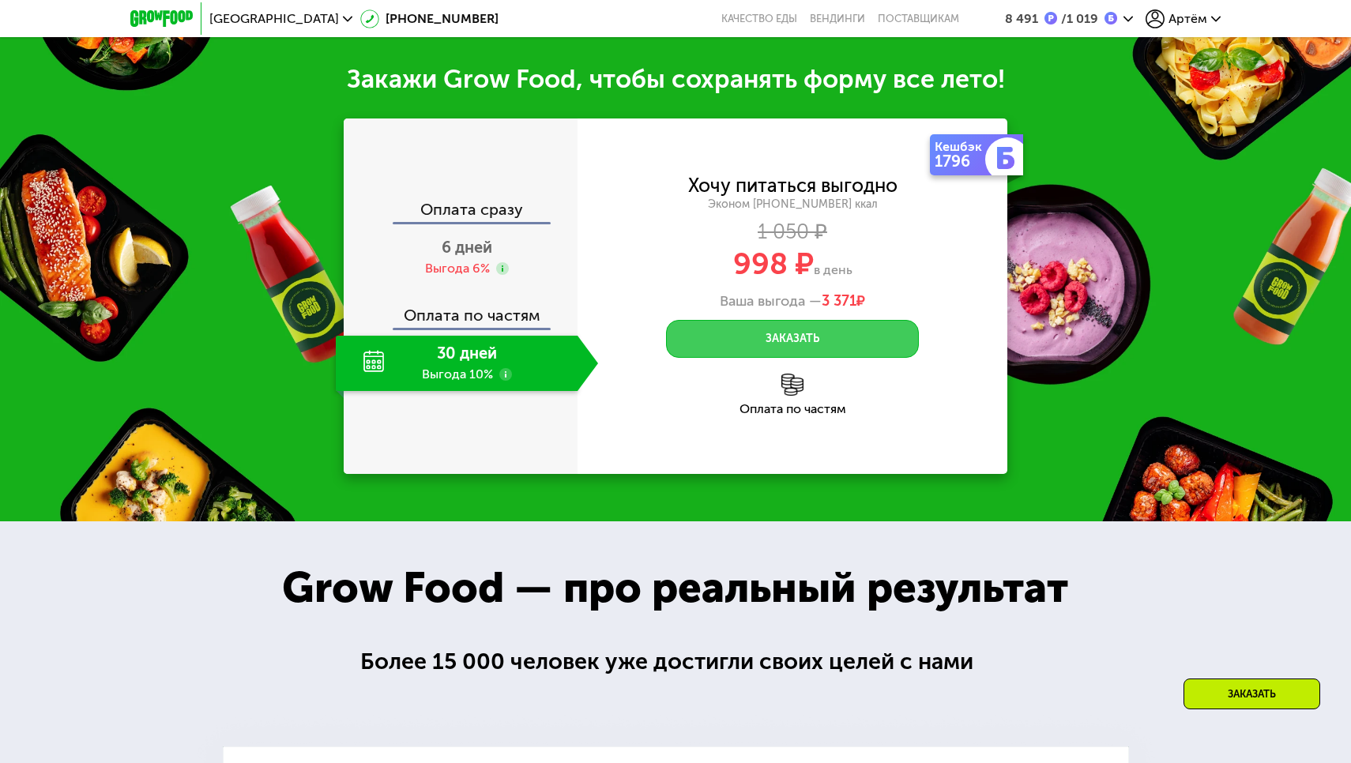
click at [846, 325] on button "Заказать" at bounding box center [792, 339] width 253 height 38
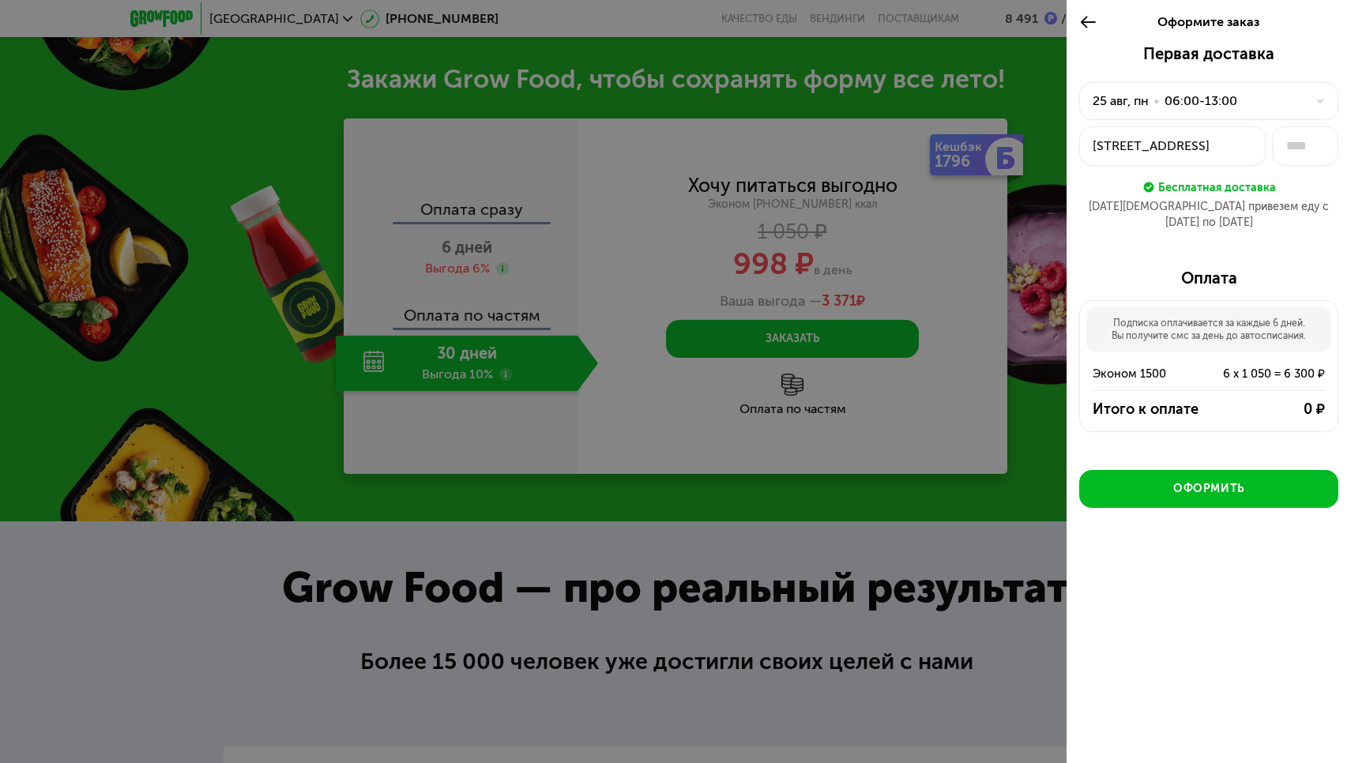
click at [1182, 104] on div "06:00-13:00" at bounding box center [1200, 101] width 73 height 19
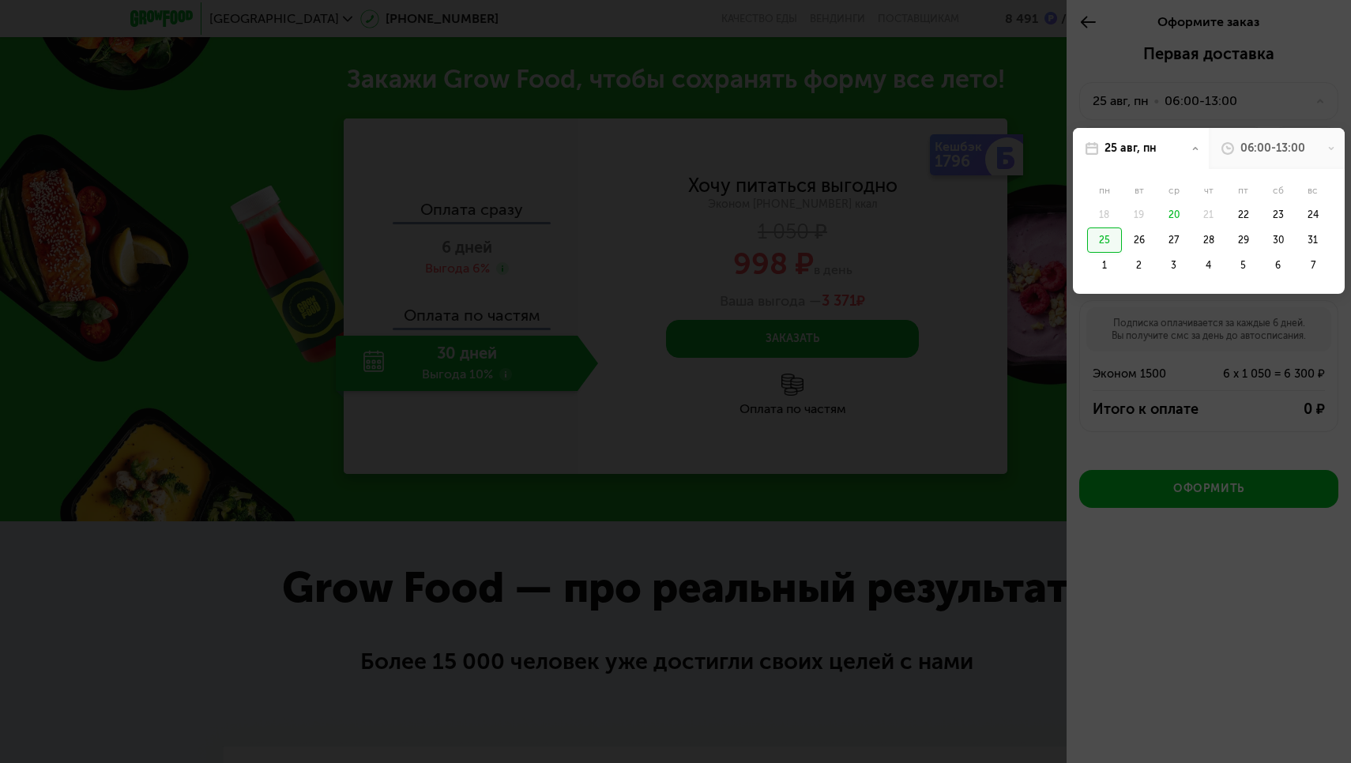
click at [1226, 216] on div "21" at bounding box center [1243, 214] width 35 height 25
click at [1261, 219] on div "22" at bounding box center [1278, 214] width 35 height 25
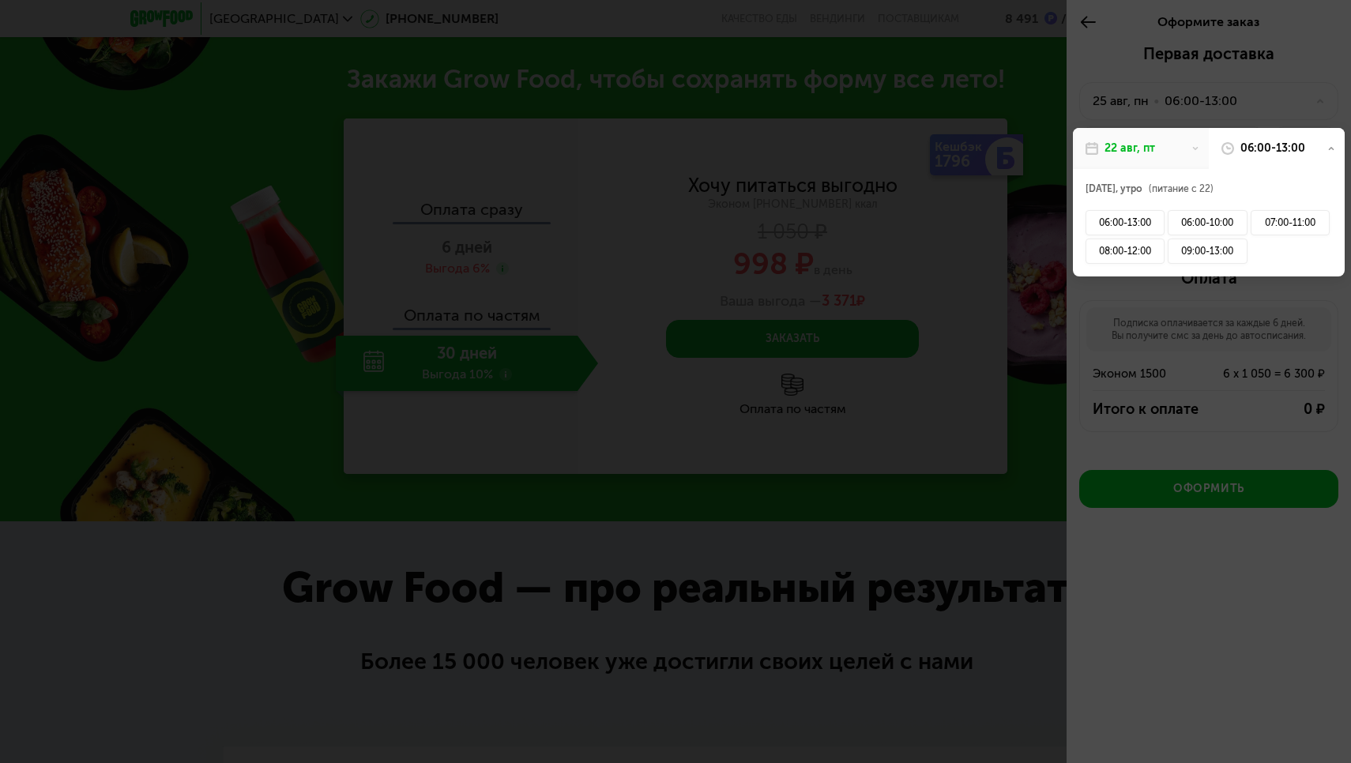
click at [1173, 154] on div "22 авг, пт" at bounding box center [1141, 148] width 136 height 41
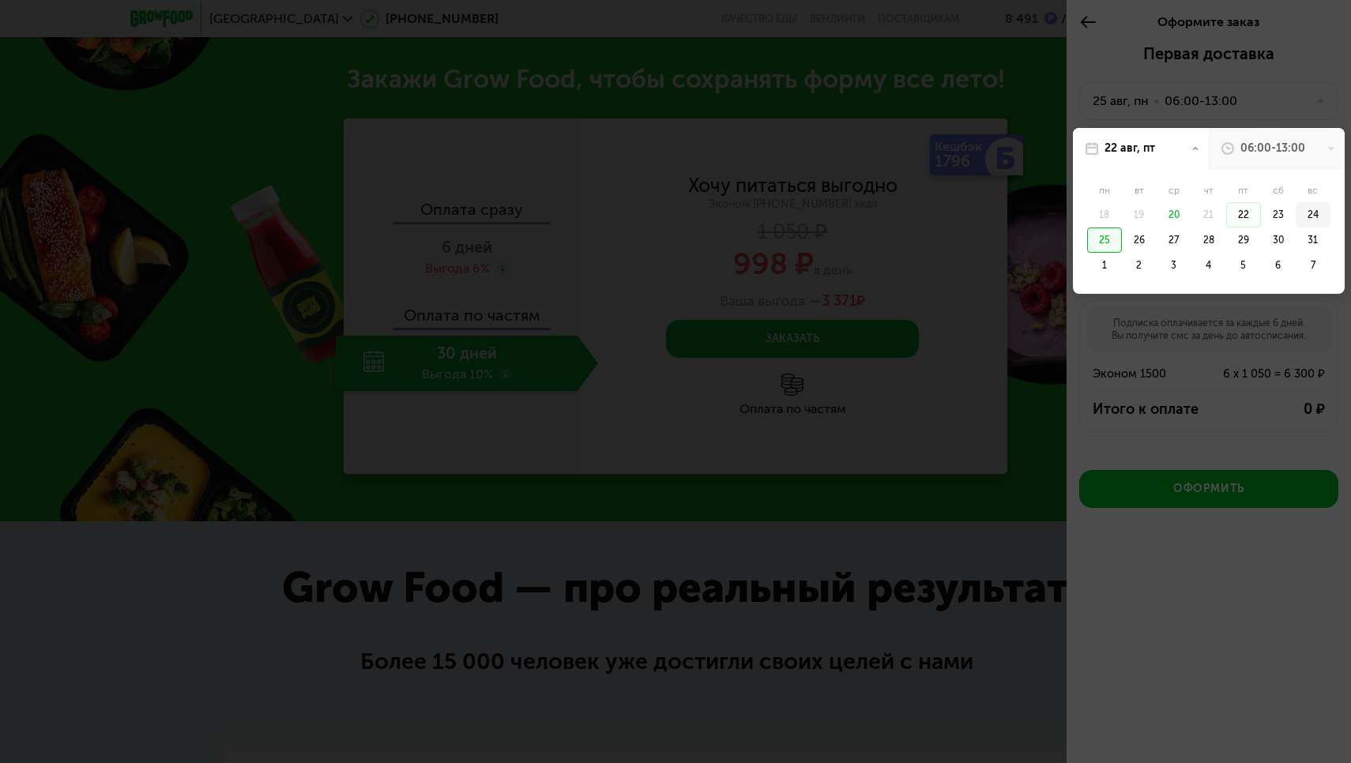
click at [1122, 227] on div "24" at bounding box center [1104, 239] width 35 height 25
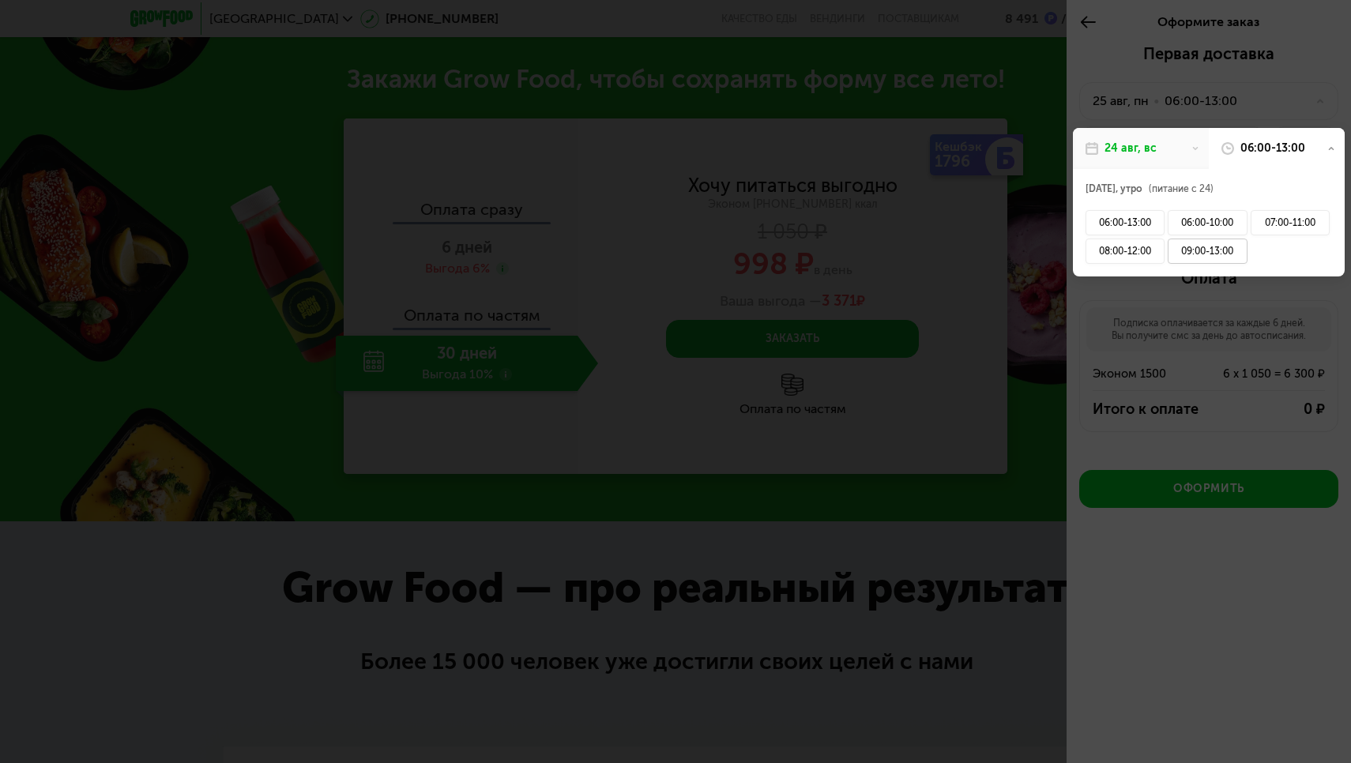
click at [1212, 254] on div "09:00-13:00" at bounding box center [1206, 251] width 79 height 25
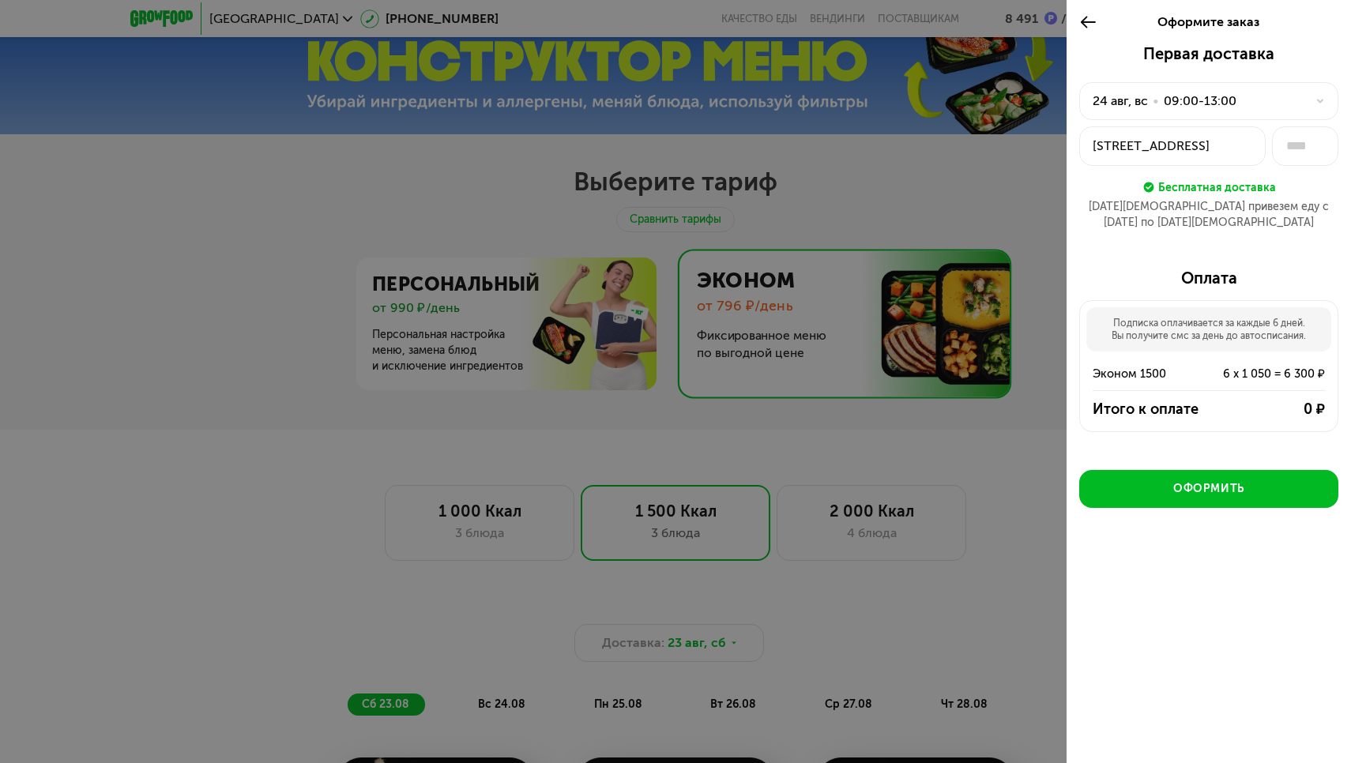
scroll to position [626, 0]
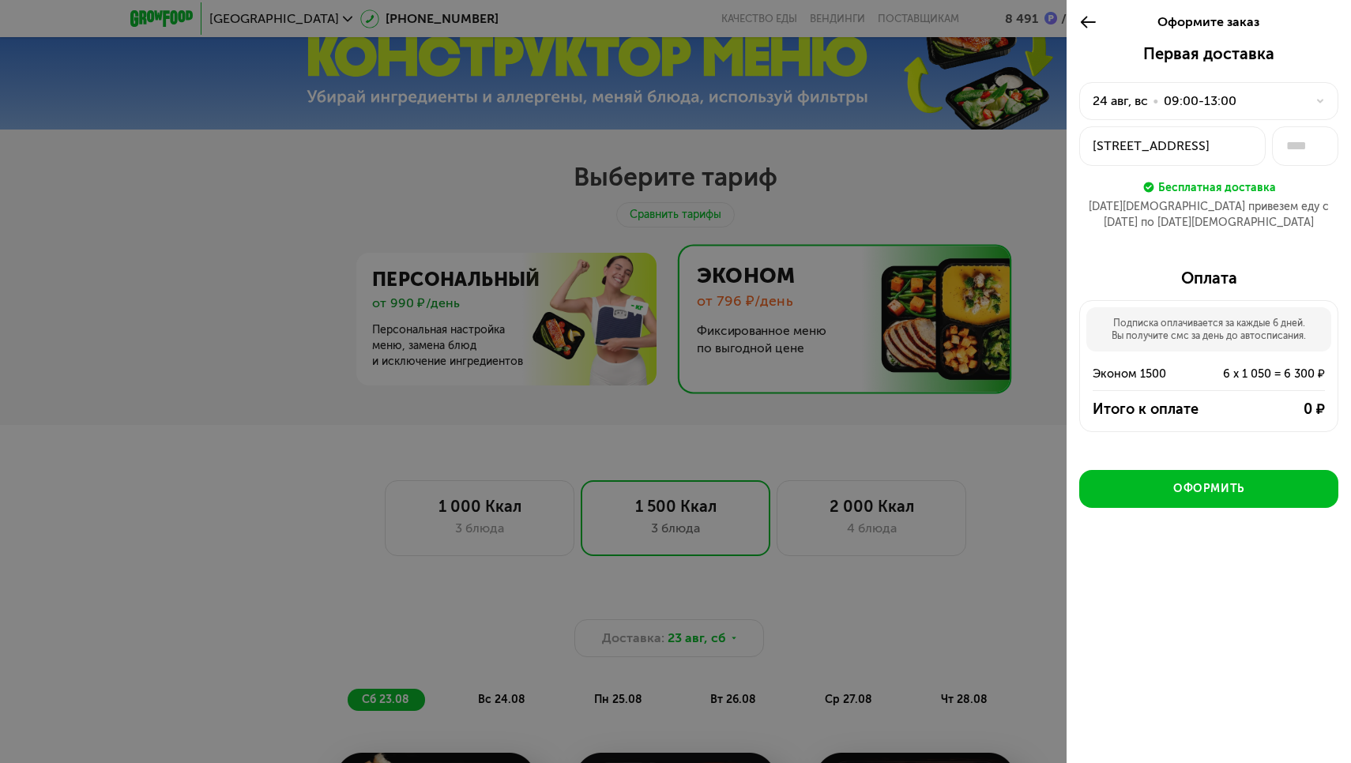
click at [1176, 98] on div "09:00-13:00" at bounding box center [1199, 101] width 73 height 19
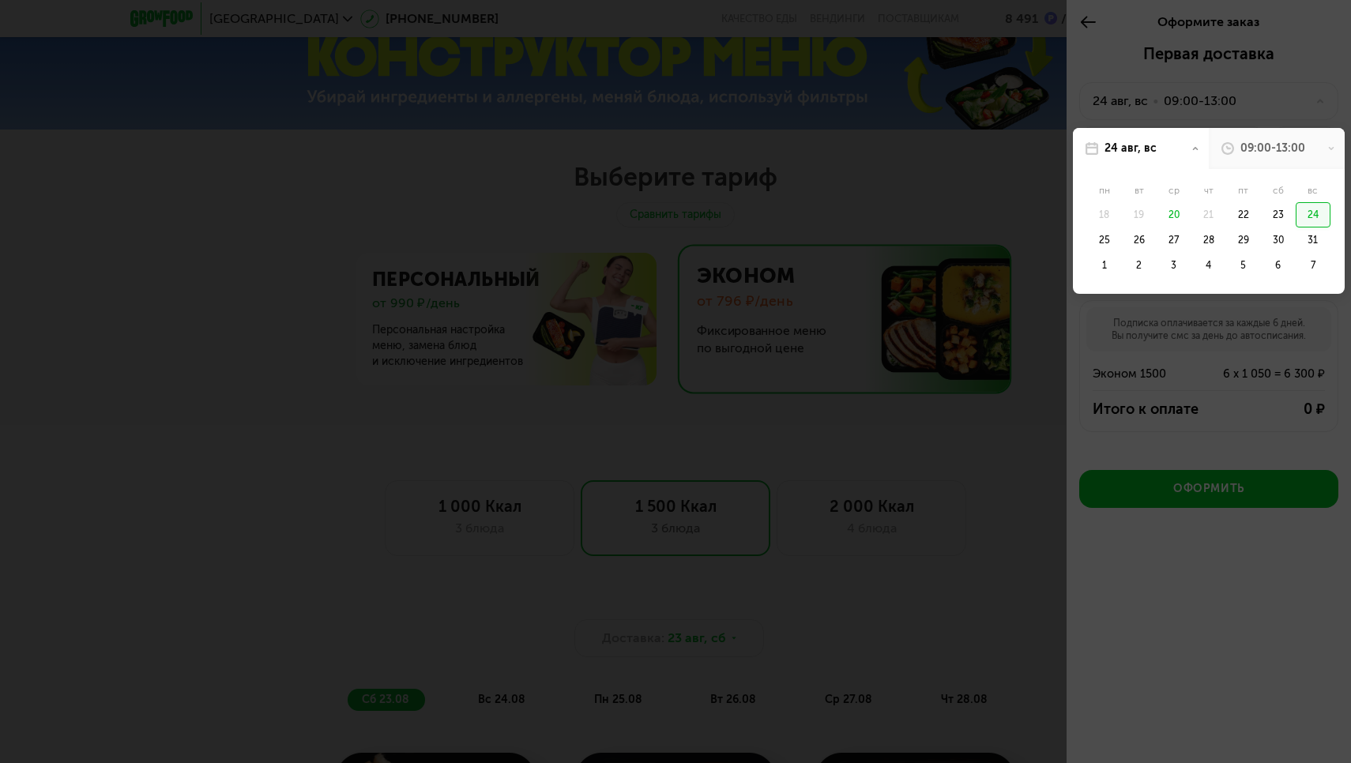
click at [1101, 318] on div at bounding box center [675, 381] width 1351 height 763
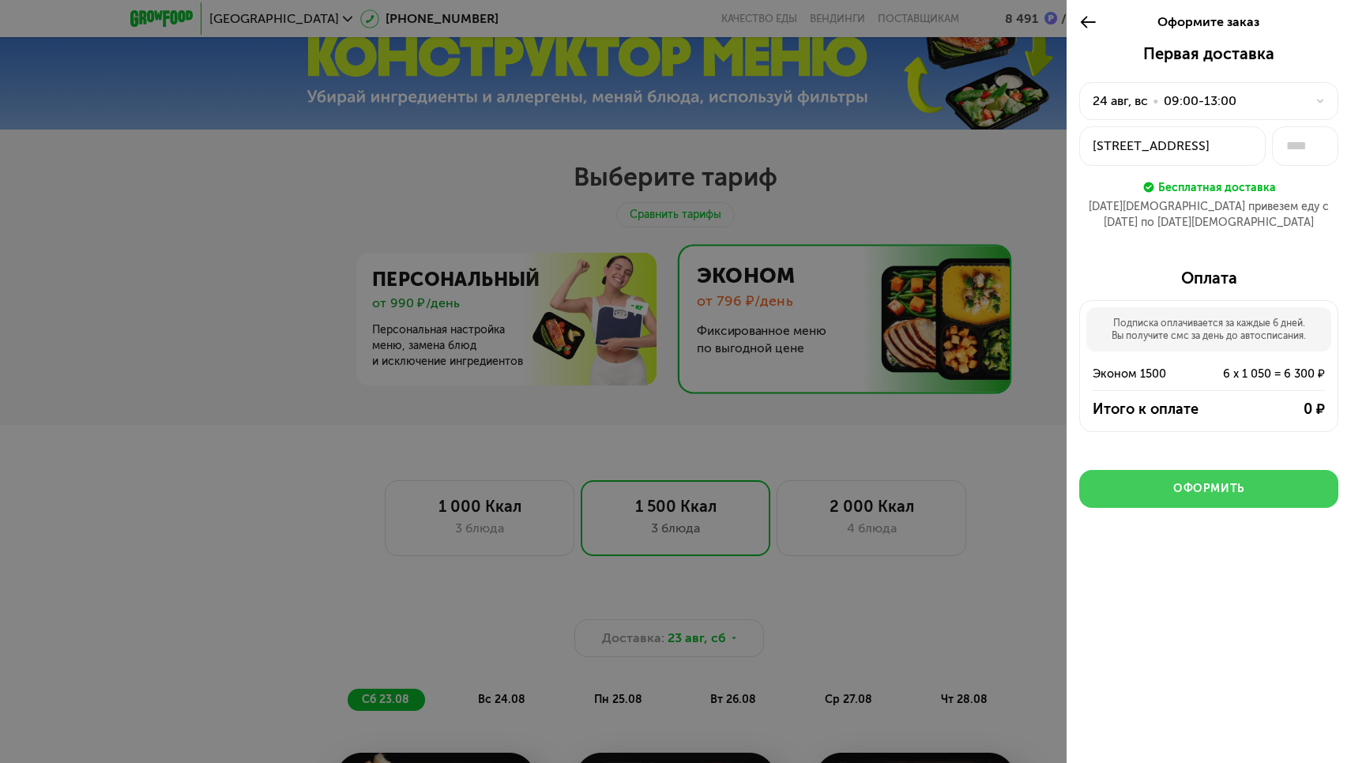
click at [1183, 481] on div "Оформить" at bounding box center [1208, 489] width 71 height 16
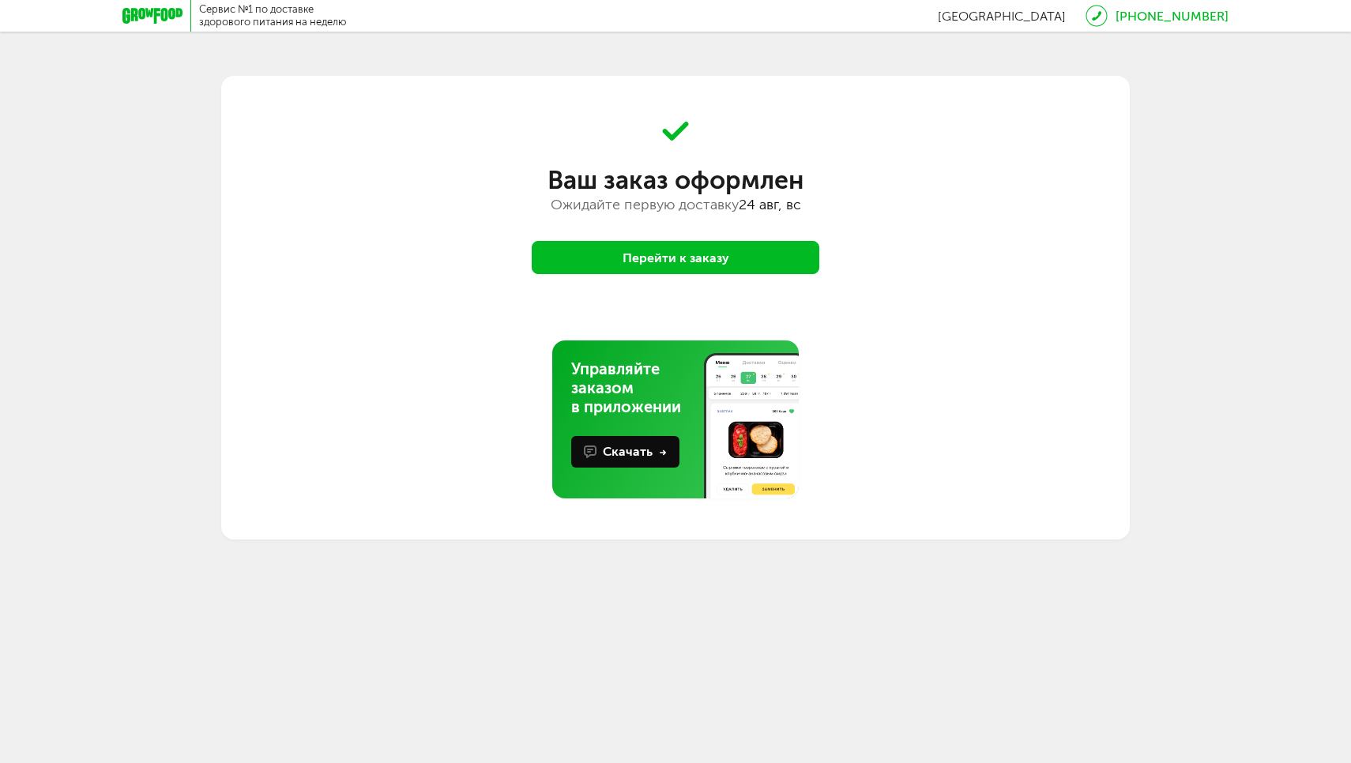
click at [675, 264] on button "Перейти к заказу" at bounding box center [676, 257] width 288 height 33
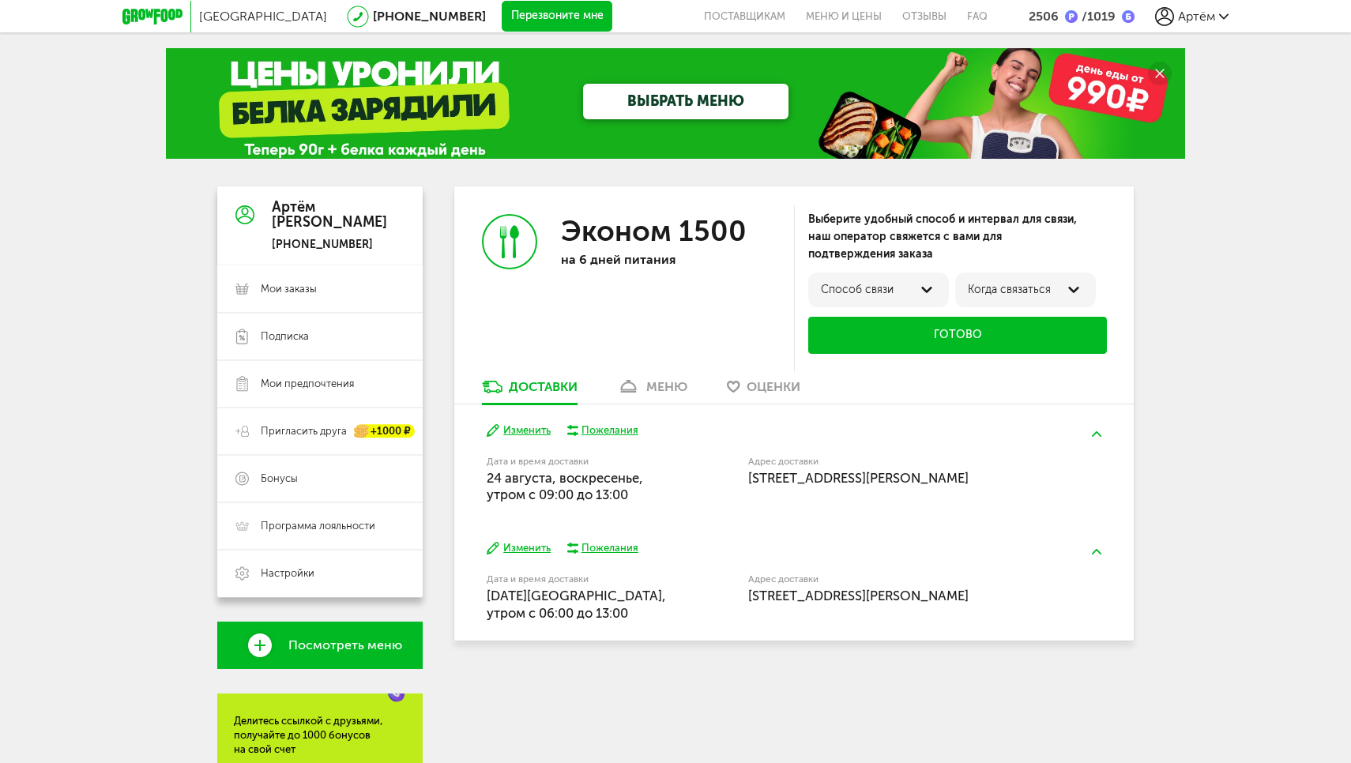
click at [1206, 19] on span "Артём" at bounding box center [1196, 16] width 37 height 15
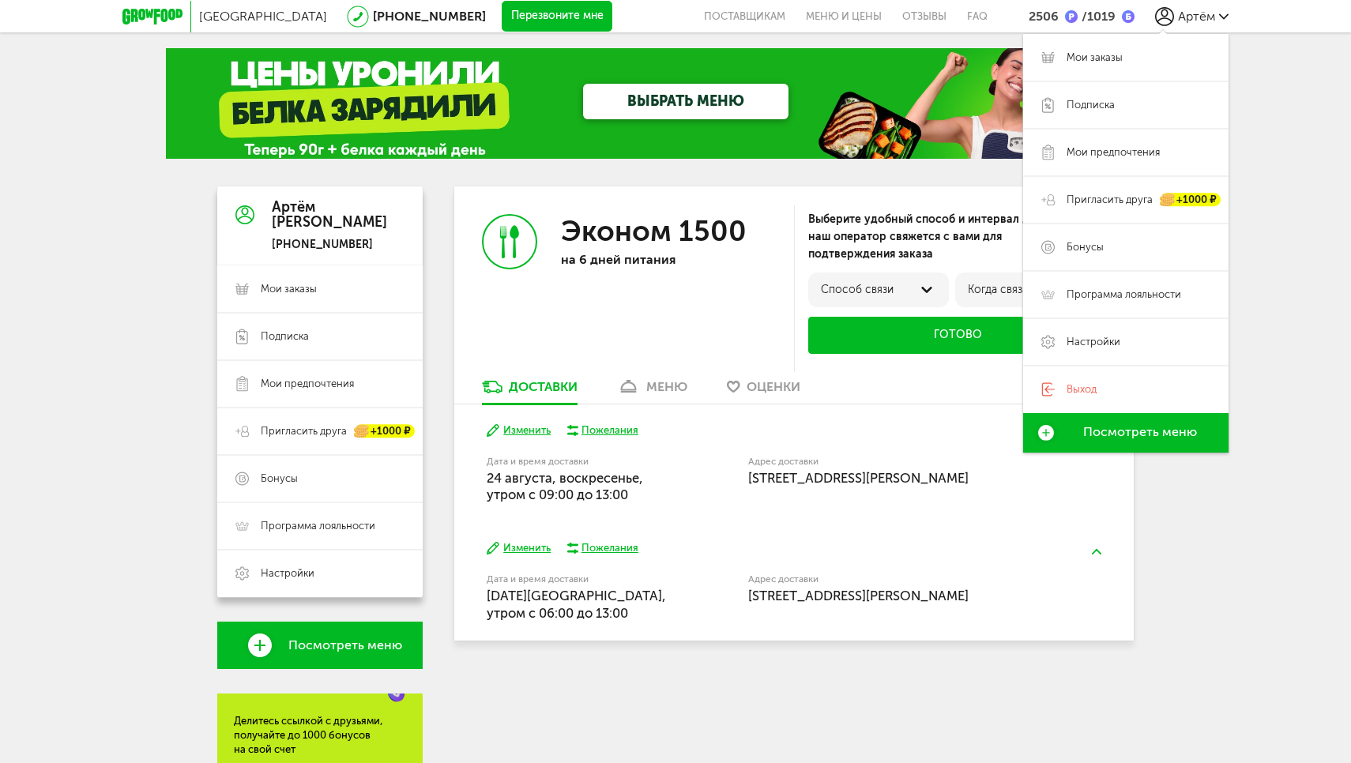
click at [1295, 124] on div "Москва [PHONE_NUMBER] Перезвоните мне поставщикам Меню и цены Отзывы FAQ 2506 /…" at bounding box center [675, 513] width 1351 height 1027
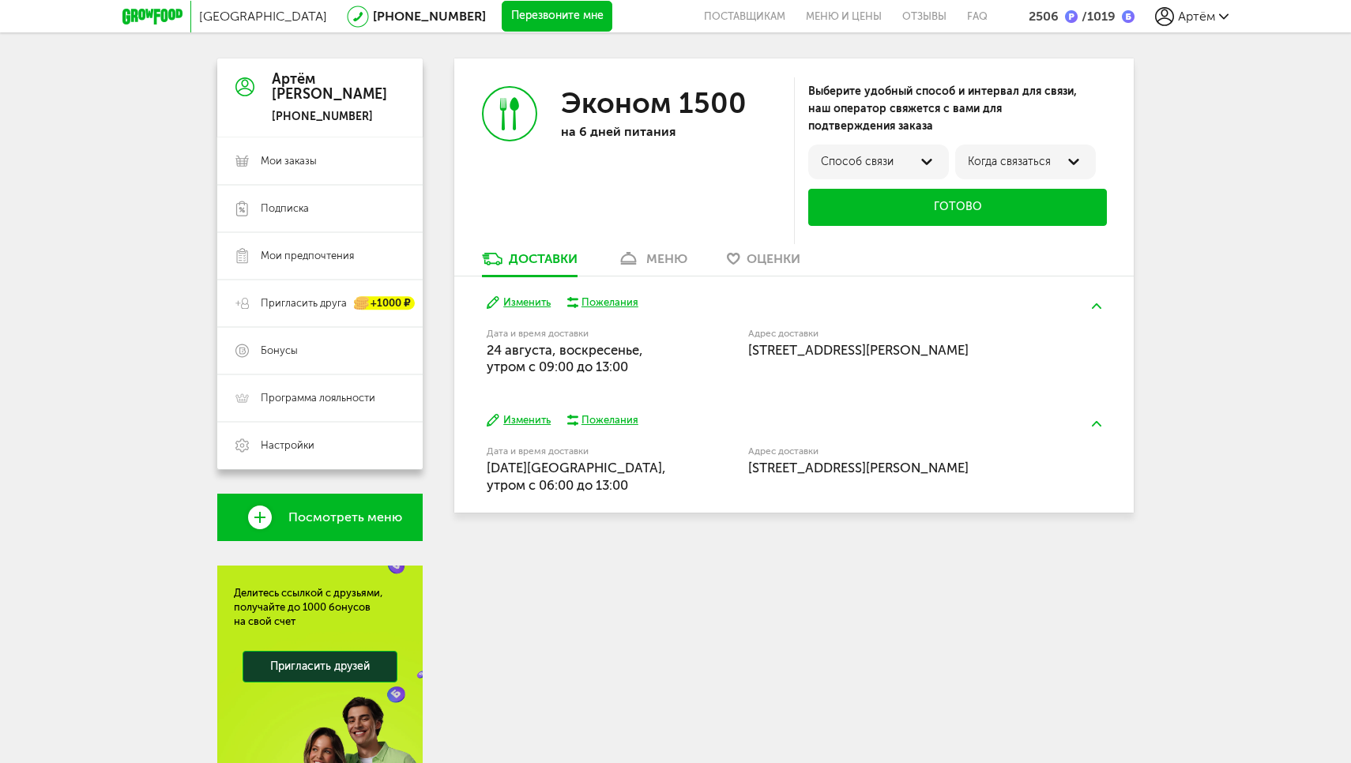
scroll to position [130, 0]
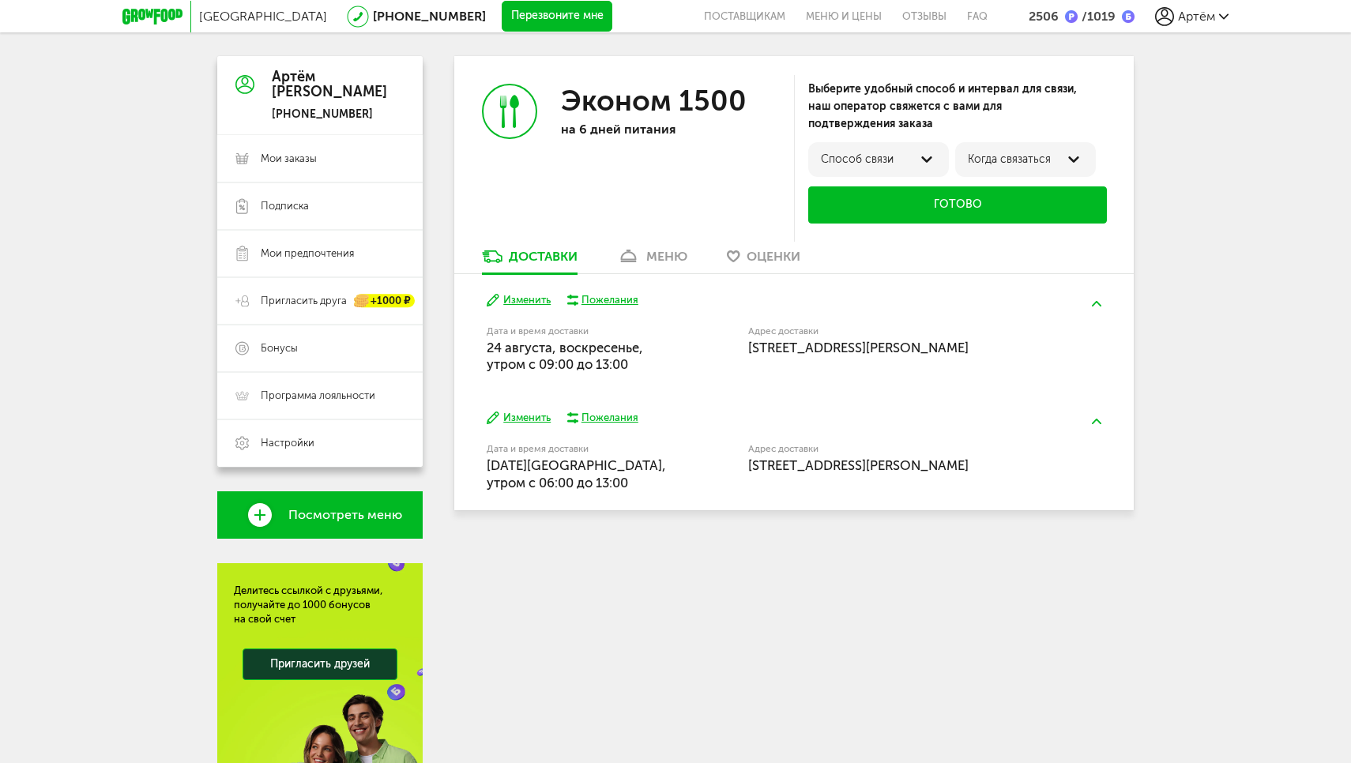
click at [526, 415] on button "Изменить" at bounding box center [519, 418] width 64 height 15
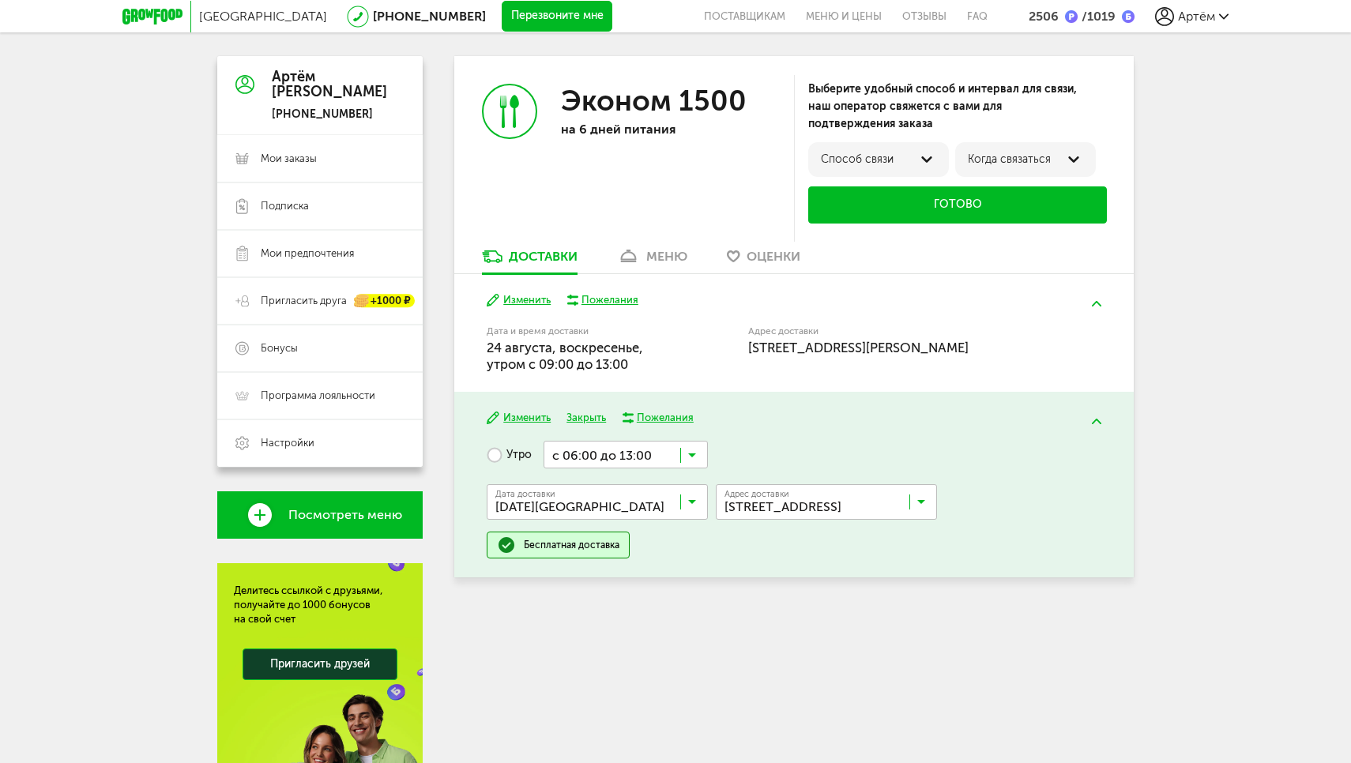
click at [889, 248] on div "Доставки меню Оценки" at bounding box center [793, 261] width 679 height 26
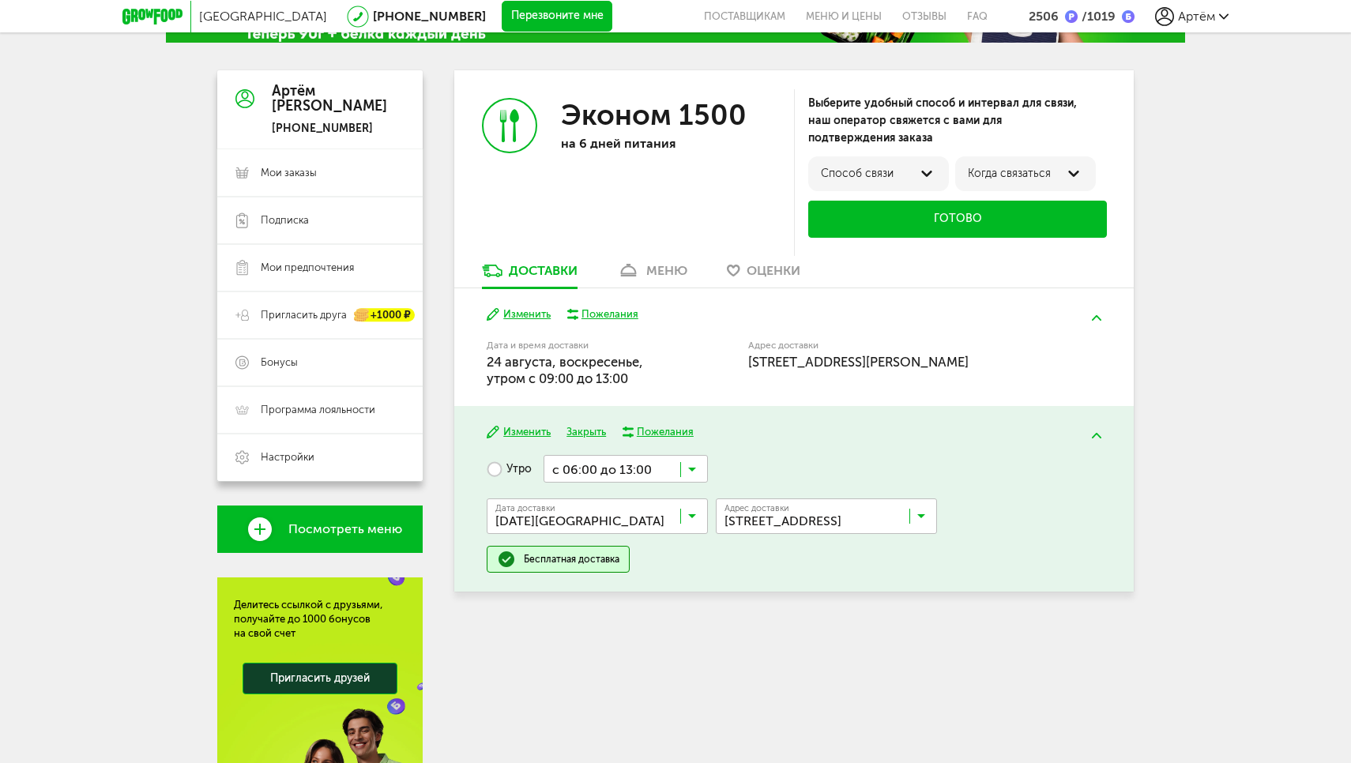
scroll to position [110, 0]
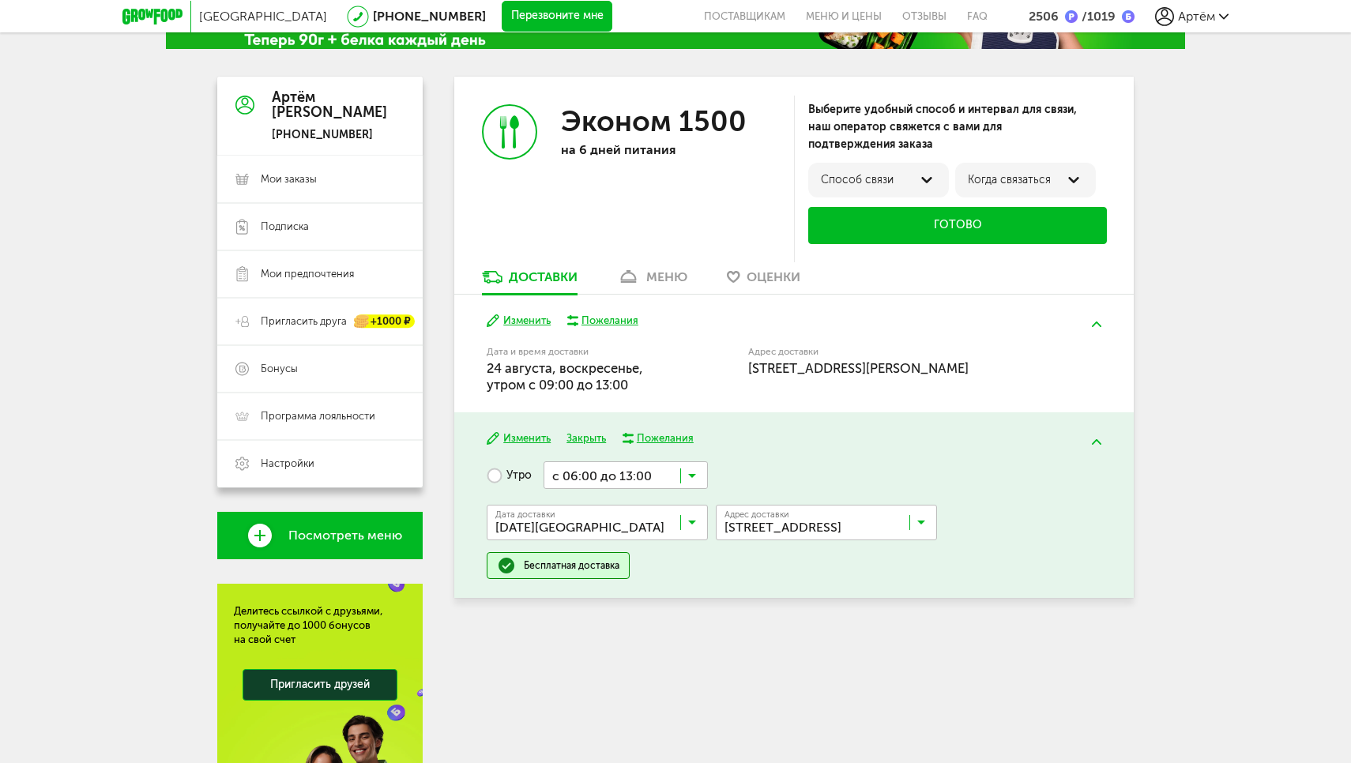
click at [562, 522] on input "Search for option" at bounding box center [600, 526] width 221 height 27
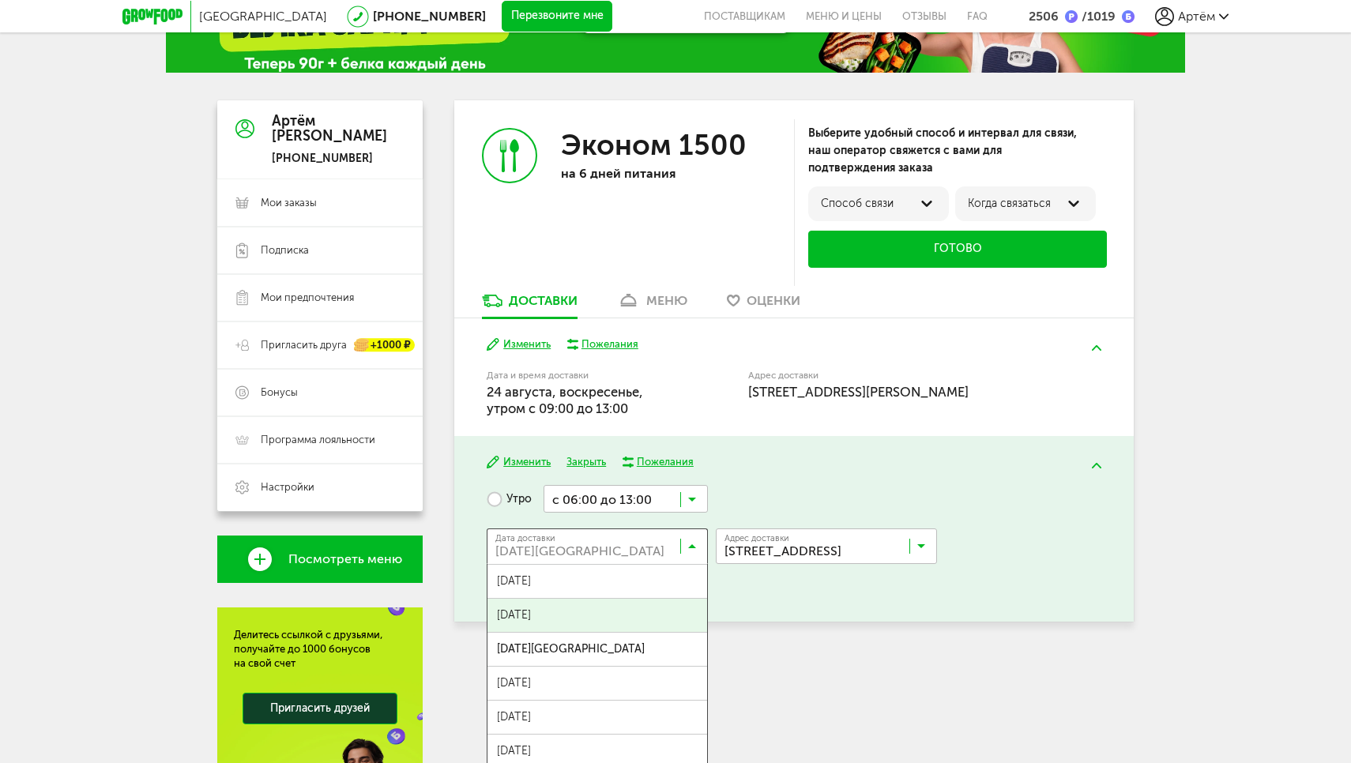
scroll to position [0, 0]
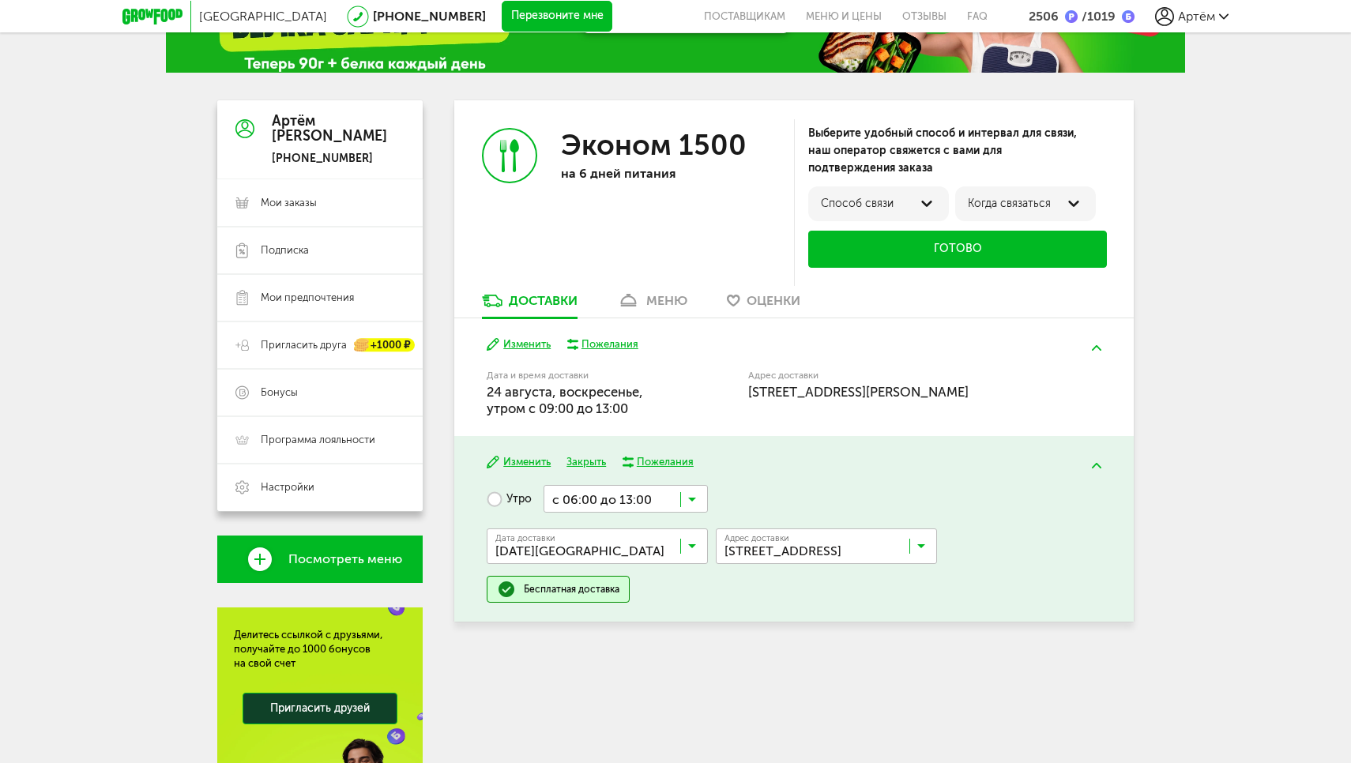
click at [816, 607] on div "Изменить Закрыть Пожелания Утро с 06:00 до 13:00 Загрузка... Дата доставки [DAT…" at bounding box center [793, 529] width 679 height 186
click at [616, 496] on input "Search for option" at bounding box center [625, 498] width 164 height 27
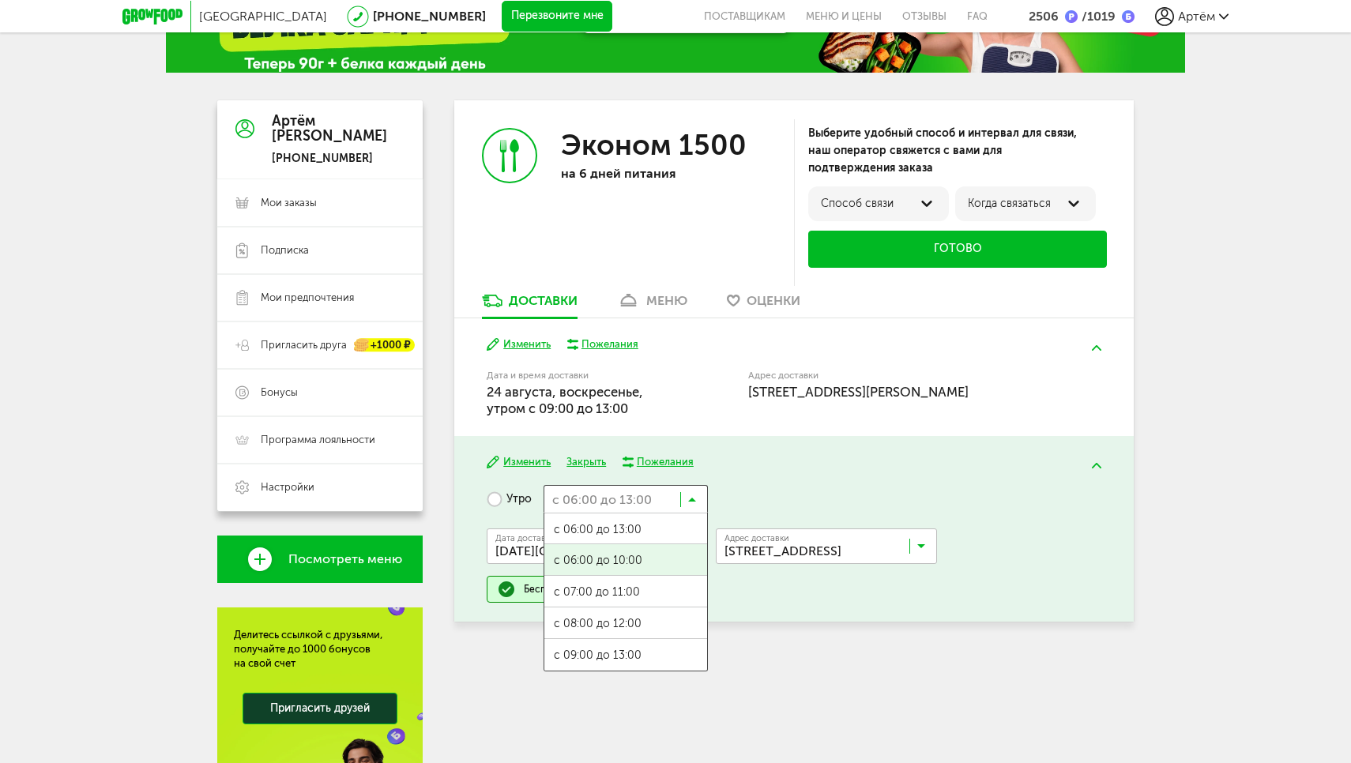
click at [803, 445] on div "Изменить Закрыть Пожелания Утро с 06:00 до 13:00 Загрузка... с 06:00 до 13:00 с…" at bounding box center [793, 529] width 679 height 186
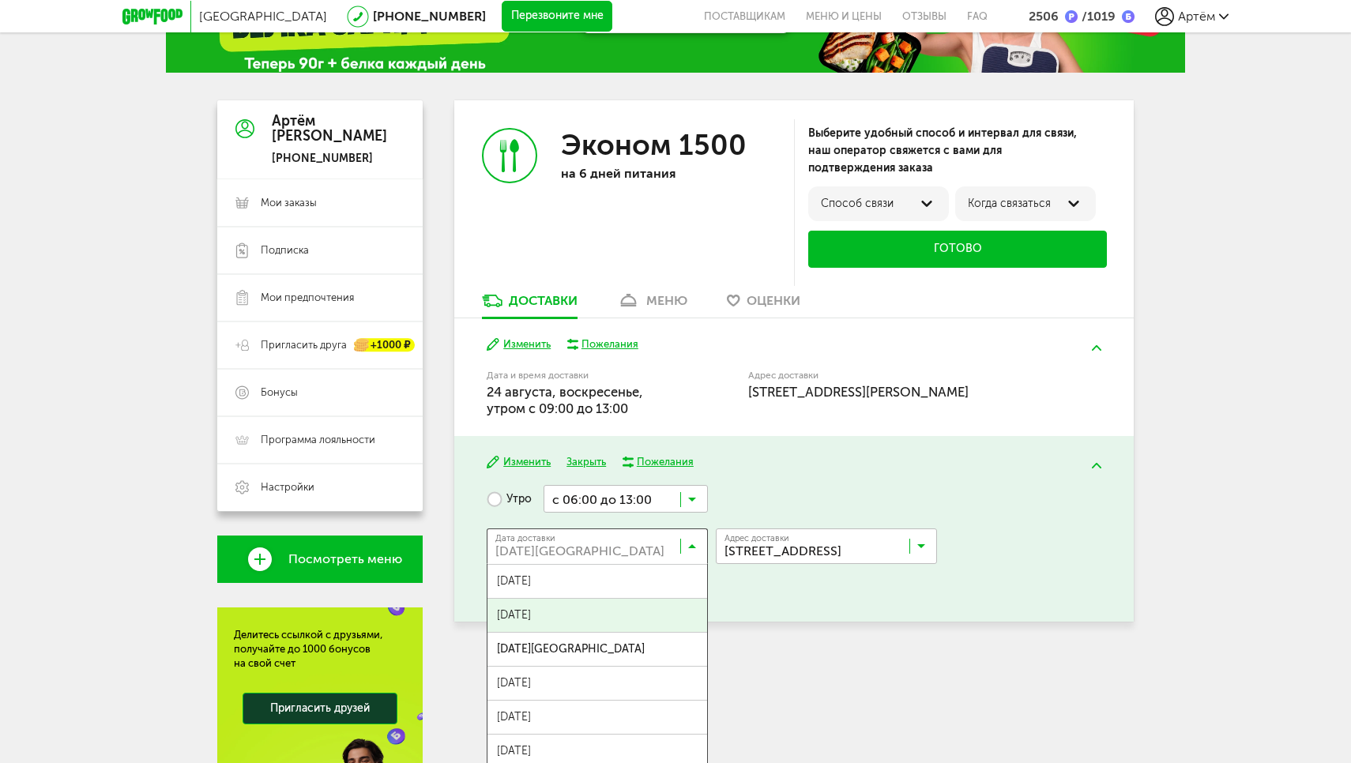
click at [580, 540] on input "Search for option" at bounding box center [600, 549] width 221 height 27
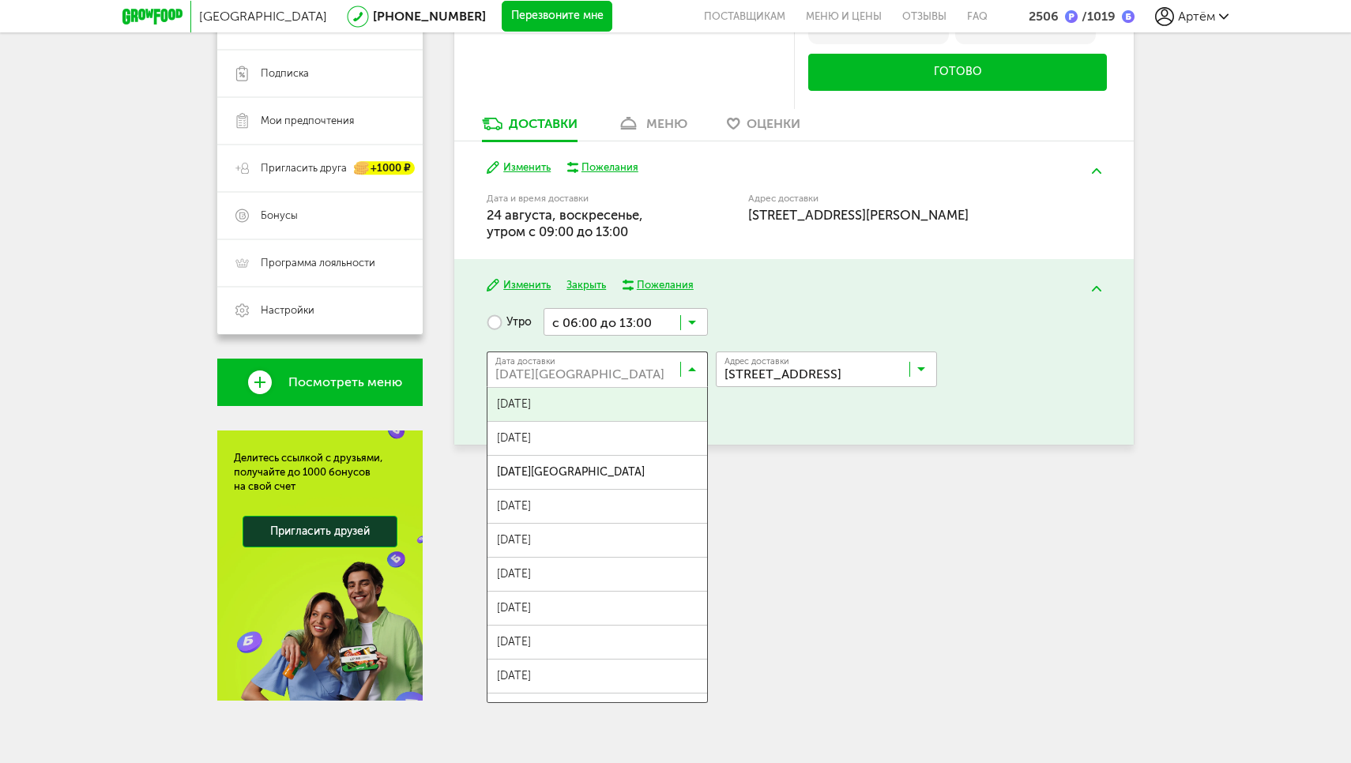
scroll to position [261, 0]
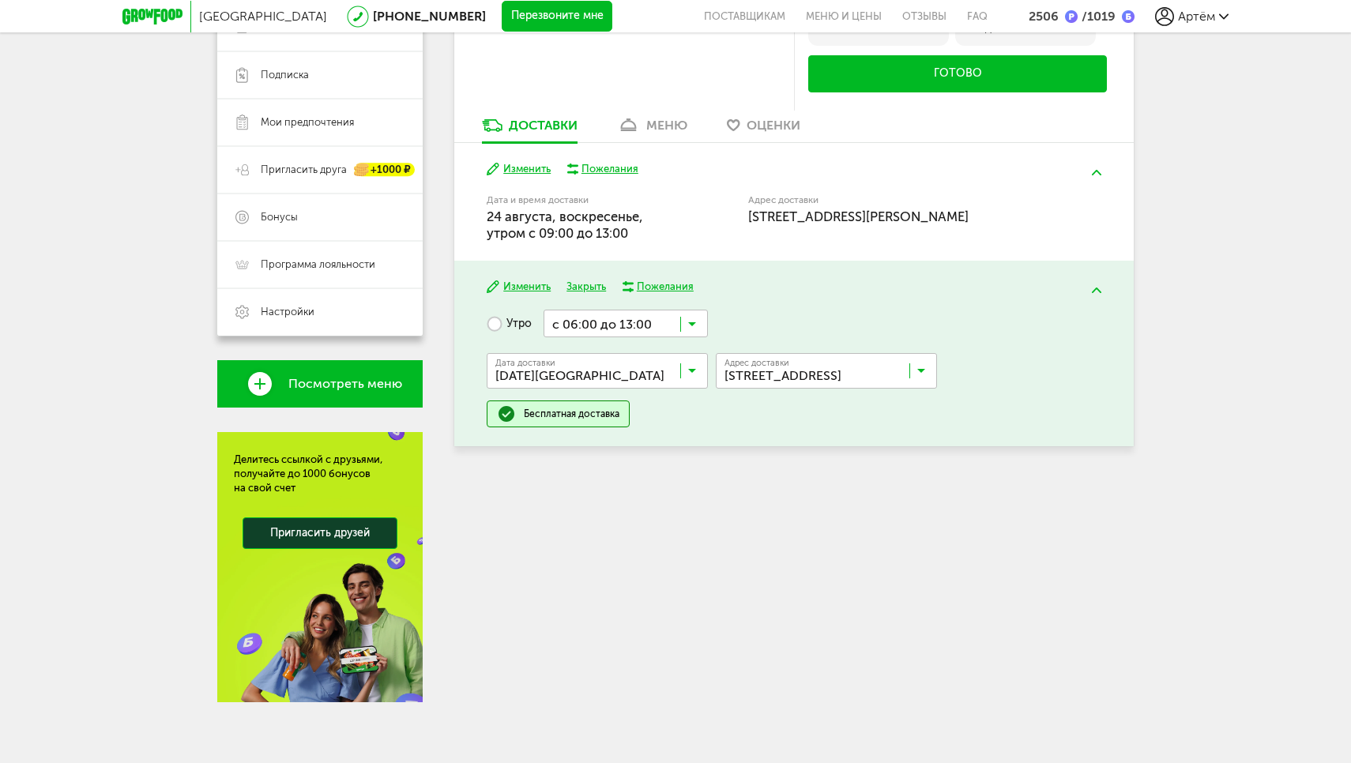
click at [898, 516] on div "Эконом 1500 на 6 дней питания Выберите удобный способ и интервал для связи, наш…" at bounding box center [793, 313] width 679 height 777
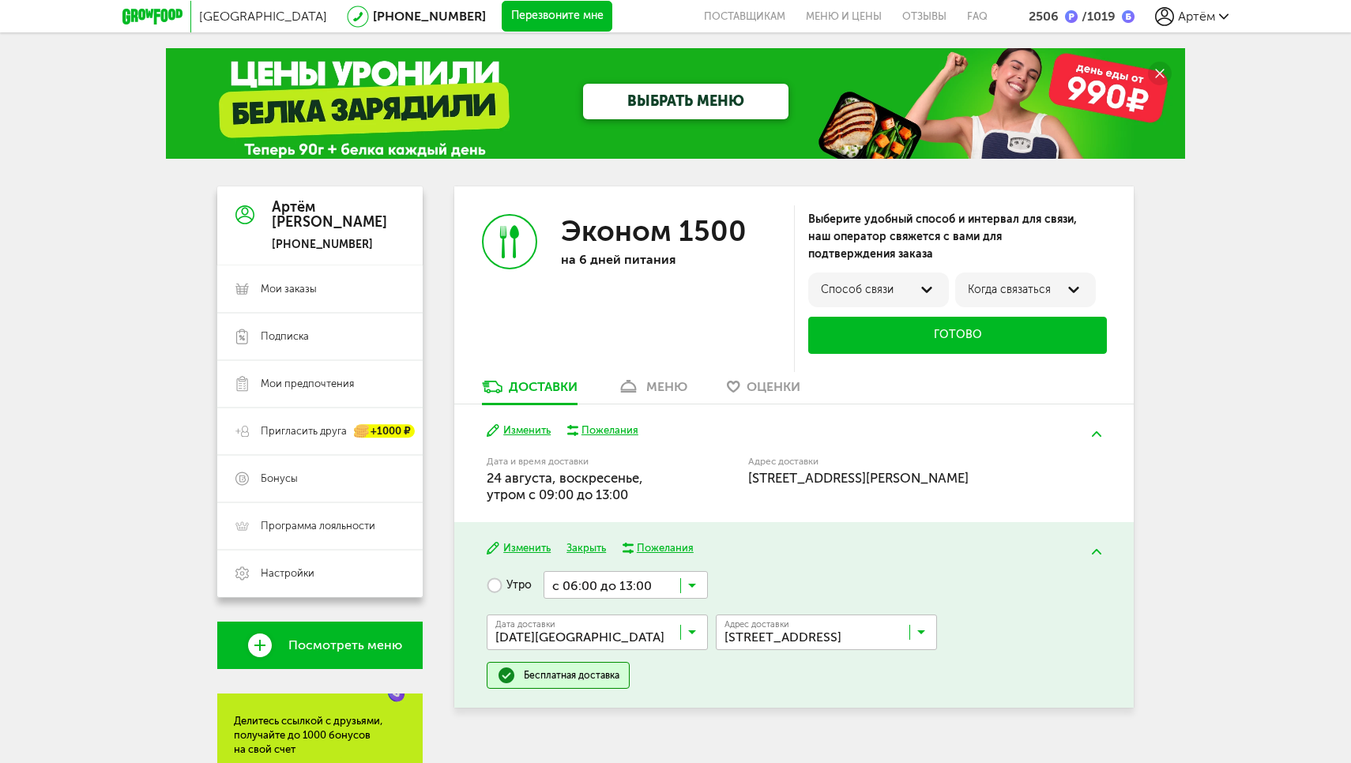
scroll to position [0, 0]
click at [682, 393] on link "меню" at bounding box center [652, 390] width 86 height 25
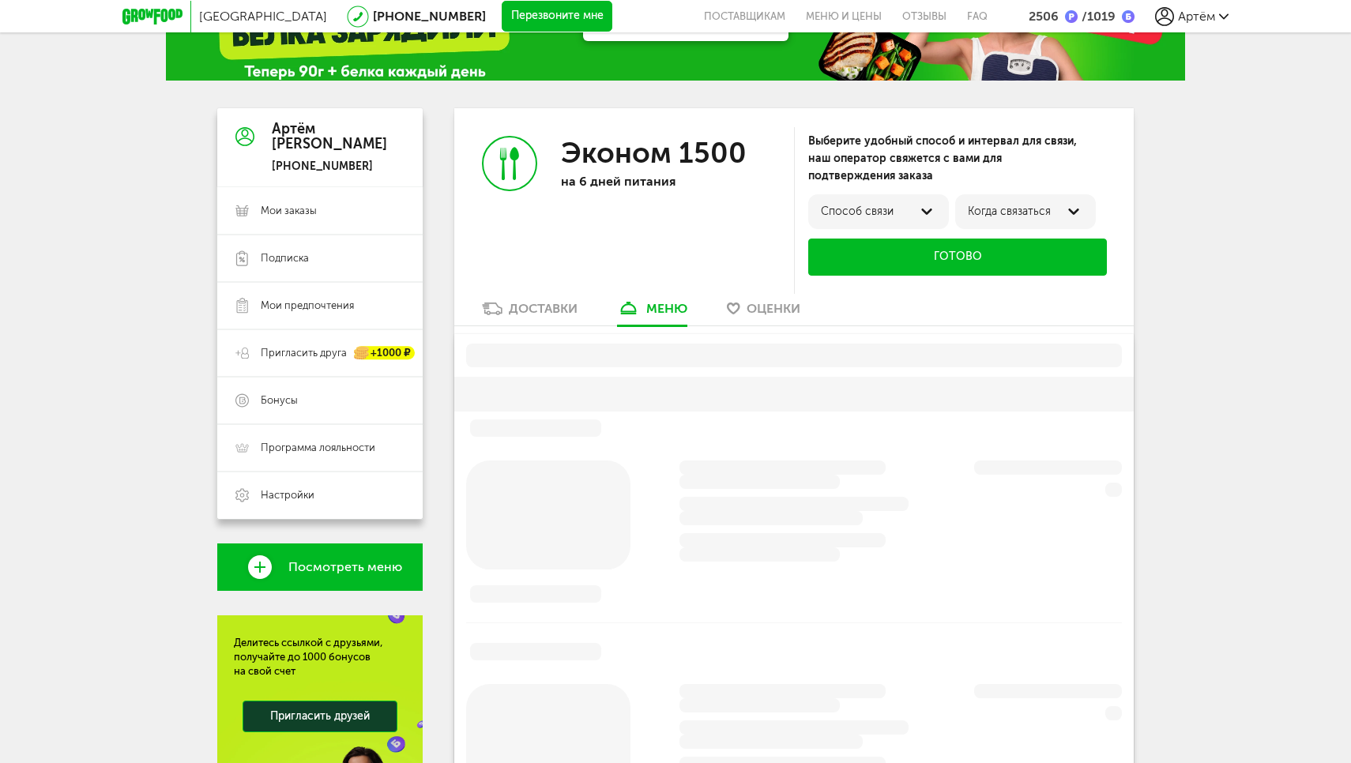
scroll to position [147, 0]
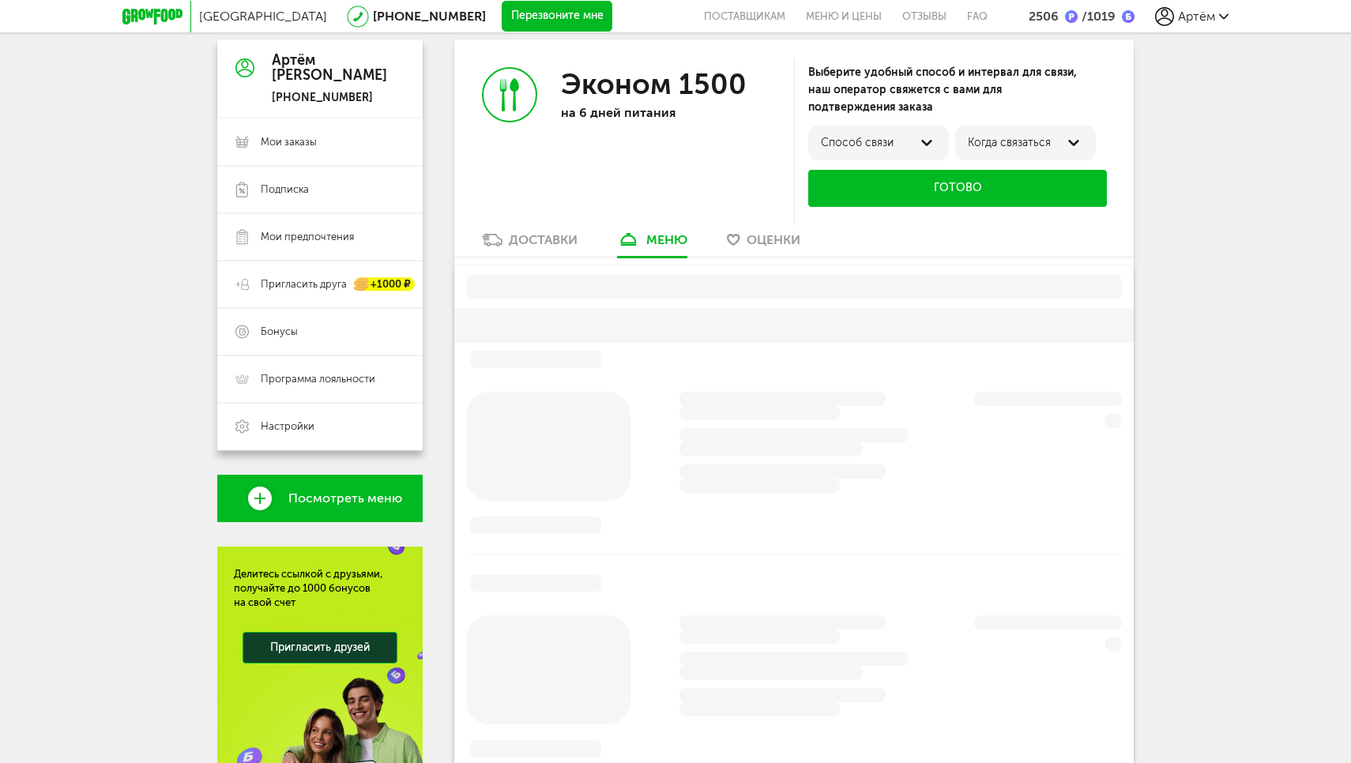
click at [536, 233] on div "Доставки" at bounding box center [543, 239] width 69 height 15
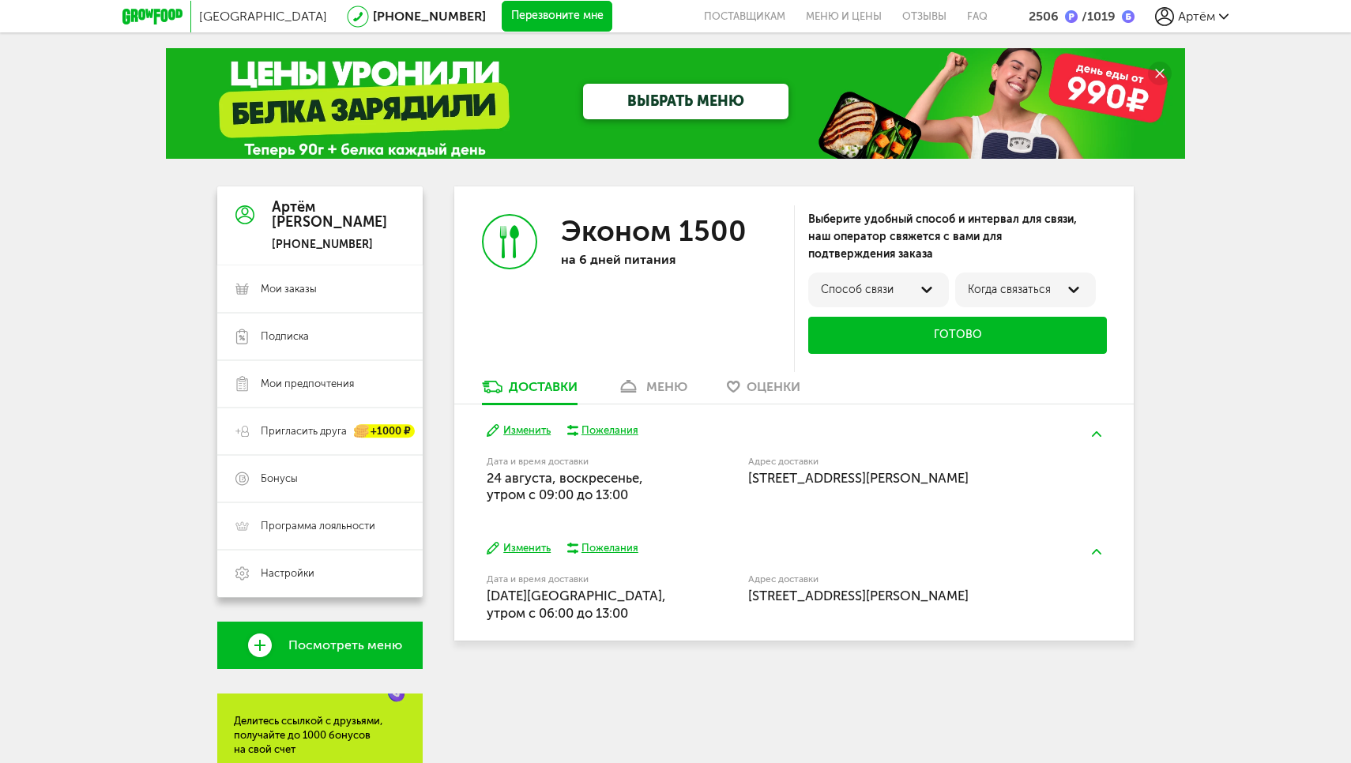
click at [660, 385] on div "меню" at bounding box center [666, 386] width 41 height 15
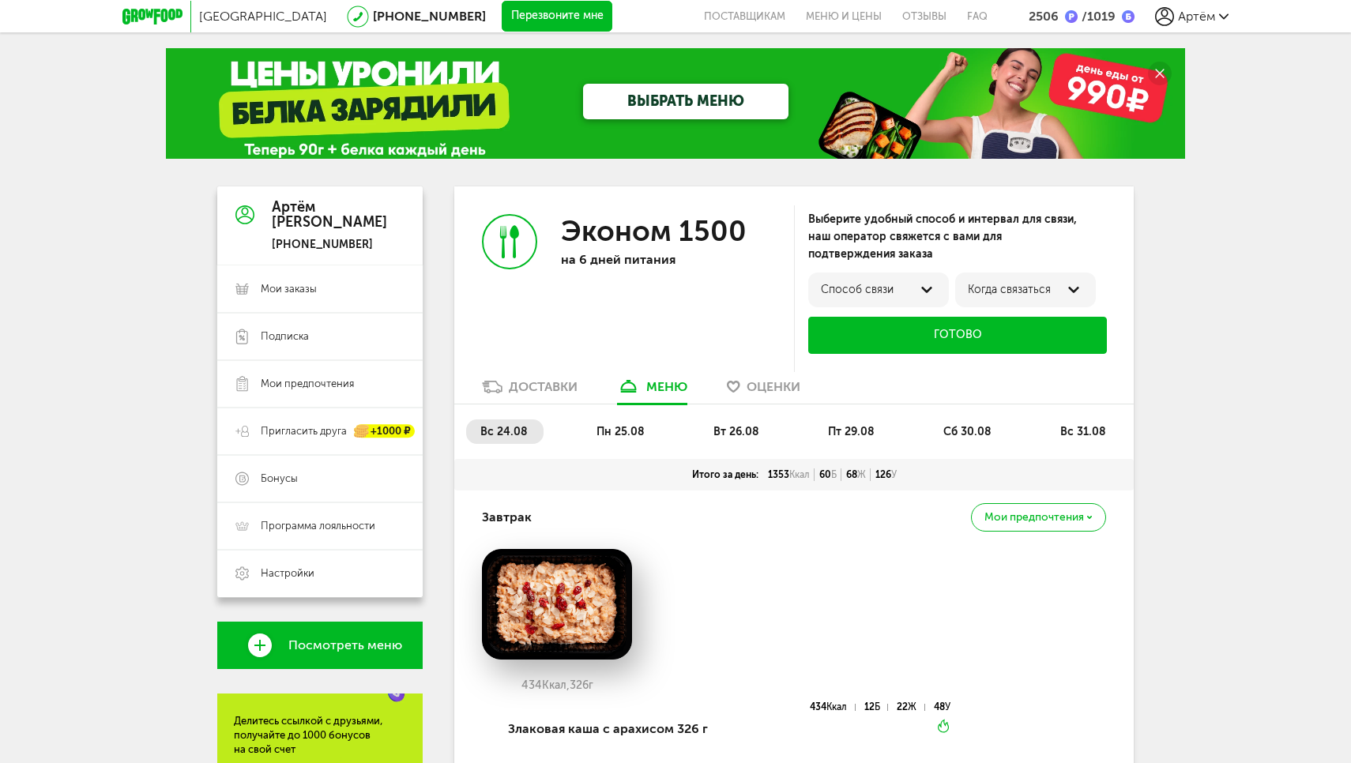
click at [535, 386] on div "Доставки" at bounding box center [543, 386] width 69 height 15
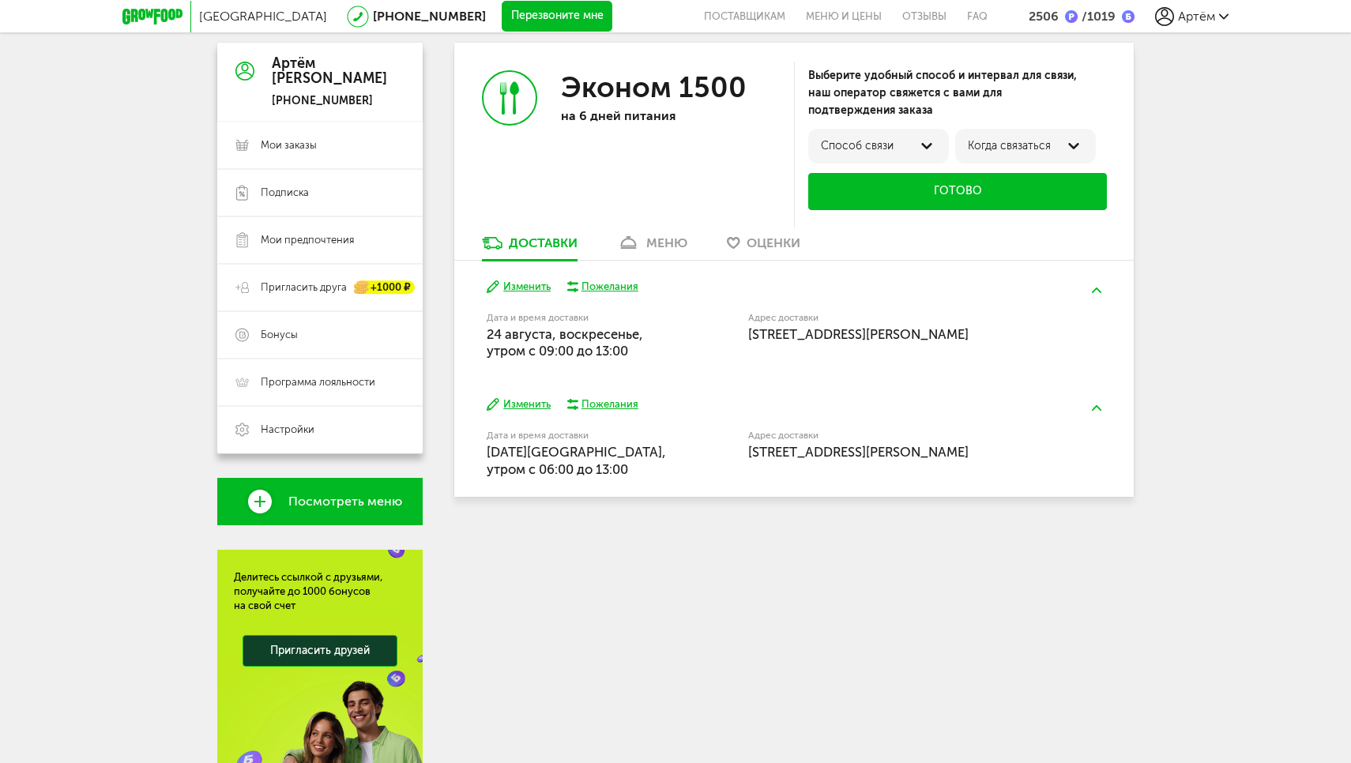
scroll to position [145, 0]
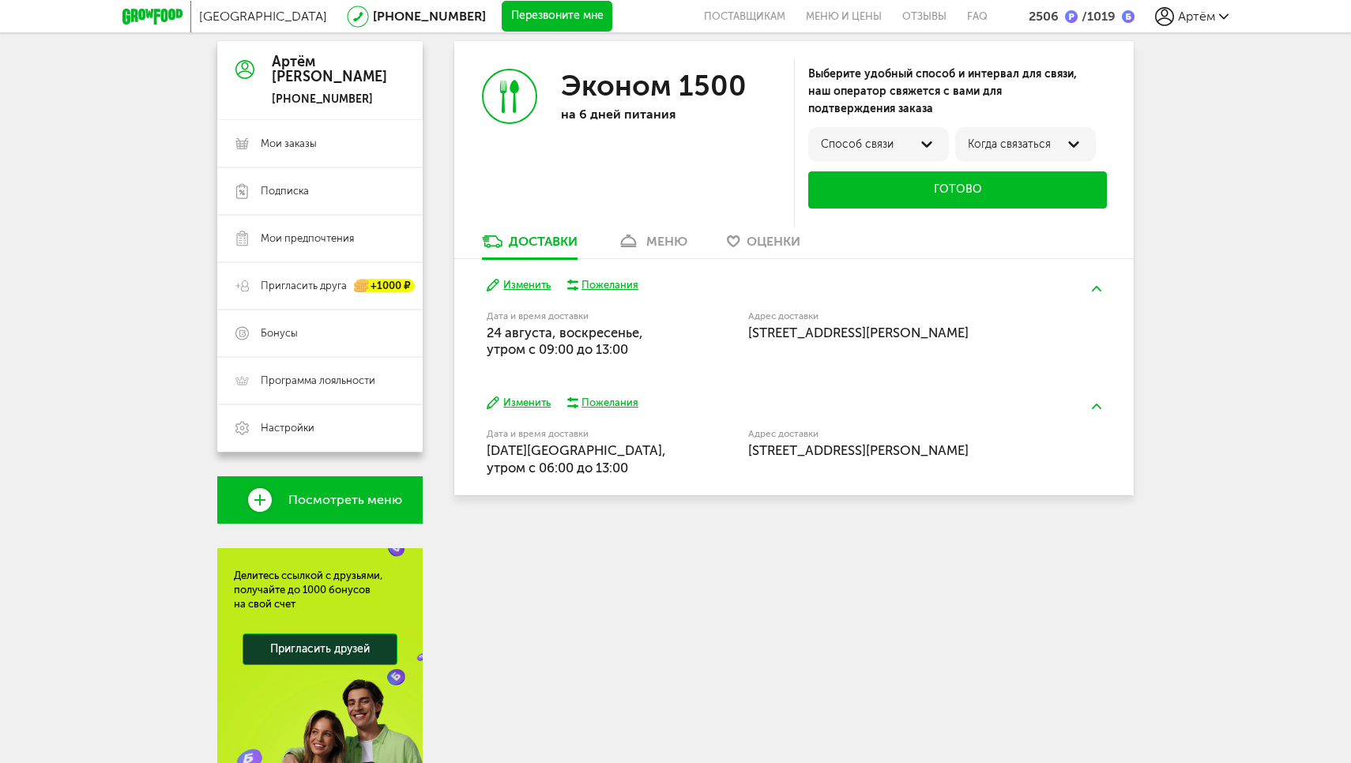
click at [537, 281] on button "Изменить" at bounding box center [519, 285] width 64 height 15
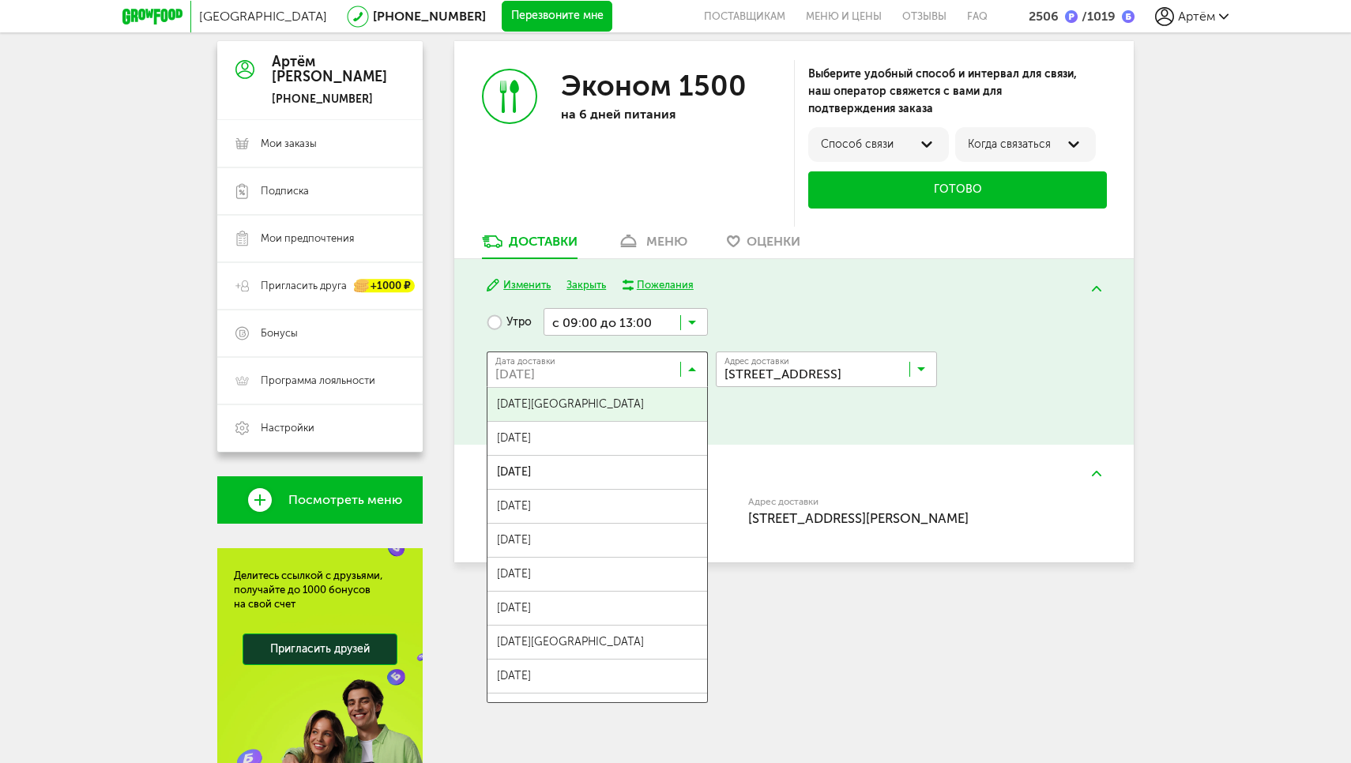
click at [637, 373] on input "Search for option" at bounding box center [600, 372] width 221 height 27
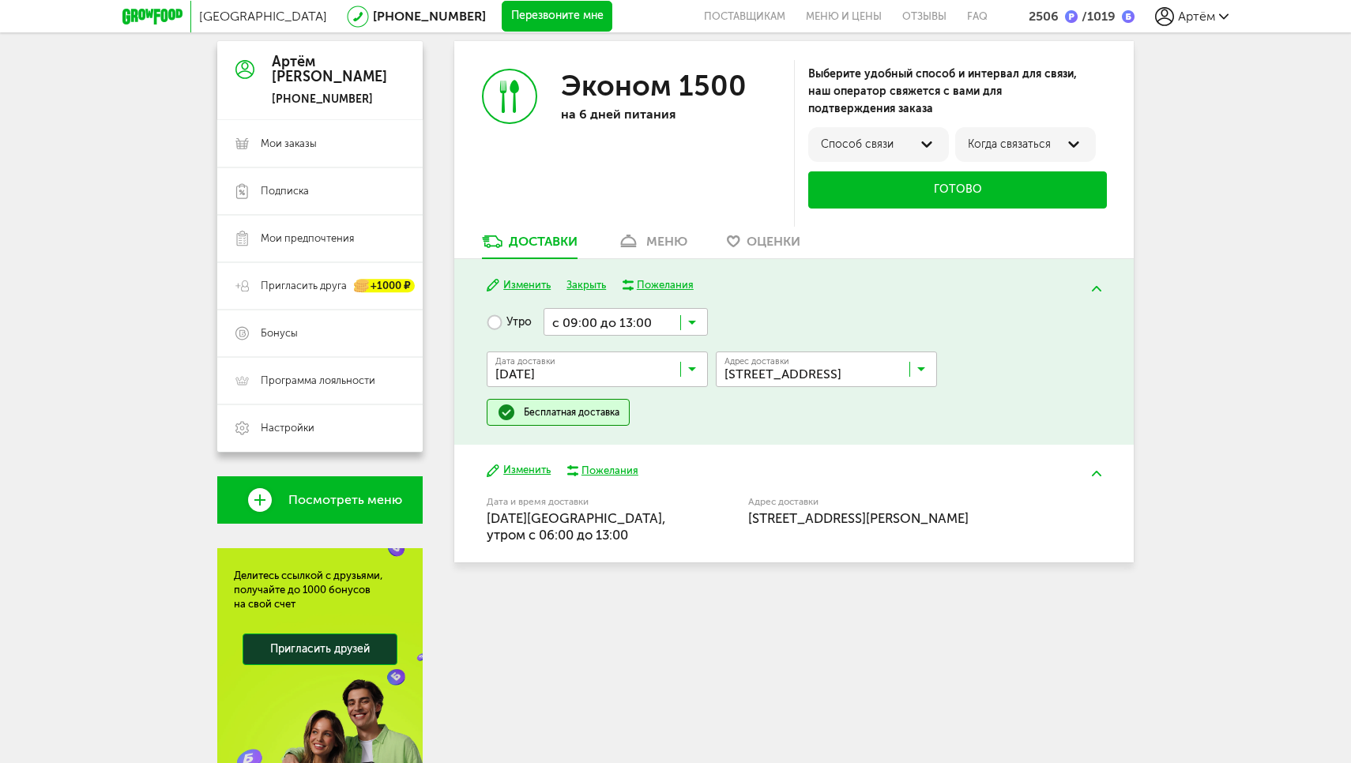
click at [1350, 208] on div "Москва 8 (800) 555-21-78 Перезвоните мне поставщикам Меню и цены Отзывы FAQ 250…" at bounding box center [675, 368] width 1351 height 1027
click at [1097, 281] on button at bounding box center [1096, 288] width 41 height 37
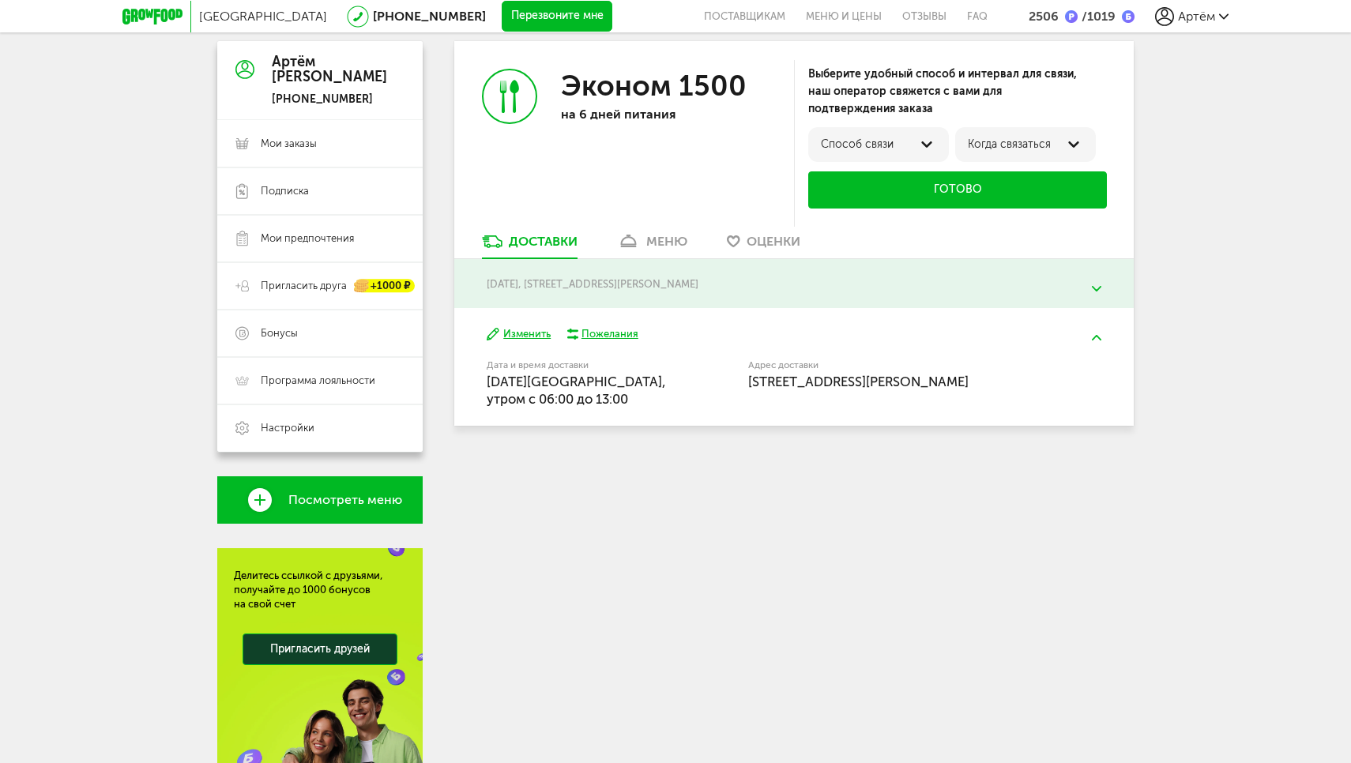
click at [1099, 286] on img at bounding box center [1096, 289] width 9 height 6
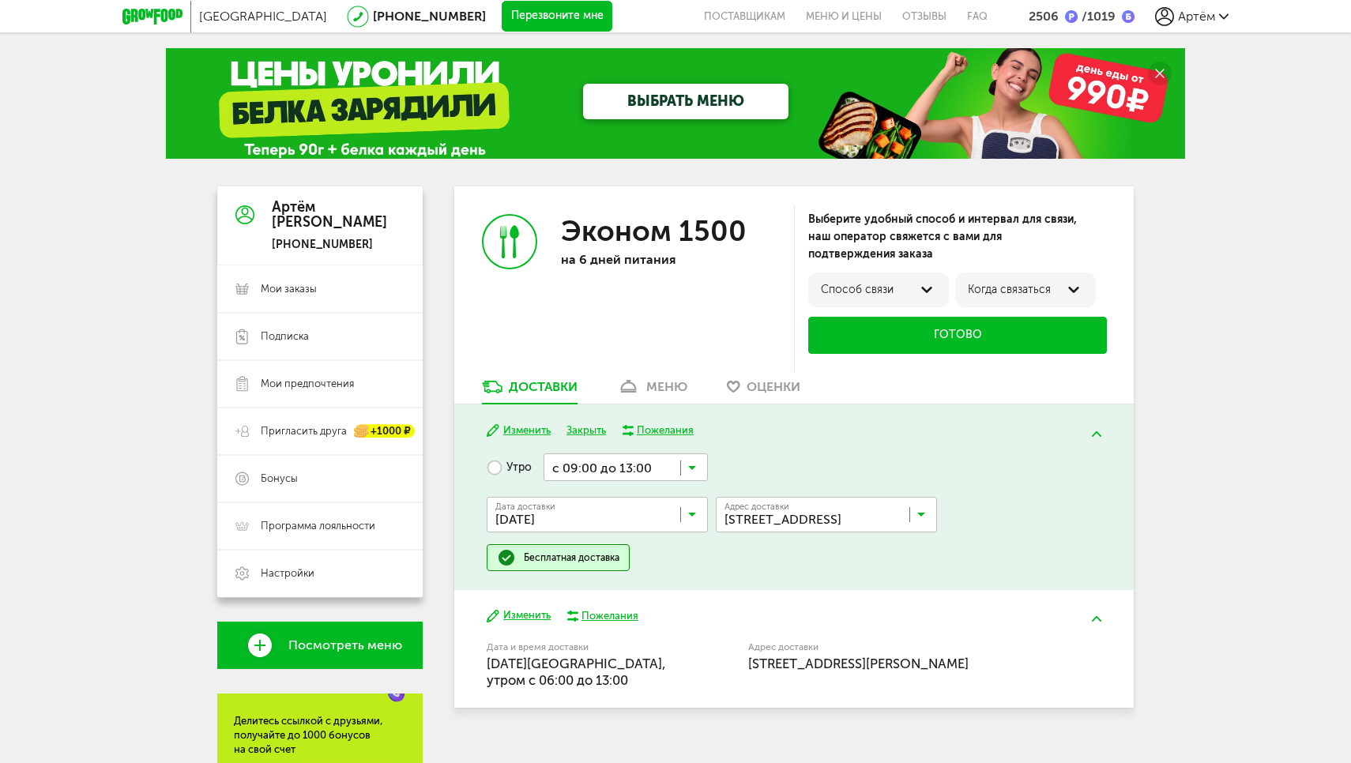
scroll to position [0, 0]
click at [373, 17] on link "[PHONE_NUMBER]" at bounding box center [429, 16] width 113 height 15
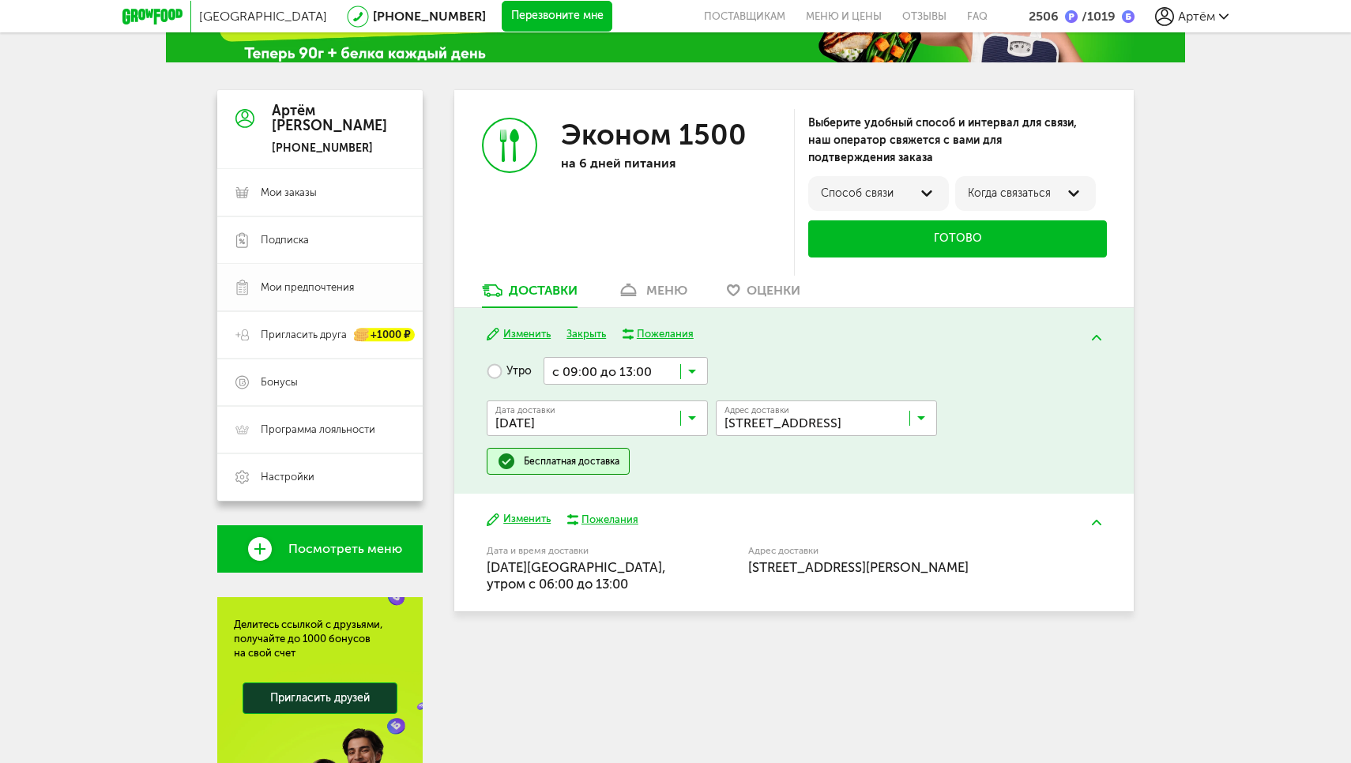
scroll to position [97, 0]
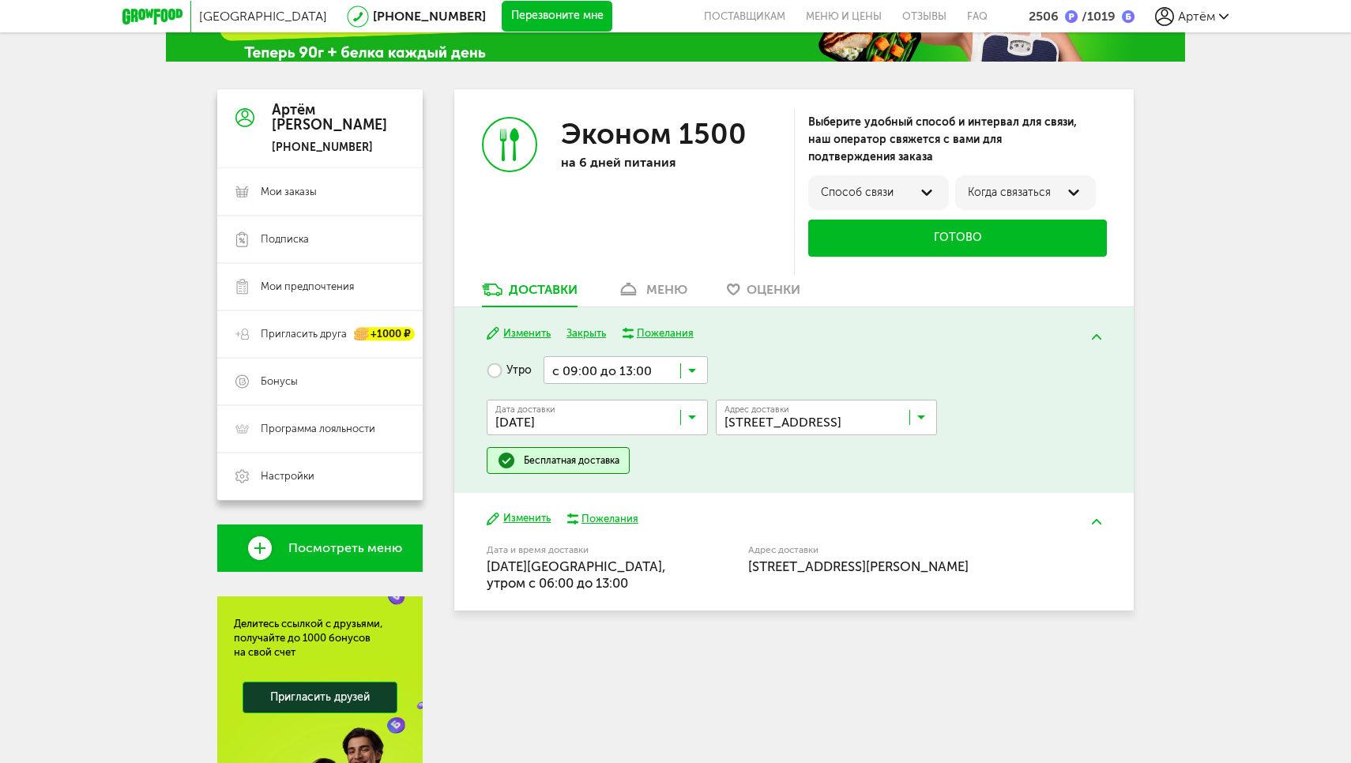
click at [1093, 17] on div "/ 1019" at bounding box center [1096, 16] width 38 height 15
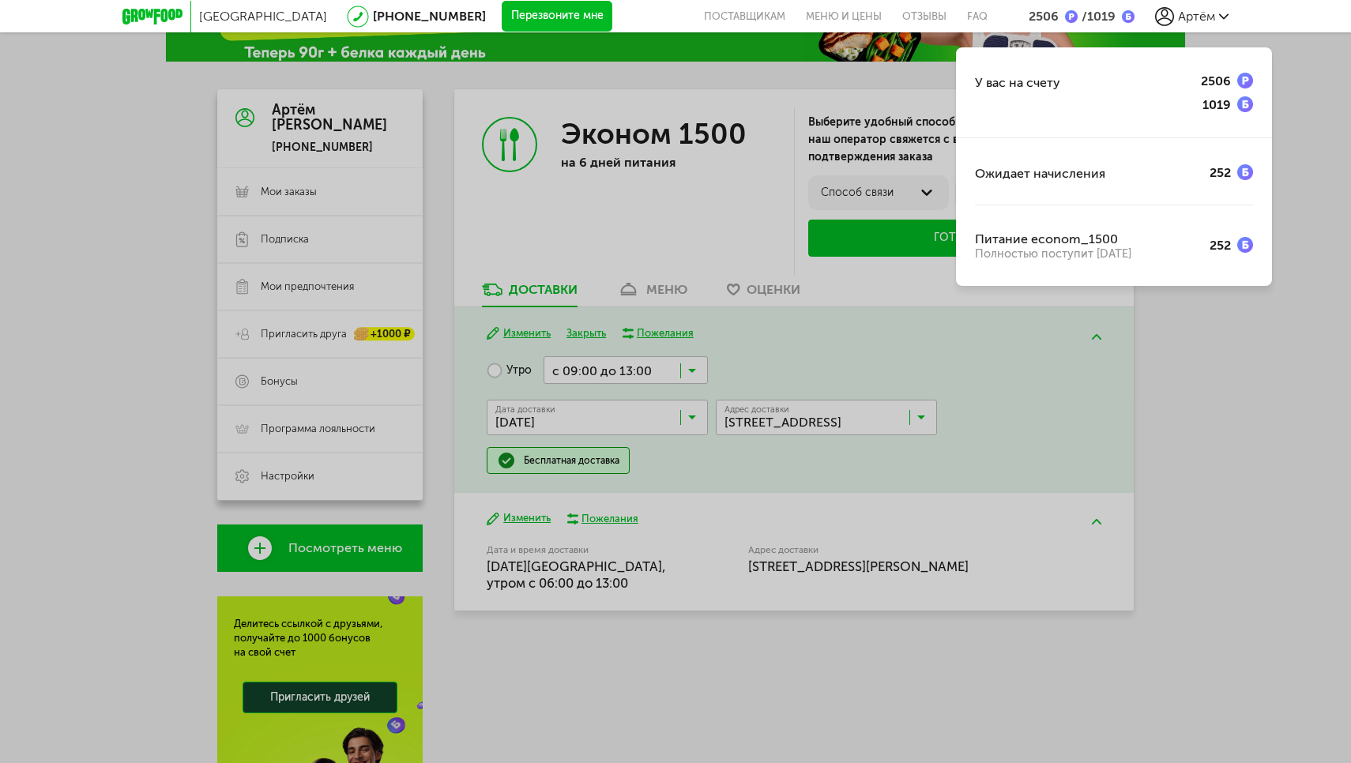
click at [1209, 381] on div "У вас на счету 2506 1019 Ожидает начисления 252 Питание econom_1500 Полностью п…" at bounding box center [675, 381] width 1351 height 763
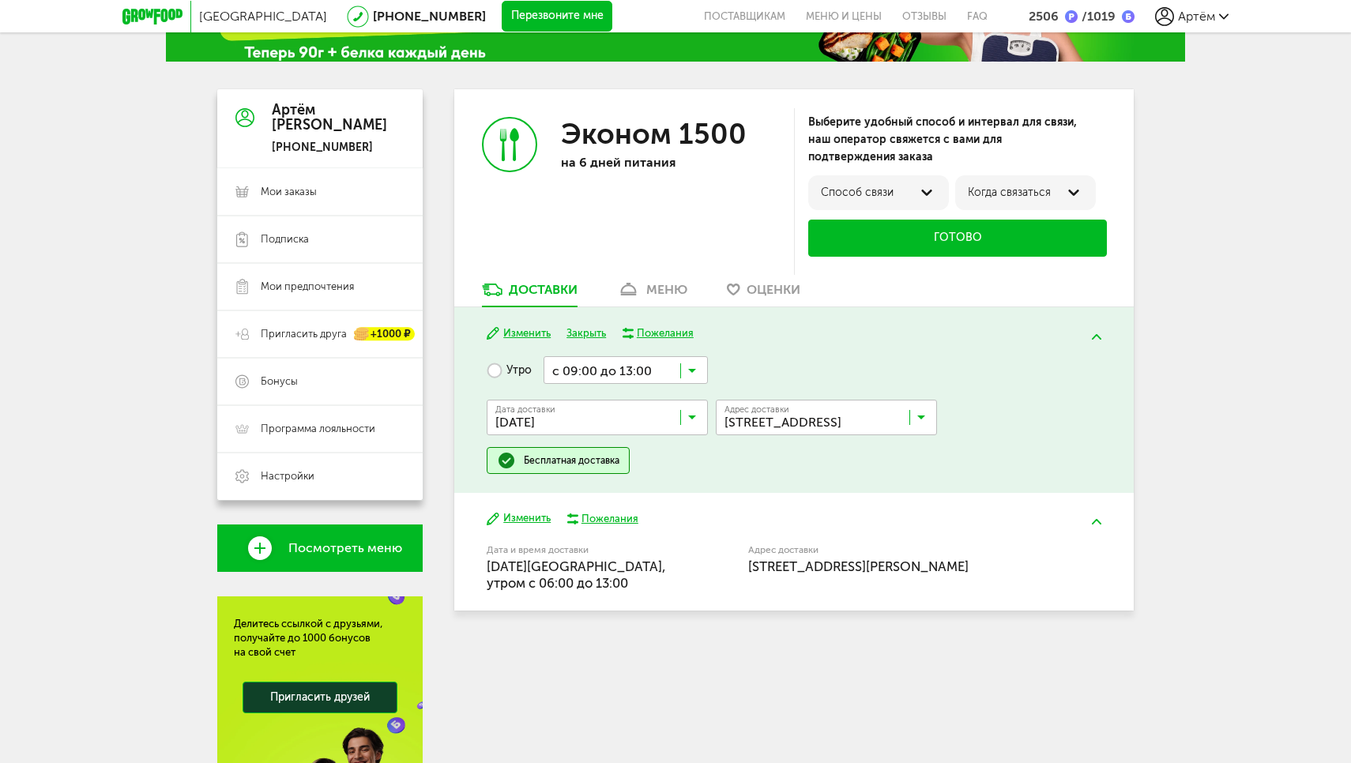
click at [651, 329] on div "Пожелания" at bounding box center [665, 333] width 57 height 14
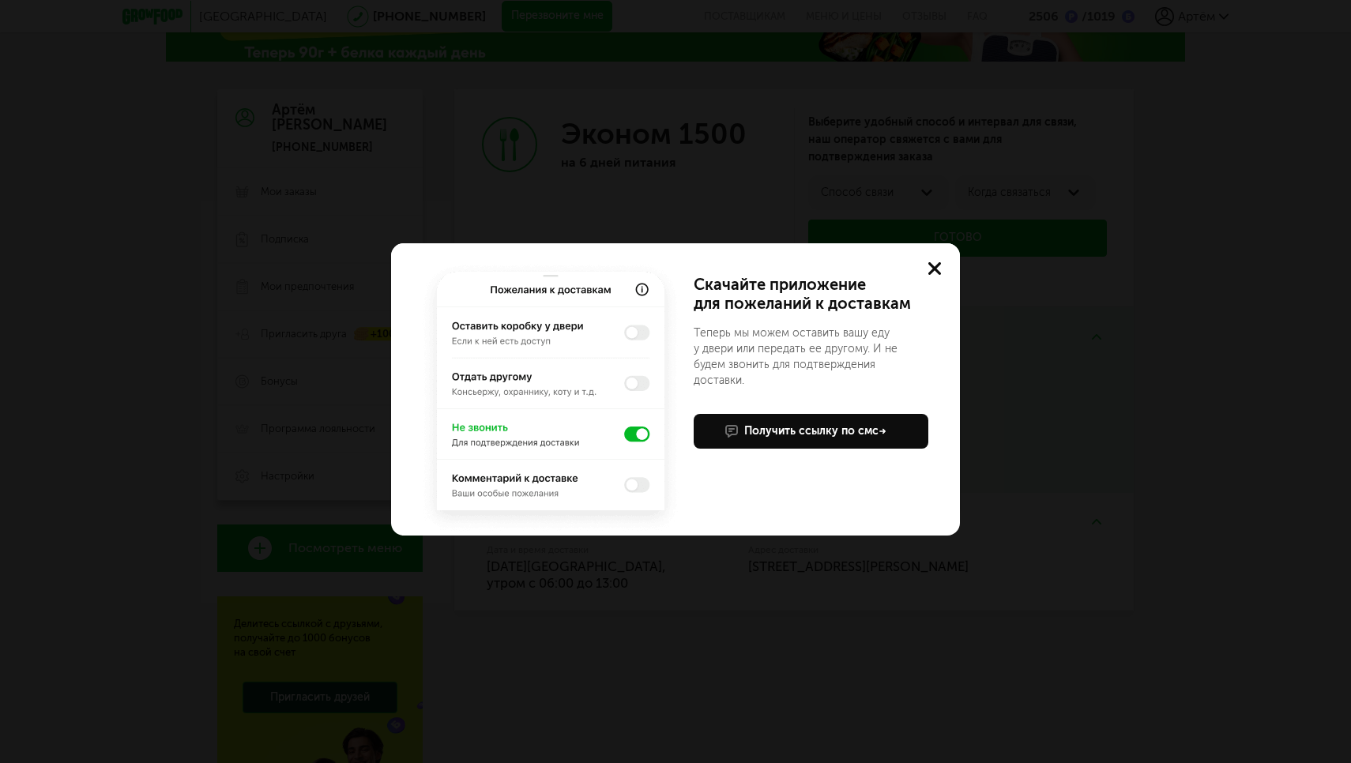
click at [932, 268] on use at bounding box center [934, 268] width 13 height 13
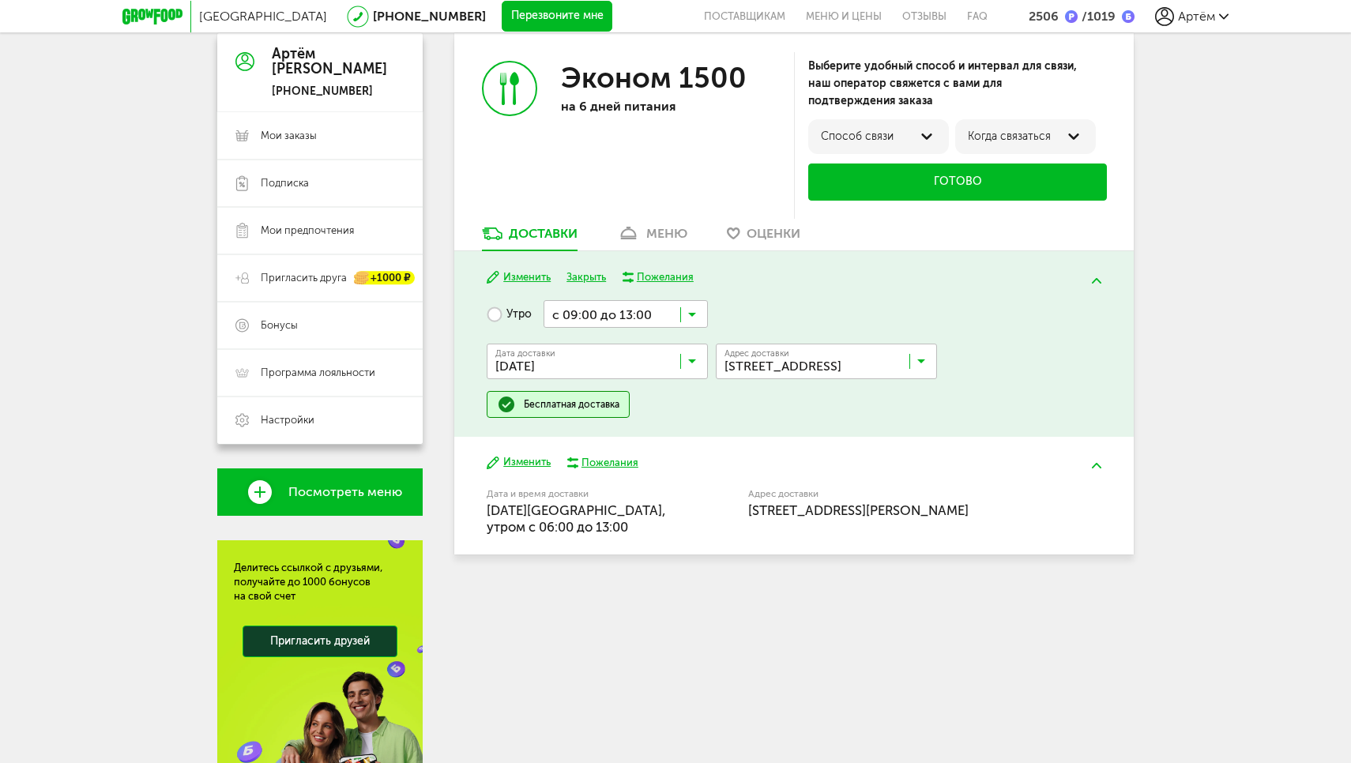
scroll to position [155, 0]
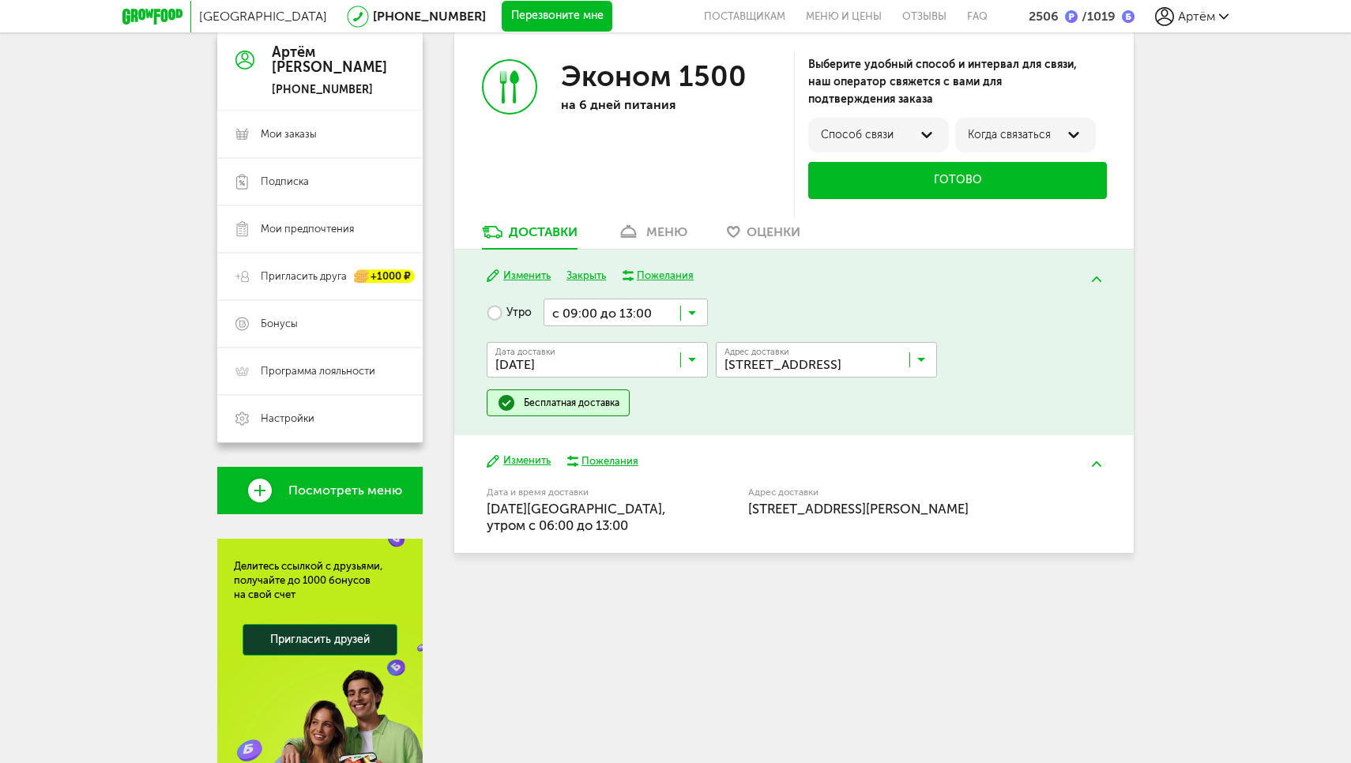
click at [1090, 280] on button at bounding box center [1096, 279] width 41 height 37
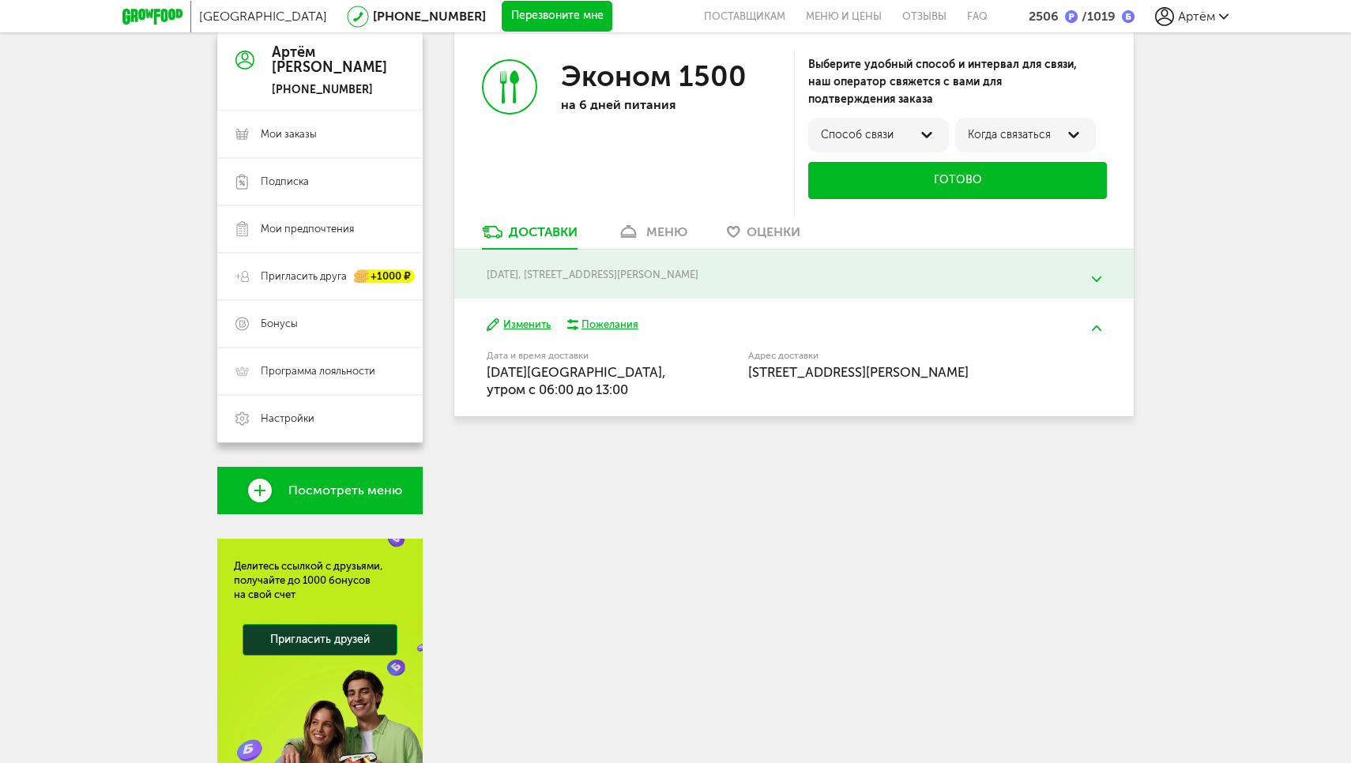
click at [1099, 325] on img at bounding box center [1096, 328] width 9 height 6
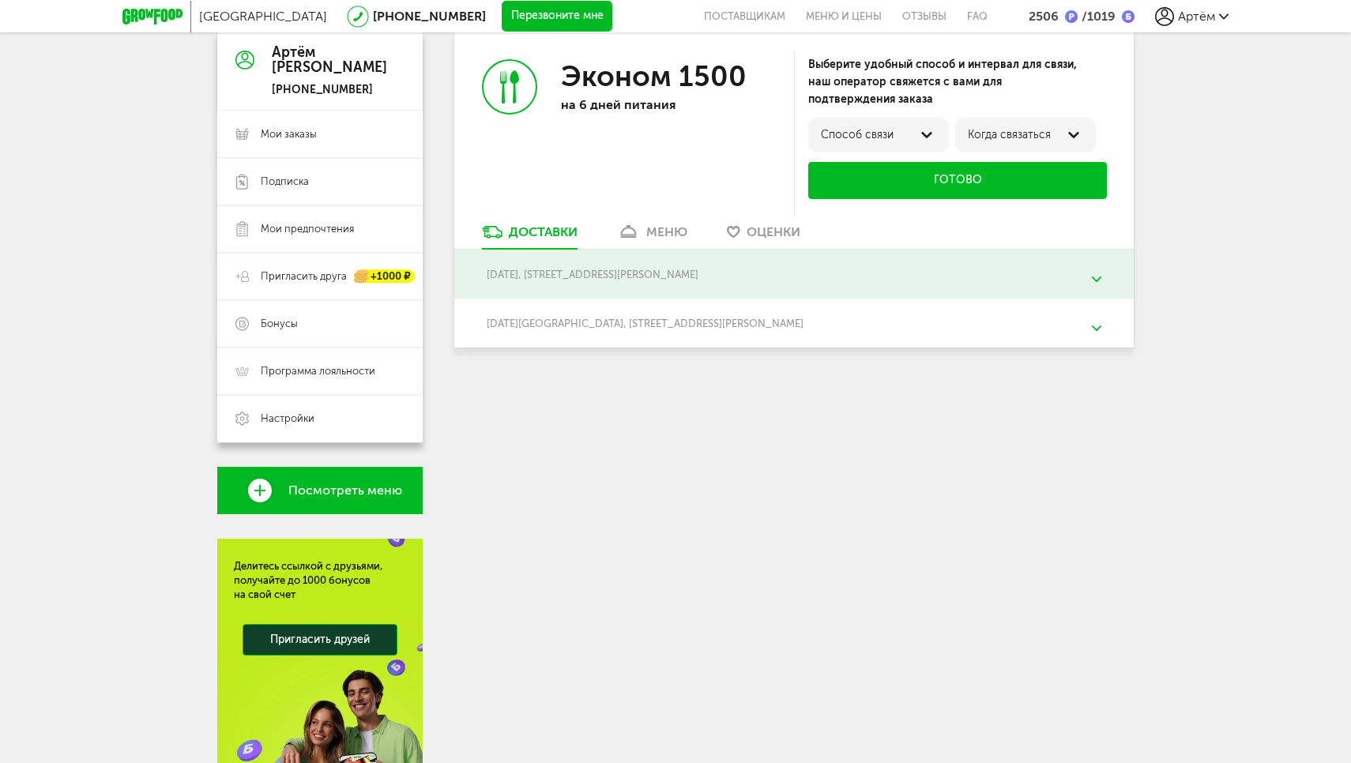
click at [1099, 325] on img at bounding box center [1096, 328] width 9 height 6
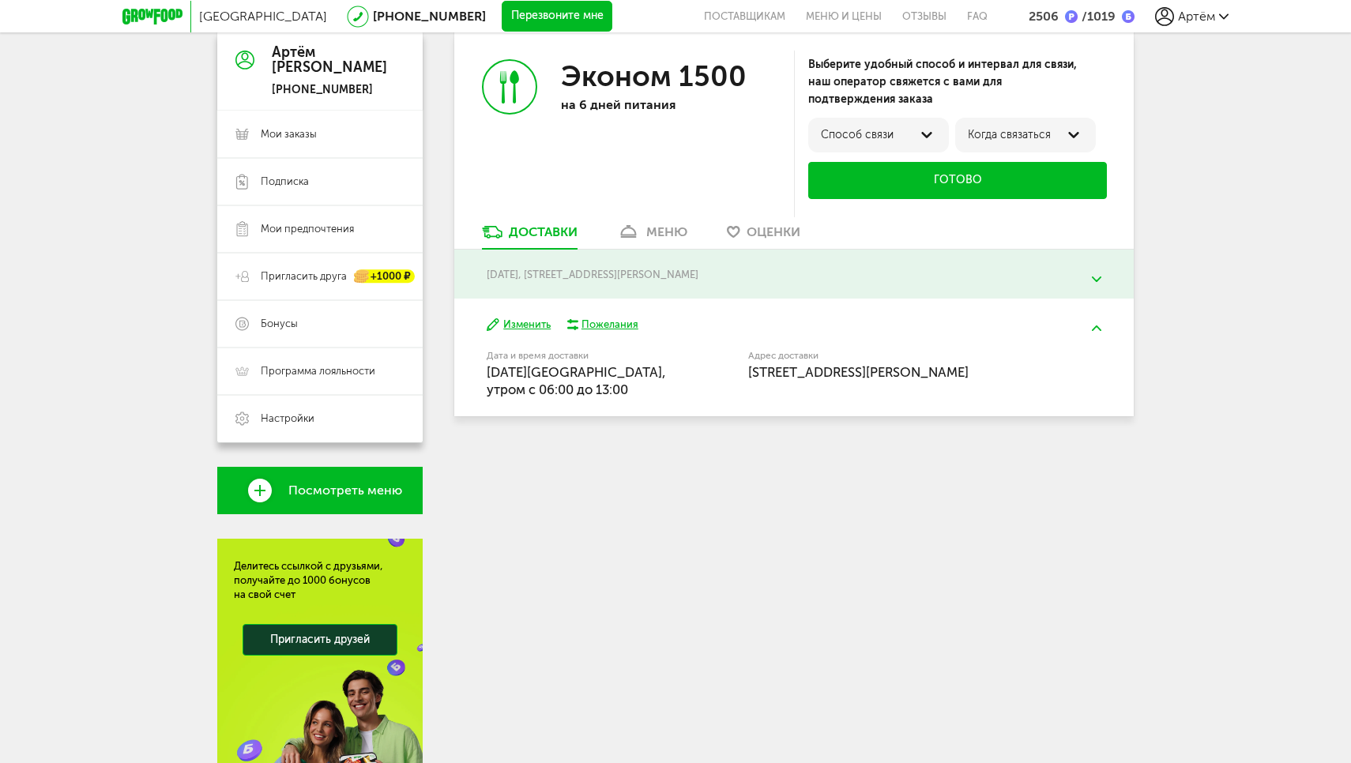
click at [1096, 280] on button at bounding box center [1096, 279] width 41 height 37
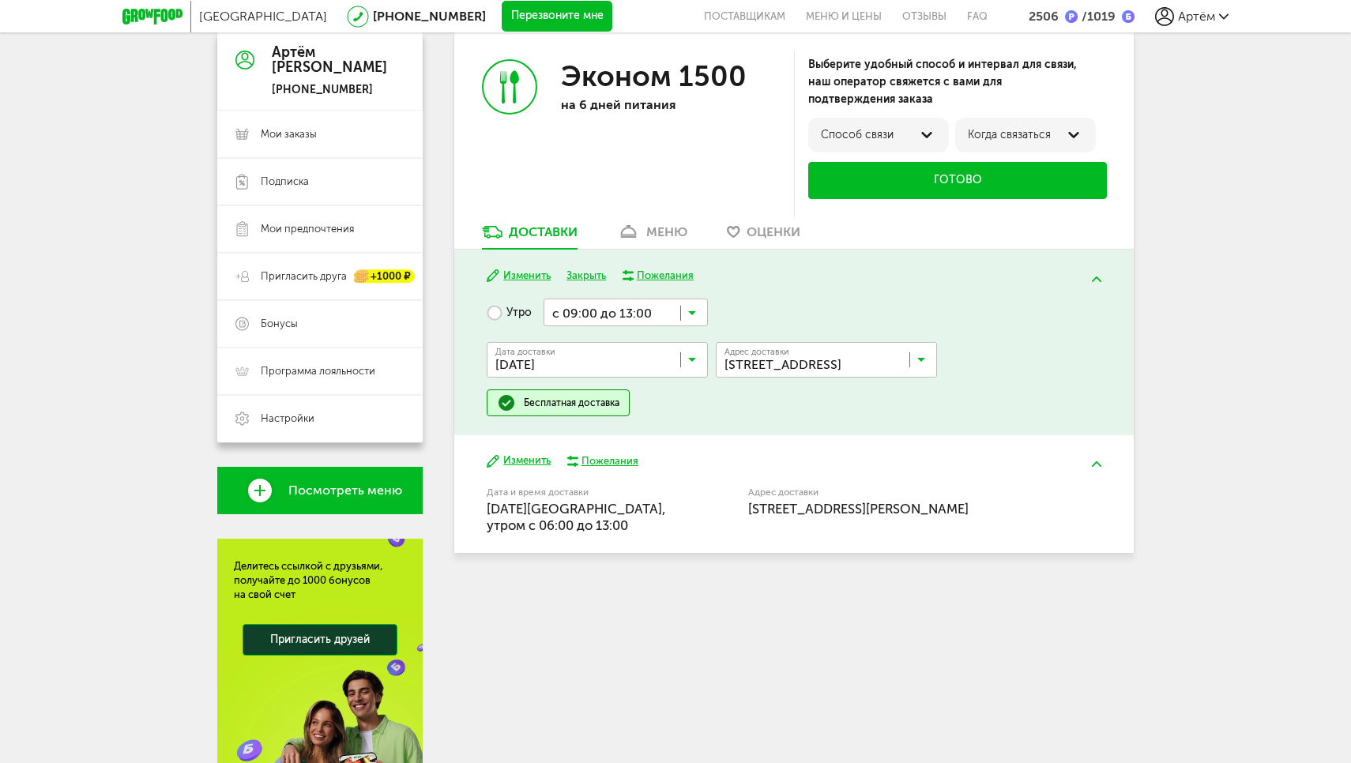
click at [1253, 275] on div "Москва 8 (800) 555-21-78 Перезвоните мне поставщикам Меню и цены Отзывы FAQ 250…" at bounding box center [675, 358] width 1351 height 1027
click at [689, 310] on icon at bounding box center [692, 317] width 8 height 16
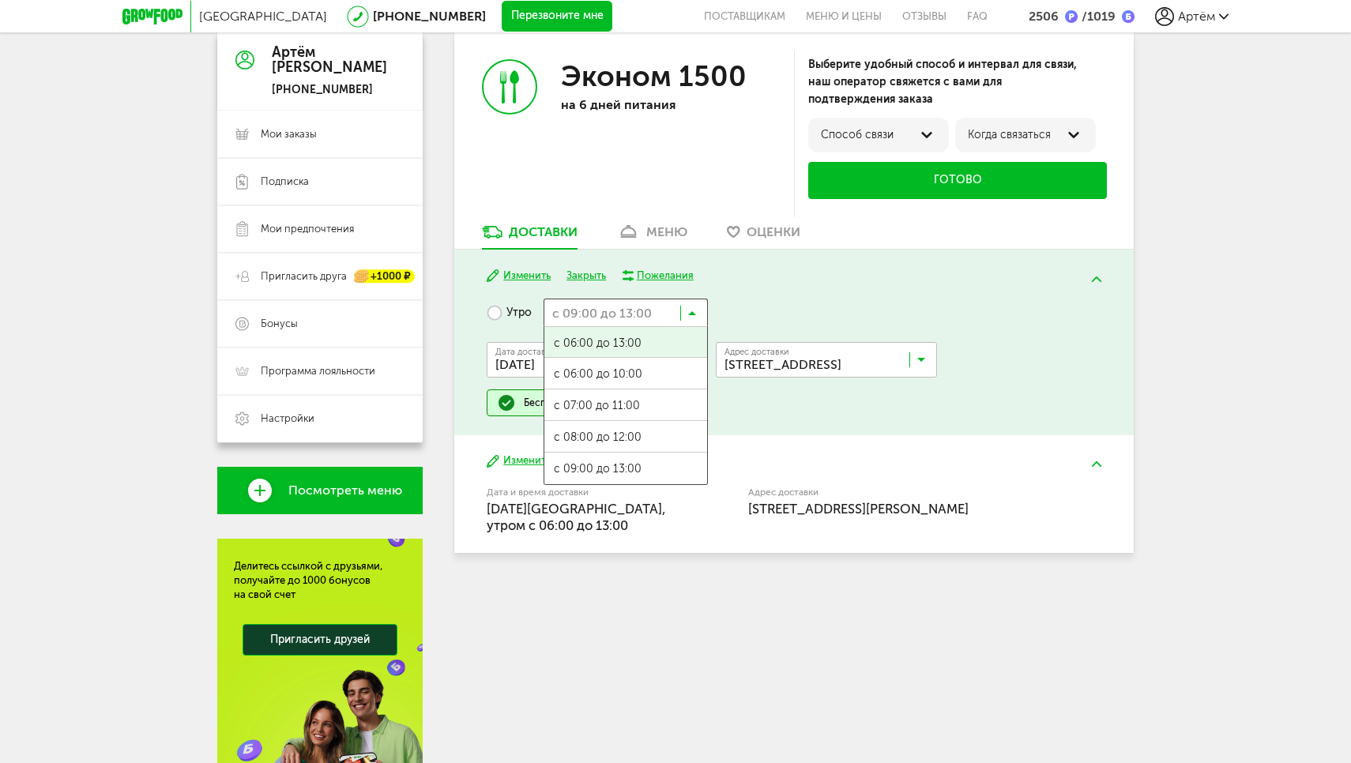
click at [689, 310] on icon at bounding box center [692, 317] width 8 height 16
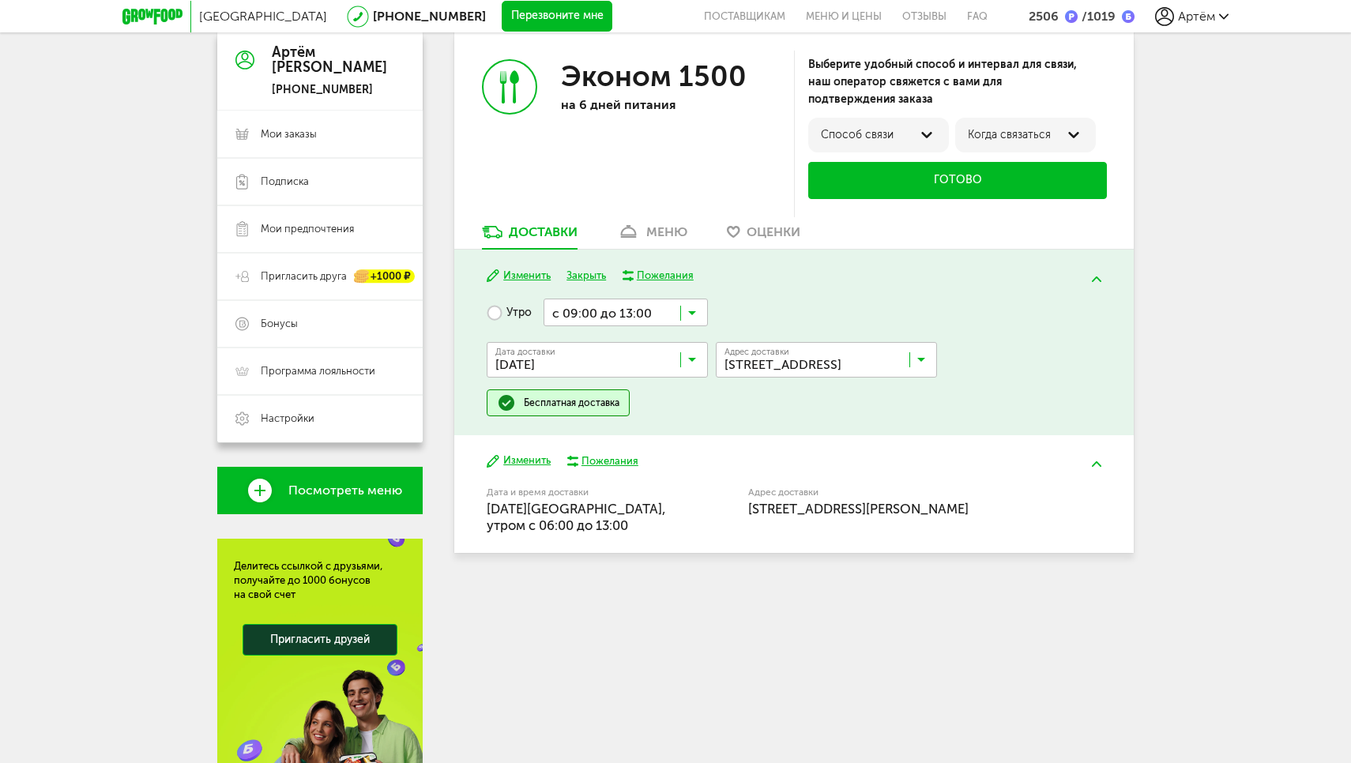
click at [689, 310] on icon at bounding box center [692, 317] width 8 height 16
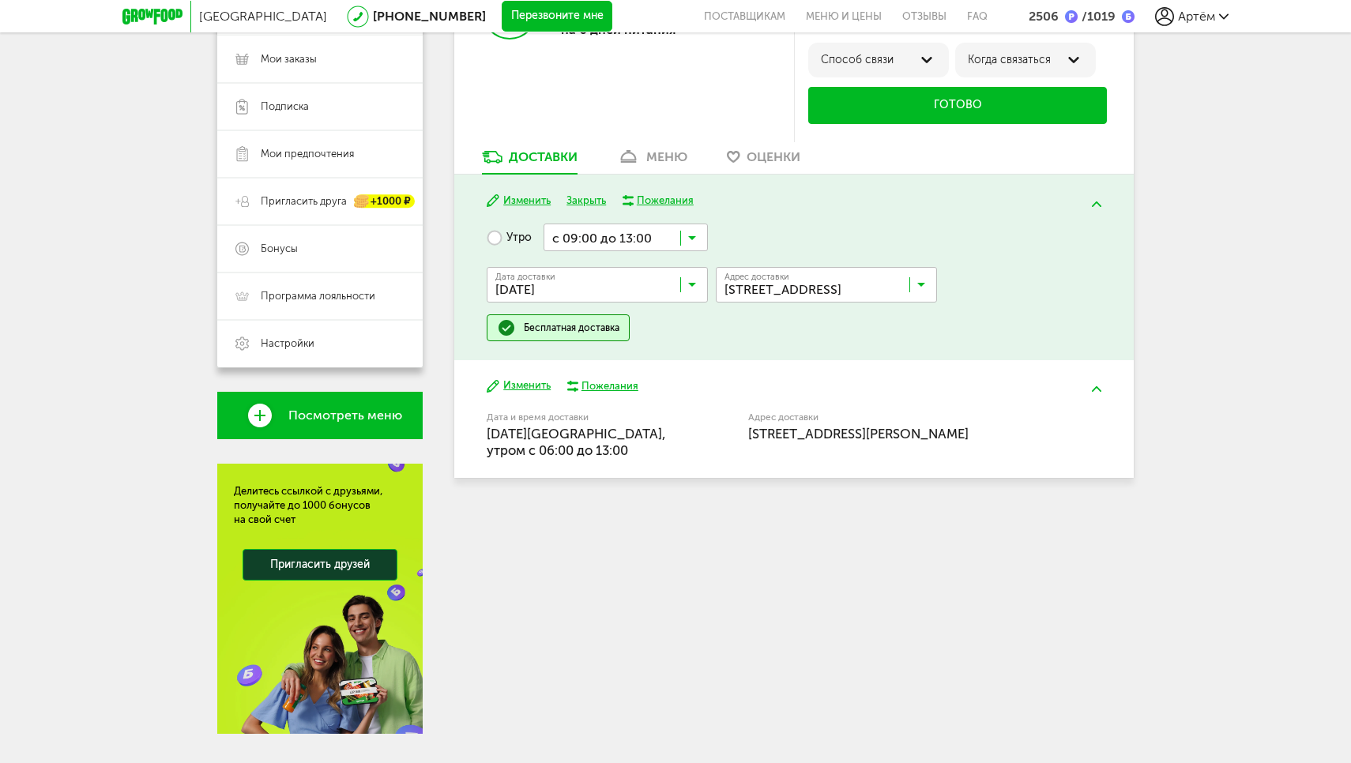
click at [567, 321] on div "Бесплатная доставка" at bounding box center [572, 327] width 96 height 13
click at [1099, 387] on img at bounding box center [1096, 389] width 9 height 6
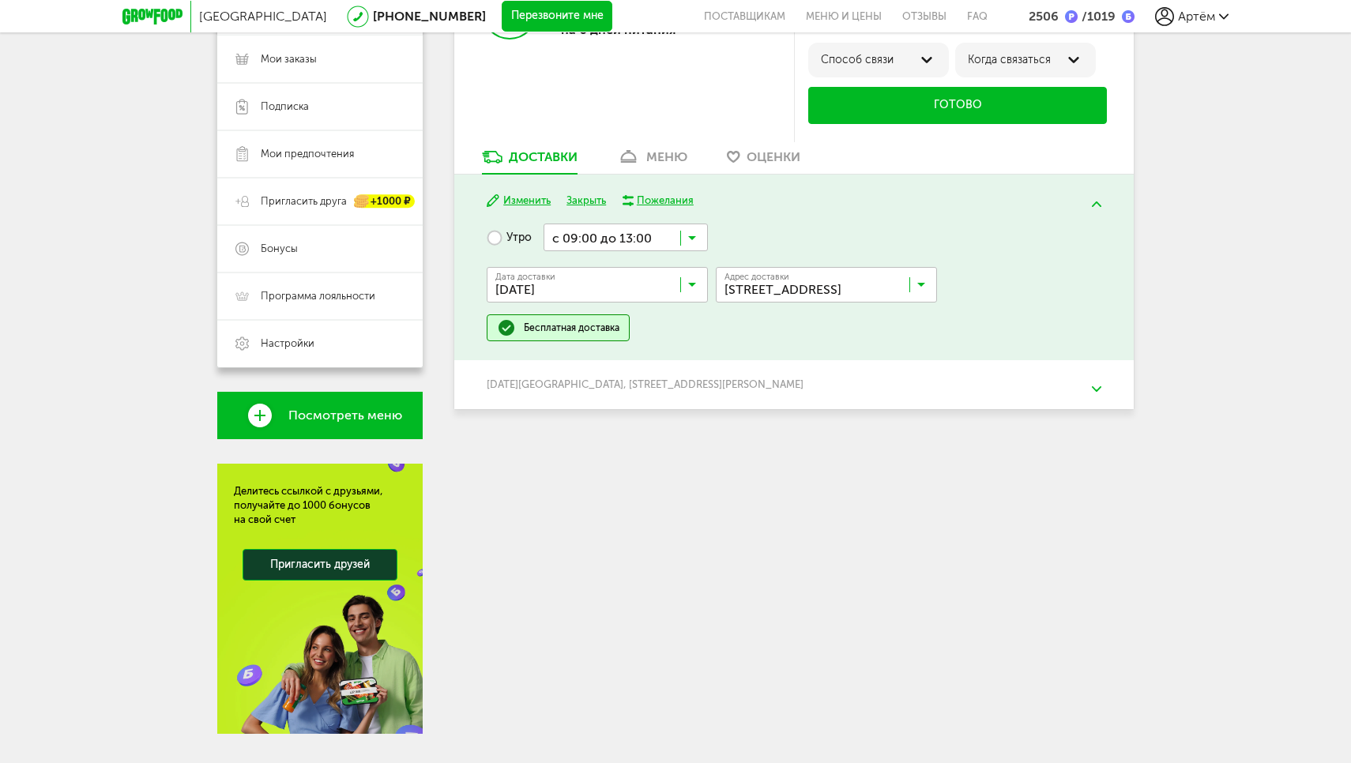
click at [1099, 387] on img at bounding box center [1096, 389] width 9 height 6
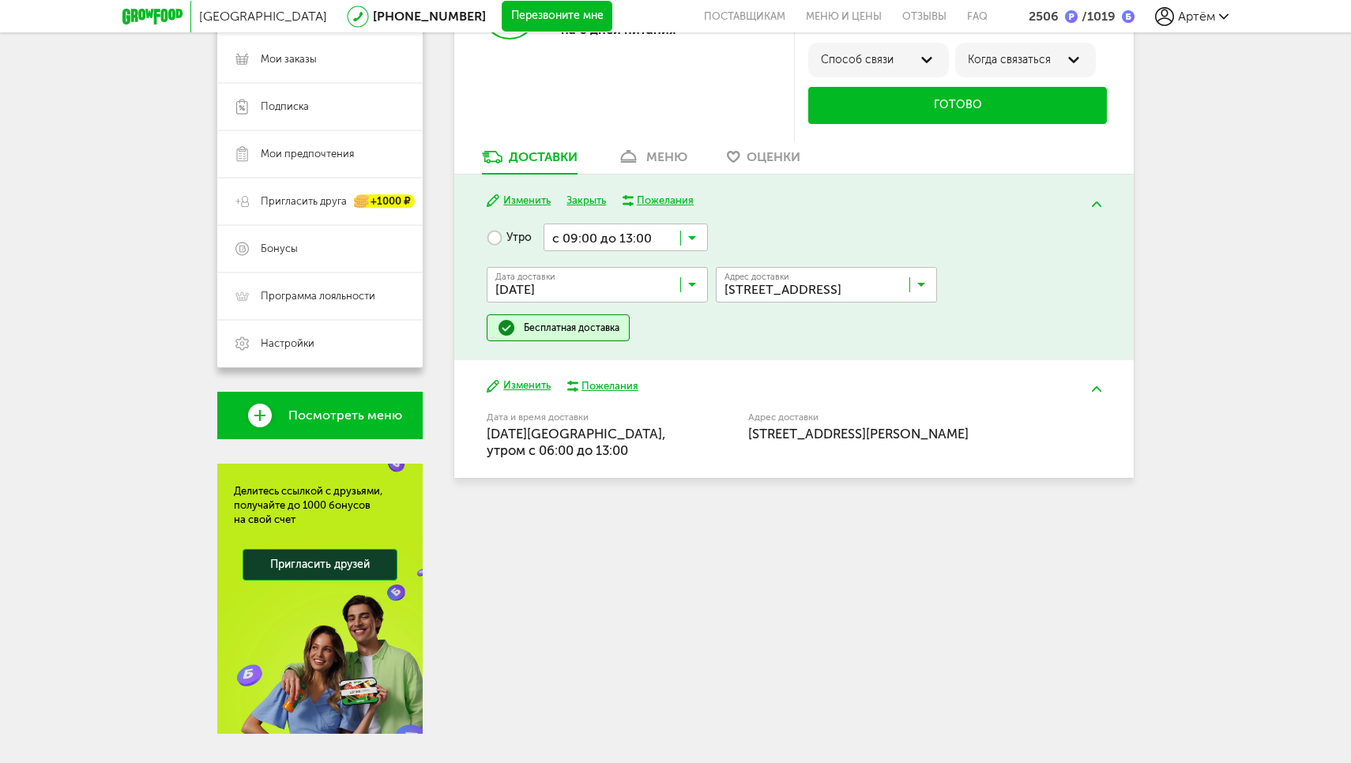
click at [529, 381] on button "Изменить" at bounding box center [519, 385] width 64 height 15
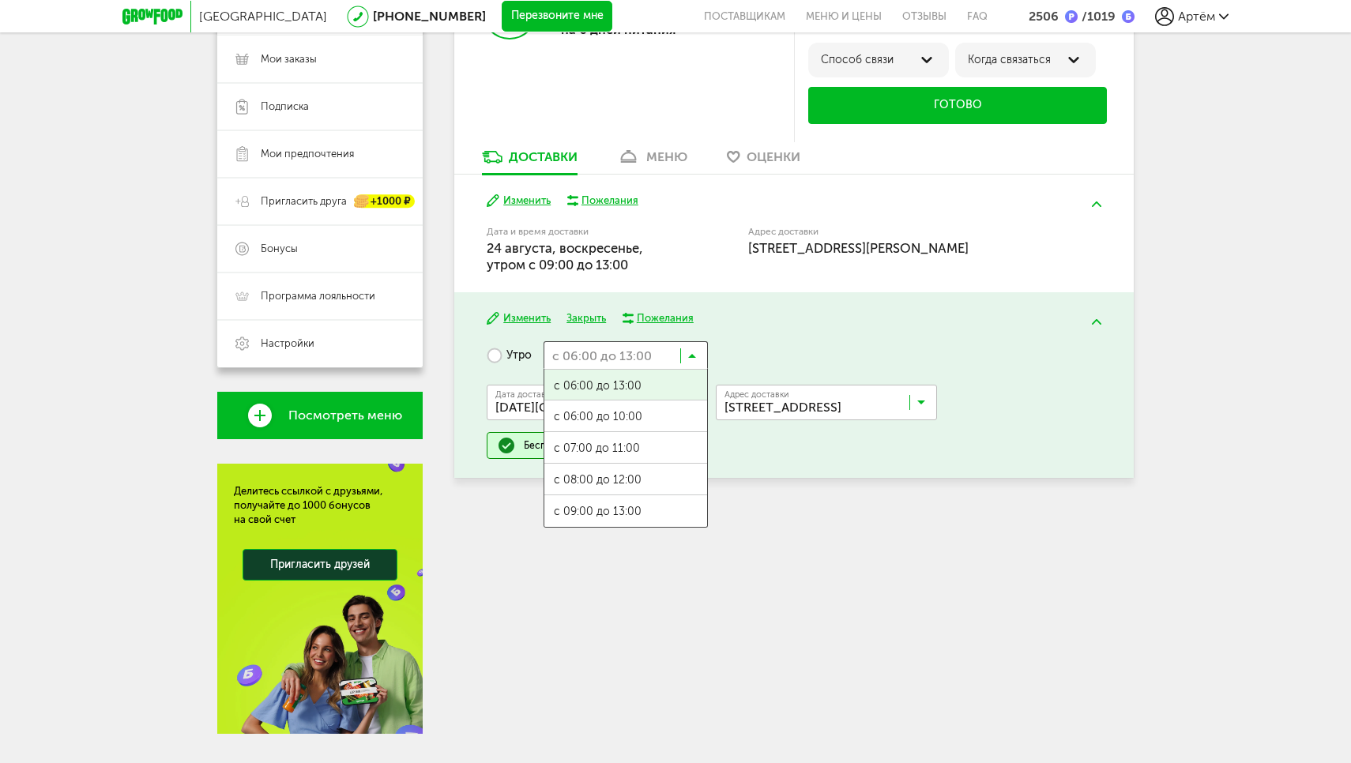
click at [665, 353] on input "Search for option" at bounding box center [625, 354] width 164 height 27
click at [633, 415] on span "с 06:00 до 10:00" at bounding box center [625, 416] width 163 height 33
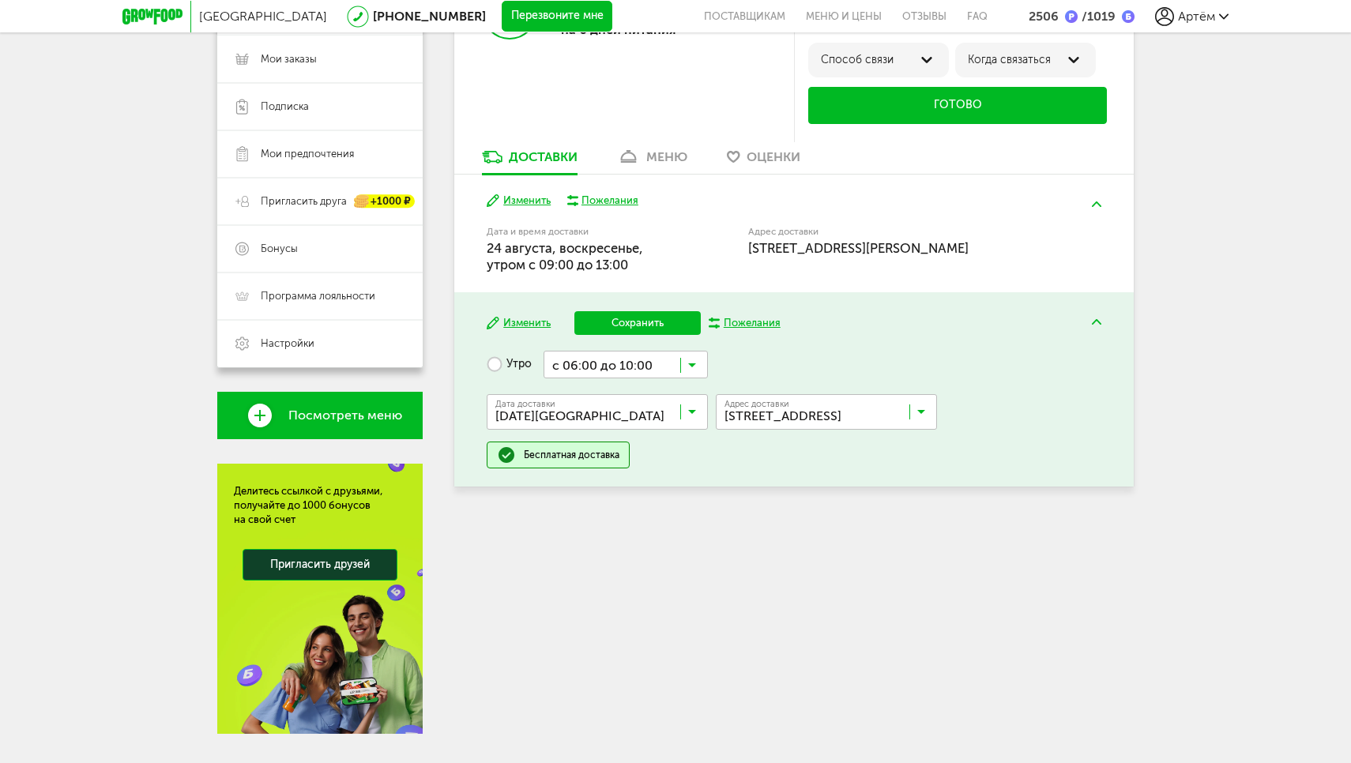
click at [611, 412] on input "Search for option" at bounding box center [600, 415] width 221 height 27
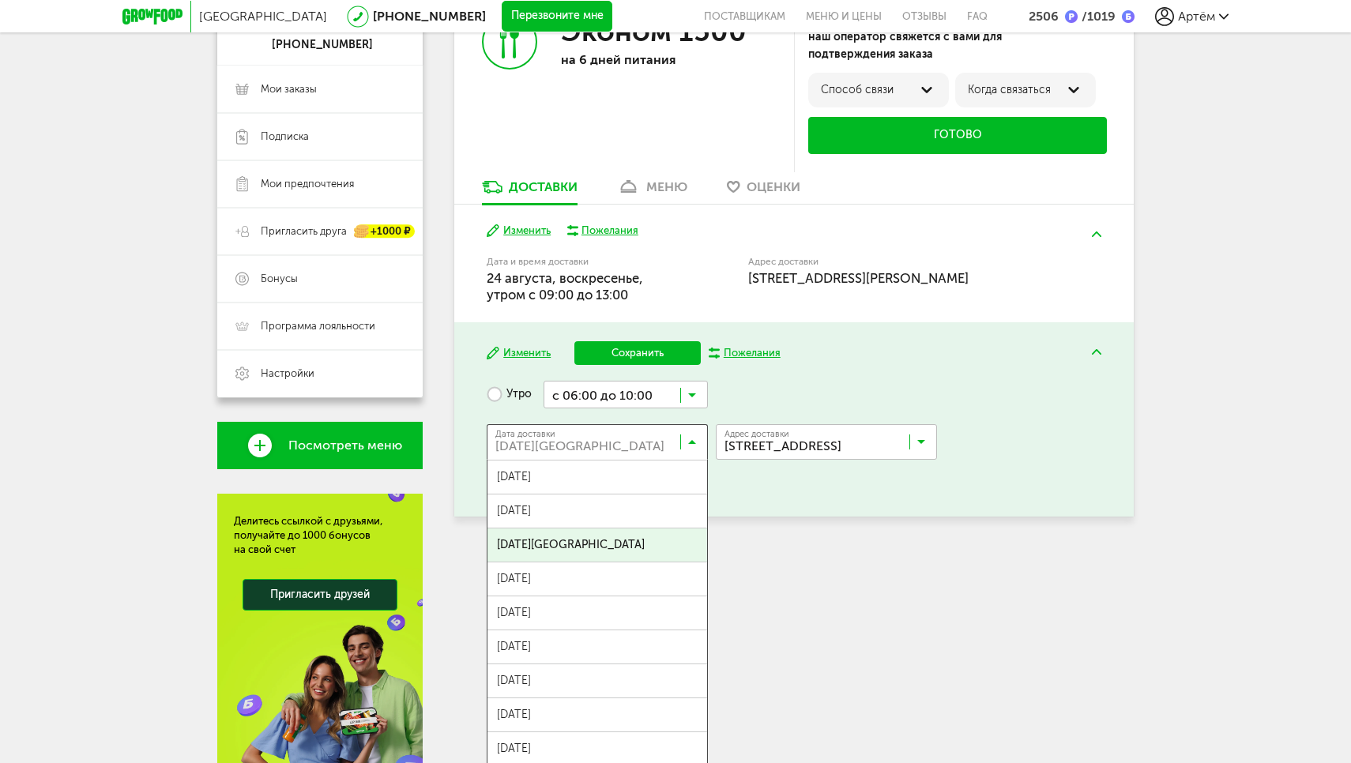
scroll to position [187, 0]
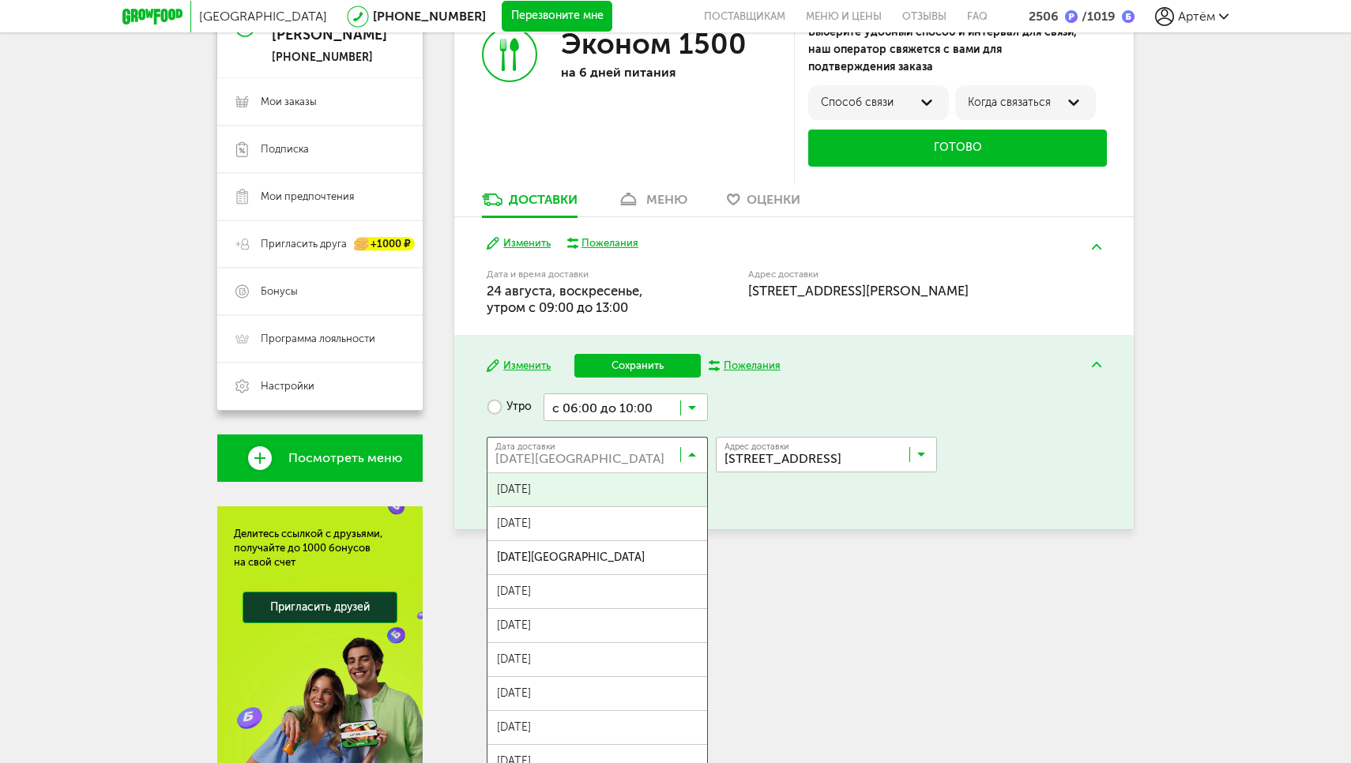
click at [601, 501] on span "27 августа, среда" at bounding box center [597, 489] width 220 height 33
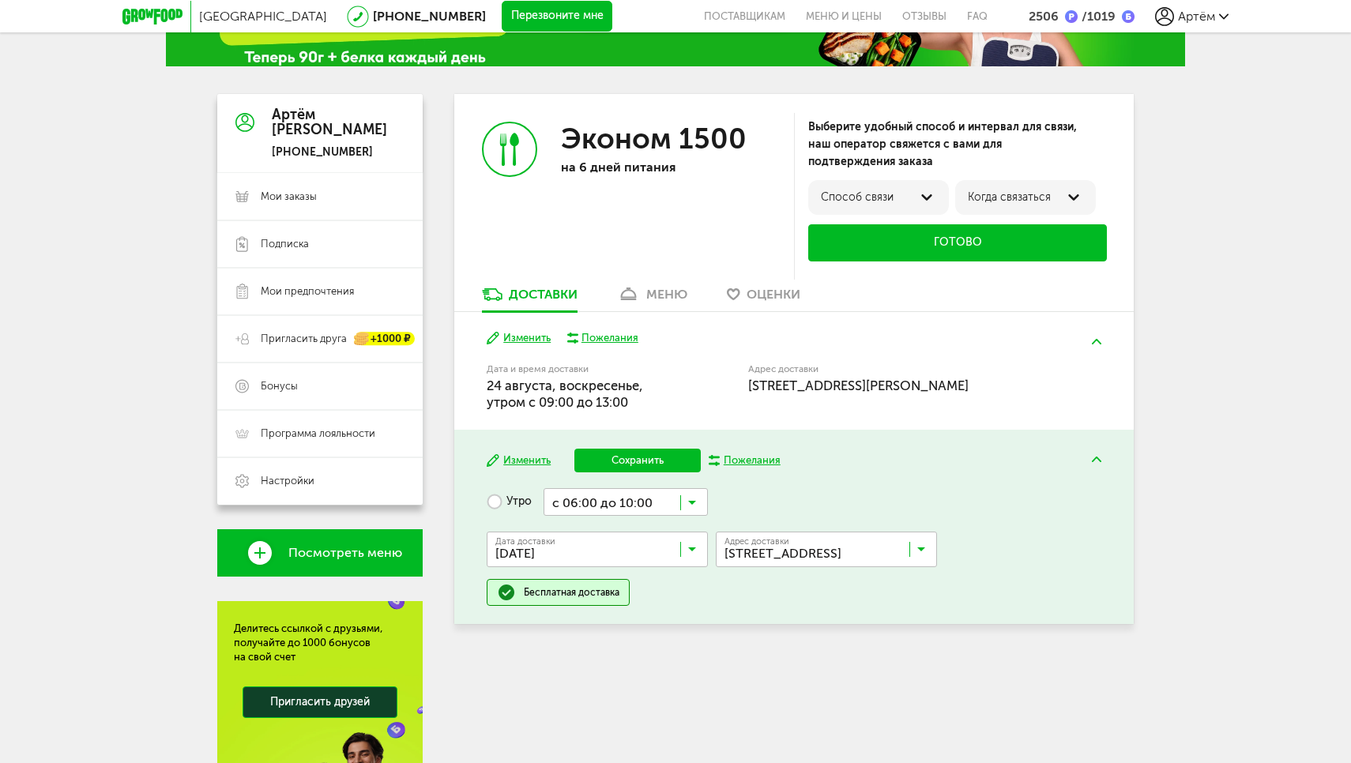
scroll to position [95, 0]
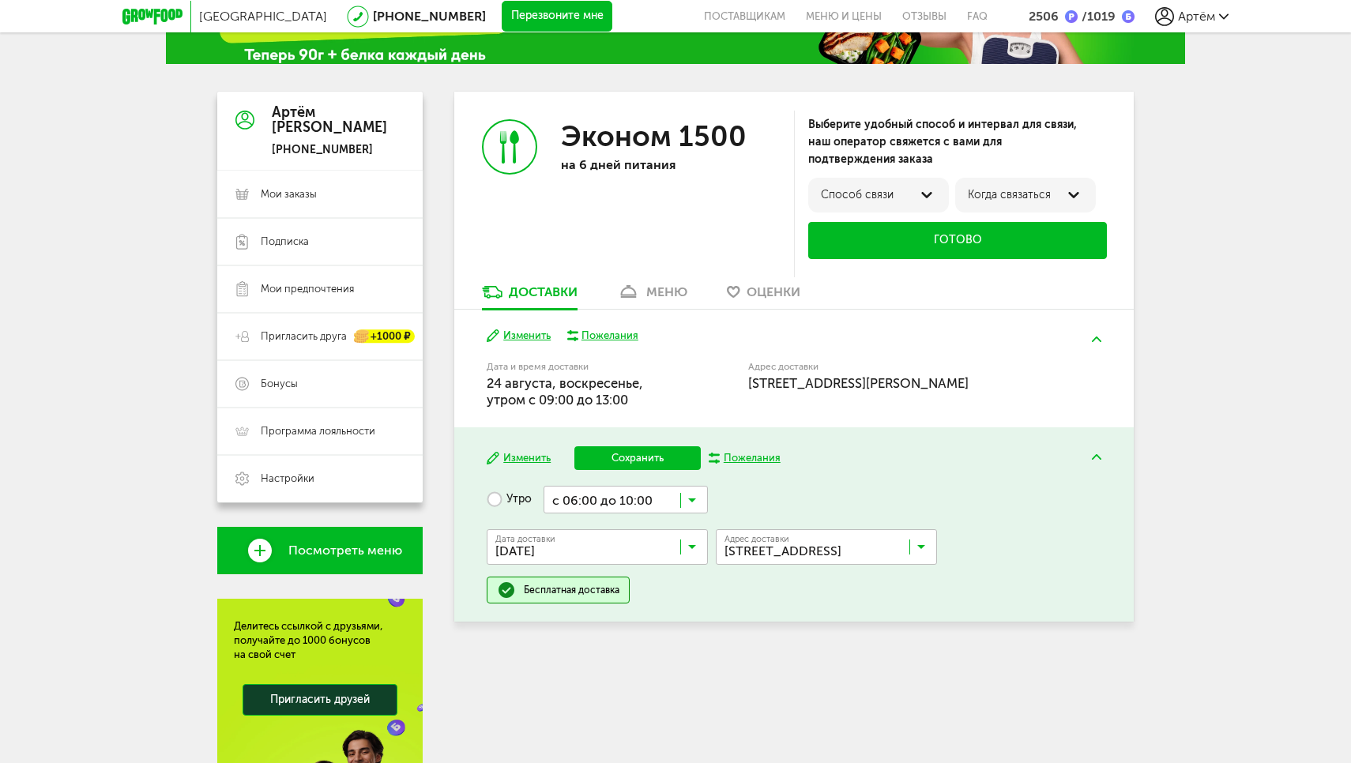
click at [1093, 455] on img at bounding box center [1096, 457] width 9 height 6
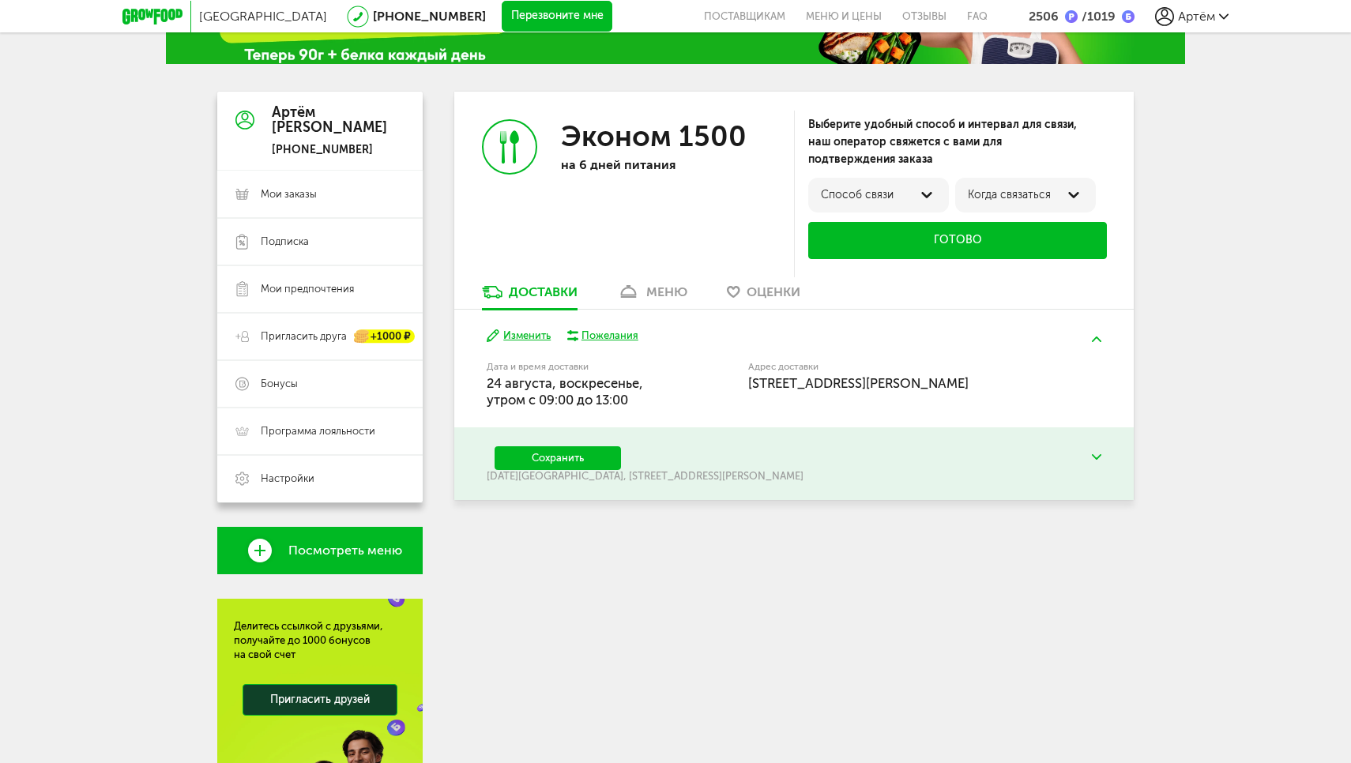
click at [1093, 454] on img at bounding box center [1096, 457] width 9 height 6
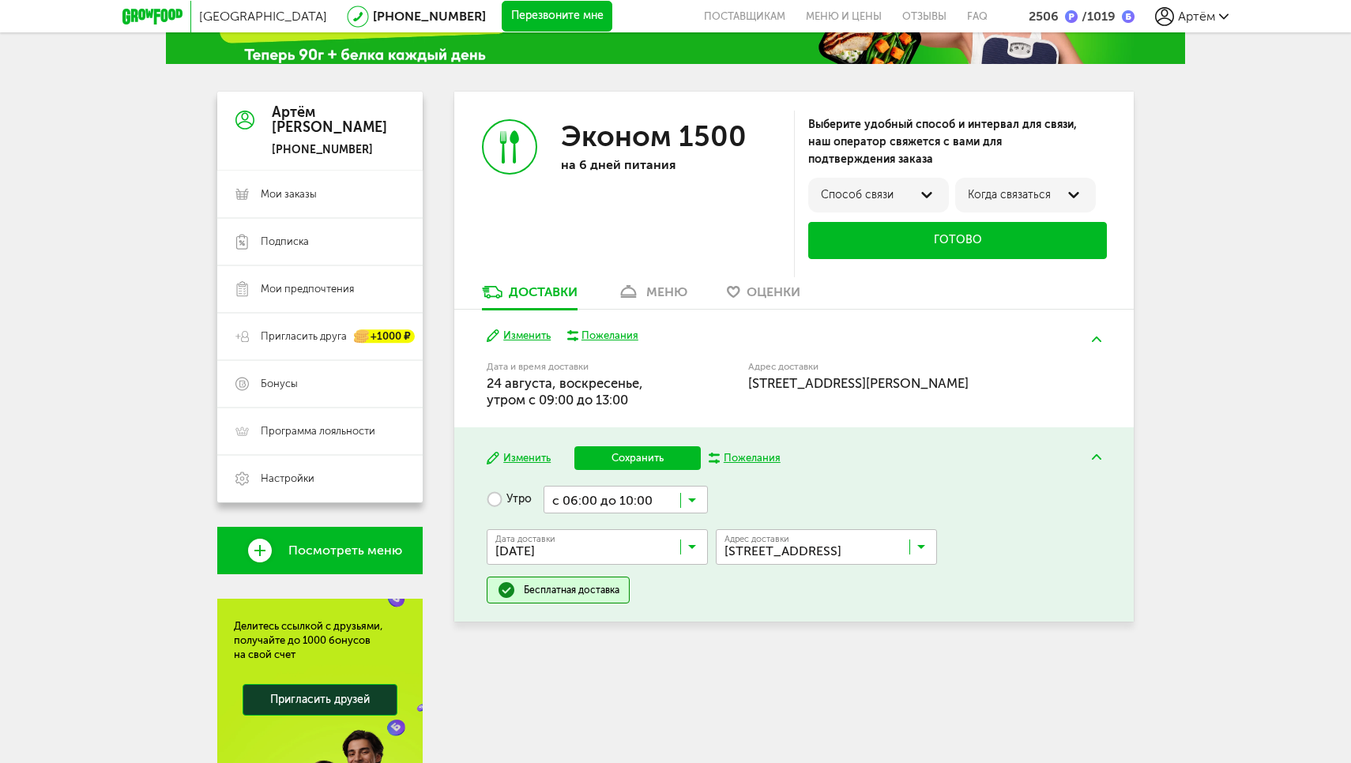
click at [1237, 349] on div "Москва 8 (800) 555-21-78 Перезвоните мне поставщикам Меню и цены Отзывы FAQ 250…" at bounding box center [675, 418] width 1351 height 1027
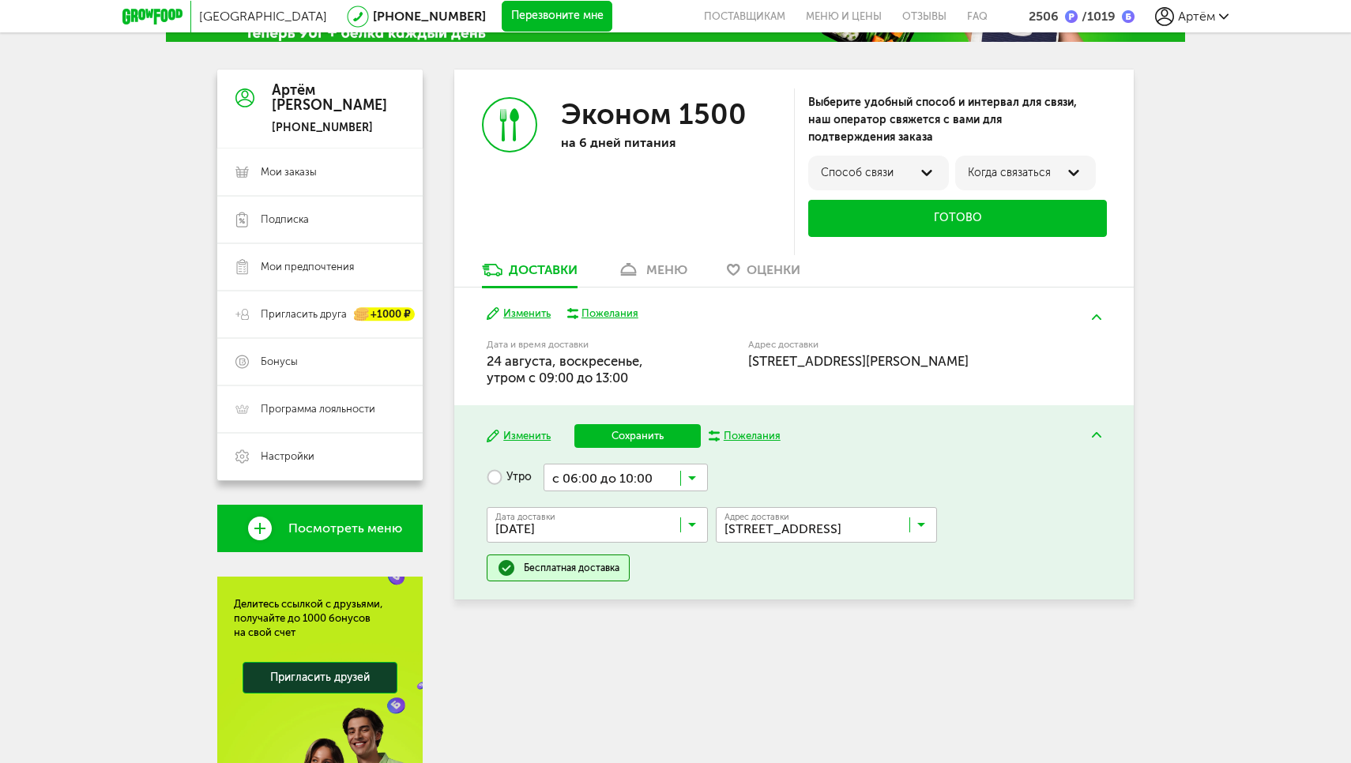
scroll to position [118, 0]
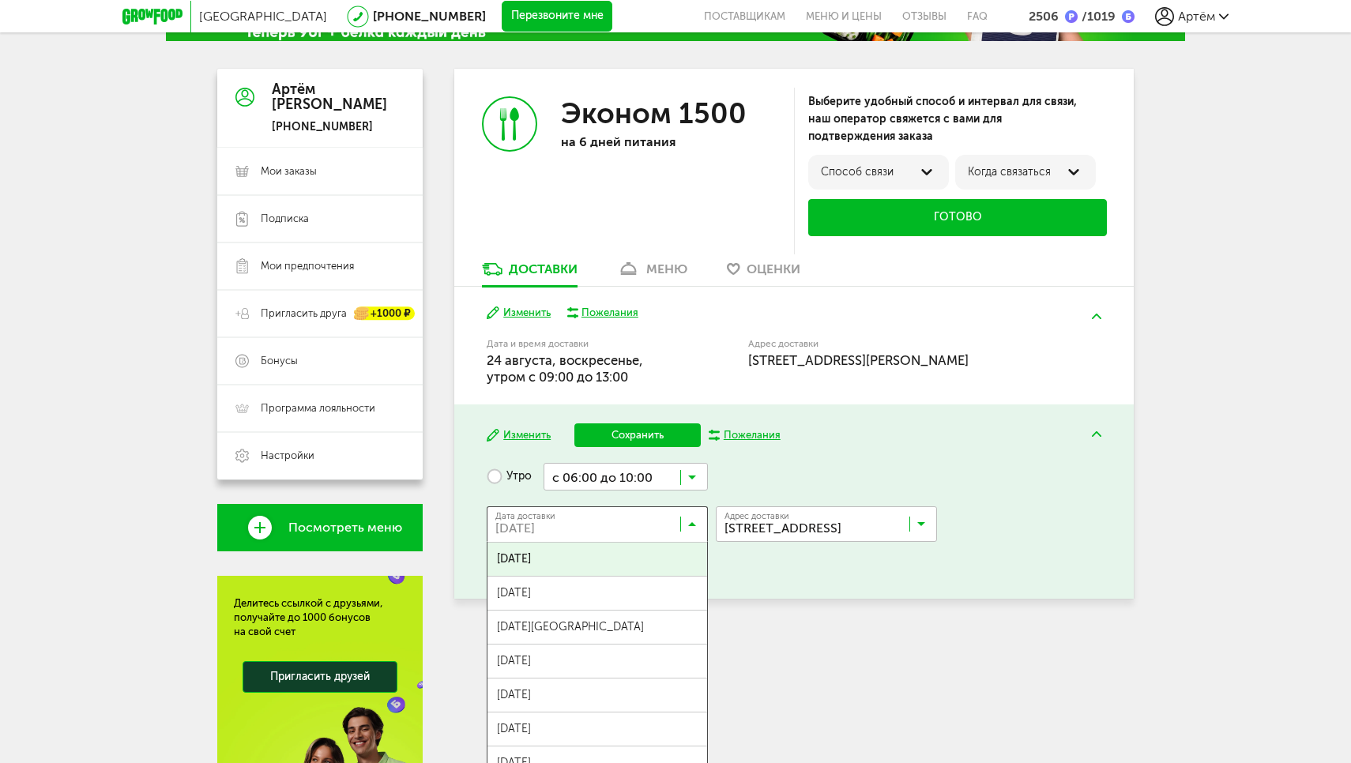
click at [627, 525] on input "Search for option" at bounding box center [600, 527] width 221 height 27
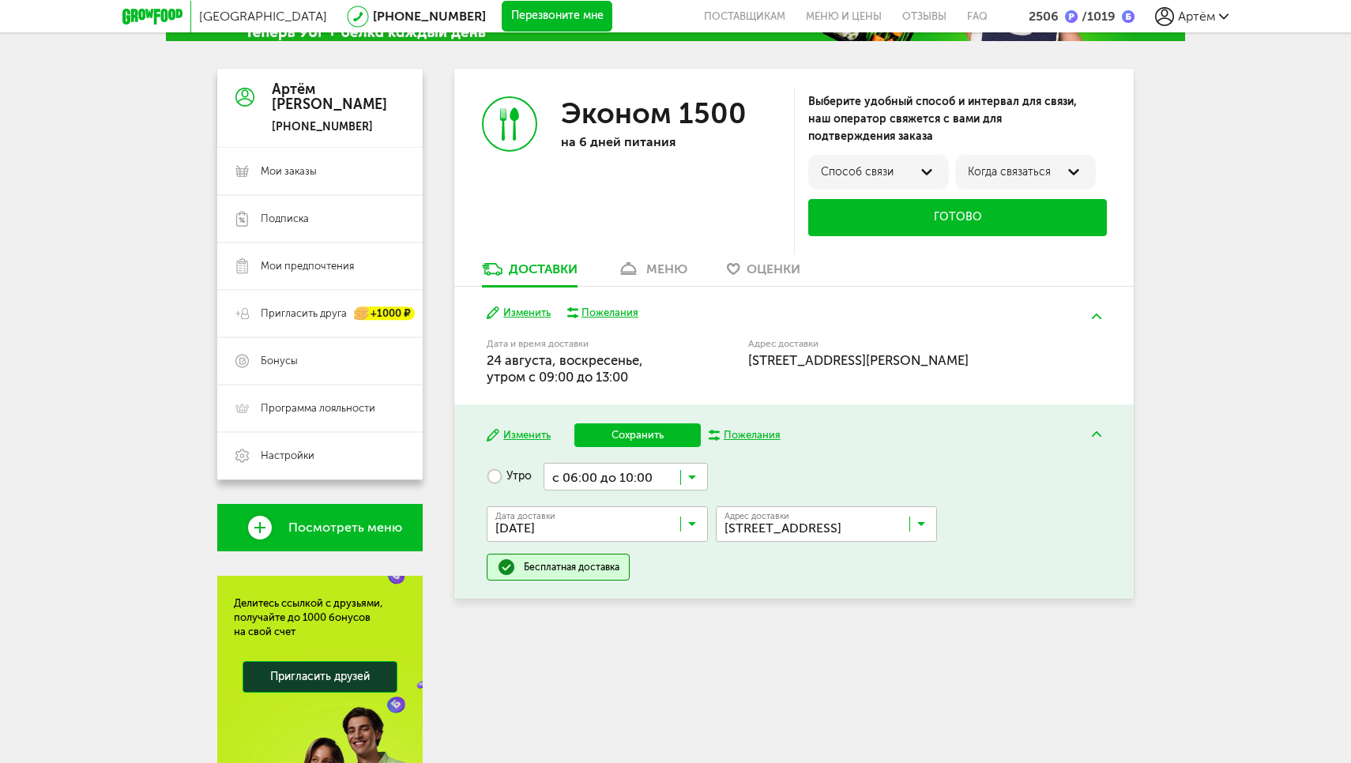
click at [682, 329] on div "Изменить Пожелания Дата и время доставки 24 августа, воскресенье, утром c 09:00…" at bounding box center [793, 346] width 679 height 118
click at [634, 524] on input "Search for option" at bounding box center [600, 527] width 221 height 27
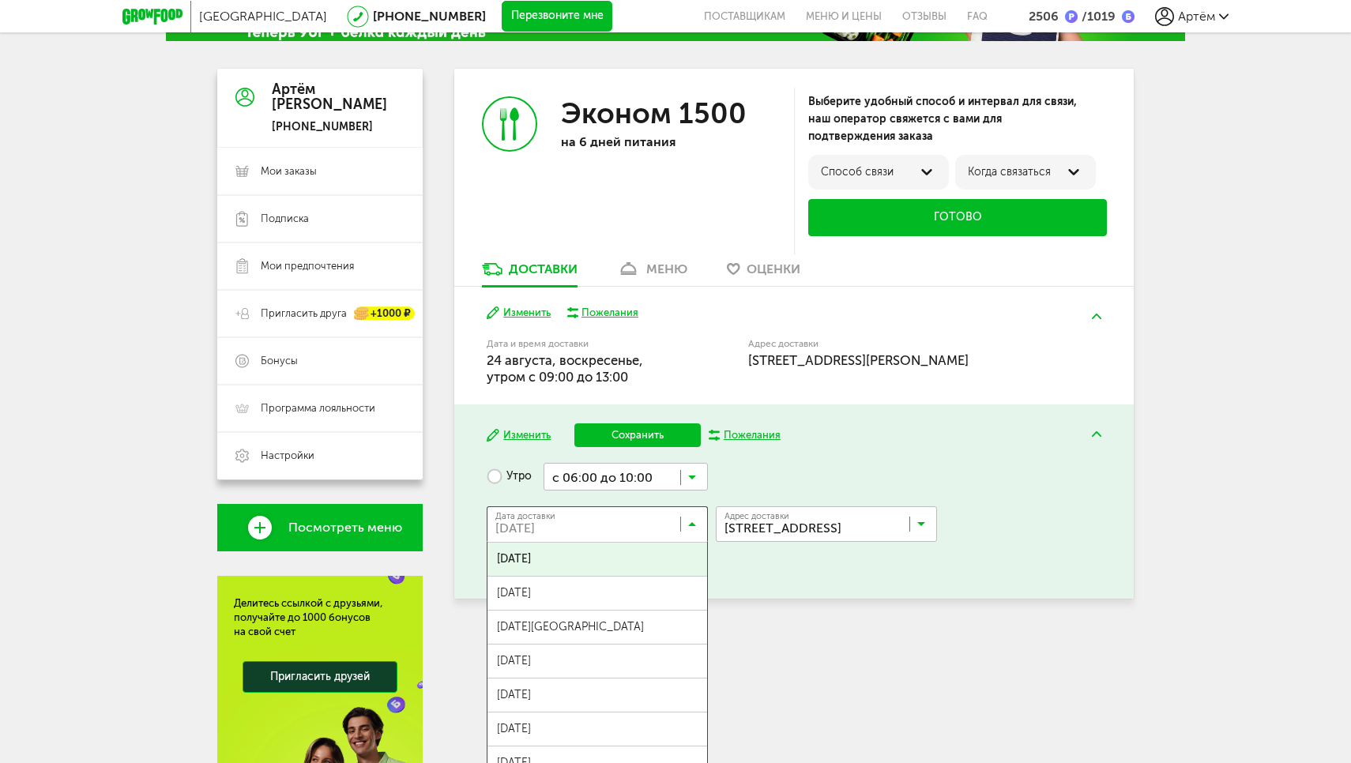
click at [690, 330] on div "Изменить Пожелания Дата и время доставки 24 августа, воскресенье, утром c 09:00…" at bounding box center [793, 346] width 679 height 118
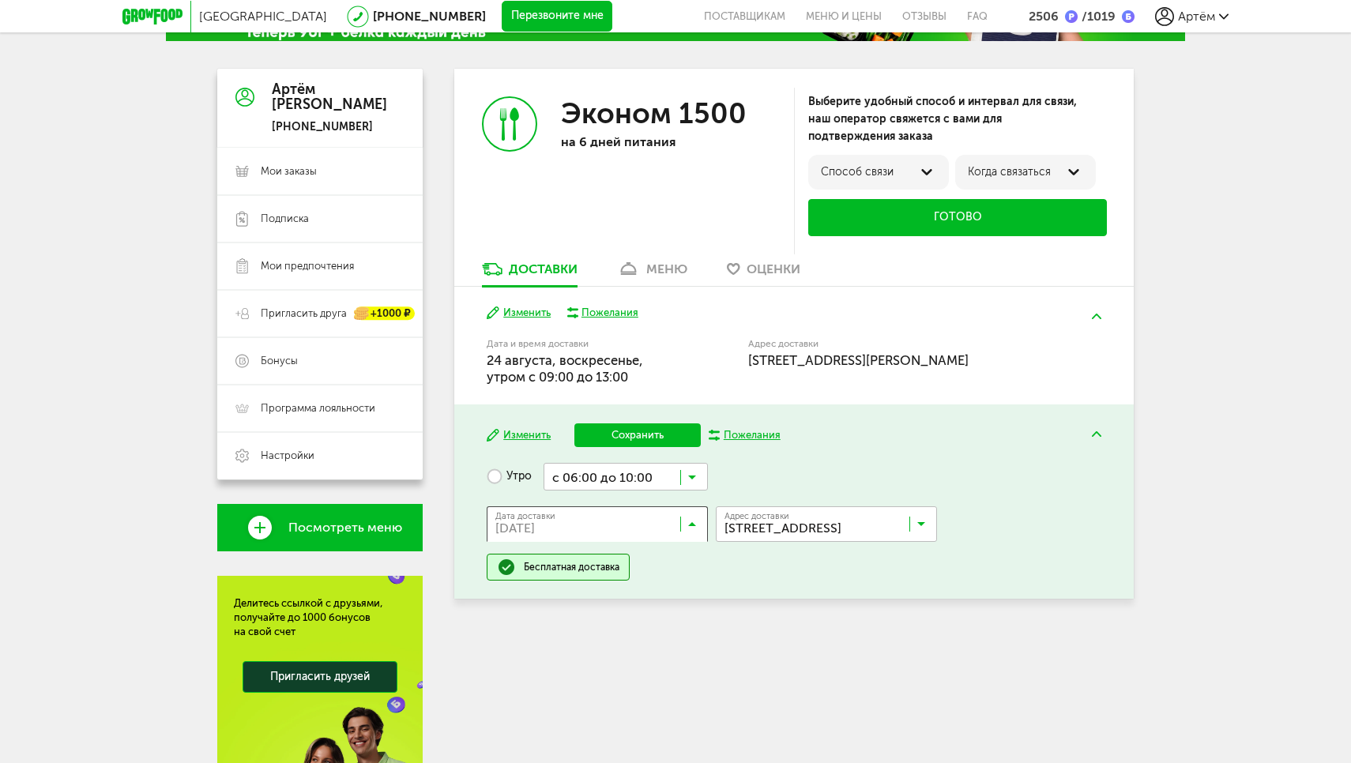
click at [611, 521] on input "Search for option" at bounding box center [600, 527] width 221 height 27
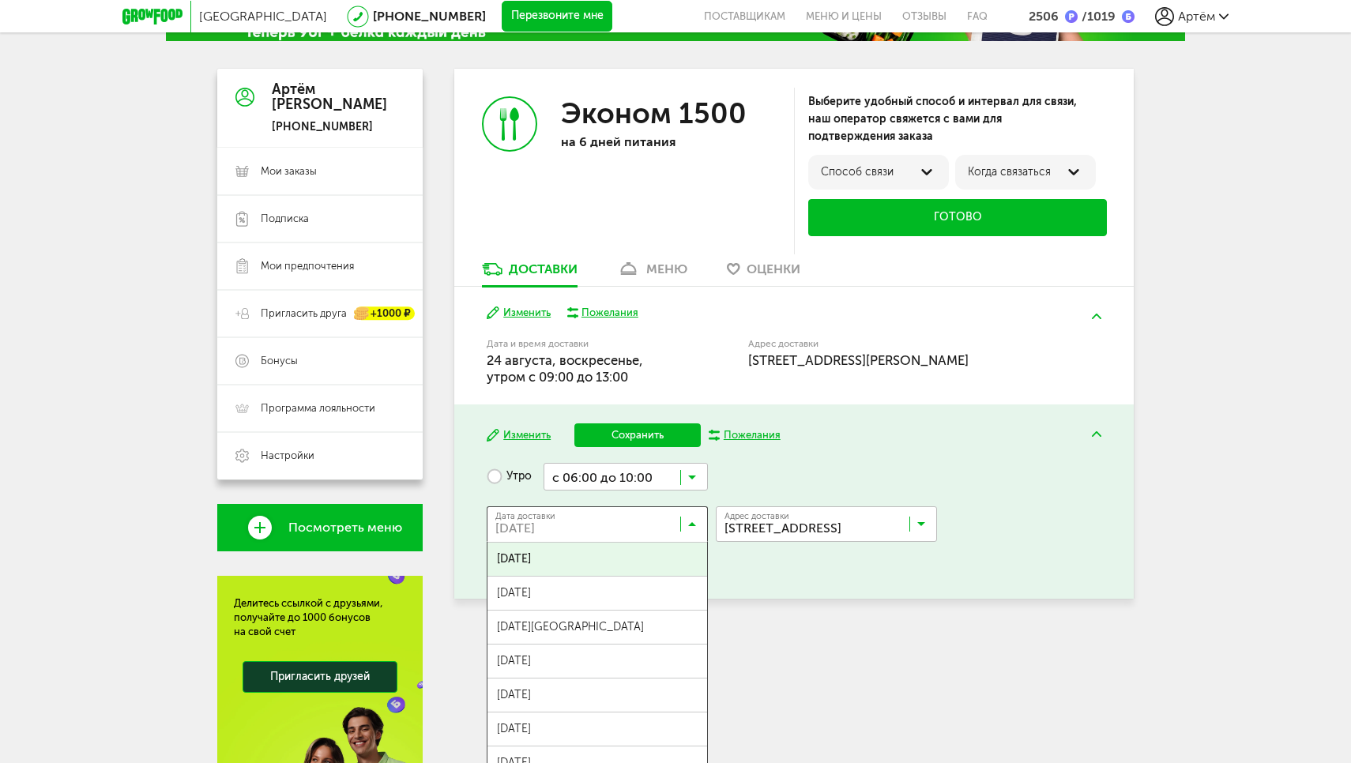
click at [611, 521] on input "Search for option" at bounding box center [600, 527] width 221 height 27
click at [655, 525] on input "Search for option" at bounding box center [600, 527] width 221 height 27
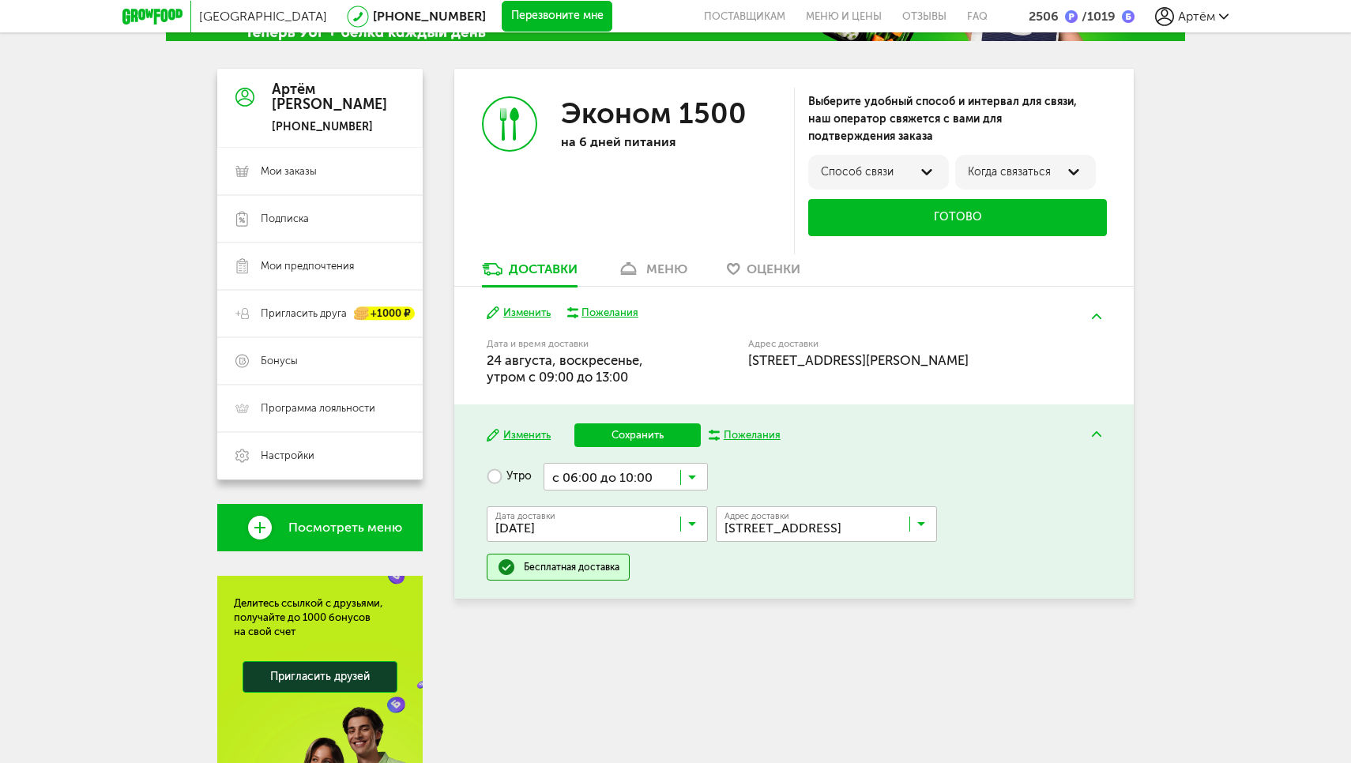
click at [655, 525] on input "Search for option" at bounding box center [600, 527] width 221 height 27
click at [1098, 307] on button at bounding box center [1096, 316] width 41 height 37
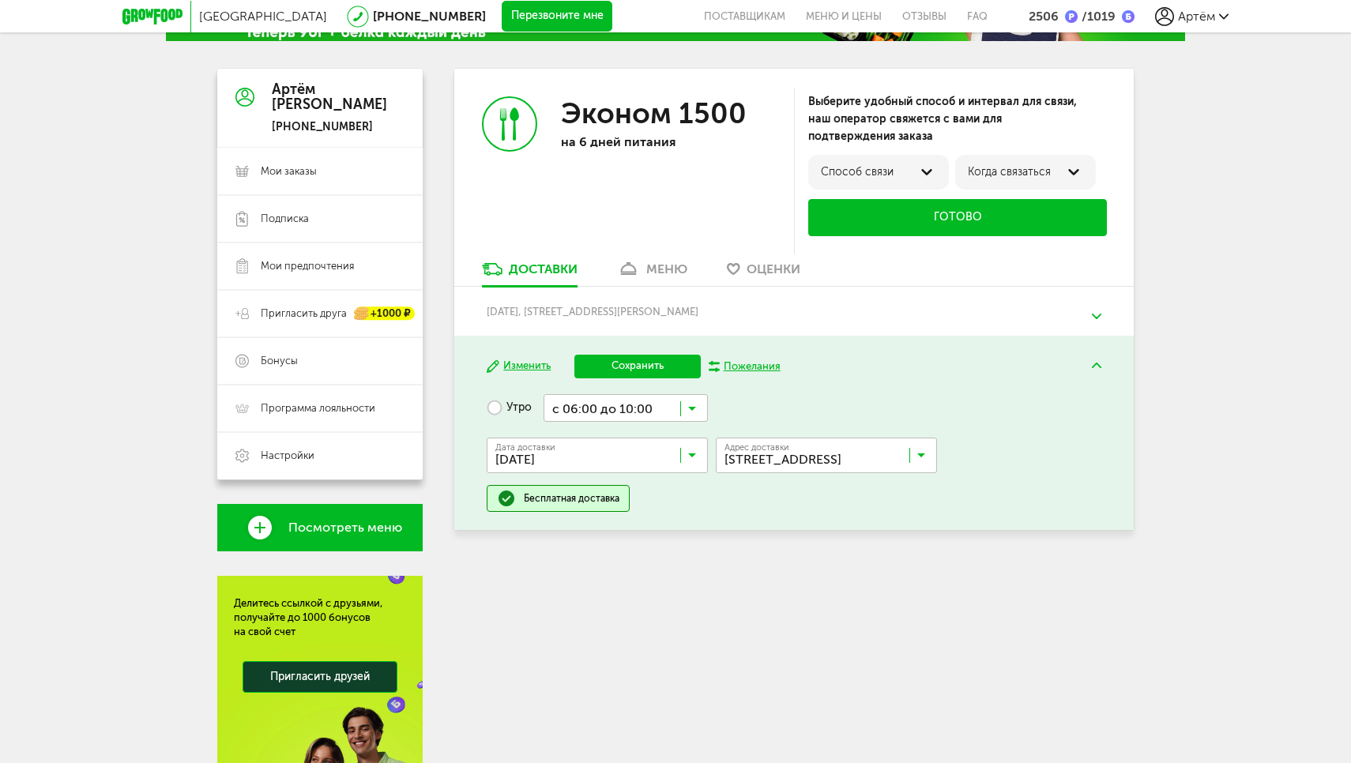
click at [1103, 359] on button at bounding box center [1096, 365] width 41 height 37
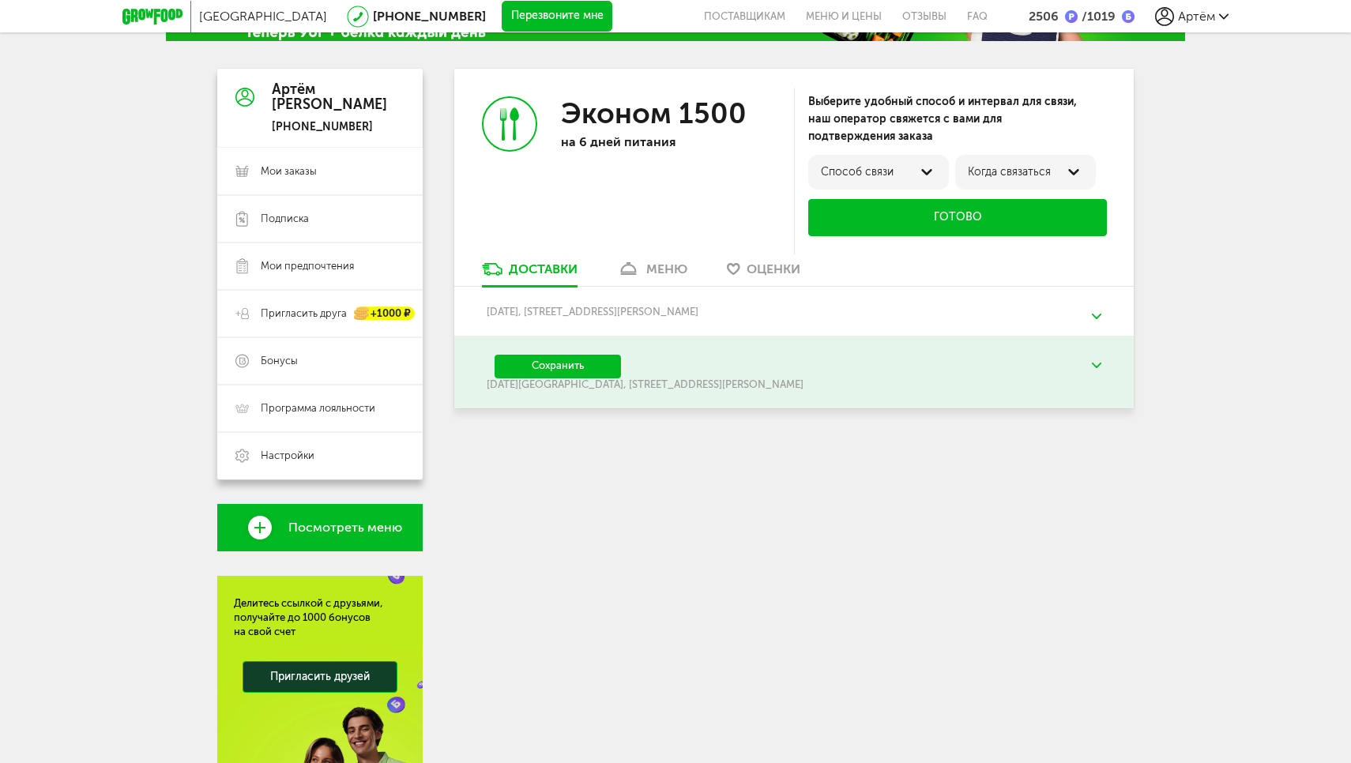
click at [1114, 374] on button at bounding box center [1096, 365] width 41 height 37
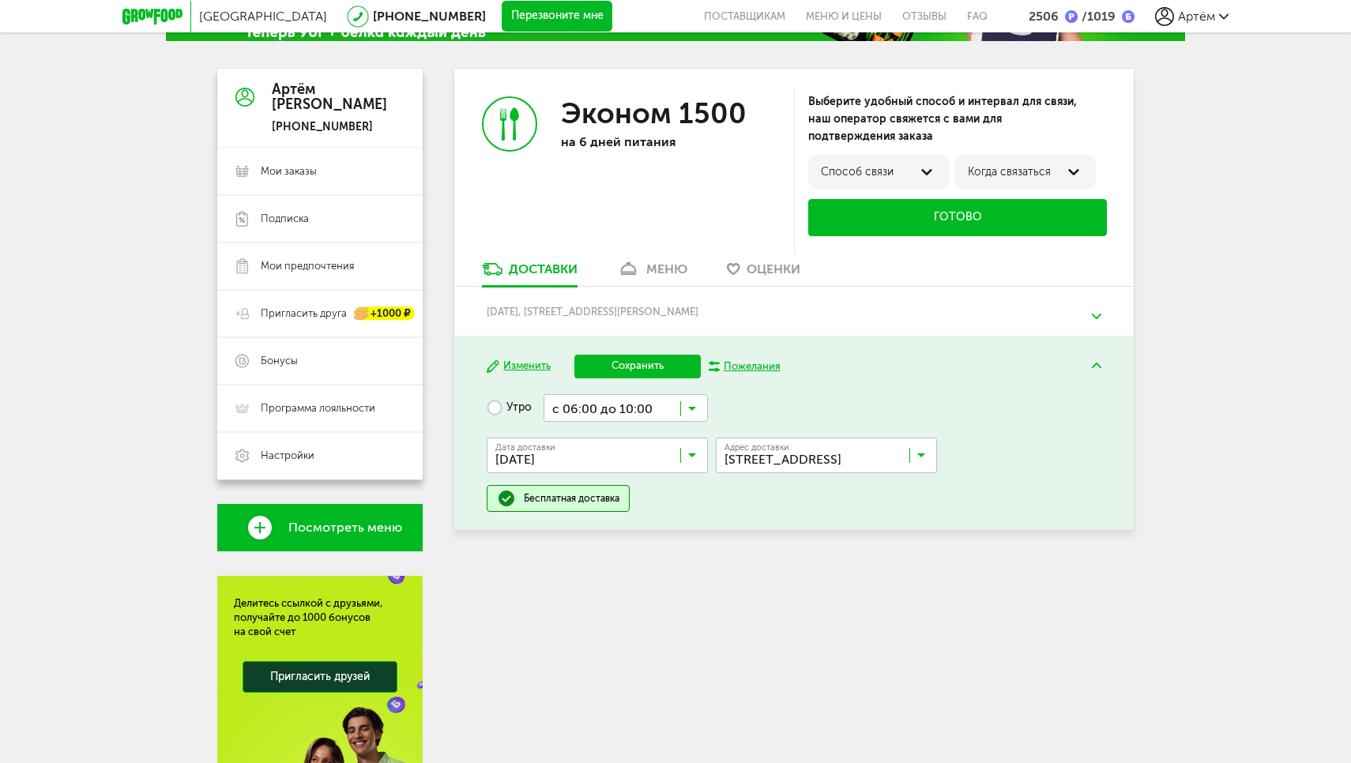
click at [692, 453] on icon at bounding box center [692, 459] width 8 height 16
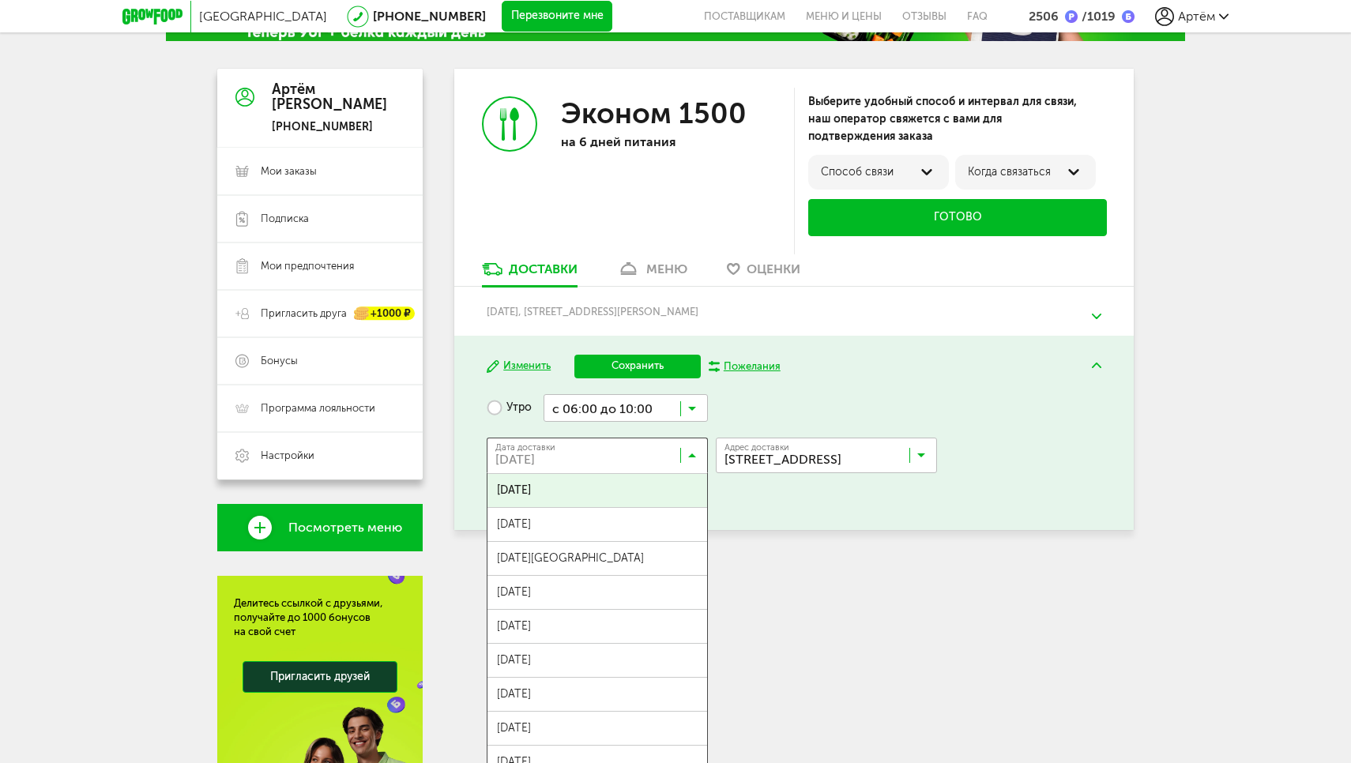
click at [1000, 355] on div "Изменить Сохранить Пожелания" at bounding box center [794, 367] width 614 height 24
click at [695, 457] on icon at bounding box center [692, 459] width 8 height 16
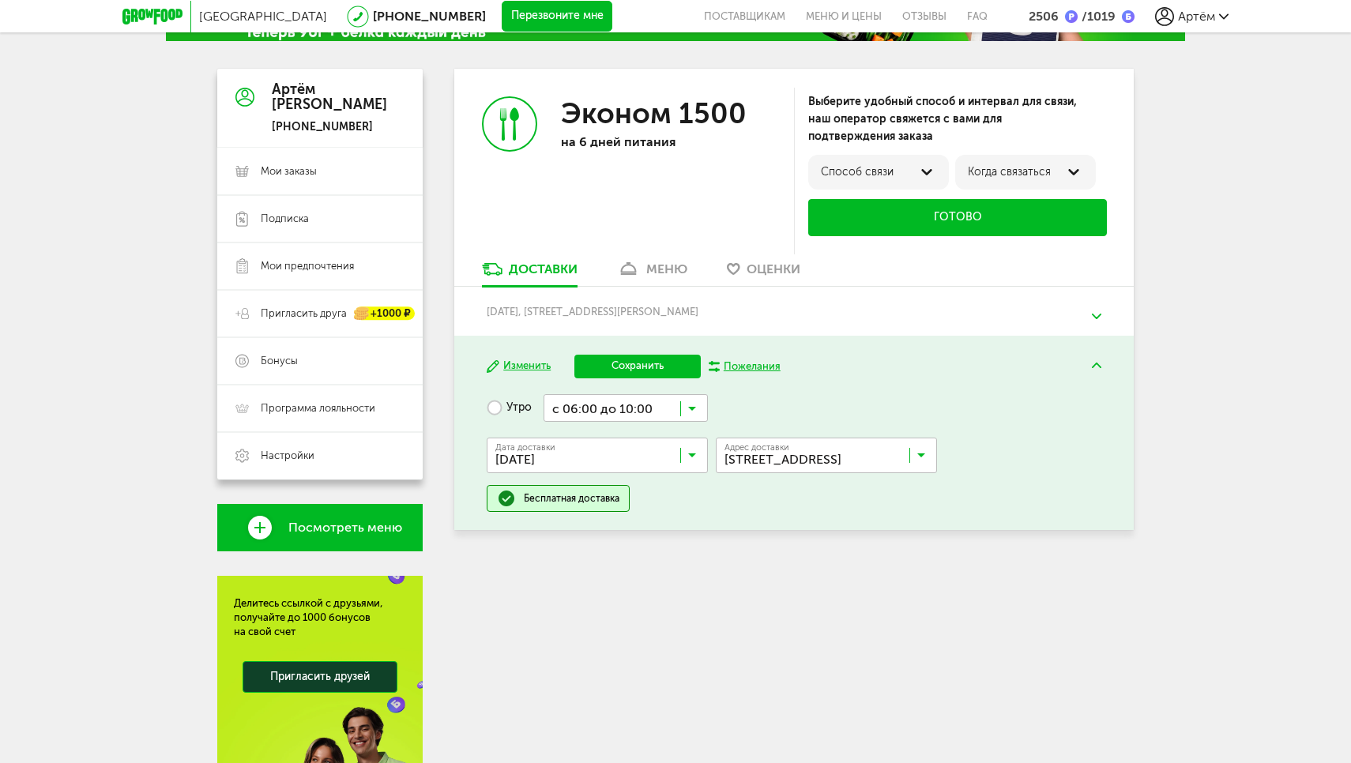
click at [695, 457] on icon at bounding box center [692, 459] width 8 height 16
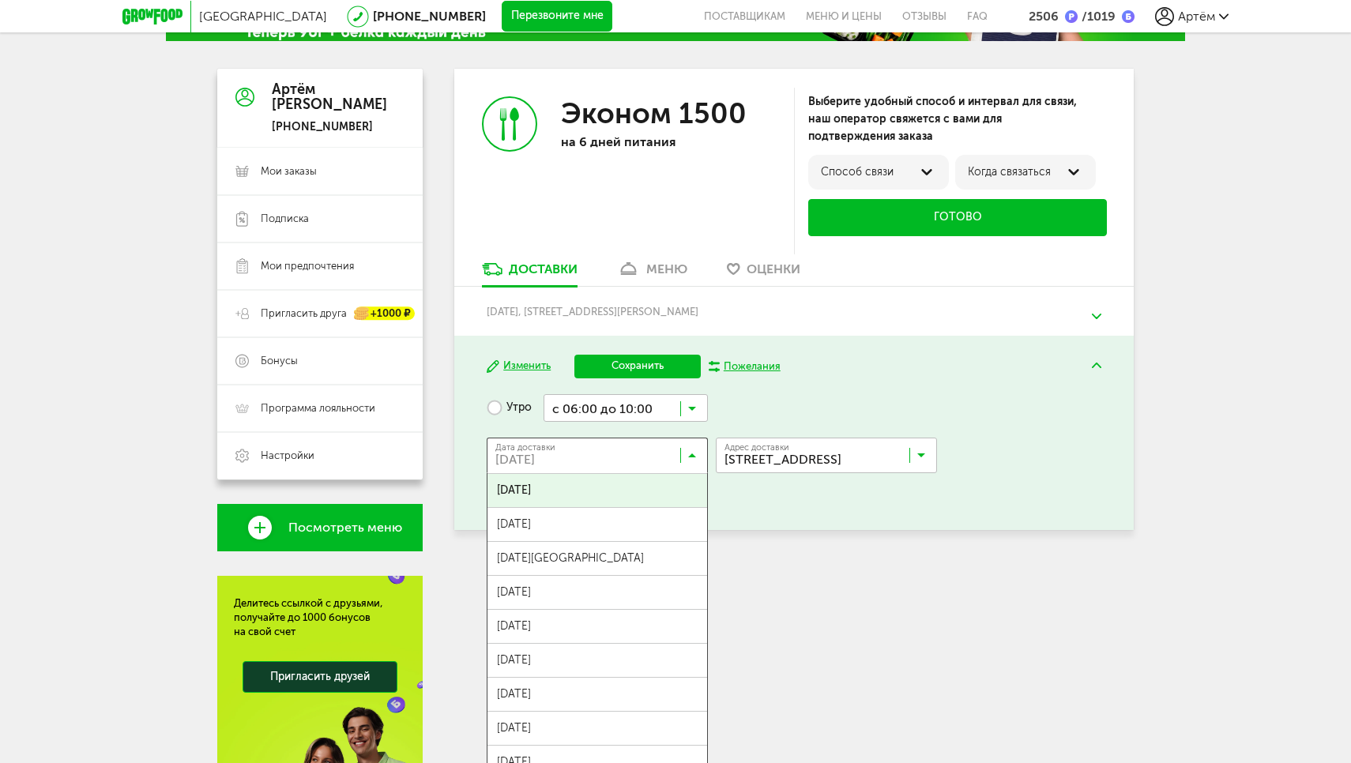
click at [694, 452] on icon at bounding box center [692, 459] width 8 height 16
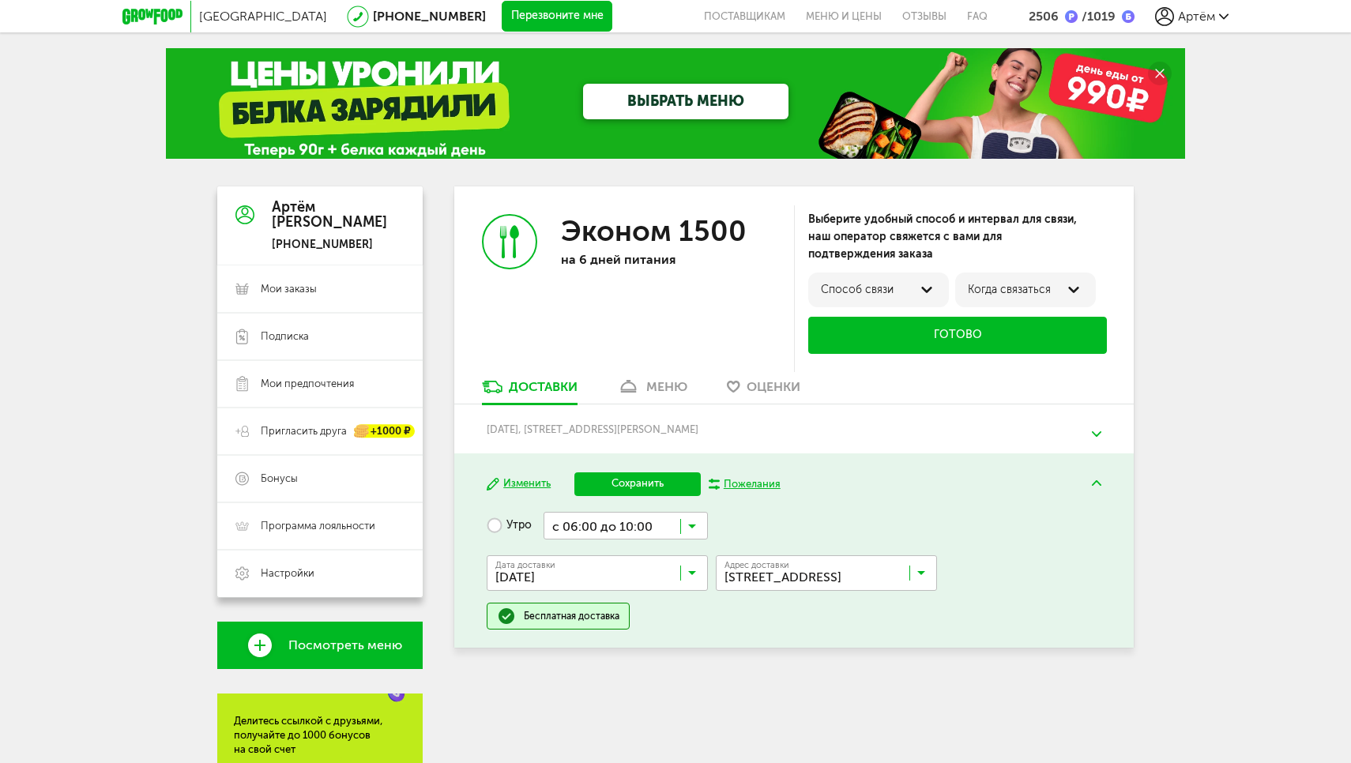
scroll to position [0, 0]
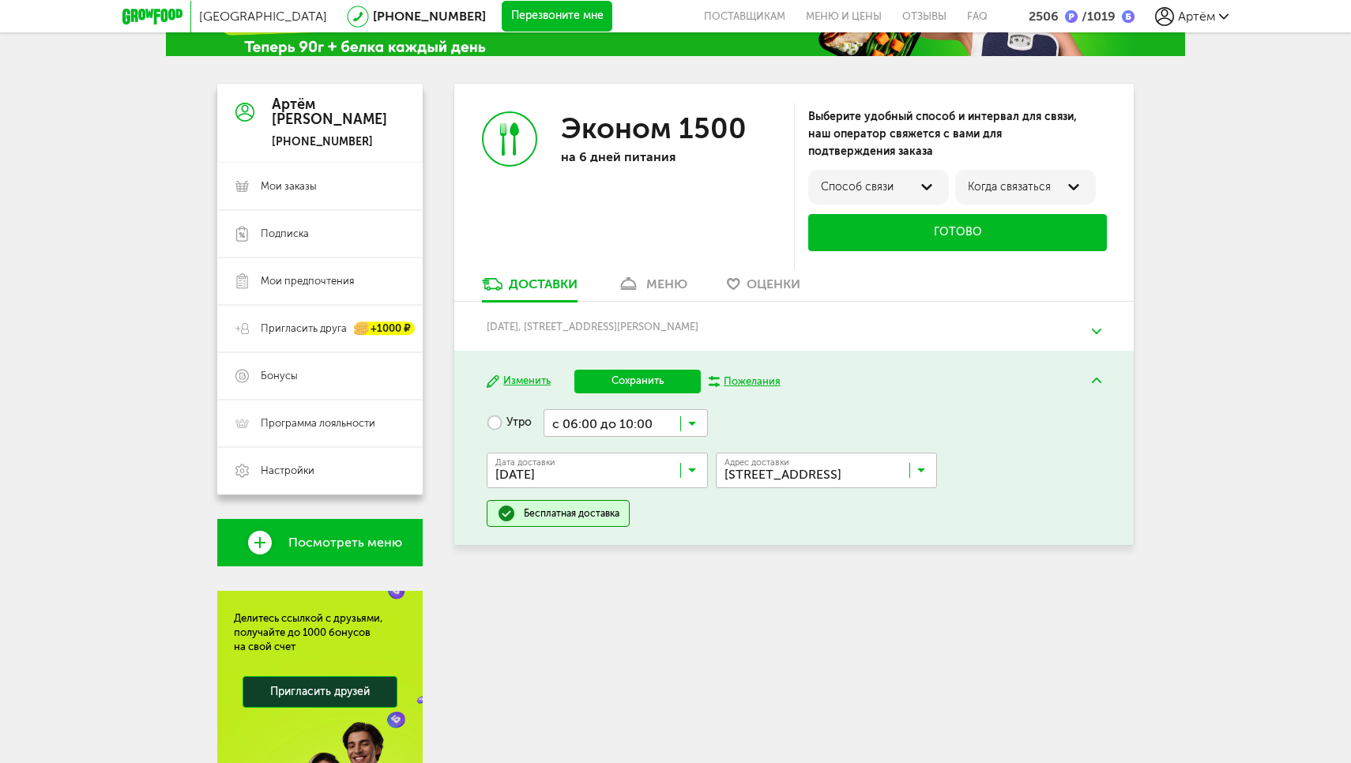
click at [645, 282] on link "меню" at bounding box center [652, 288] width 86 height 25
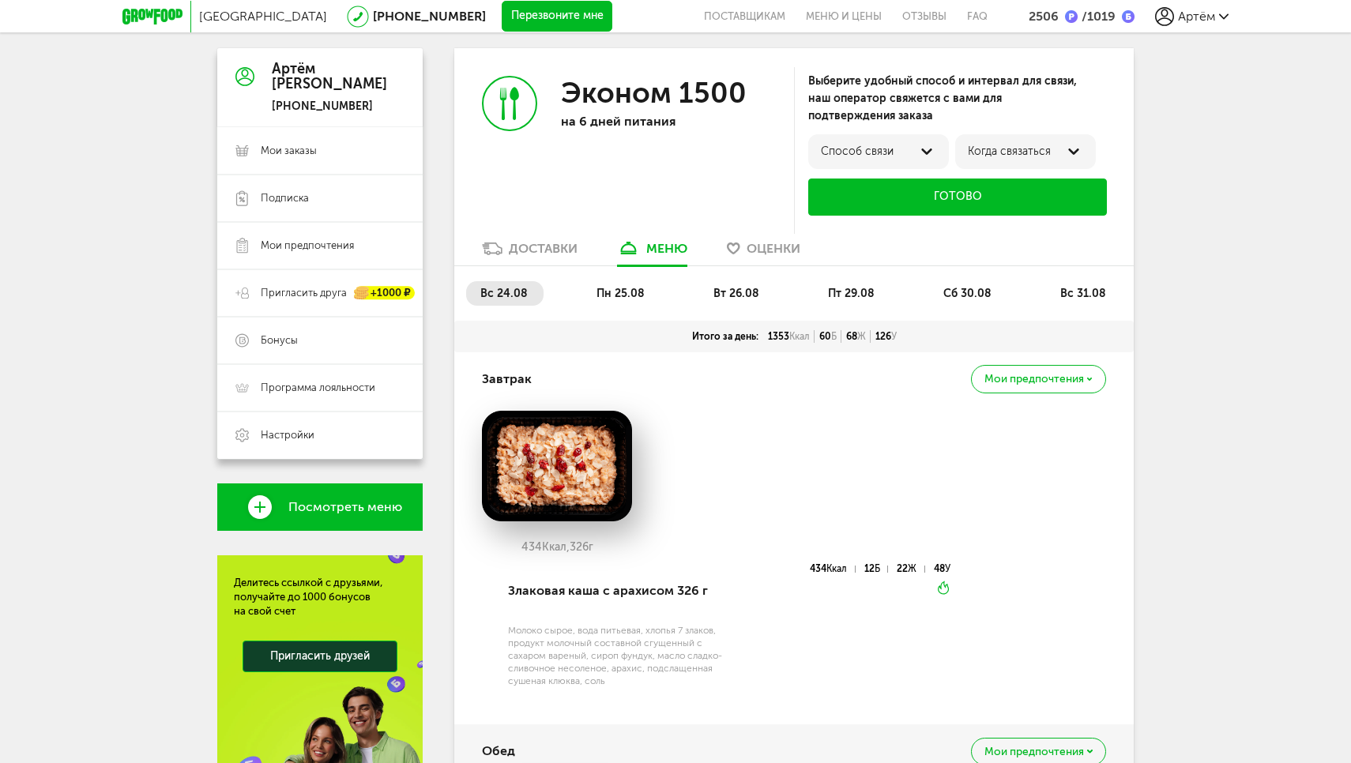
scroll to position [147, 0]
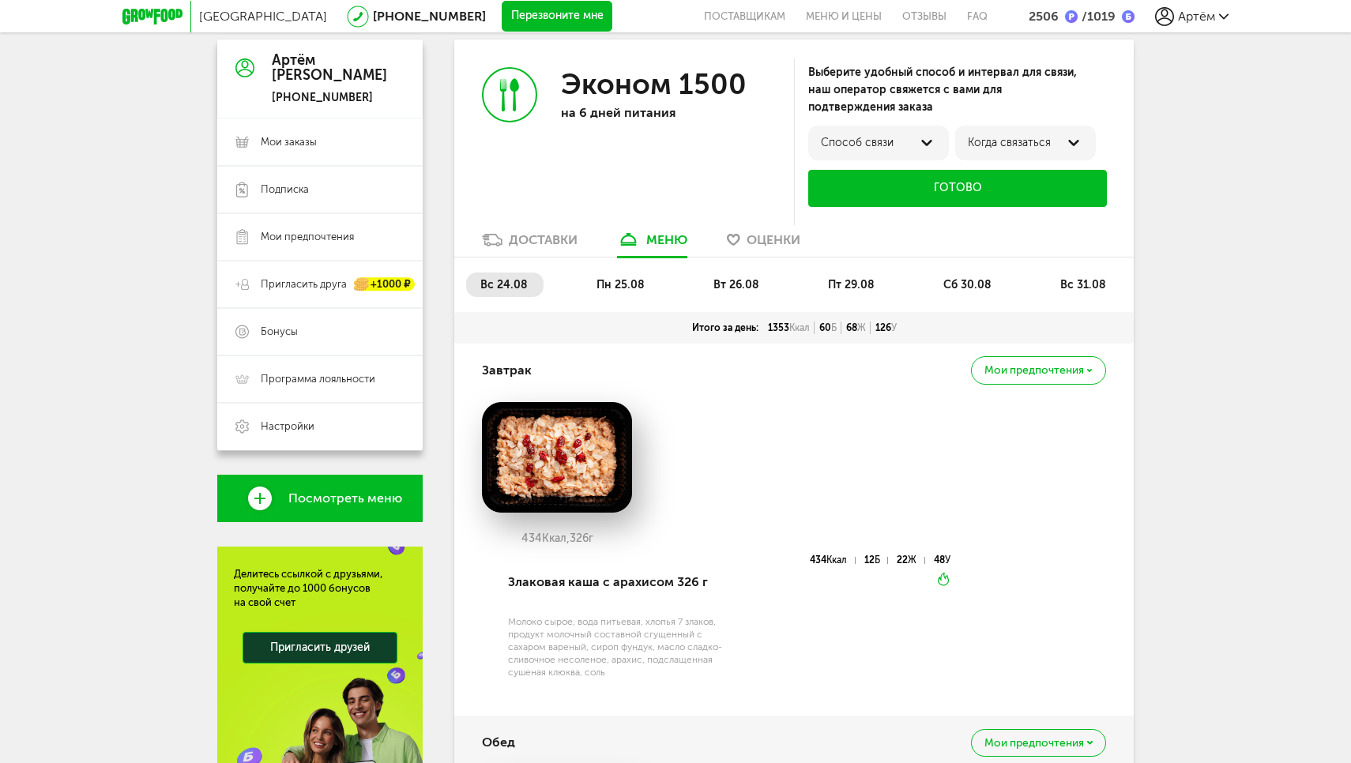
click at [525, 234] on div "Доставки" at bounding box center [543, 239] width 69 height 15
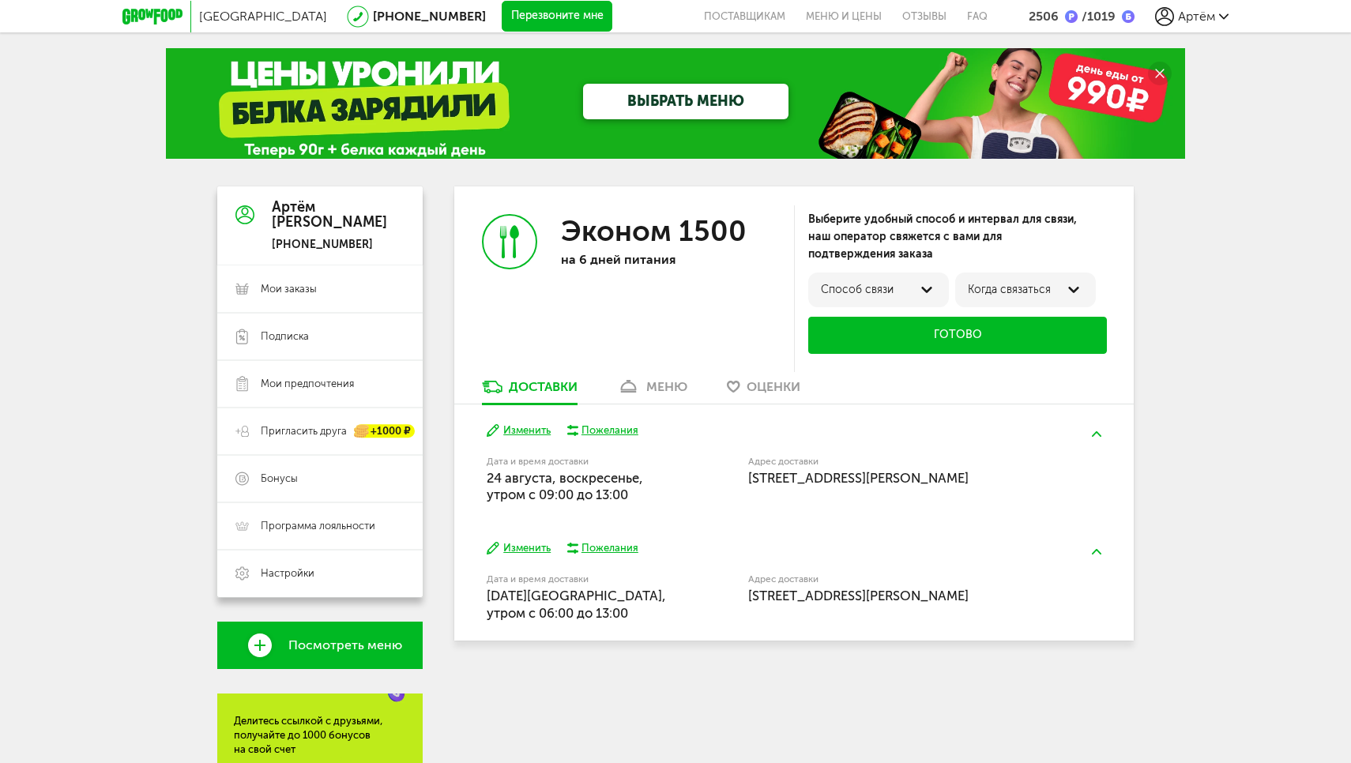
click at [145, 17] on icon at bounding box center [152, 17] width 60 height 16
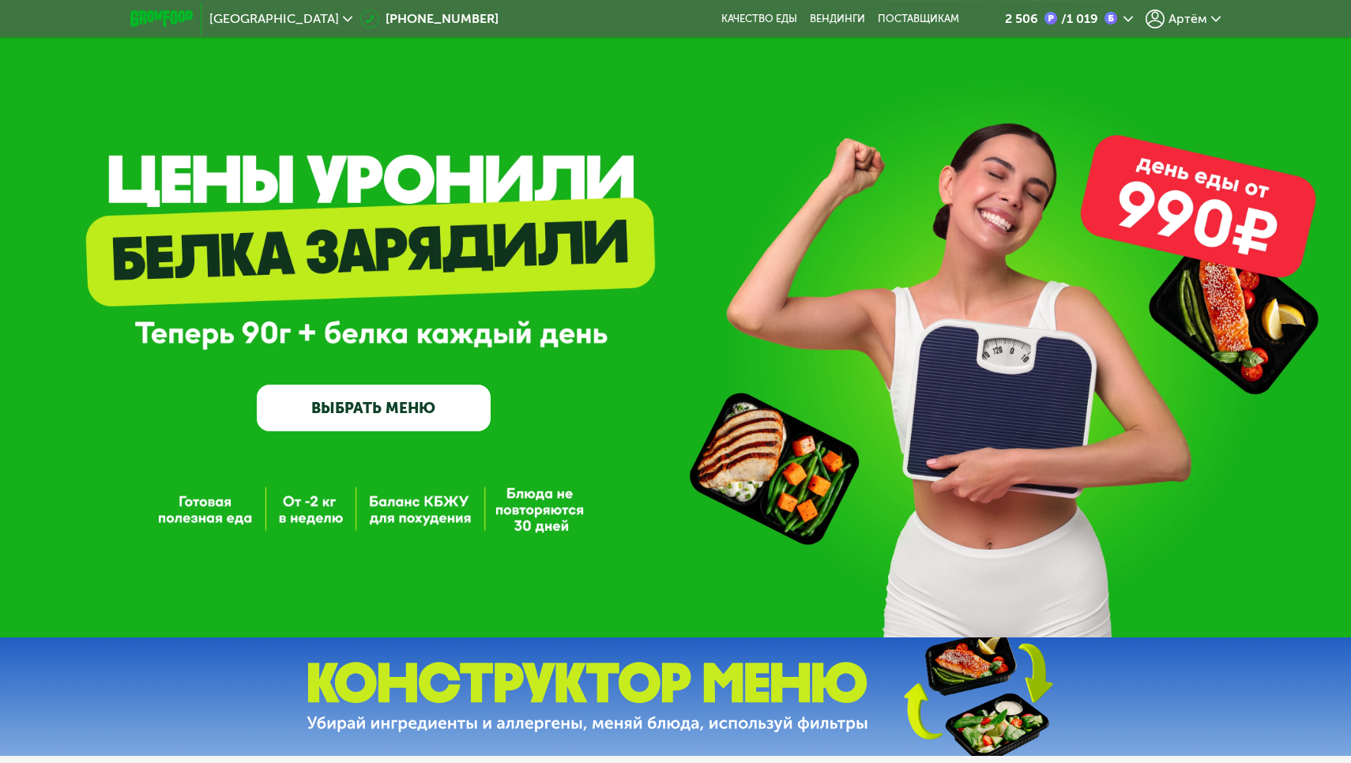
click at [1195, 21] on span "Артём" at bounding box center [1187, 19] width 39 height 13
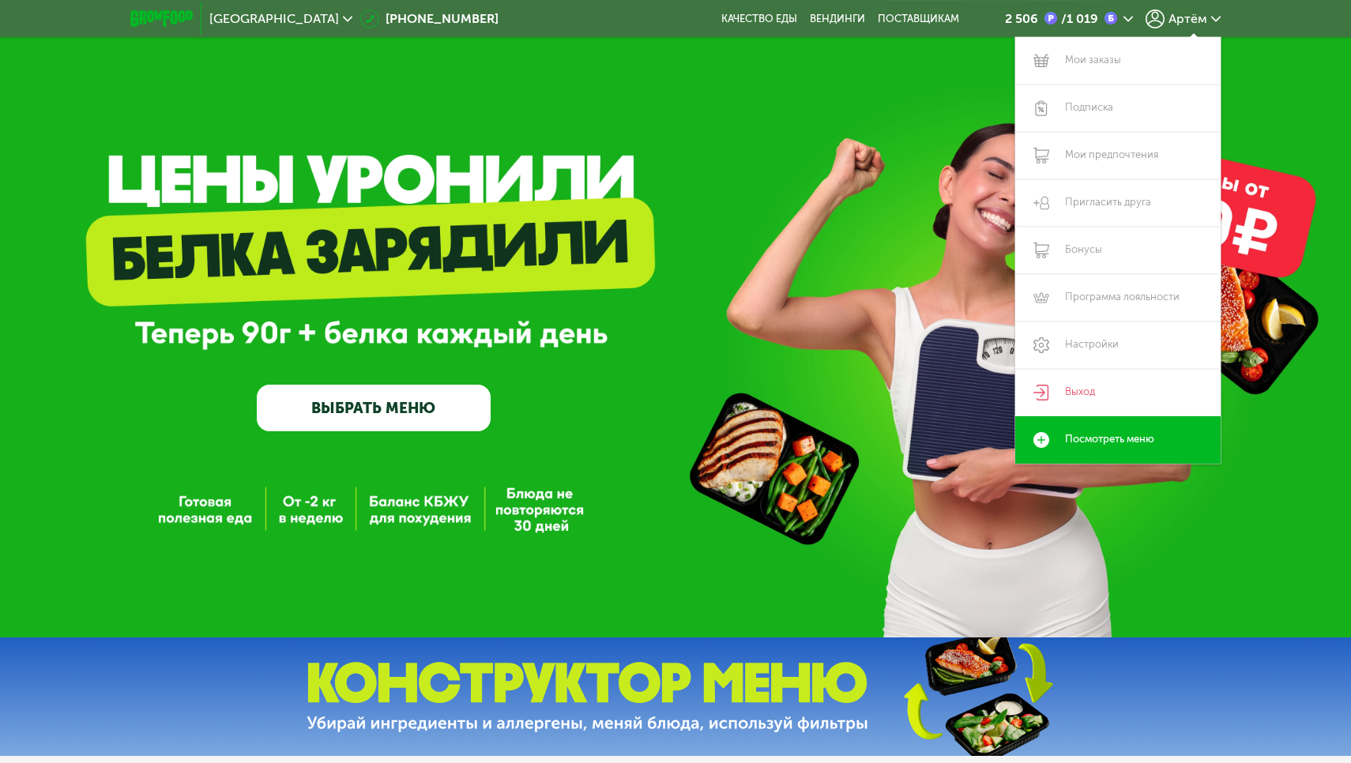
click at [781, 218] on div "GrowFood — доставка правильного питания ВЫБРАТЬ МЕНЮ" at bounding box center [675, 324] width 1351 height 216
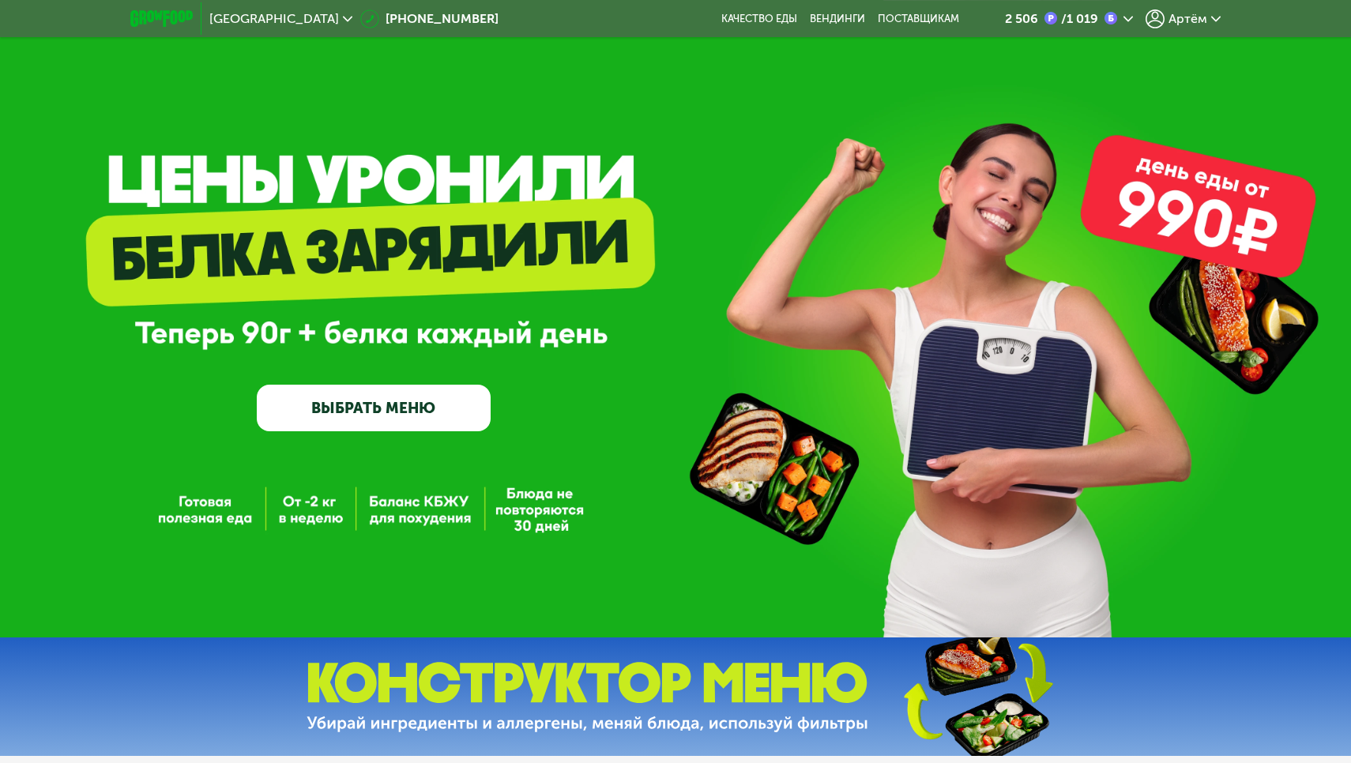
click at [153, 20] on img at bounding box center [161, 18] width 62 height 17
click at [1176, 28] on div "Артём" at bounding box center [1182, 18] width 75 height 19
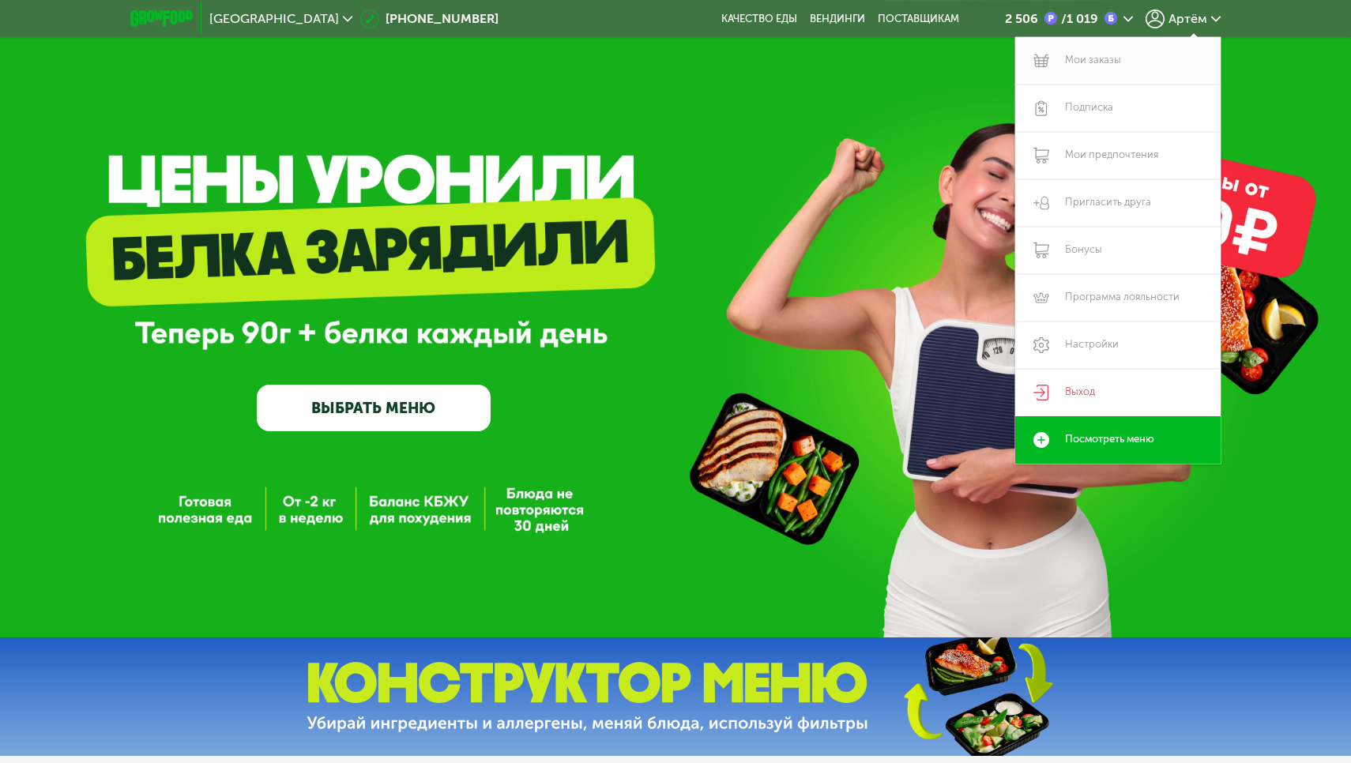
click at [1084, 62] on link "Мои заказы" at bounding box center [1117, 60] width 205 height 47
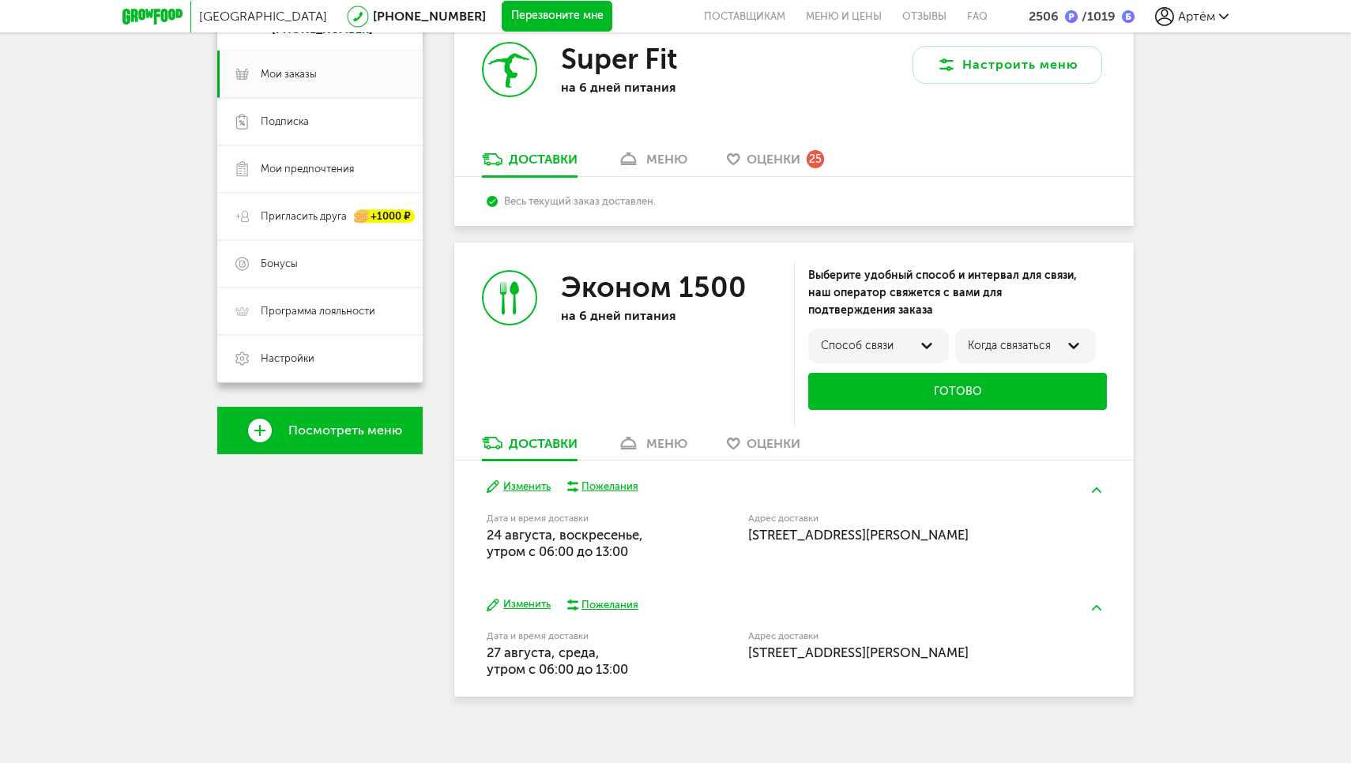
scroll to position [210, 0]
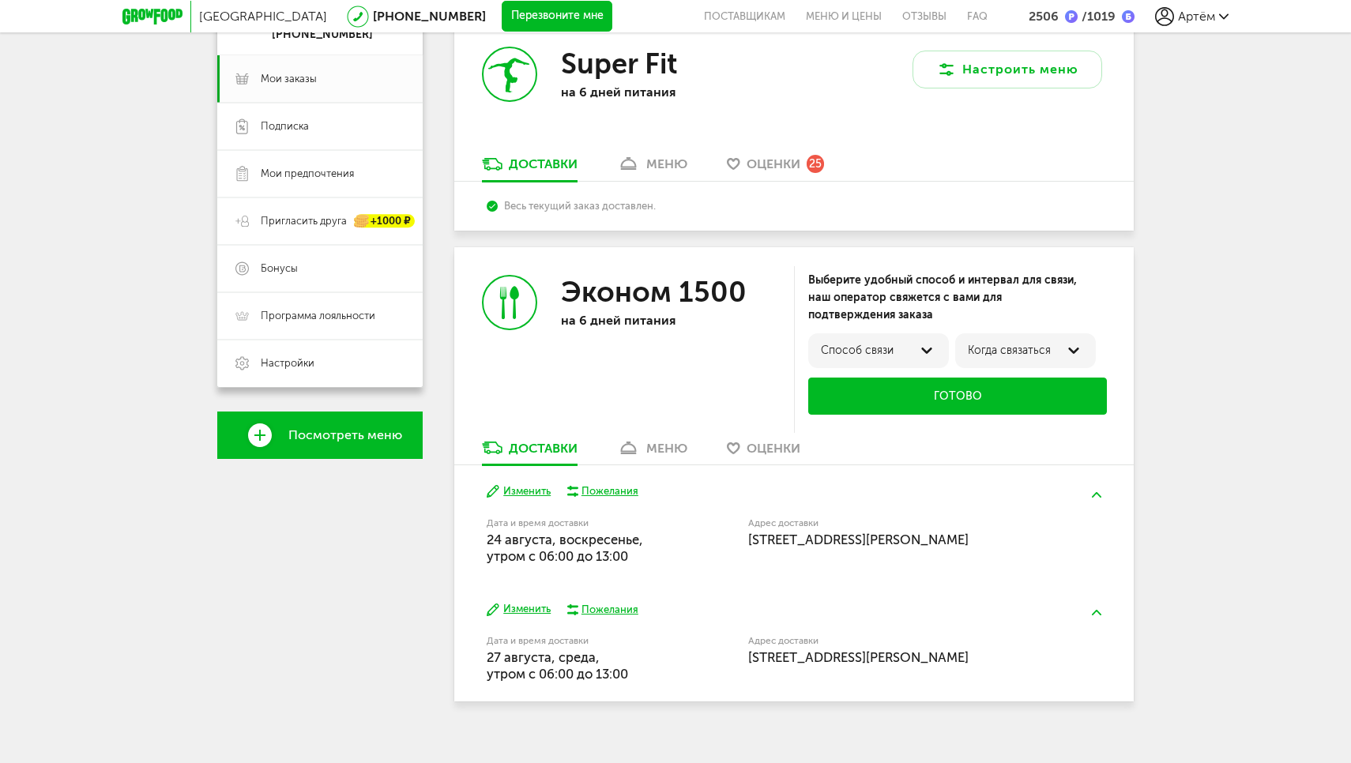
click at [667, 441] on div "меню" at bounding box center [666, 448] width 41 height 15
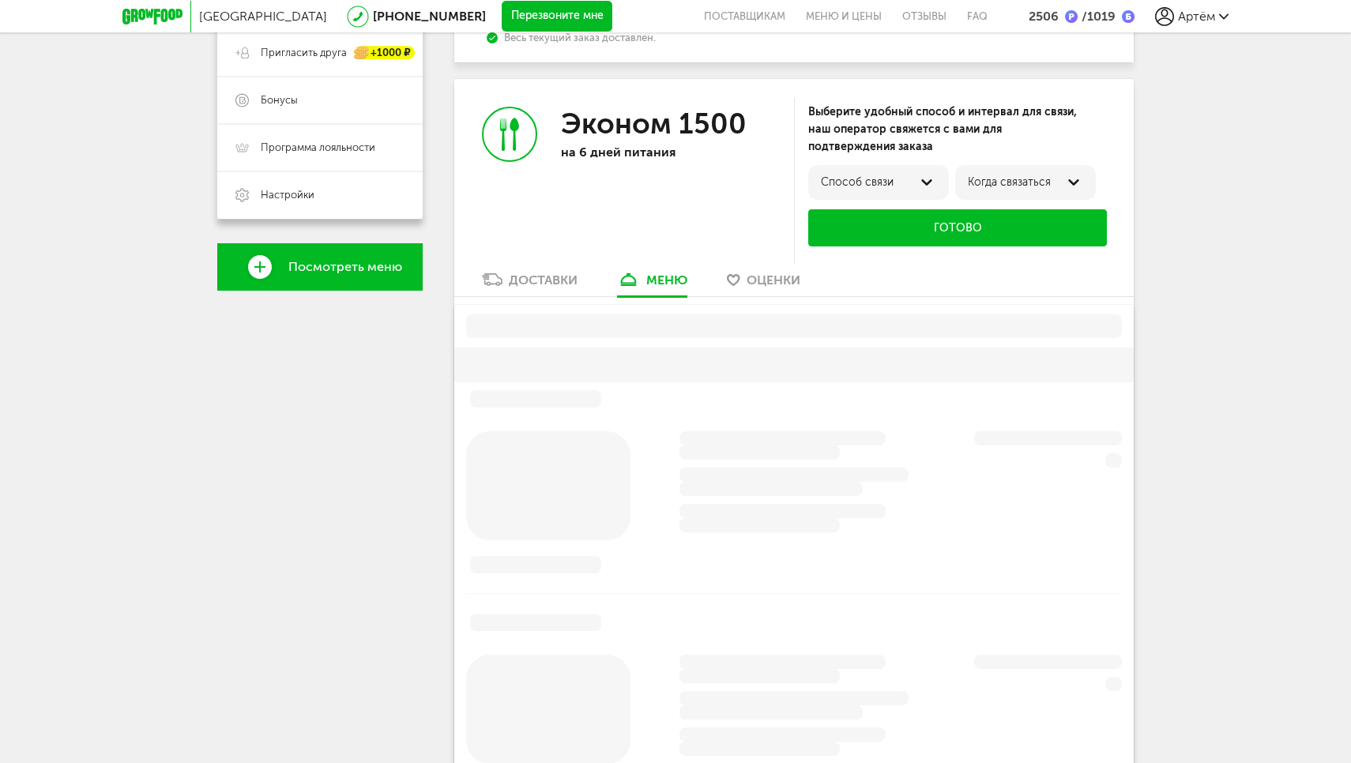
scroll to position [404, 0]
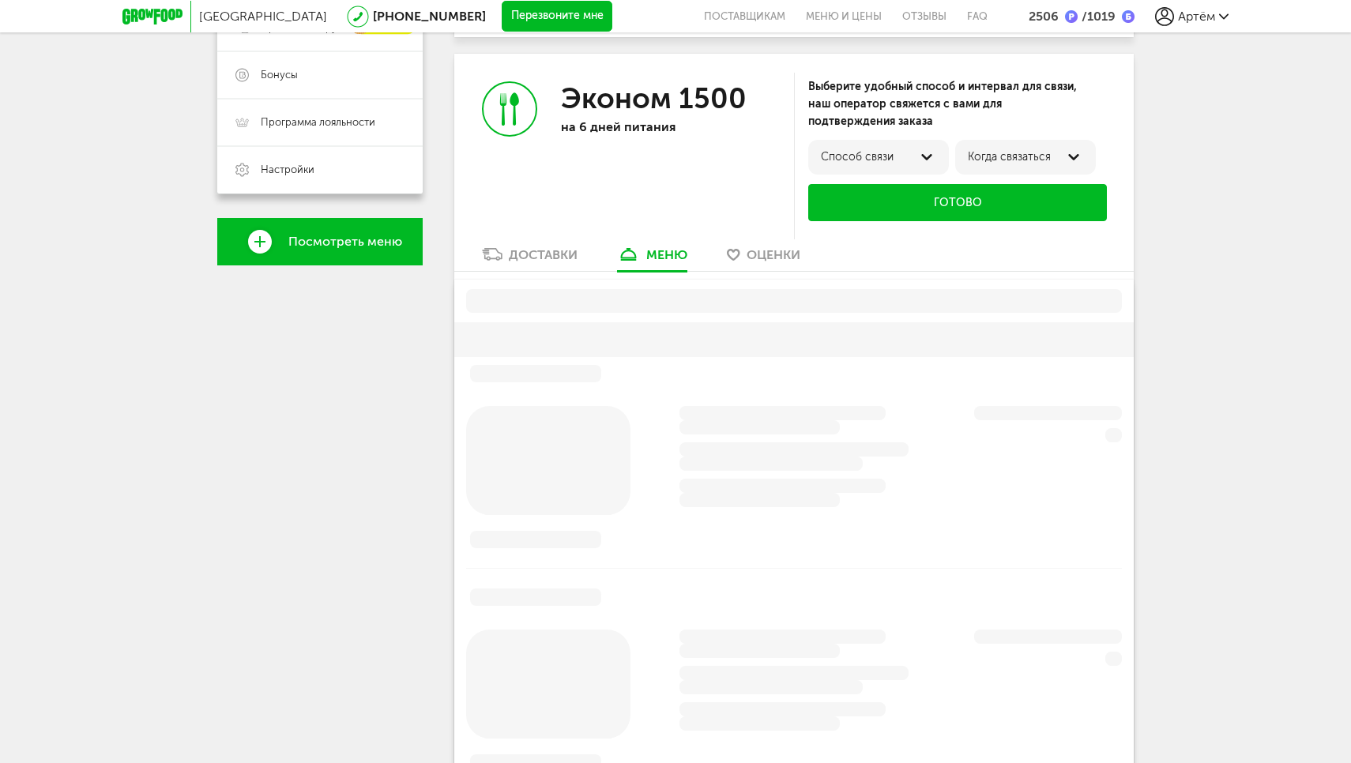
click at [527, 247] on div "Доставки" at bounding box center [543, 254] width 69 height 15
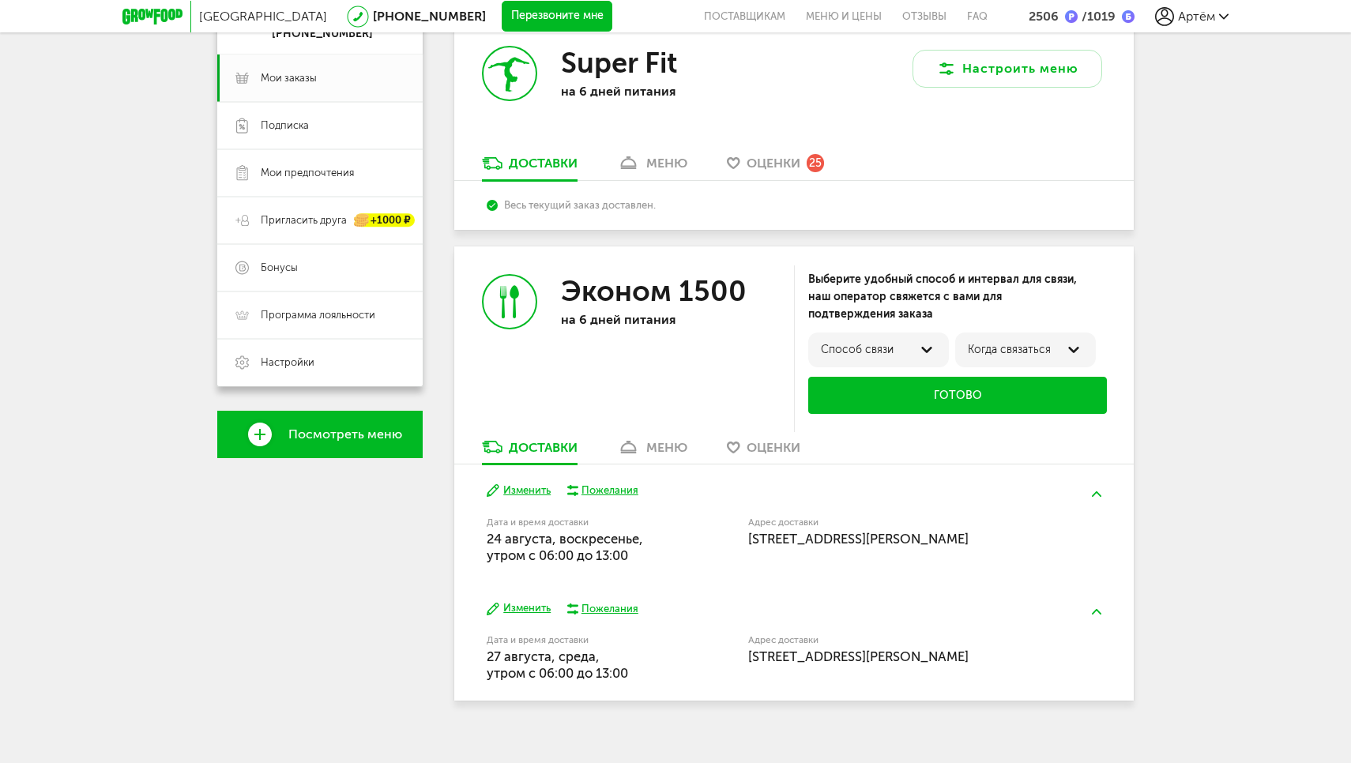
scroll to position [210, 0]
click at [938, 333] on div "Способ связи" at bounding box center [878, 350] width 141 height 35
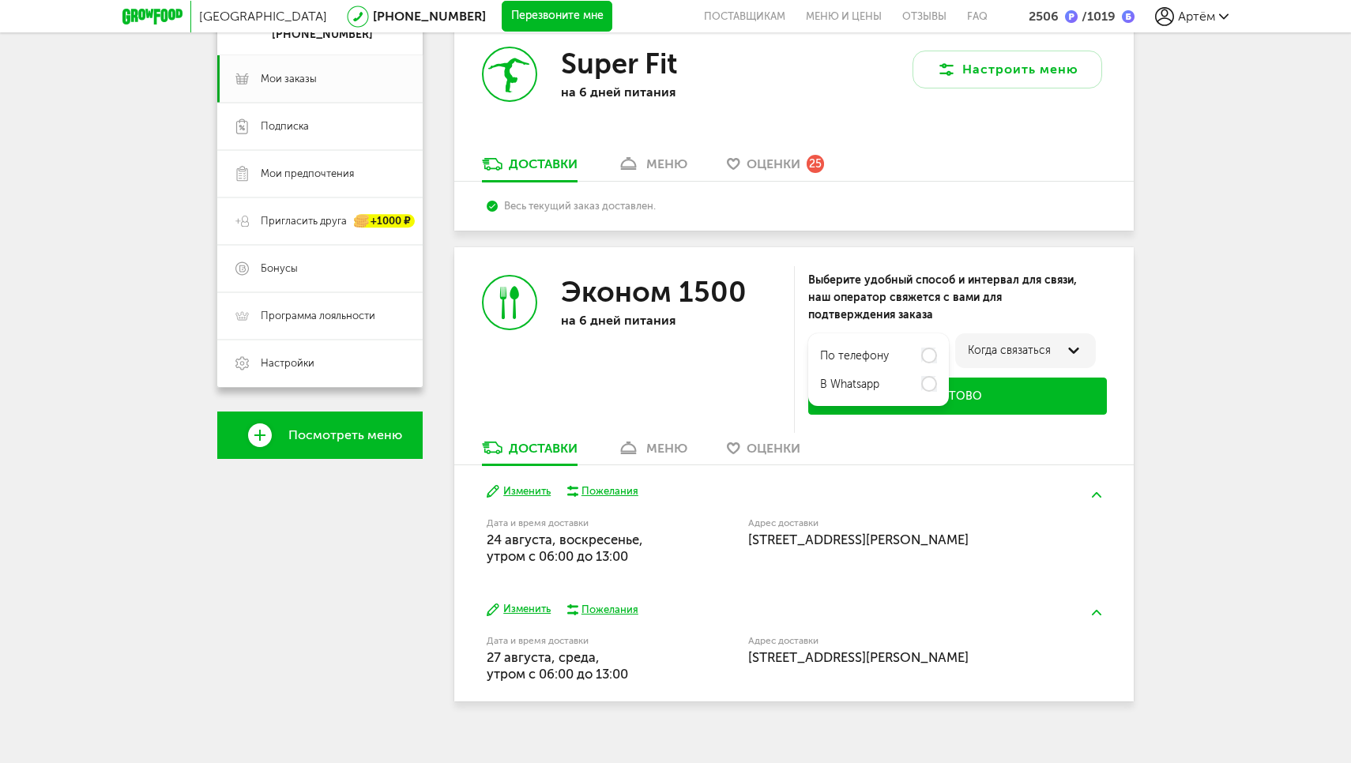
click at [995, 299] on div "Выберите удобный способ и интервал для связи, наш оператор свяжется с вами для …" at bounding box center [957, 298] width 299 height 52
click at [1055, 344] on div "Когда связаться" at bounding box center [1025, 350] width 115 height 13
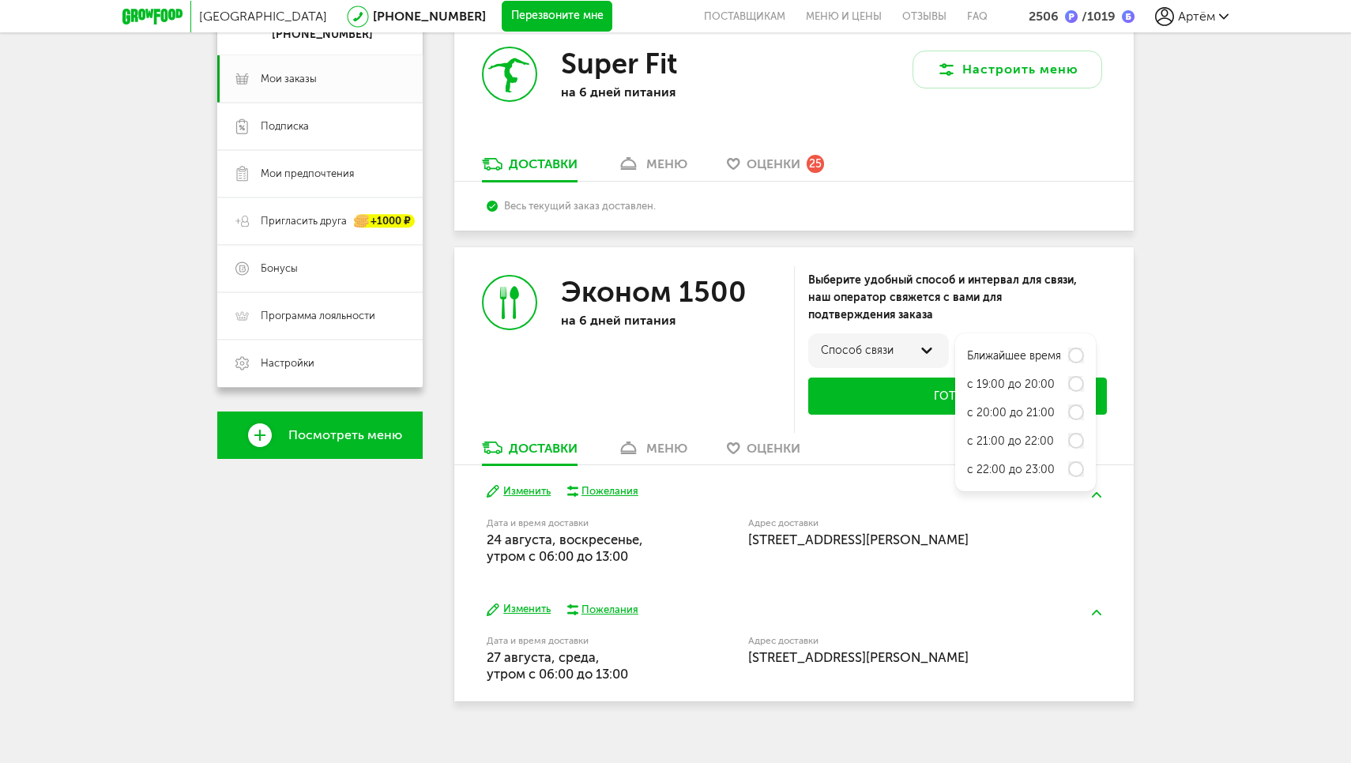
click at [1087, 280] on div "Выберите удобный способ и интервал для связи, наш оператор свяжется с вами для …" at bounding box center [957, 298] width 299 height 52
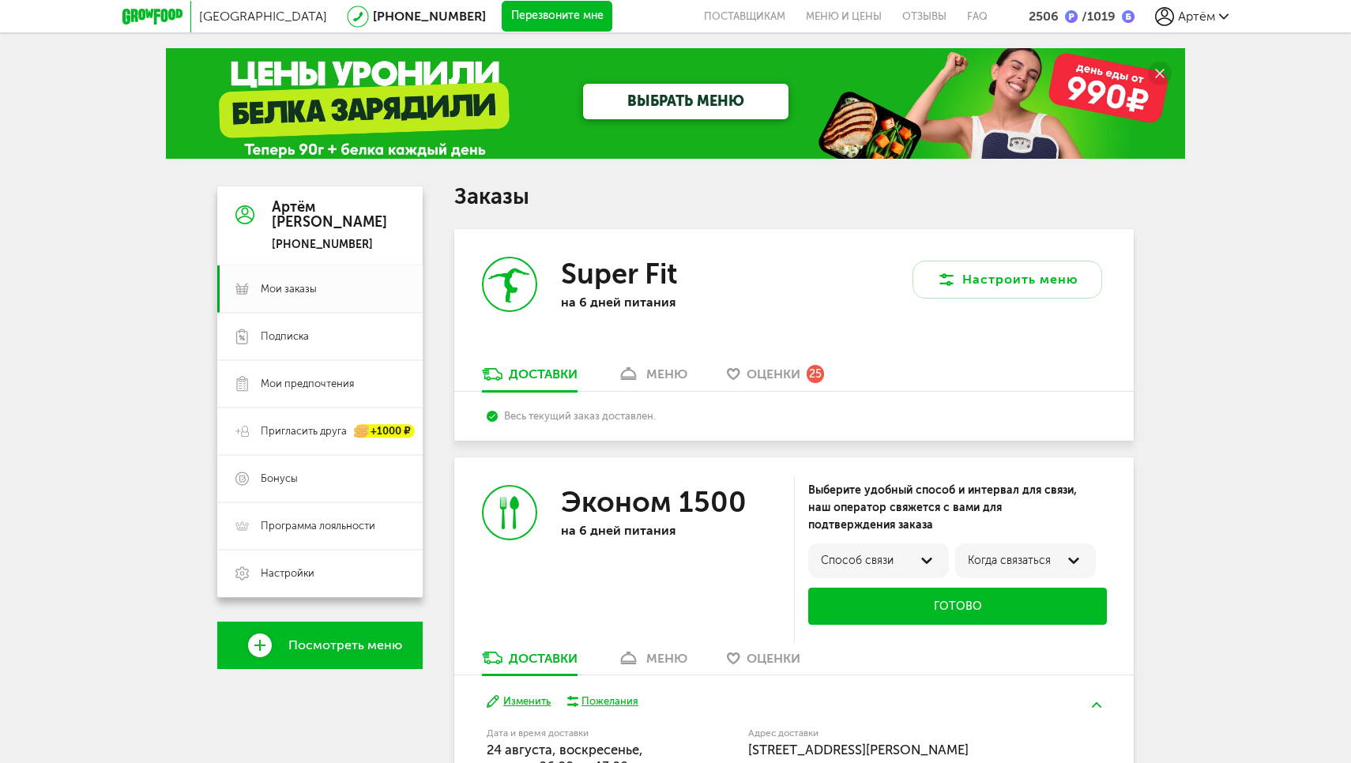
scroll to position [0, 0]
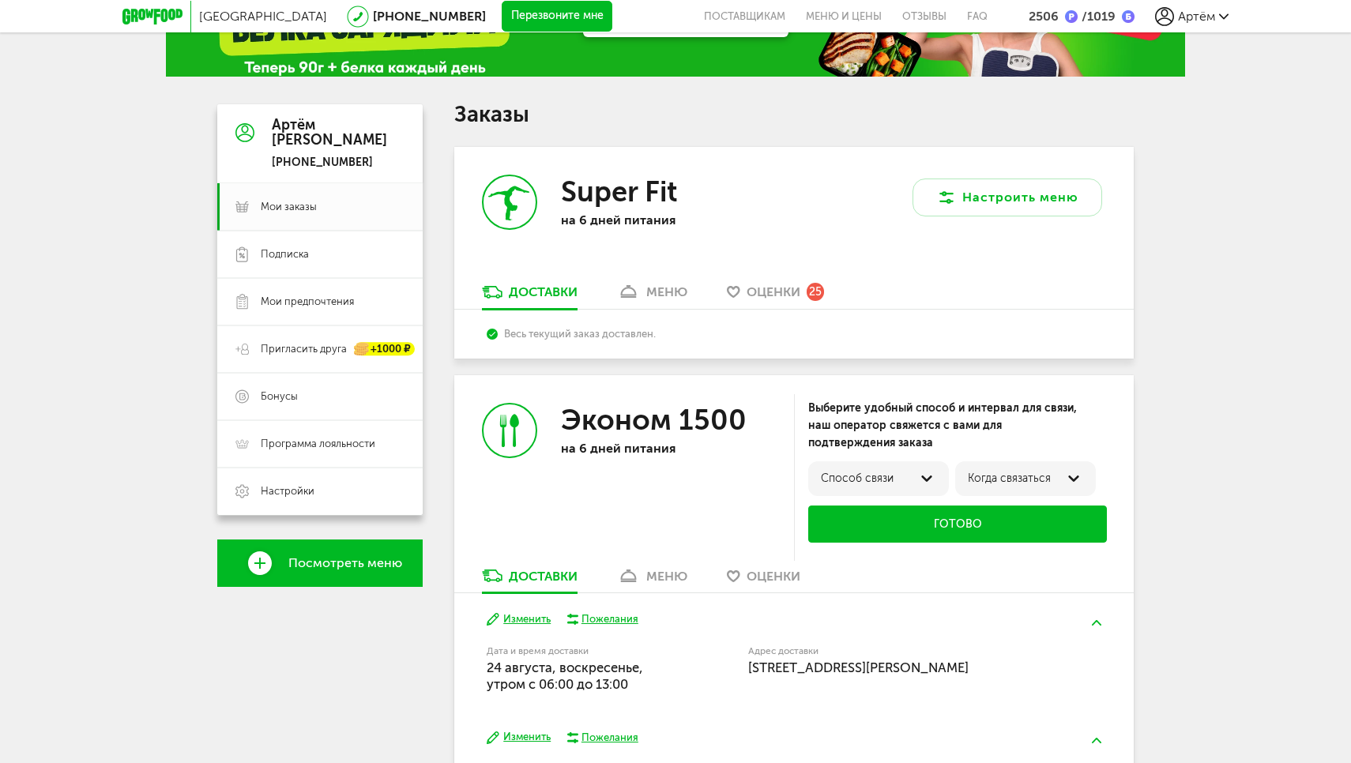
click at [660, 284] on div "меню" at bounding box center [666, 291] width 41 height 15
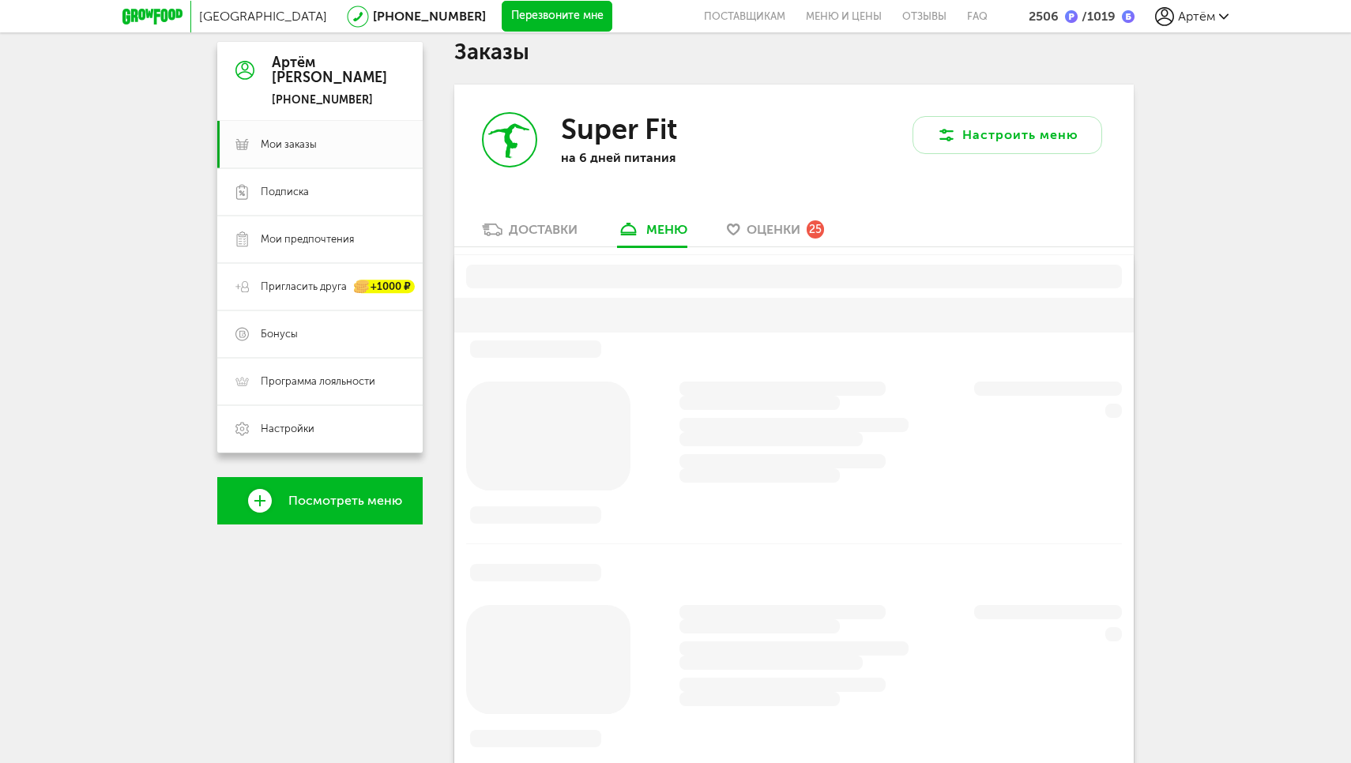
scroll to position [190, 0]
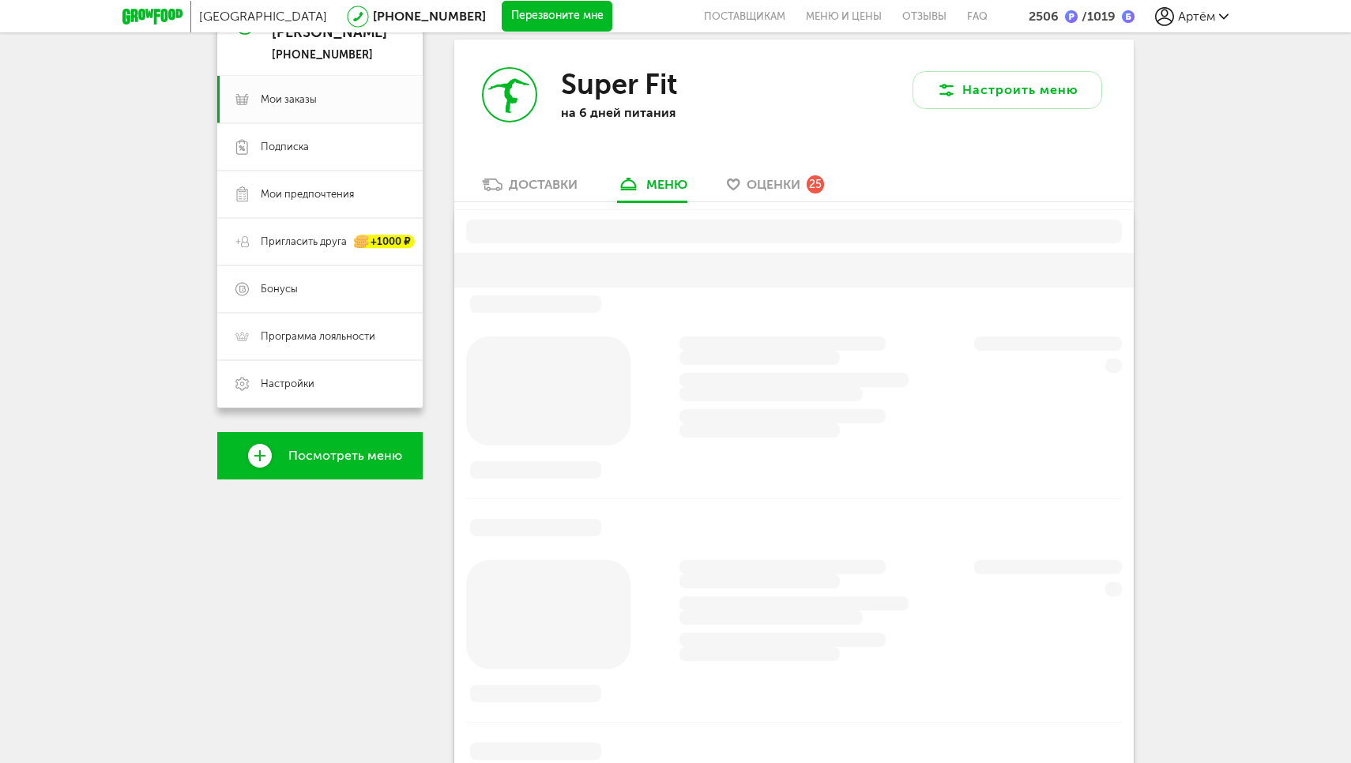
click at [551, 177] on div "Доставки" at bounding box center [543, 184] width 69 height 15
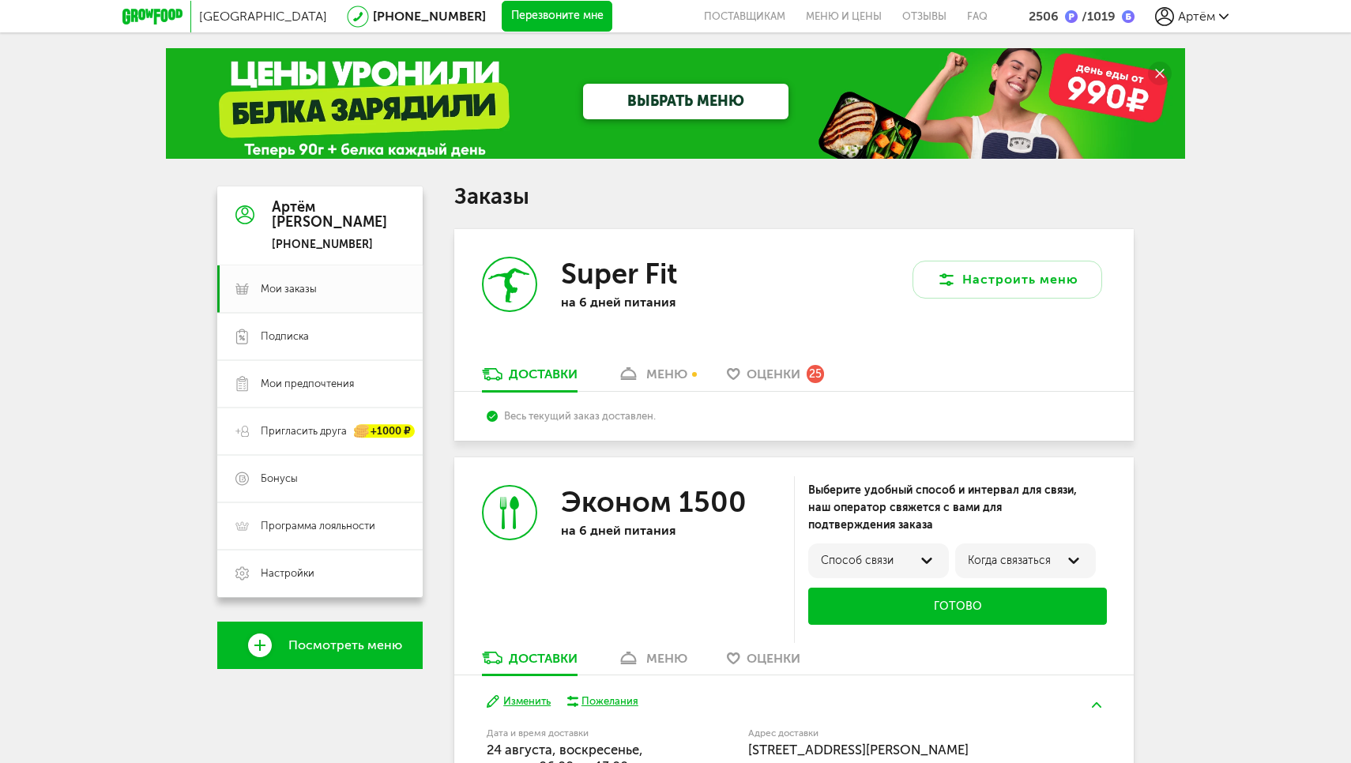
click at [1054, 11] on div "2506" at bounding box center [1043, 16] width 30 height 15
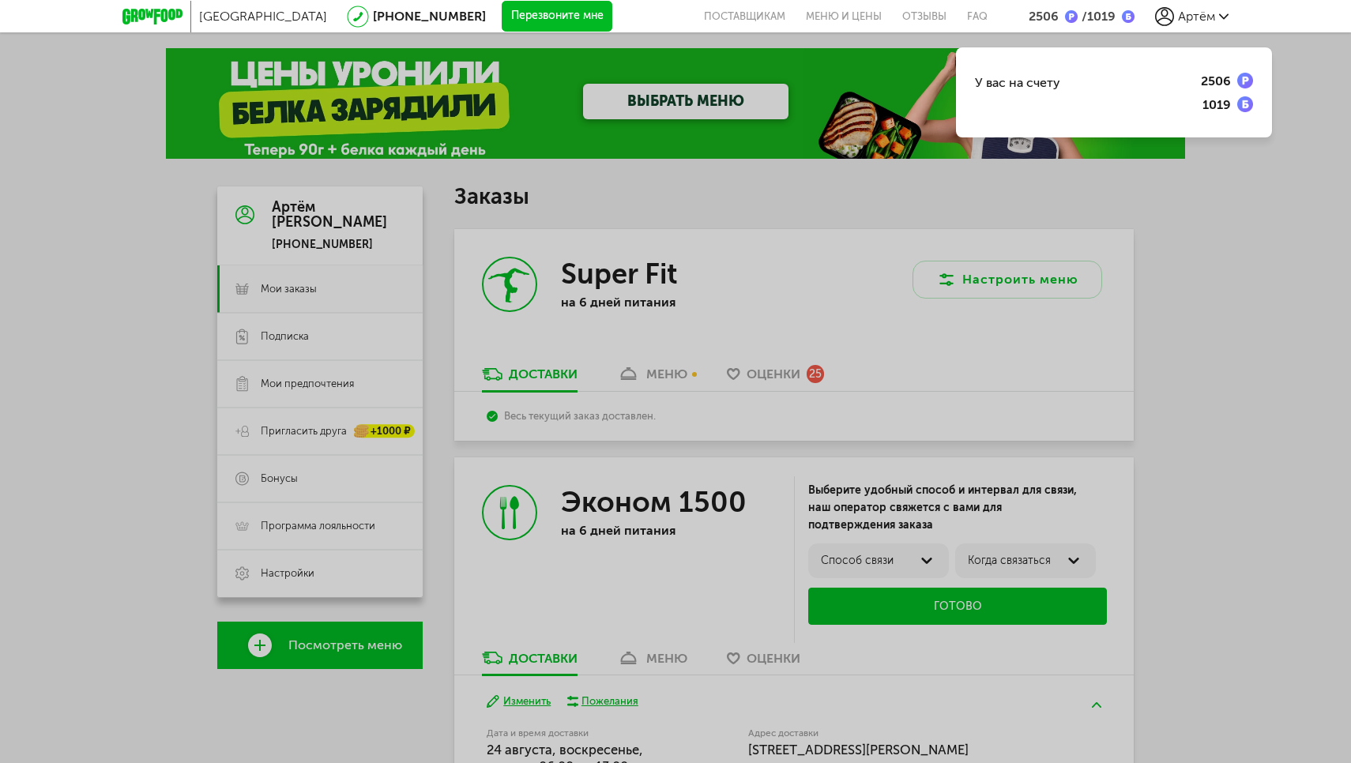
click at [1212, 286] on div "У вас на счету 2506 1019" at bounding box center [675, 381] width 1351 height 763
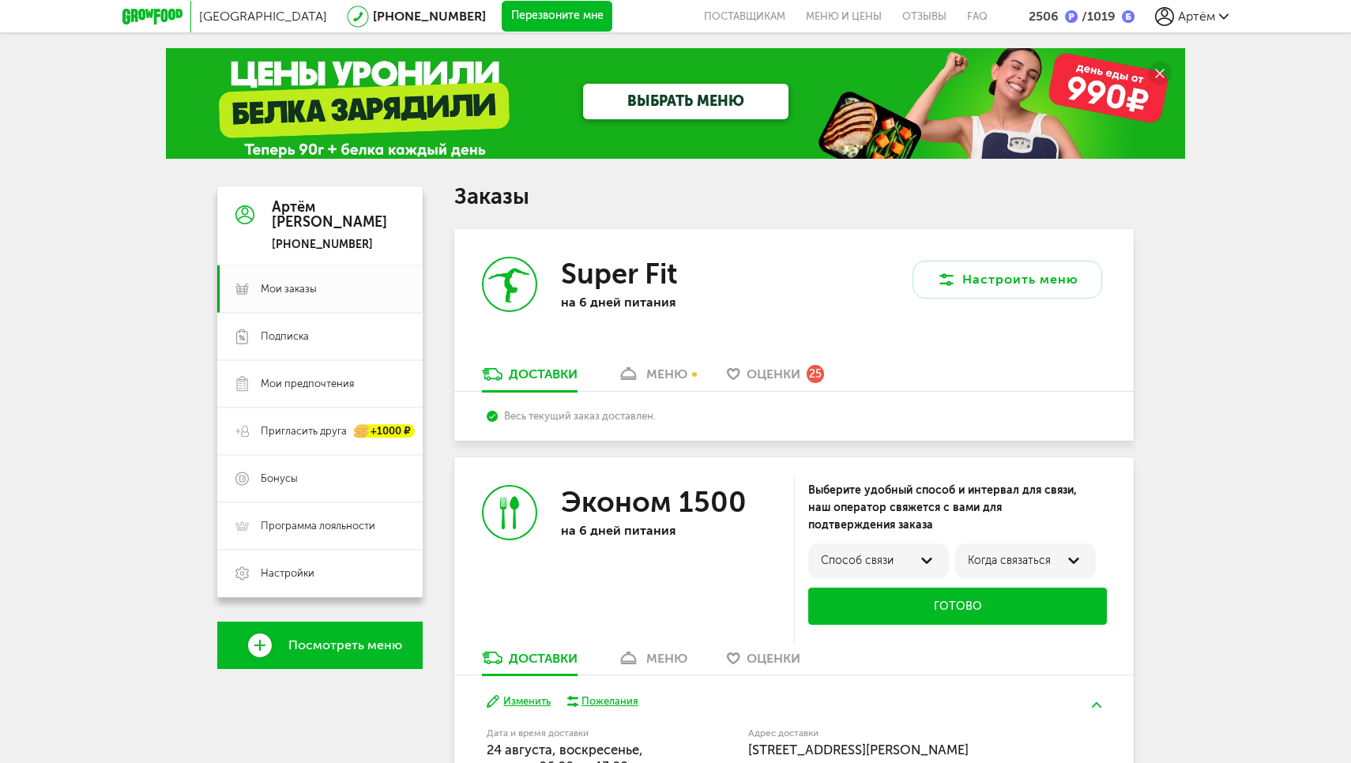
click at [1199, 19] on span "Артём" at bounding box center [1196, 16] width 37 height 15
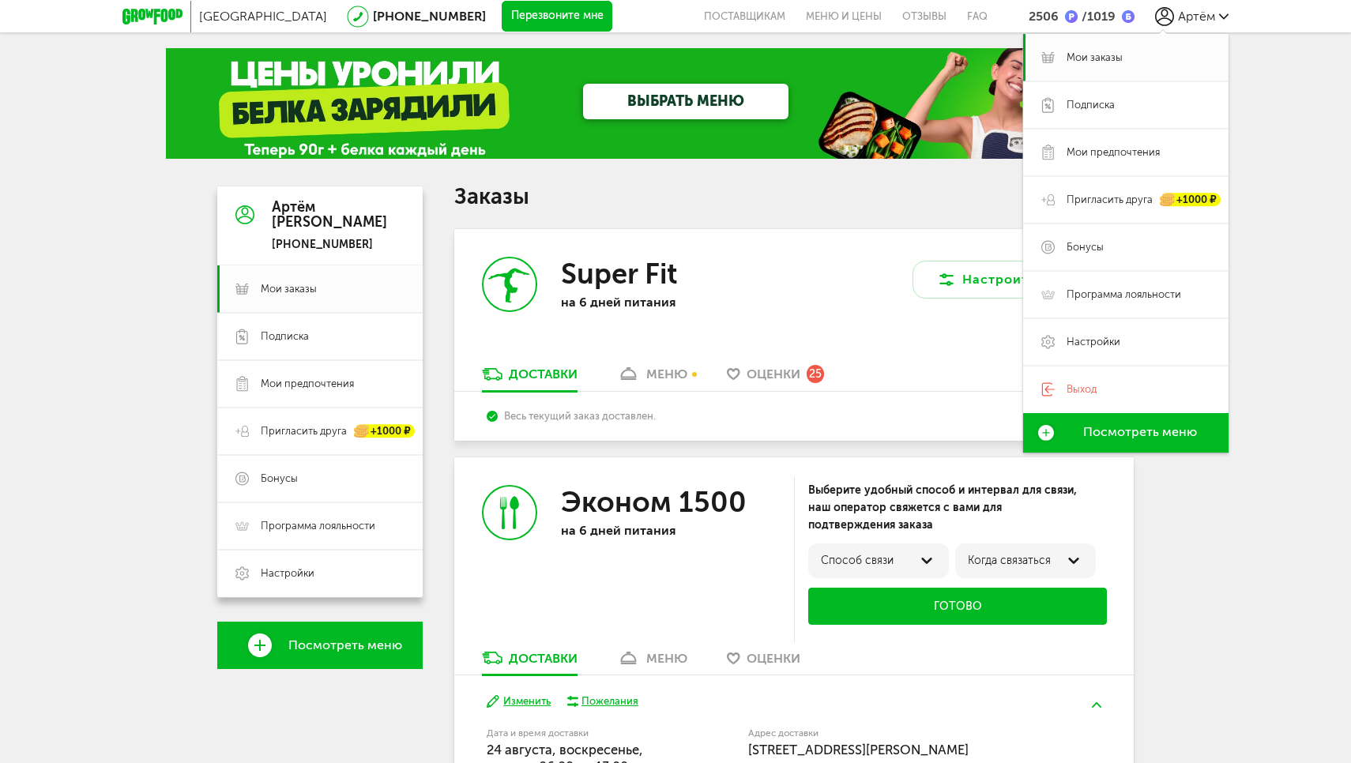
click at [1199, 19] on span "Артём" at bounding box center [1196, 16] width 37 height 15
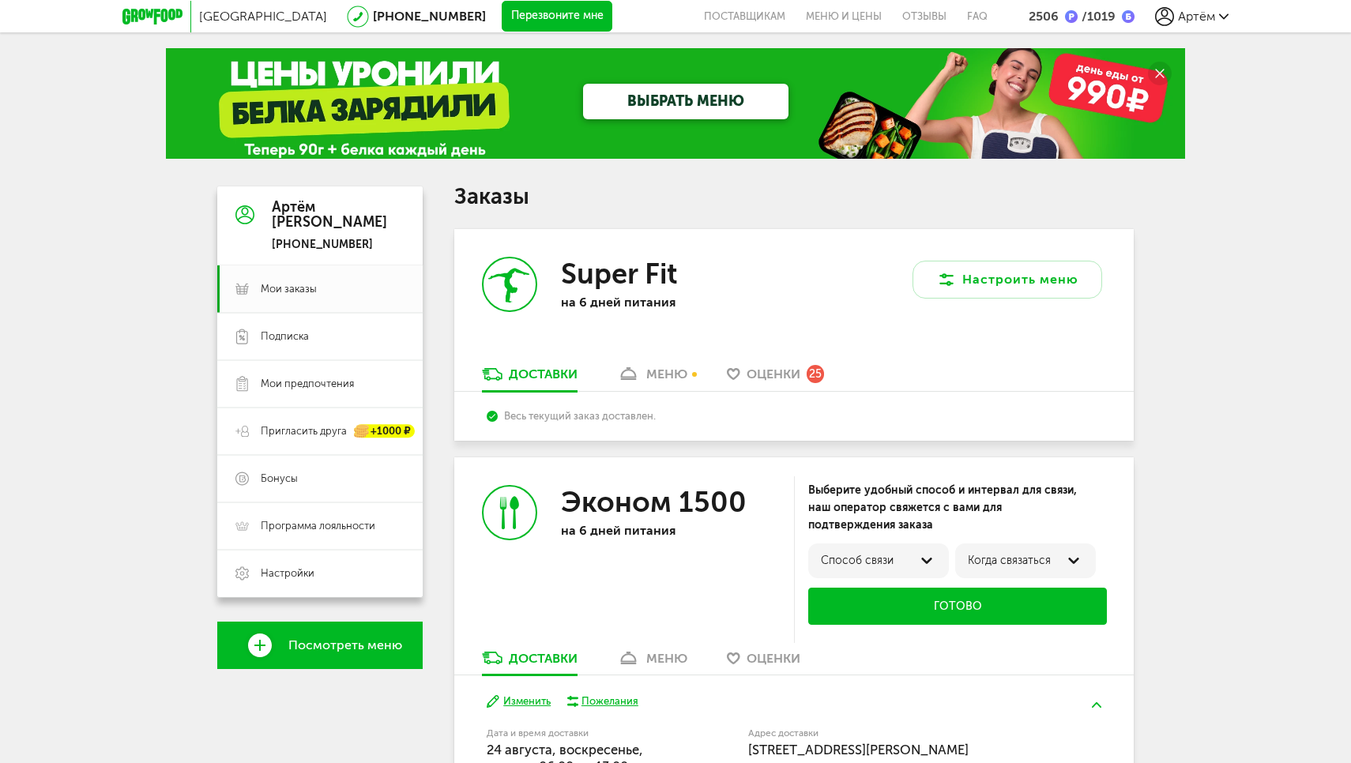
click at [148, 17] on icon at bounding box center [152, 17] width 60 height 16
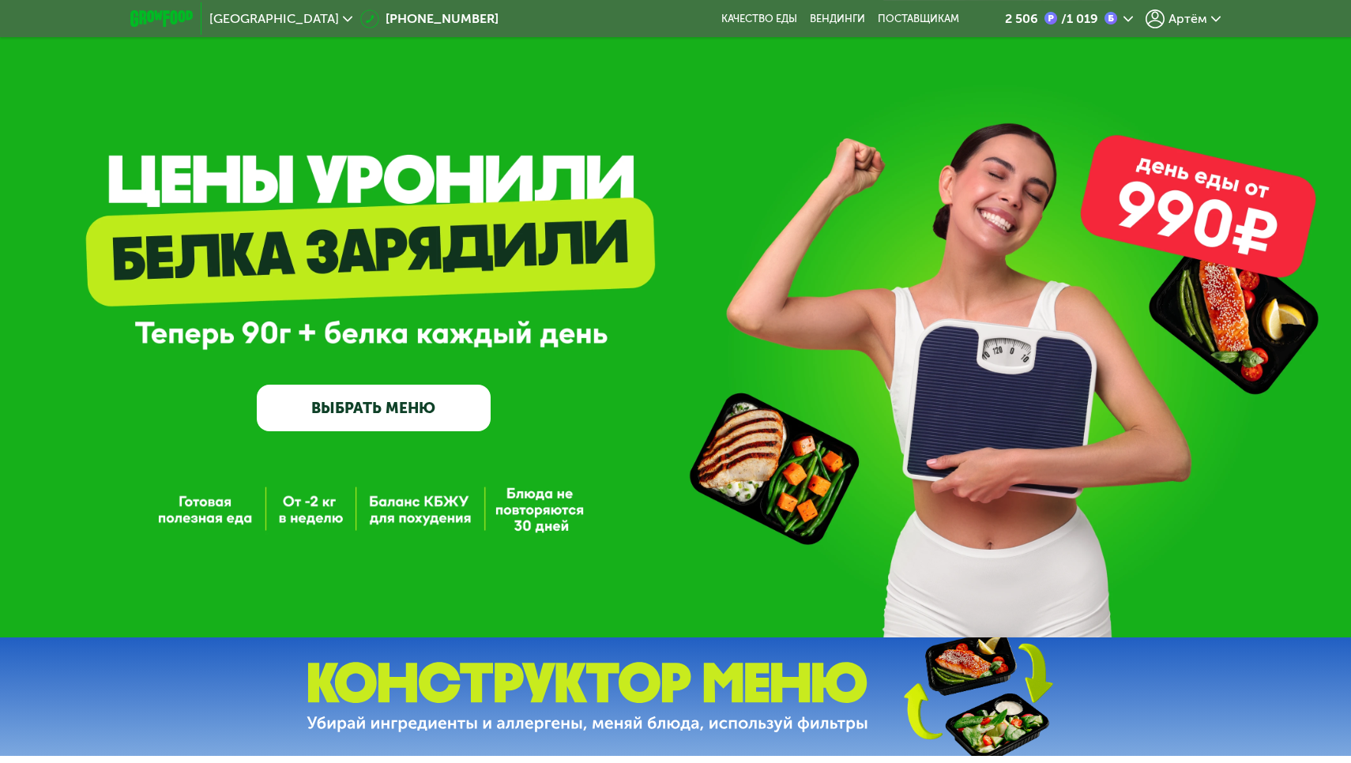
click at [1186, 13] on span "Артём" at bounding box center [1187, 19] width 39 height 13
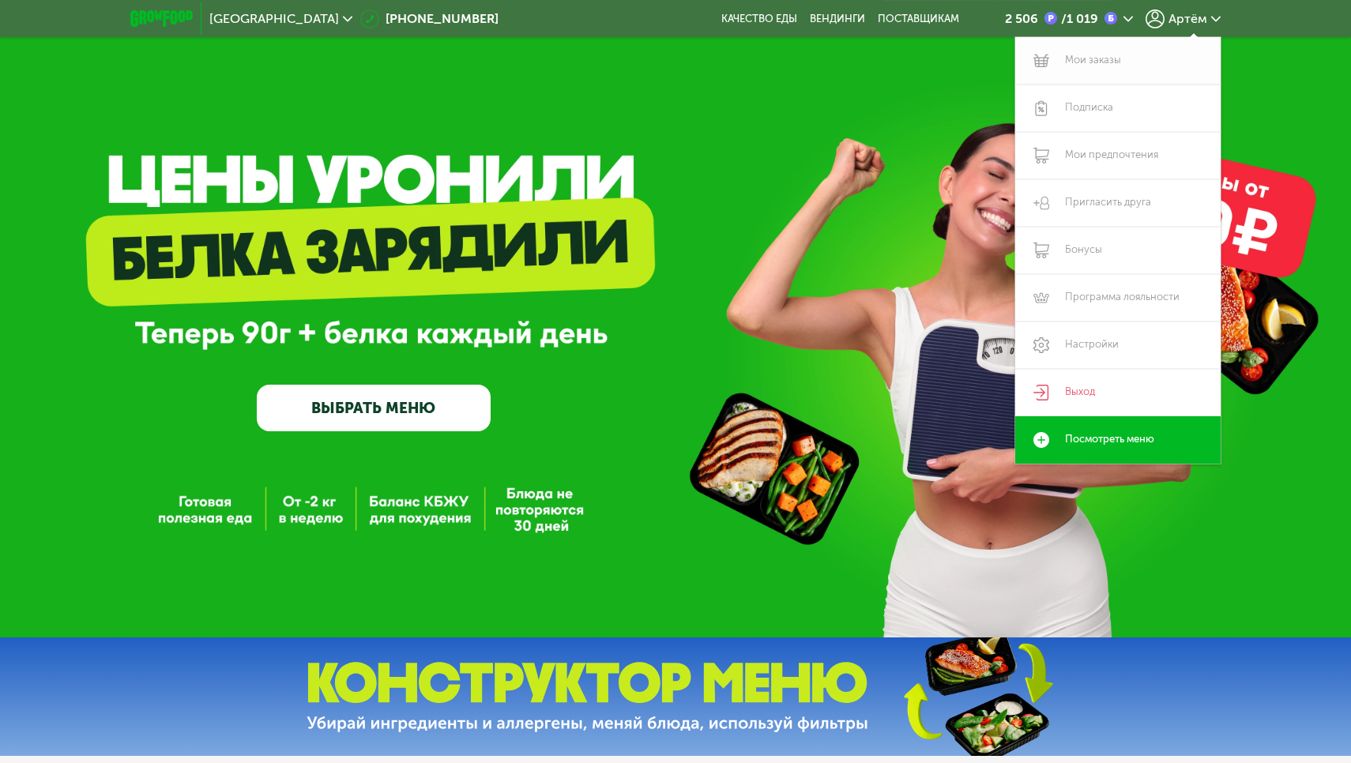
click at [1060, 54] on link "Мои заказы" at bounding box center [1117, 60] width 205 height 47
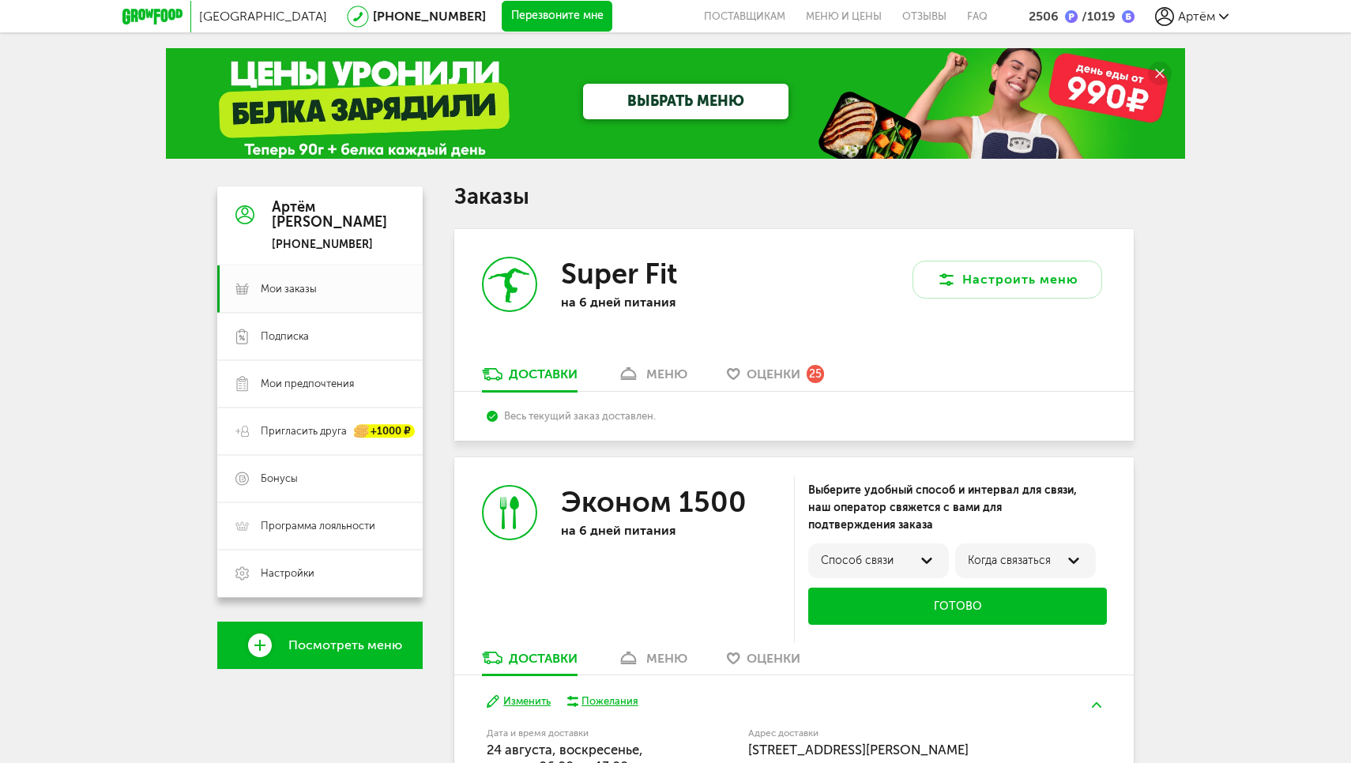
click at [121, 16] on div "Москва [PHONE_NUMBER] Перезвоните мне поставщикам Меню и цены Отзывы FAQ 2506 /…" at bounding box center [675, 16] width 1351 height 32
click at [146, 21] on icon at bounding box center [152, 17] width 60 height 16
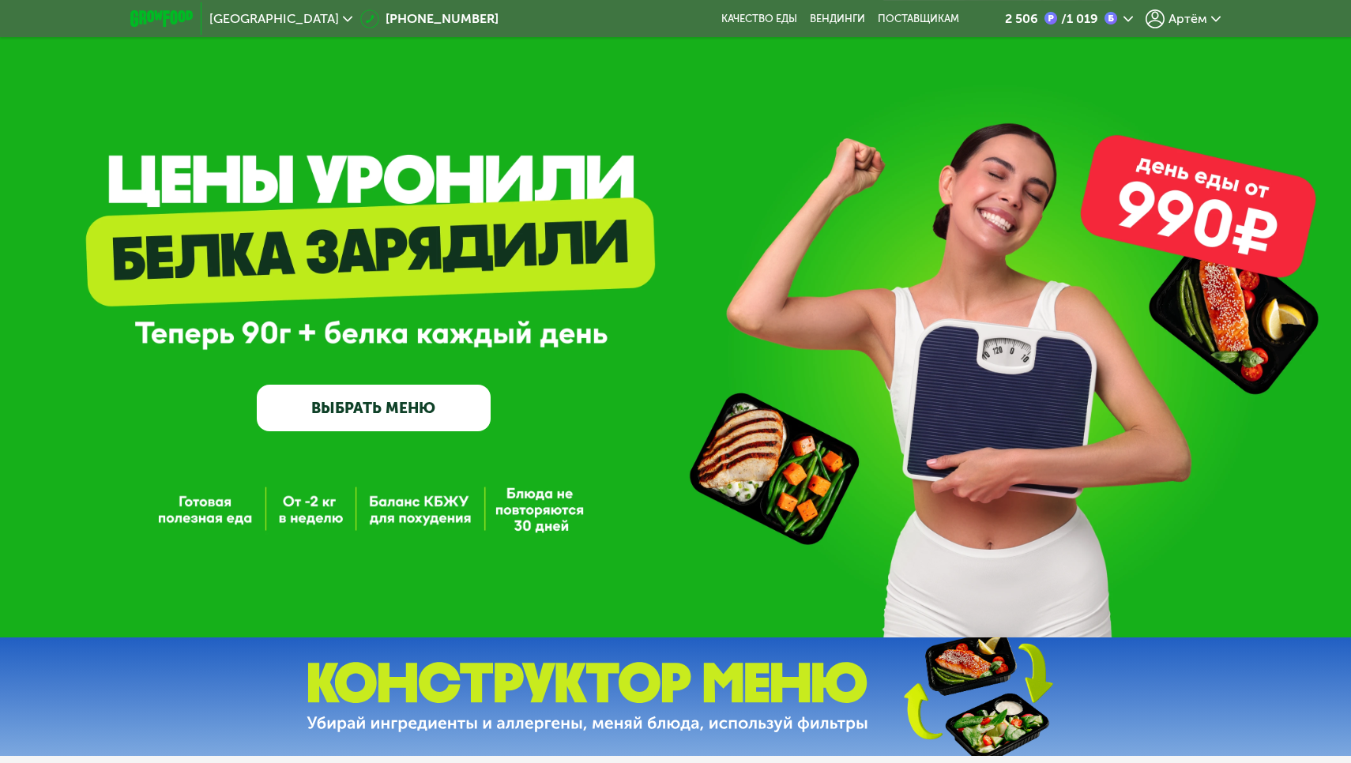
click at [1172, 32] on div "2 506 / 1 019 Артём" at bounding box center [1100, 19] width 257 height 35
click at [1168, 20] on div "Артём" at bounding box center [1182, 18] width 75 height 19
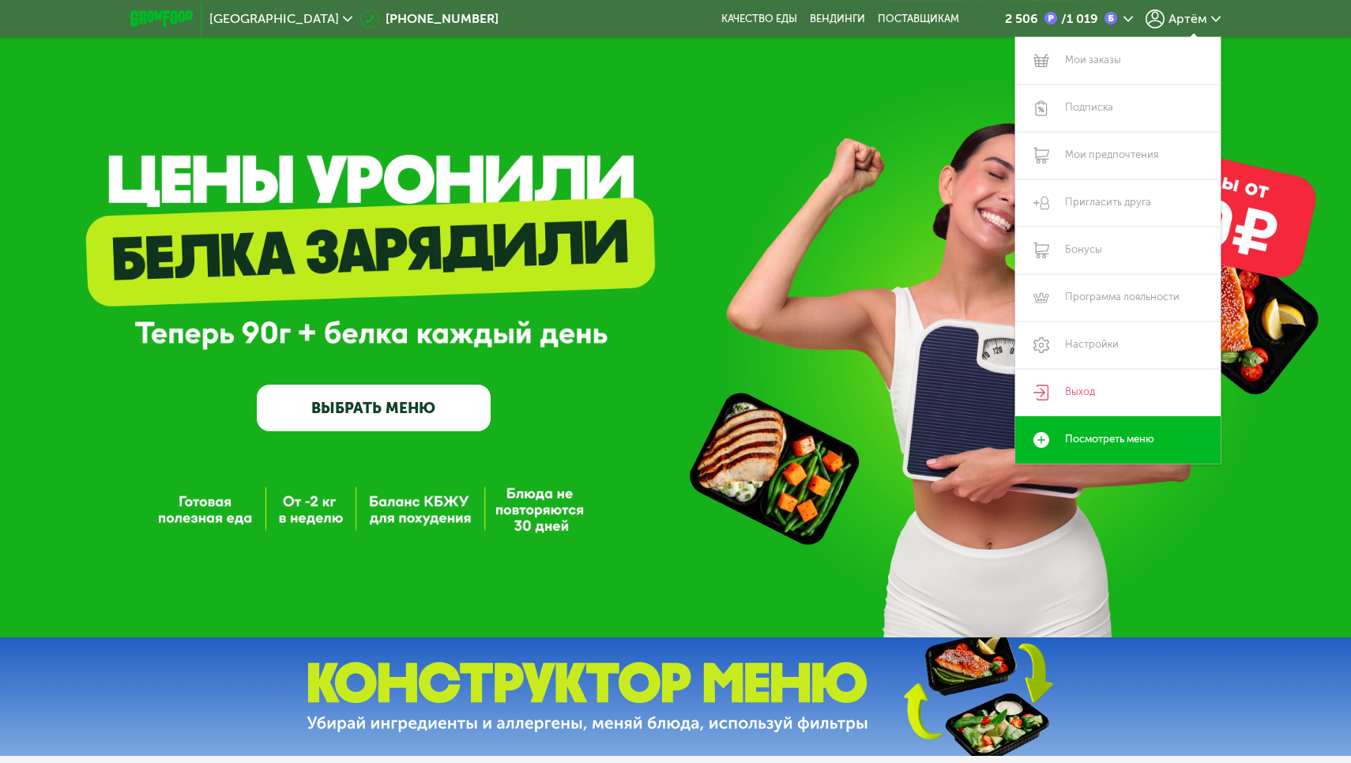
click at [1265, 19] on div "Москва [PHONE_NUMBER] Качество еды [PERSON_NAME] поставщикам 2 506 / 1 019 Артё…" at bounding box center [675, 18] width 1351 height 37
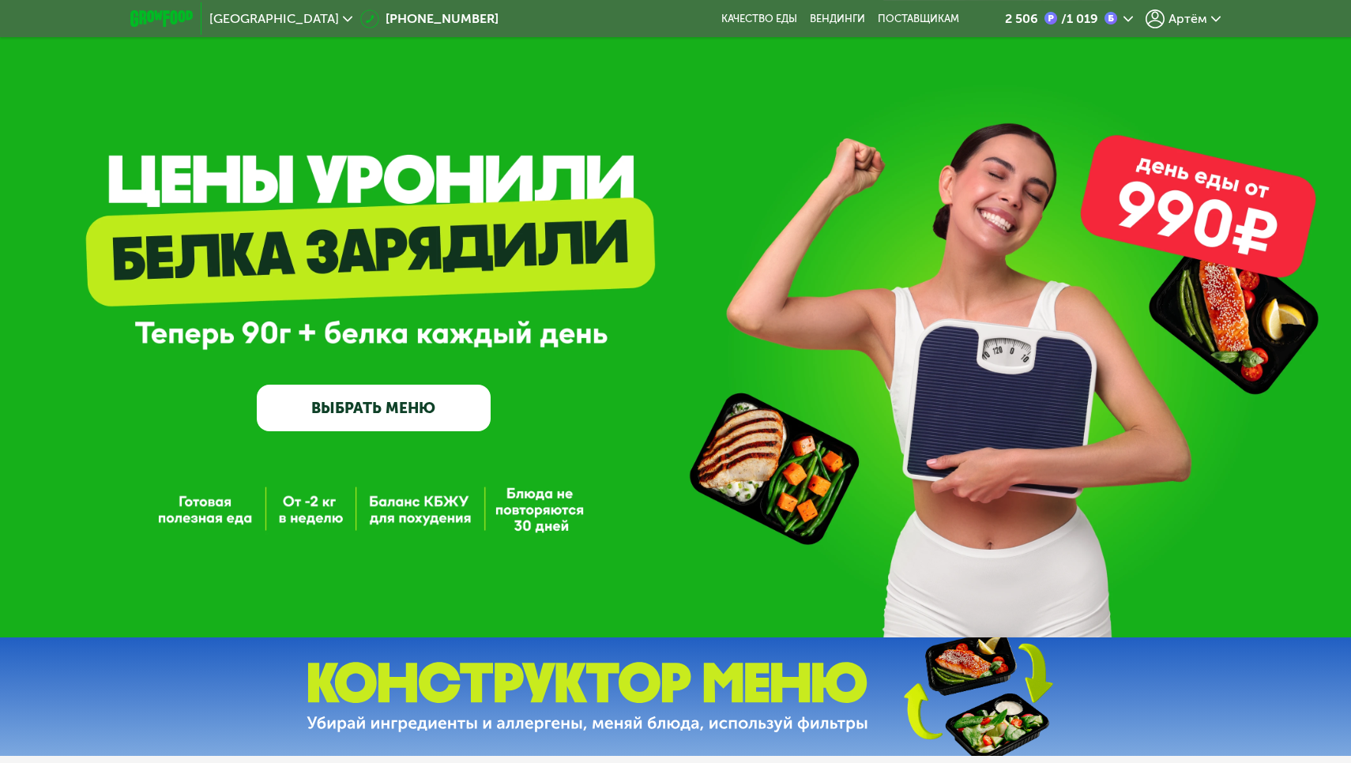
click at [166, 21] on img at bounding box center [161, 18] width 62 height 17
click at [1171, 19] on span "Артём" at bounding box center [1187, 19] width 39 height 13
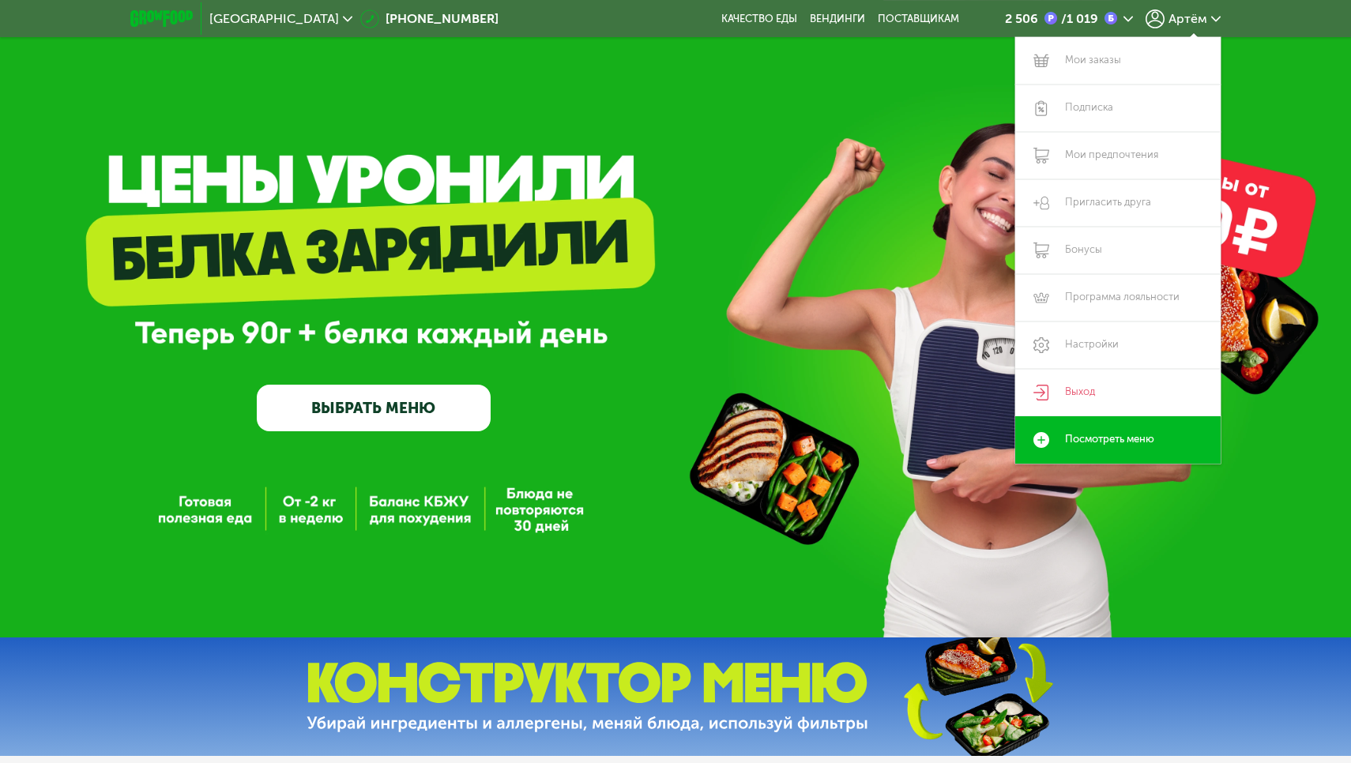
click at [933, 144] on div "GrowFood — доставка правильного питания ВЫБРАТЬ МЕНЮ" at bounding box center [675, 318] width 1351 height 637
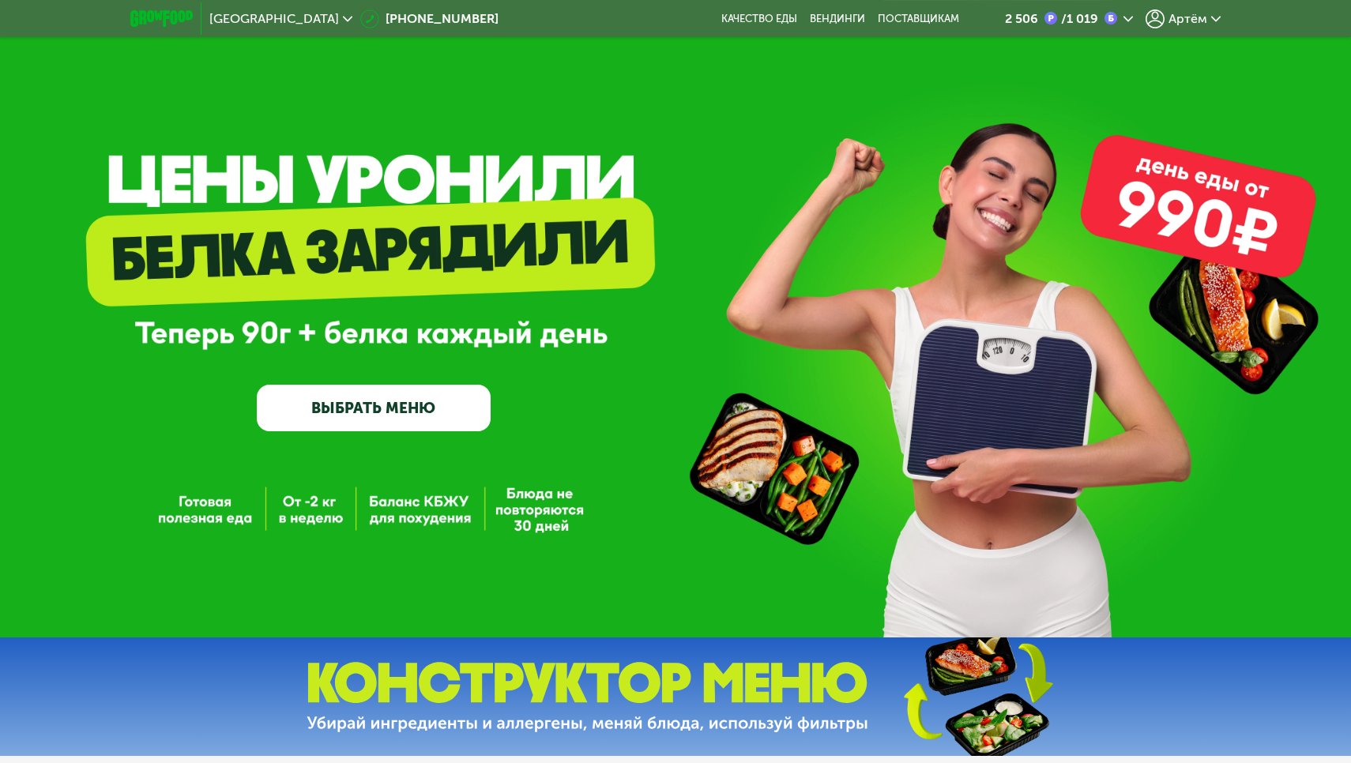
click at [1196, 15] on span "Артём" at bounding box center [1187, 19] width 39 height 13
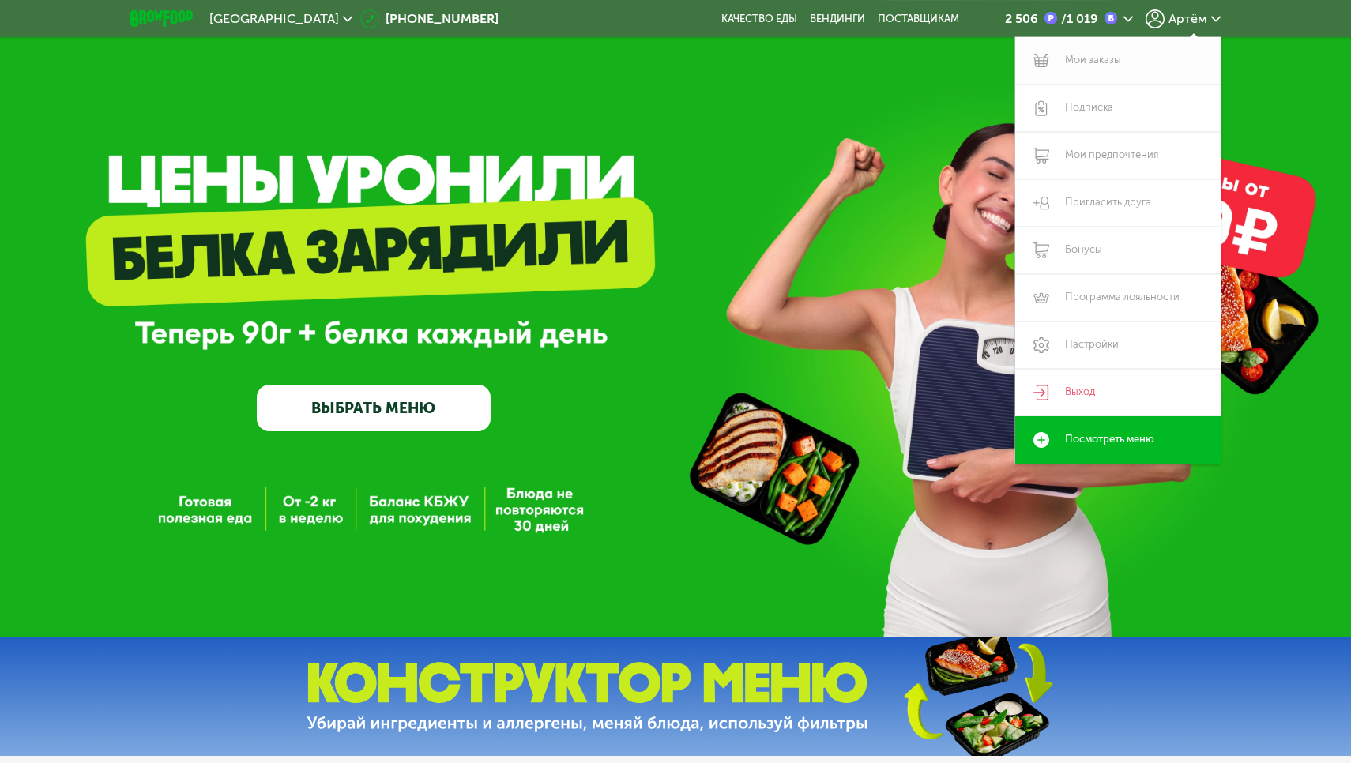
click at [1088, 79] on link "Мои заказы" at bounding box center [1117, 60] width 205 height 47
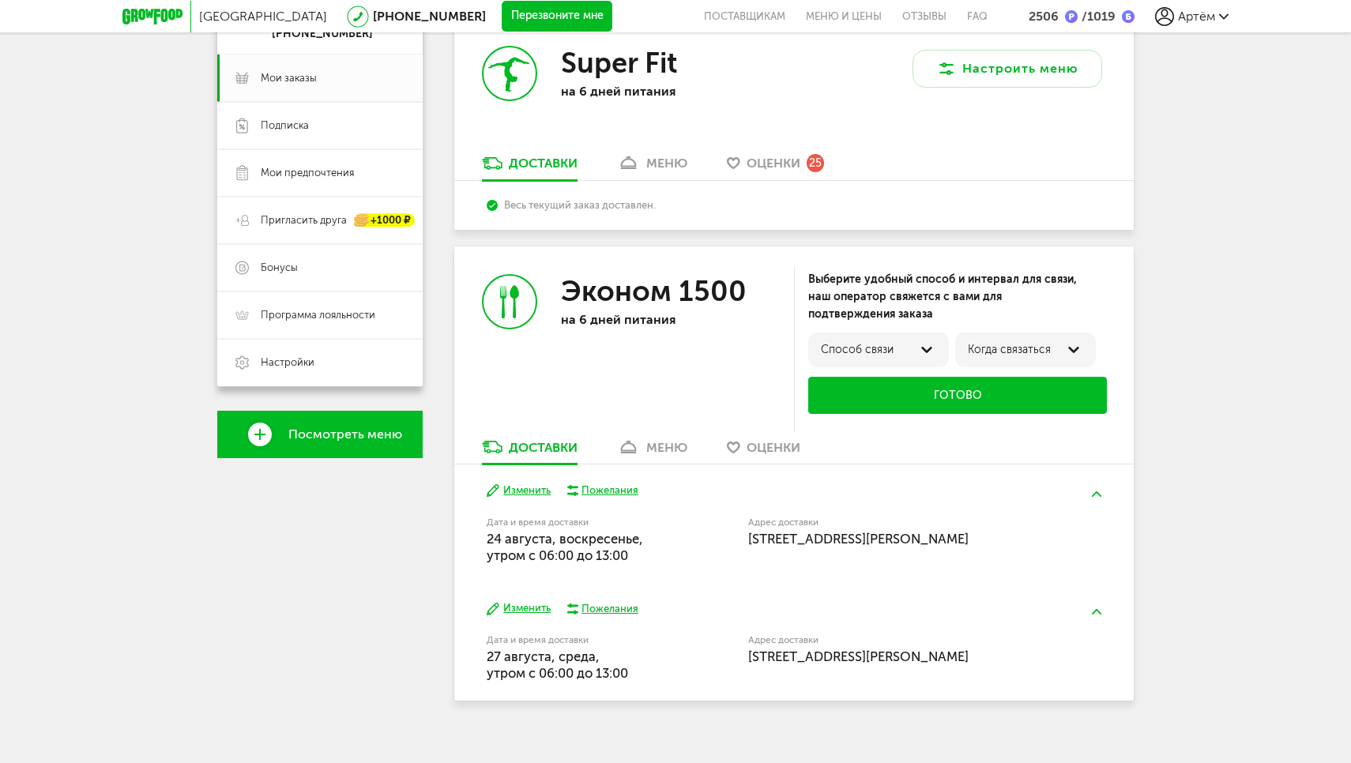
scroll to position [210, 0]
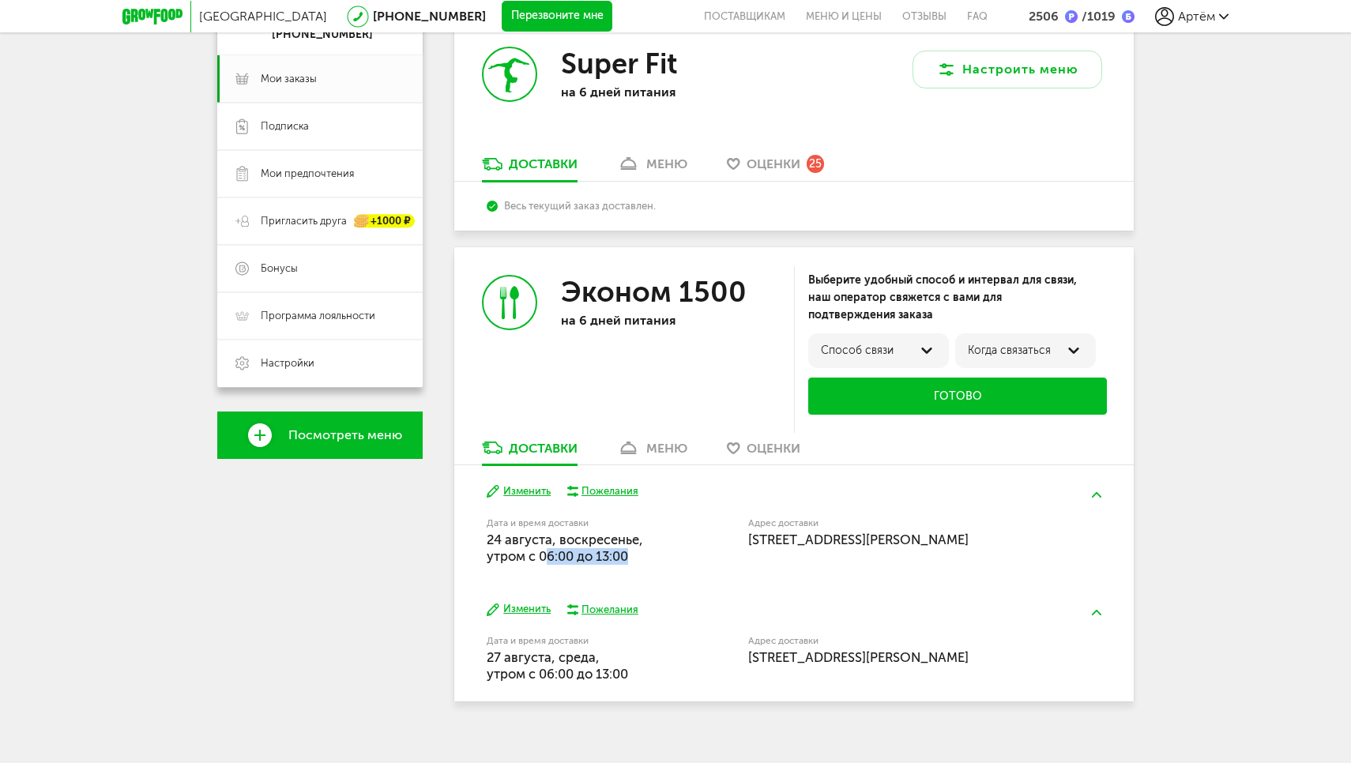
drag, startPoint x: 622, startPoint y: 545, endPoint x: 540, endPoint y: 546, distance: 82.1
click at [540, 546] on span "[DATE], утром c 06:00 до 13:00" at bounding box center [565, 548] width 156 height 32
click at [1190, 462] on div "Москва [PHONE_NUMBER] Перезвоните мне поставщикам Меню и цены Отзывы FAQ 2506 /…" at bounding box center [675, 286] width 1351 height 992
click at [1092, 492] on img at bounding box center [1096, 495] width 9 height 6
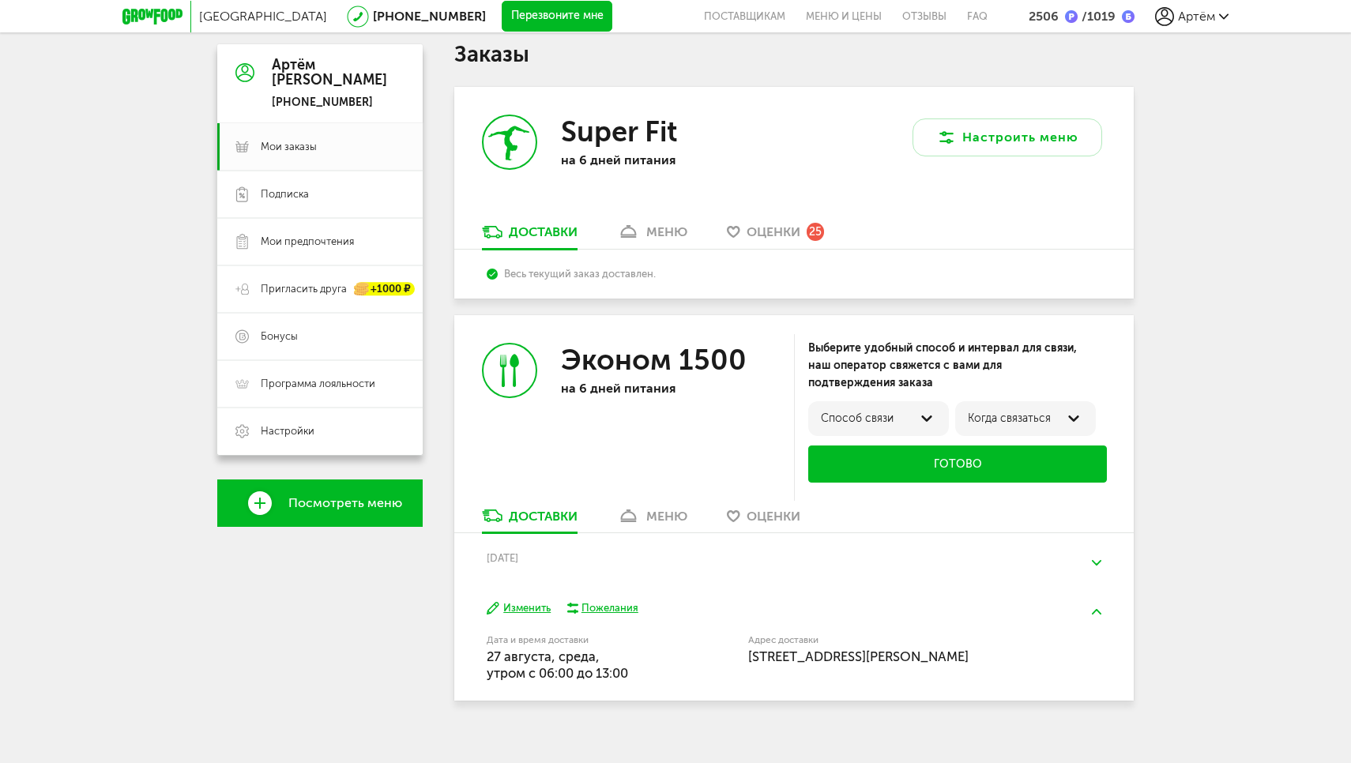
click at [1098, 544] on button at bounding box center [1096, 562] width 41 height 37
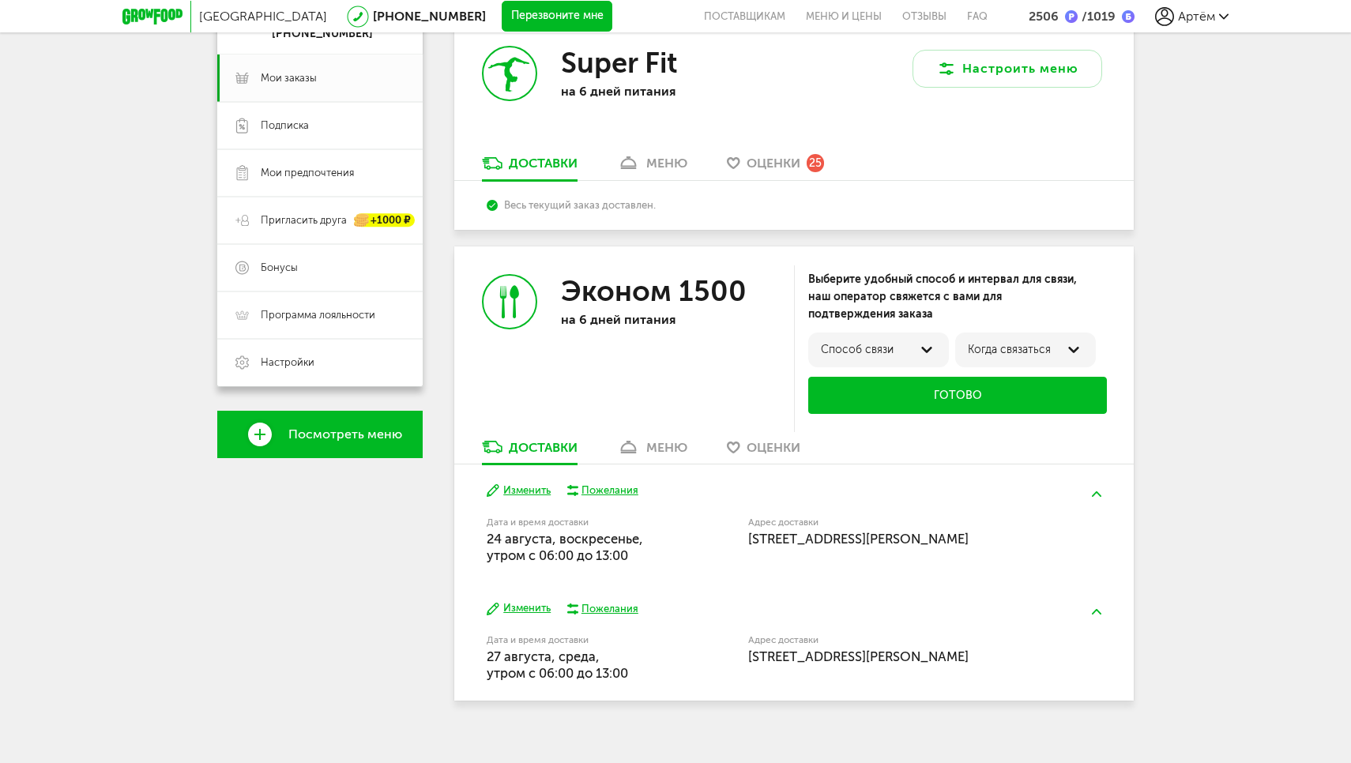
scroll to position [210, 0]
click at [530, 484] on button "Изменить" at bounding box center [519, 491] width 64 height 15
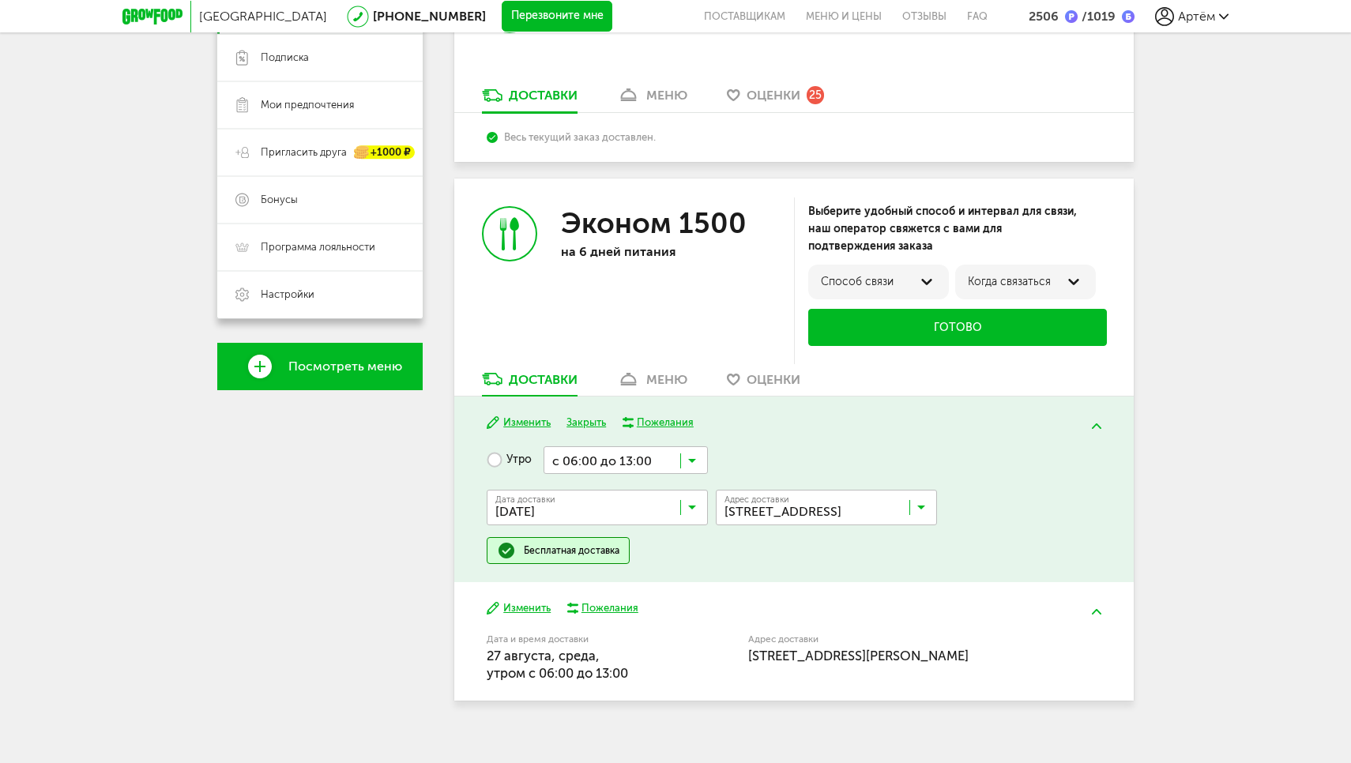
scroll to position [278, 0]
click at [692, 457] on icon at bounding box center [692, 465] width 8 height 16
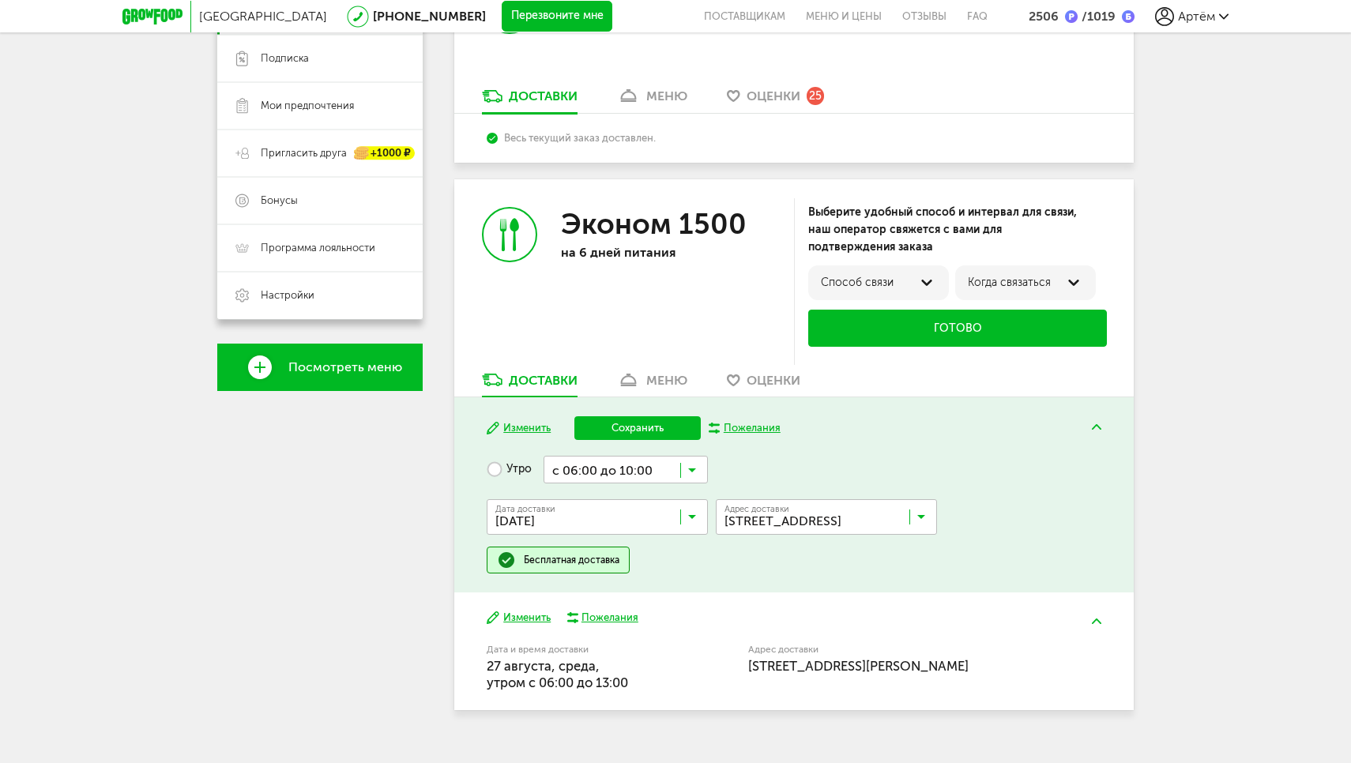
click at [630, 515] on span "с 06:00 до 10:00" at bounding box center [625, 531] width 163 height 33
click at [634, 416] on button "Сохранить" at bounding box center [637, 428] width 126 height 24
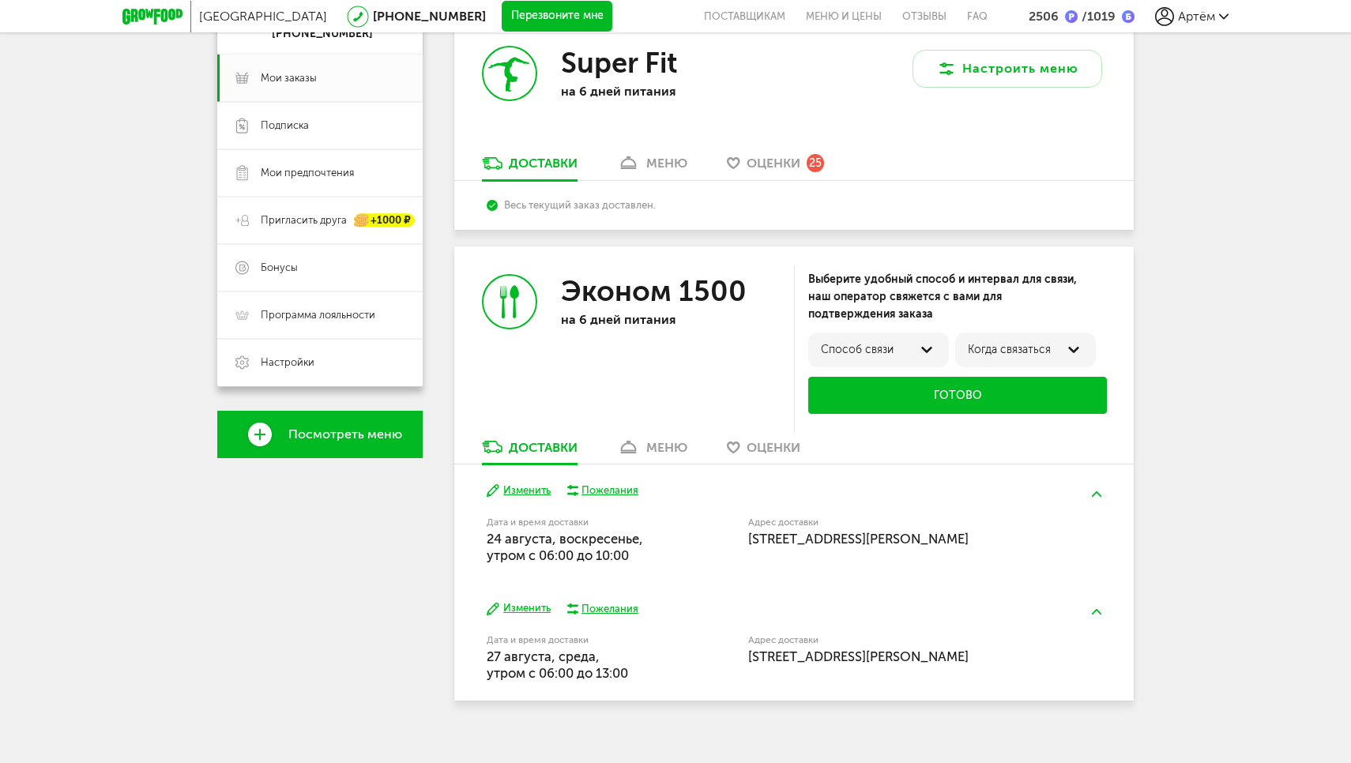
scroll to position [210, 0]
click at [510, 484] on button "Изменить" at bounding box center [519, 491] width 64 height 15
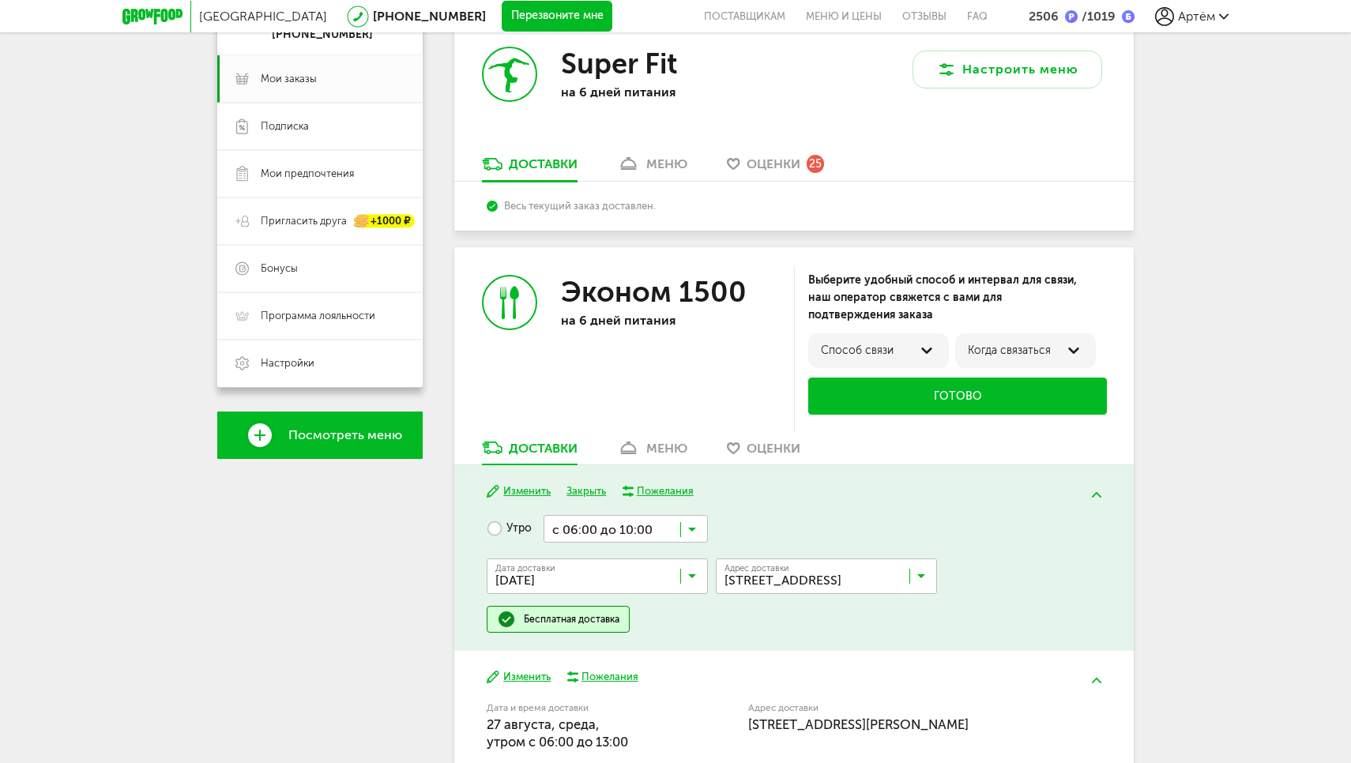
click at [663, 515] on input "Search for option" at bounding box center [625, 528] width 164 height 27
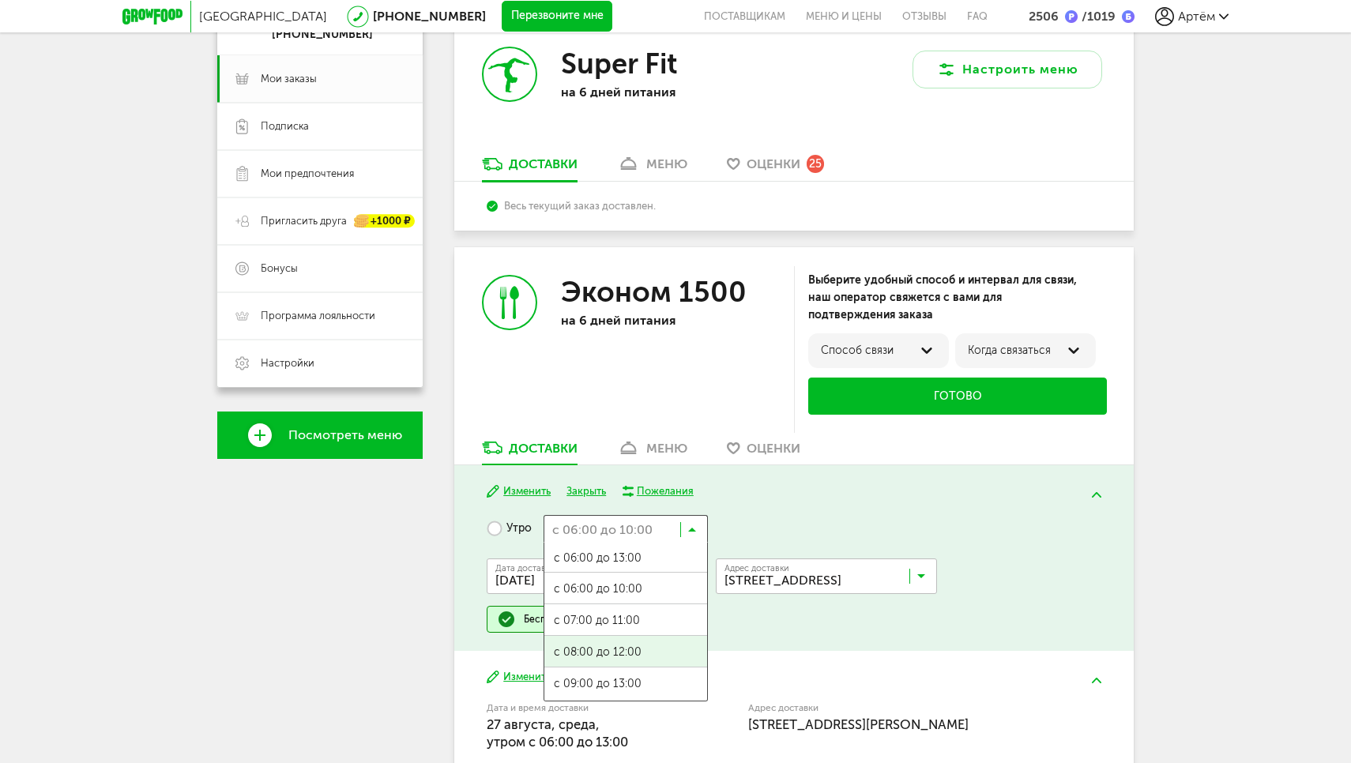
scroll to position [2, 0]
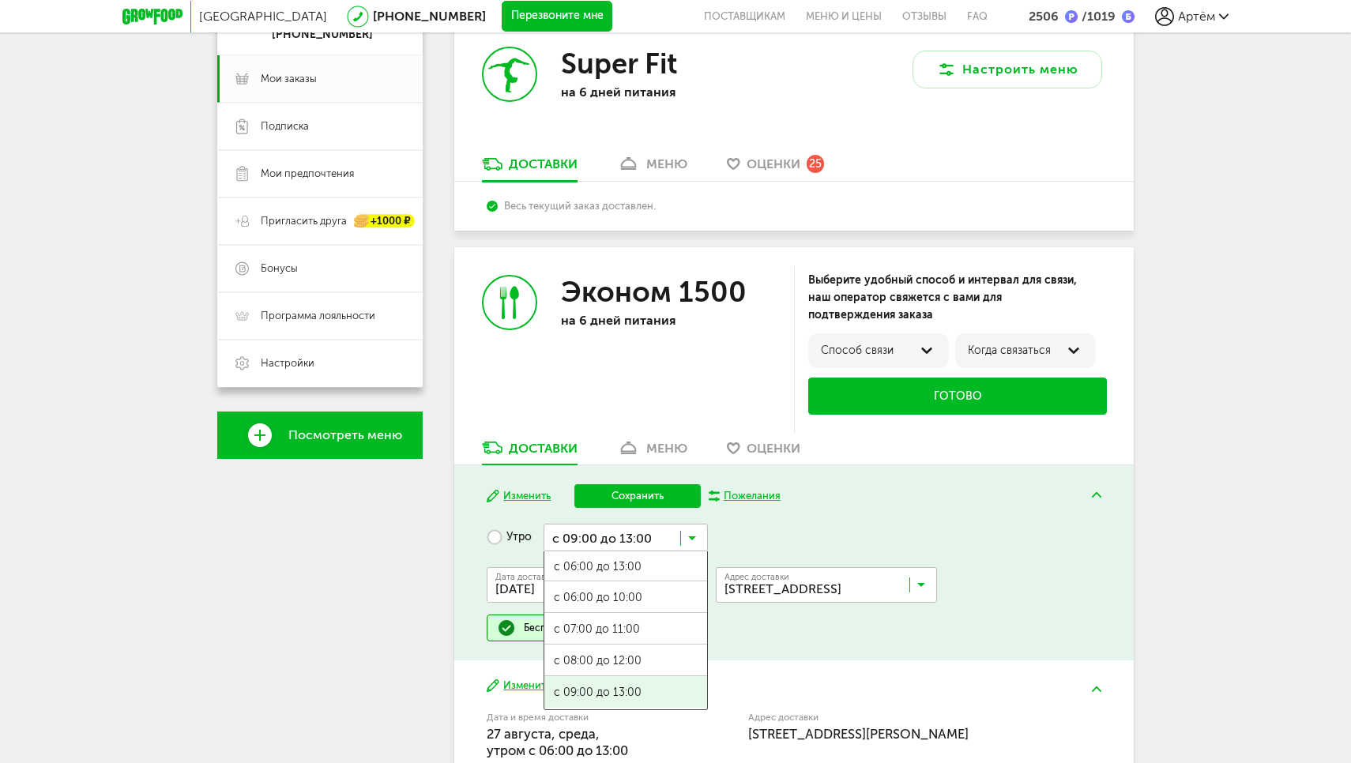
click at [625, 676] on span "с 09:00 до 13:00" at bounding box center [625, 692] width 163 height 33
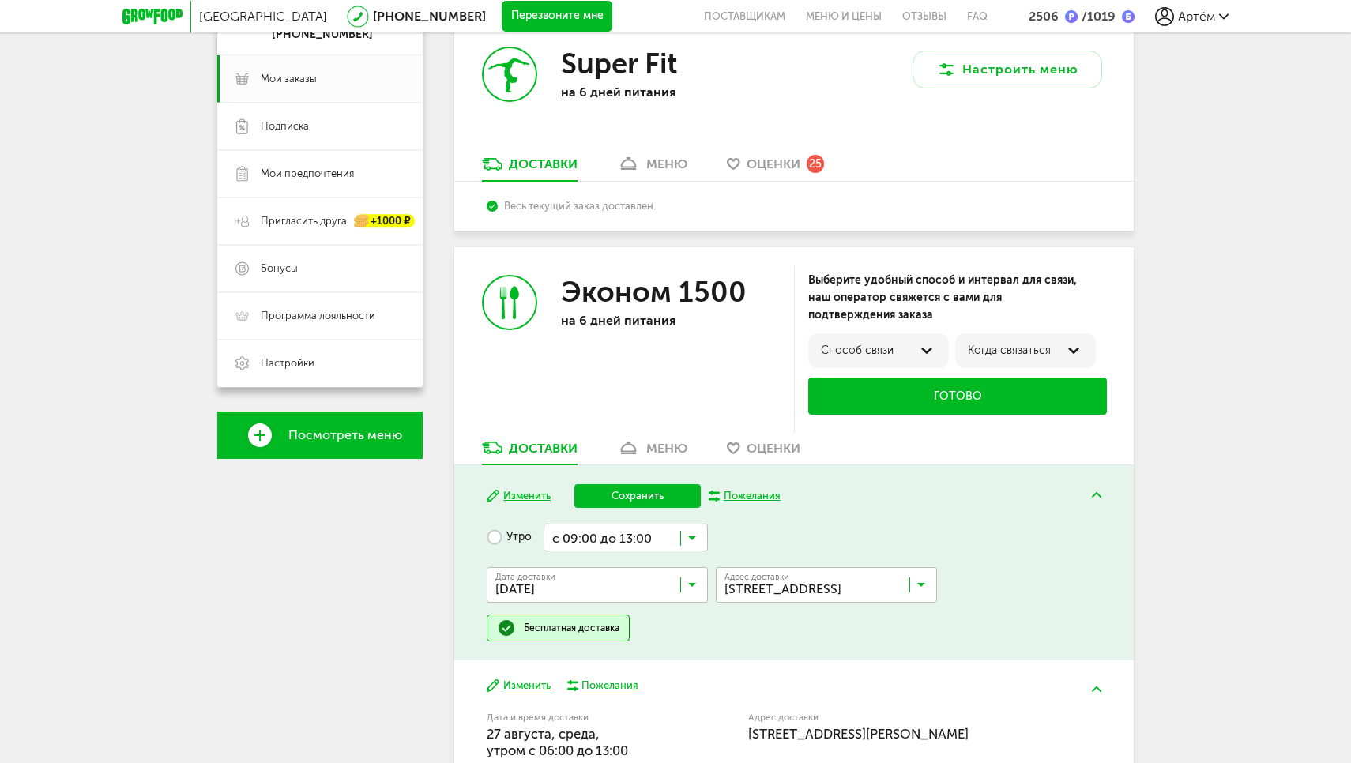
click at [628, 484] on button "Сохранить" at bounding box center [637, 496] width 126 height 24
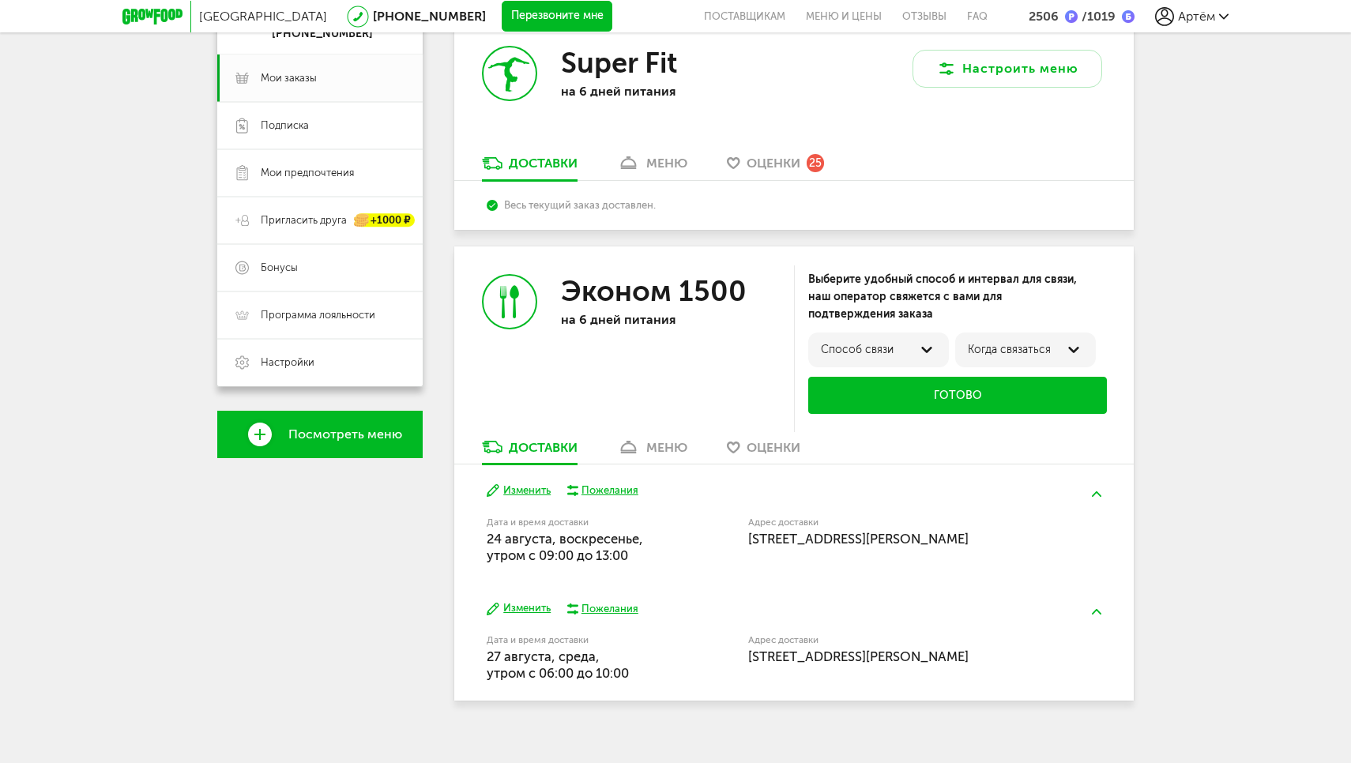
scroll to position [210, 0]
click at [507, 602] on button "Изменить" at bounding box center [519, 609] width 64 height 15
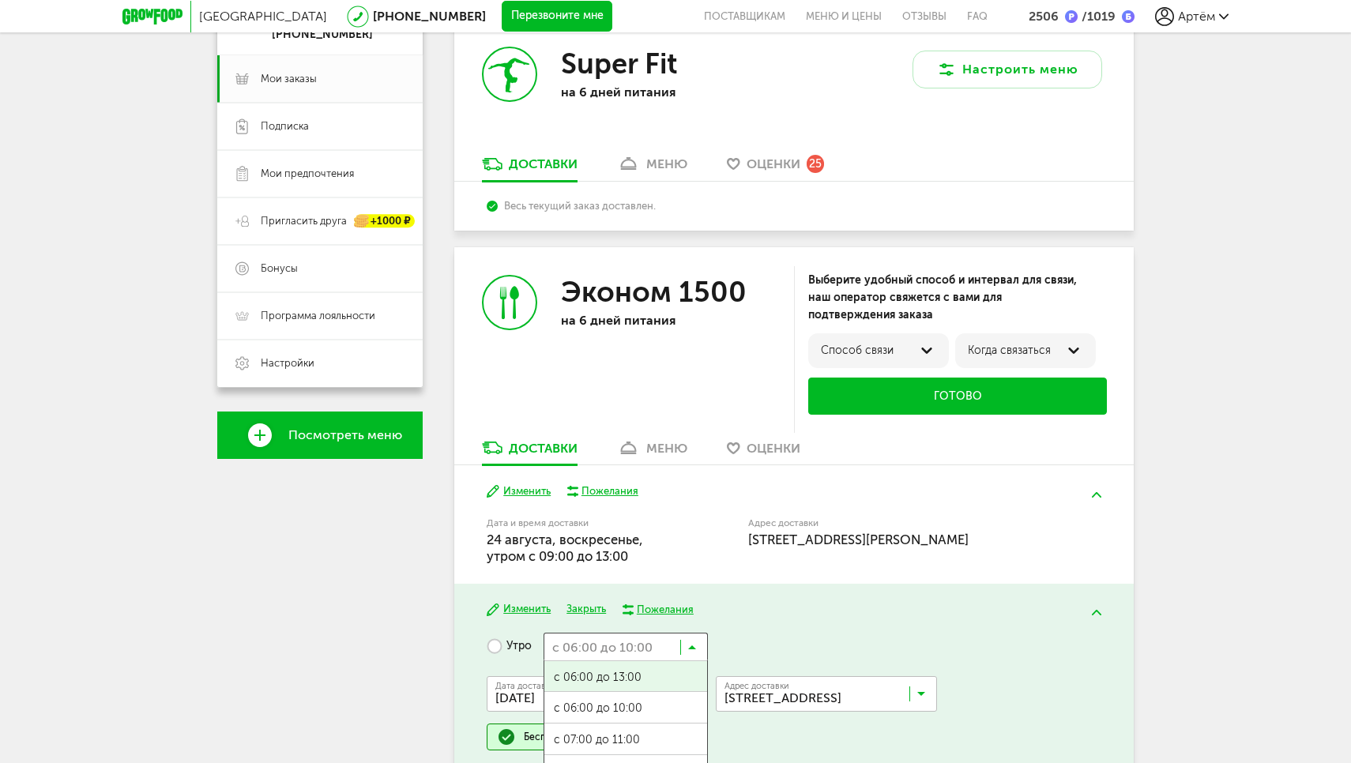
click at [675, 633] on input "Search for option" at bounding box center [625, 646] width 164 height 27
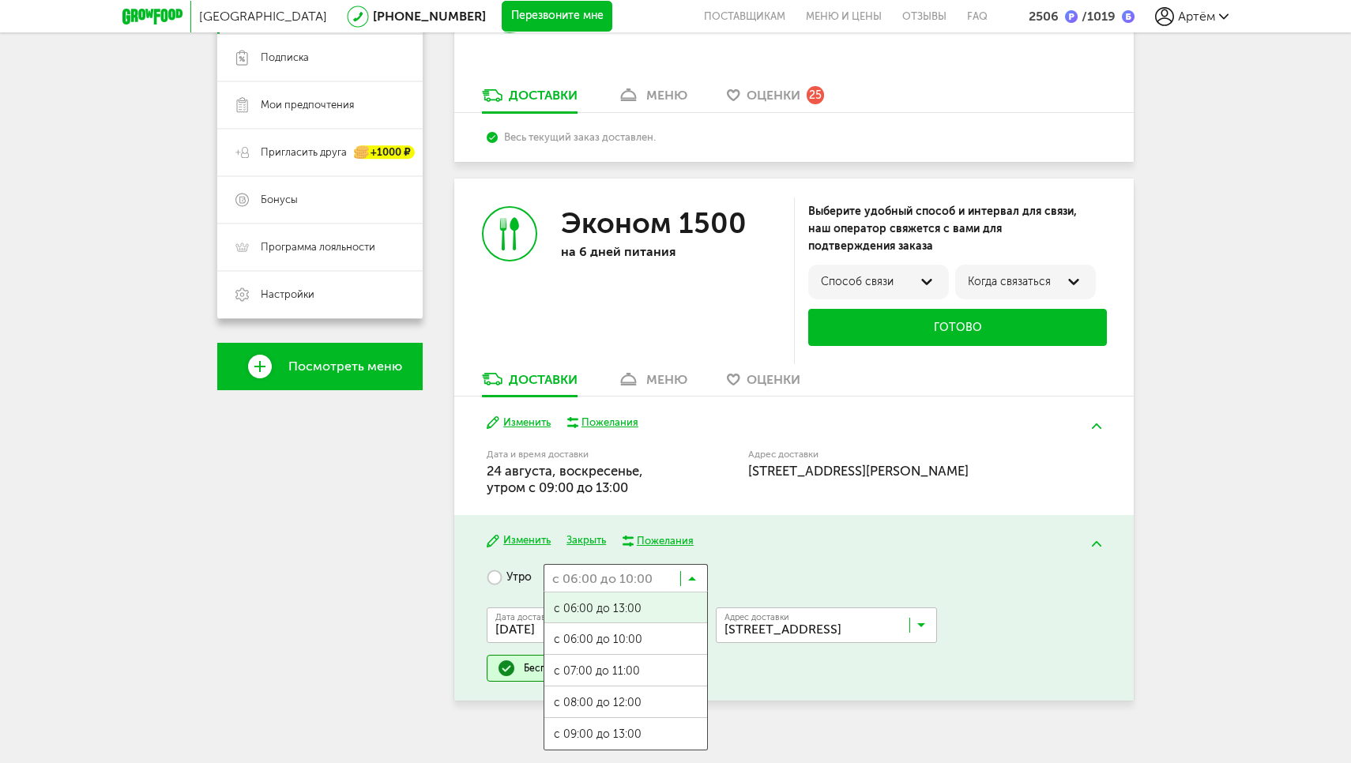
scroll to position [278, 0]
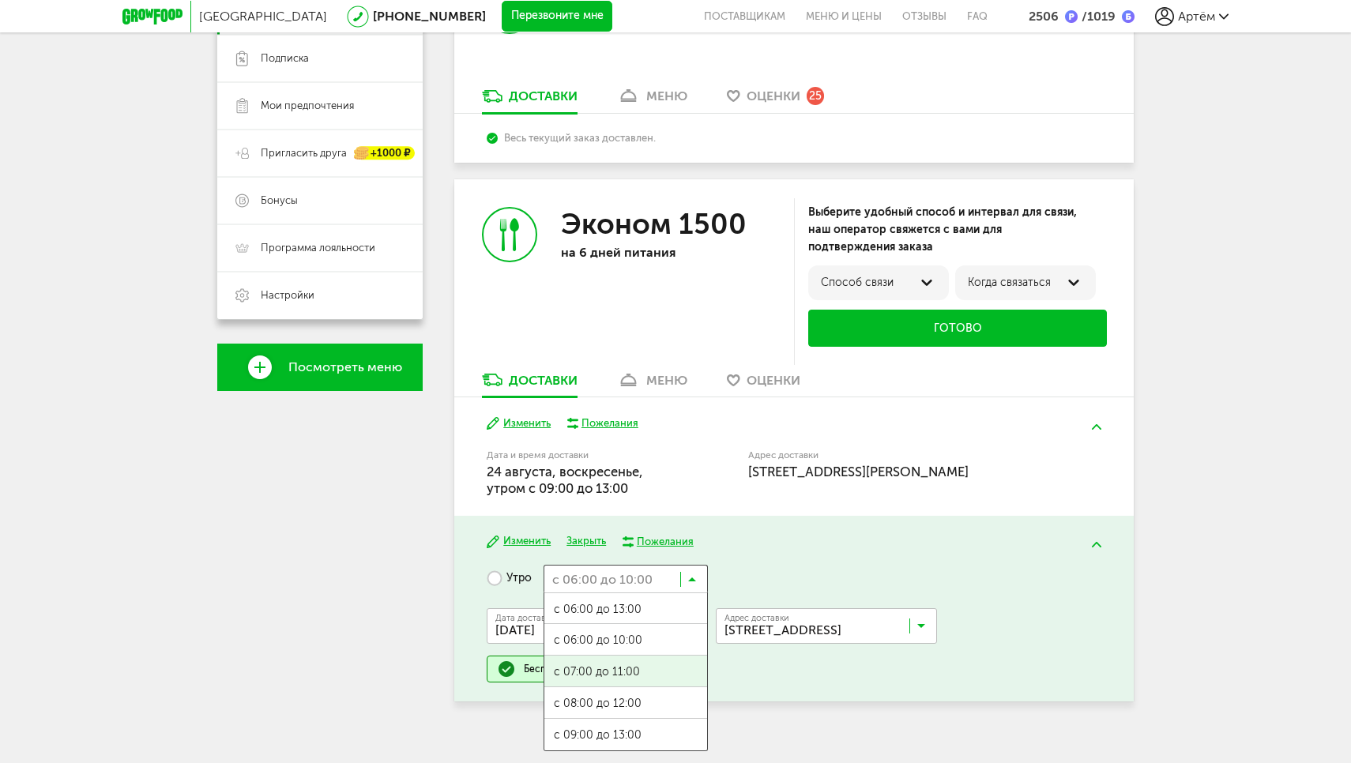
click at [603, 656] on span "с 07:00 до 11:00" at bounding box center [625, 672] width 163 height 33
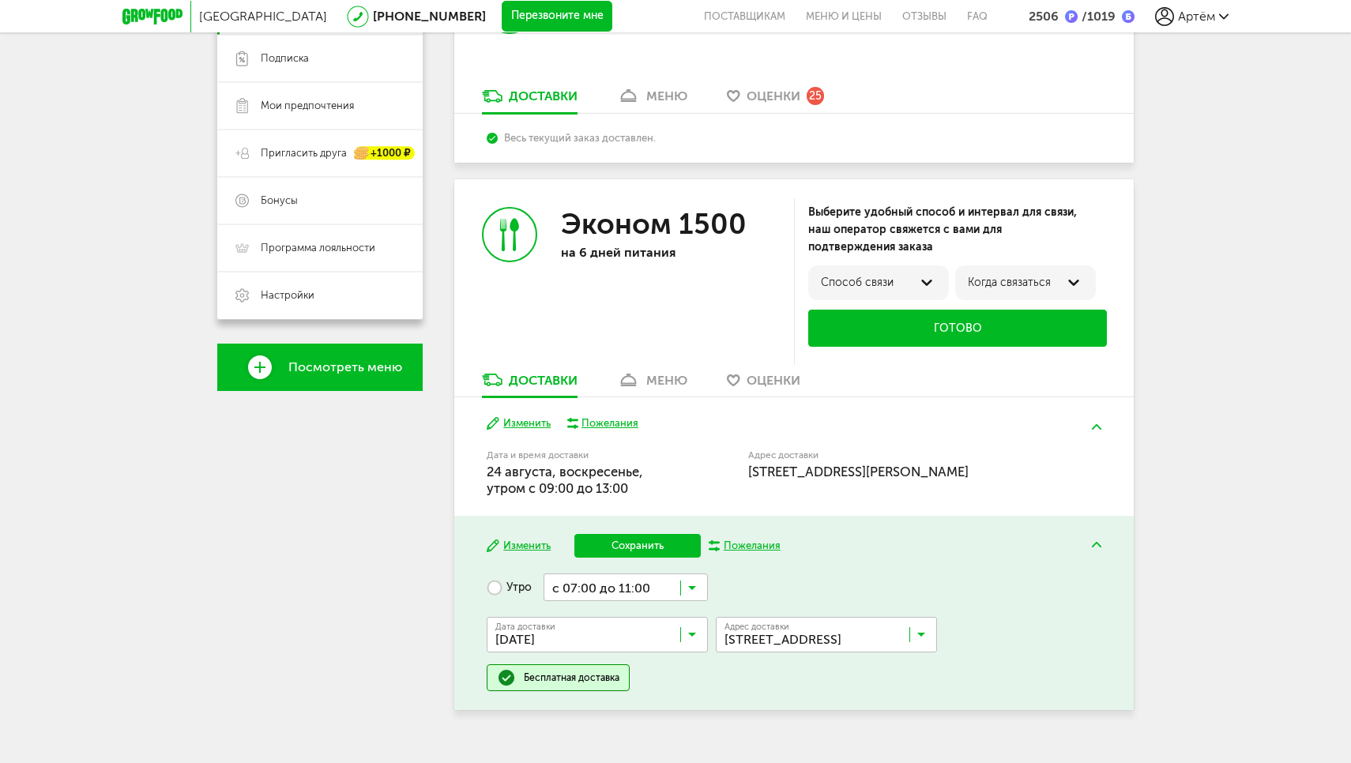
click at [693, 584] on icon at bounding box center [692, 592] width 8 height 16
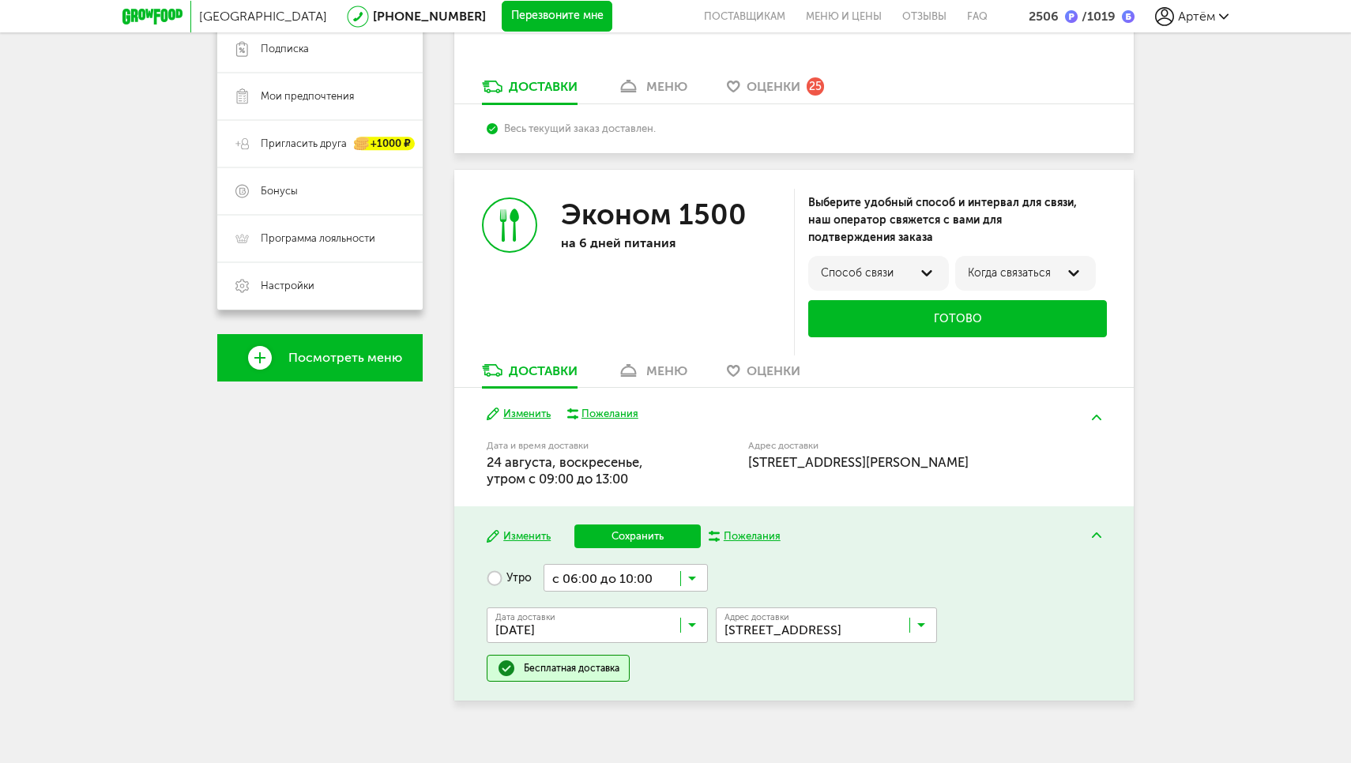
scroll to position [0, 0]
click at [633, 626] on span "с 06:00 до 10:00" at bounding box center [625, 639] width 163 height 33
click at [626, 524] on button "Сохранить" at bounding box center [637, 536] width 126 height 24
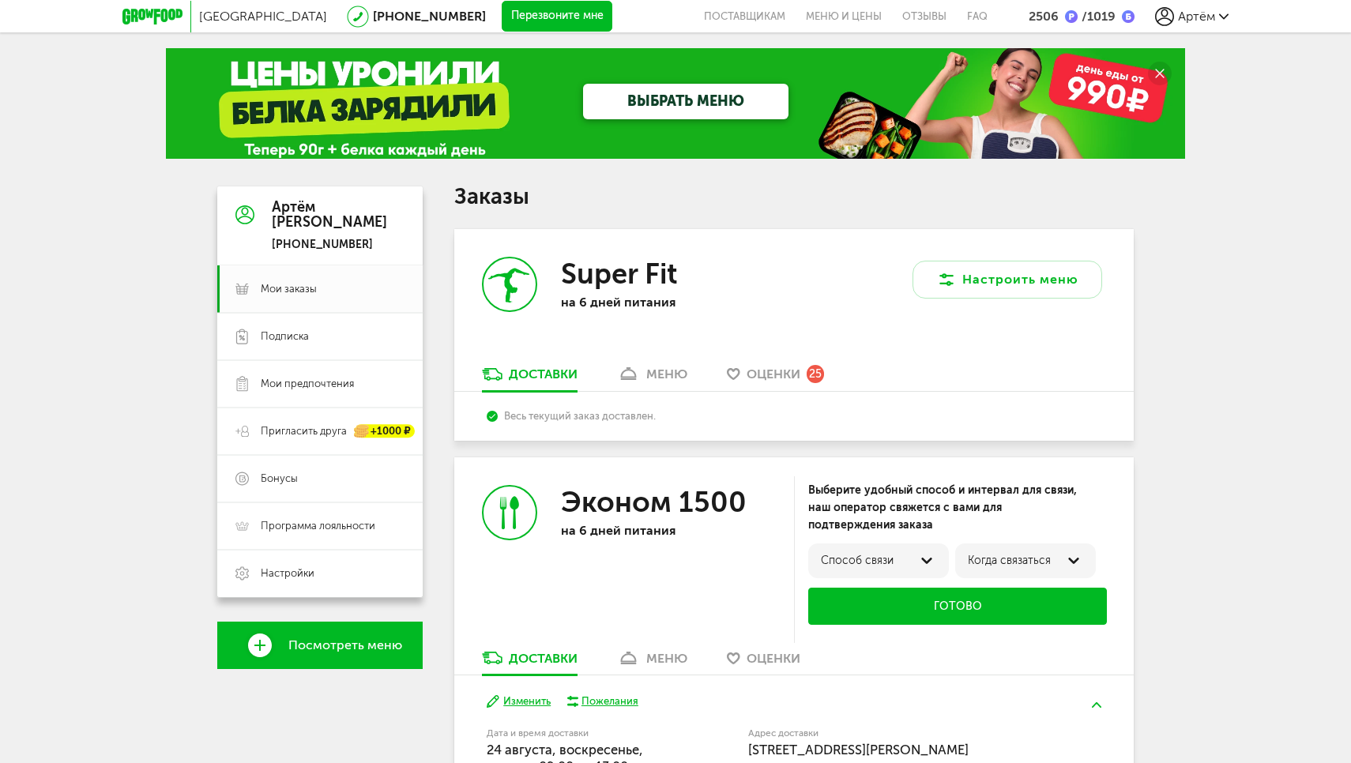
click at [1216, 19] on div "Артём" at bounding box center [1191, 16] width 73 height 19
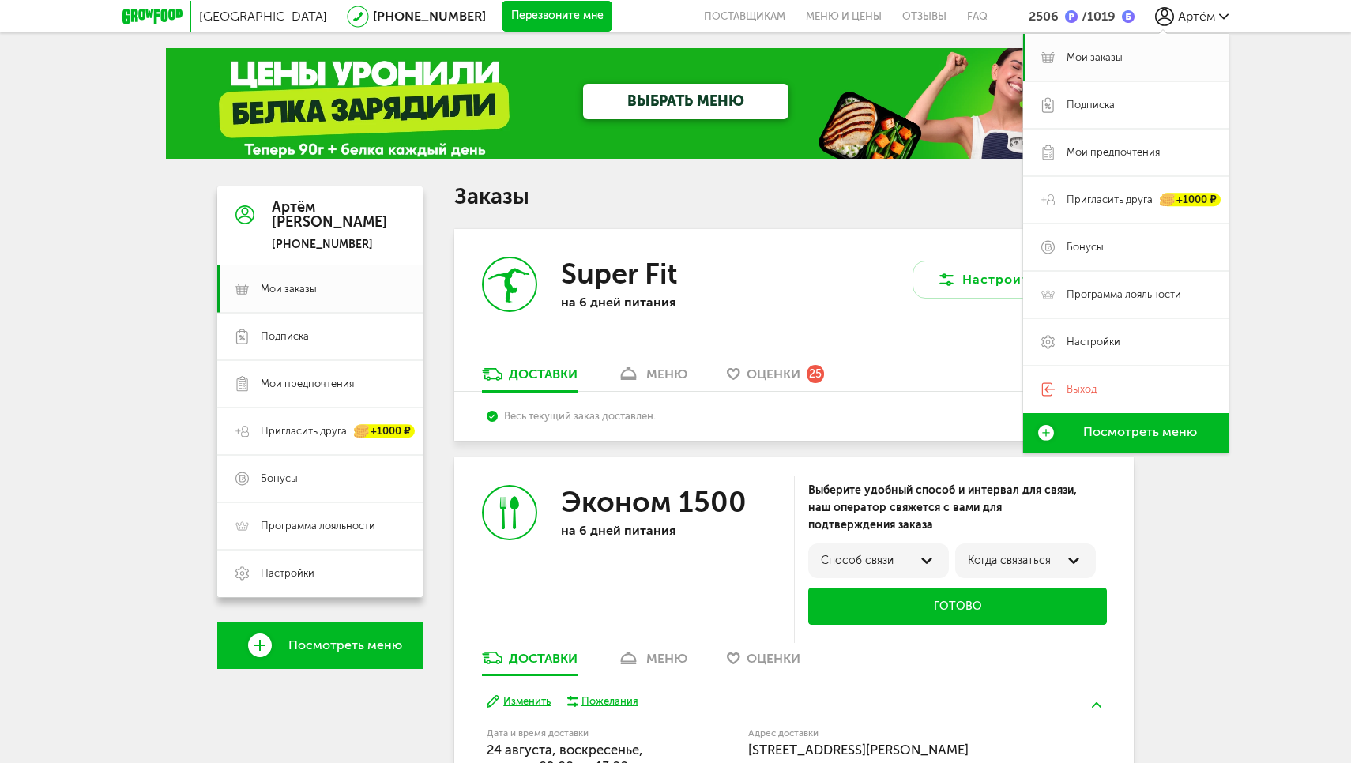
click at [1295, 110] on div "Москва [PHONE_NUMBER] Перезвоните мне поставщикам Меню и цены Отзывы FAQ 2506 /…" at bounding box center [675, 496] width 1351 height 992
